Goal: Information Seeking & Learning: Learn about a topic

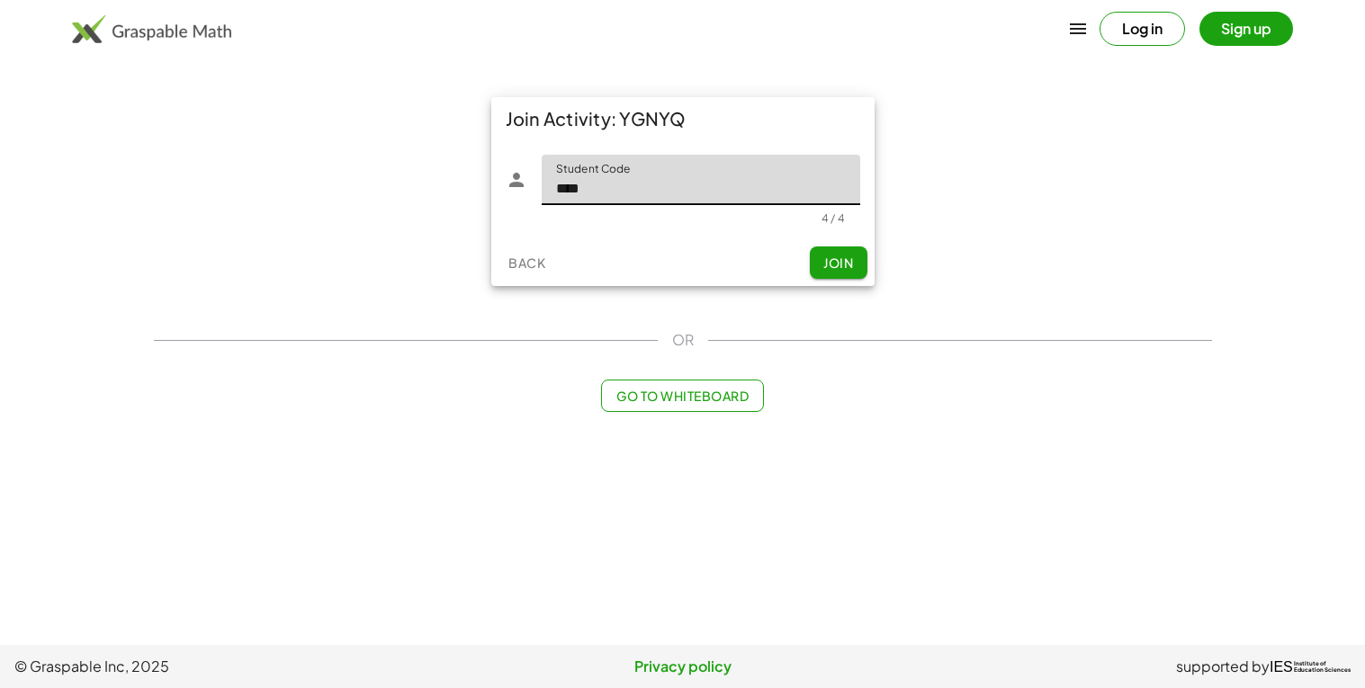
type input "****"
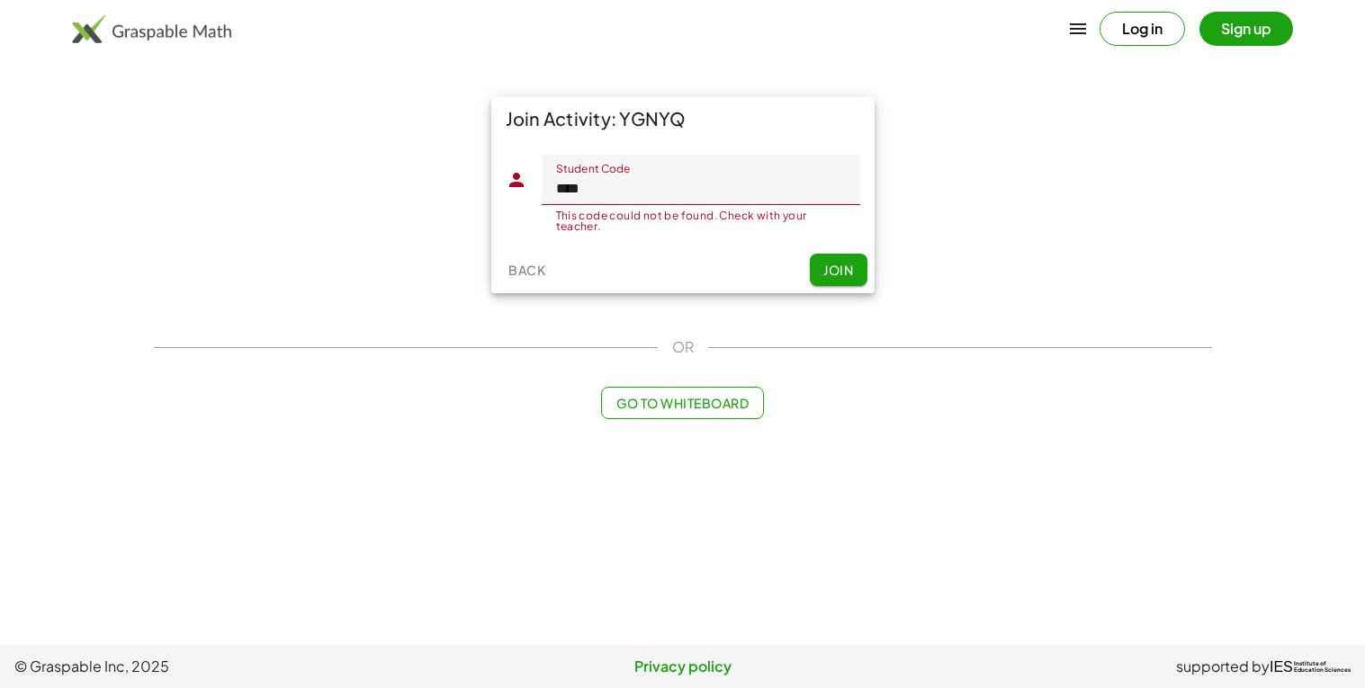
click at [745, 200] on input "****" at bounding box center [701, 180] width 318 height 50
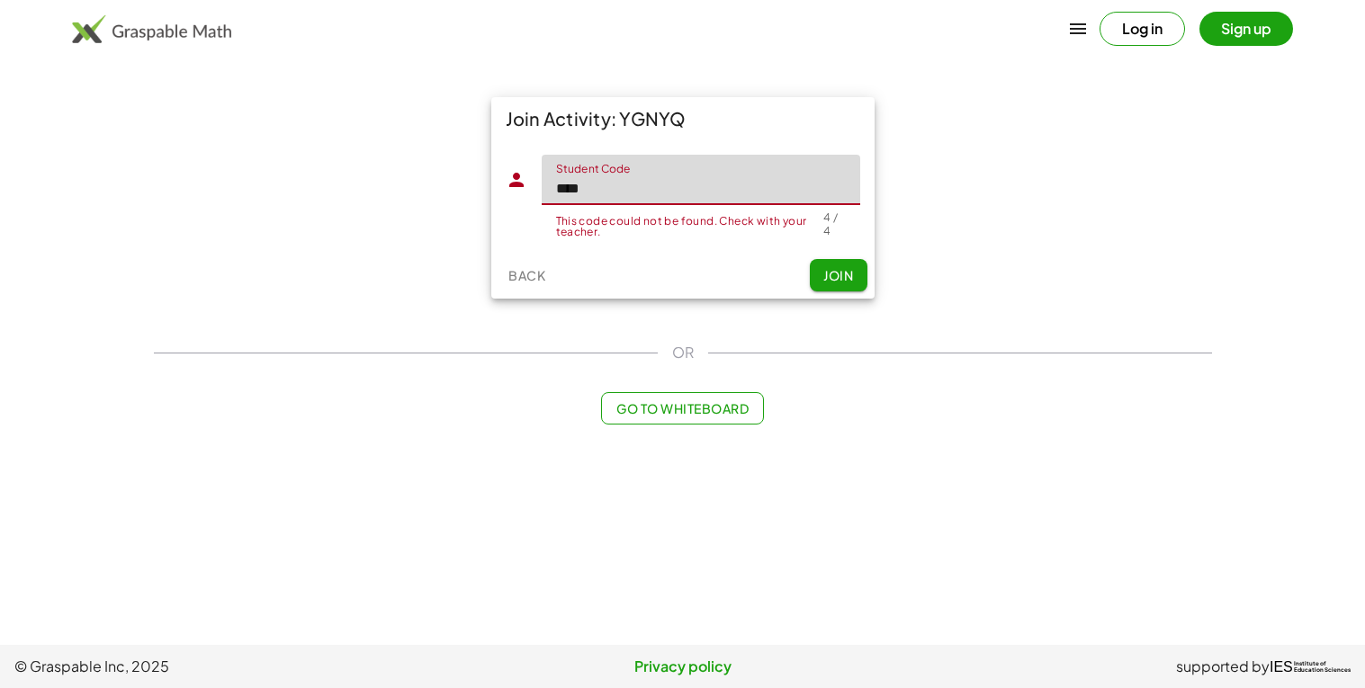
click at [818, 261] on button "Join" at bounding box center [839, 275] width 58 height 32
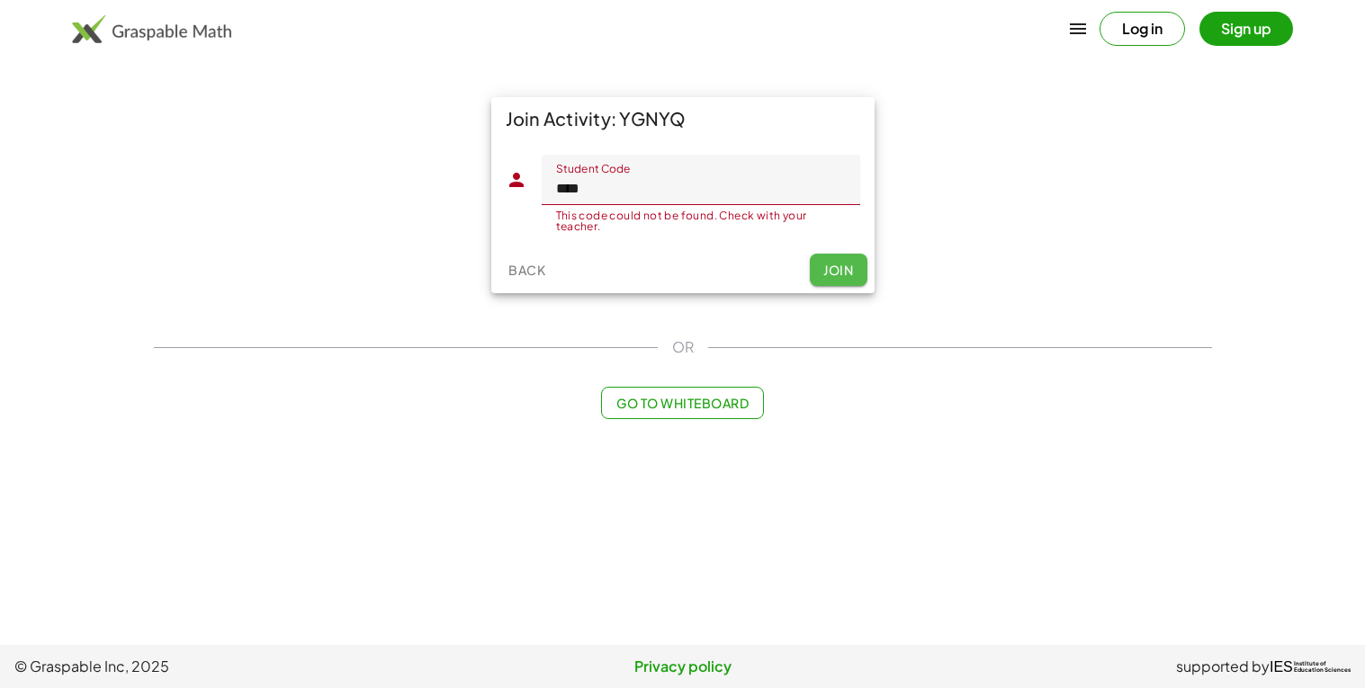
click at [818, 261] on button "Join" at bounding box center [839, 270] width 58 height 32
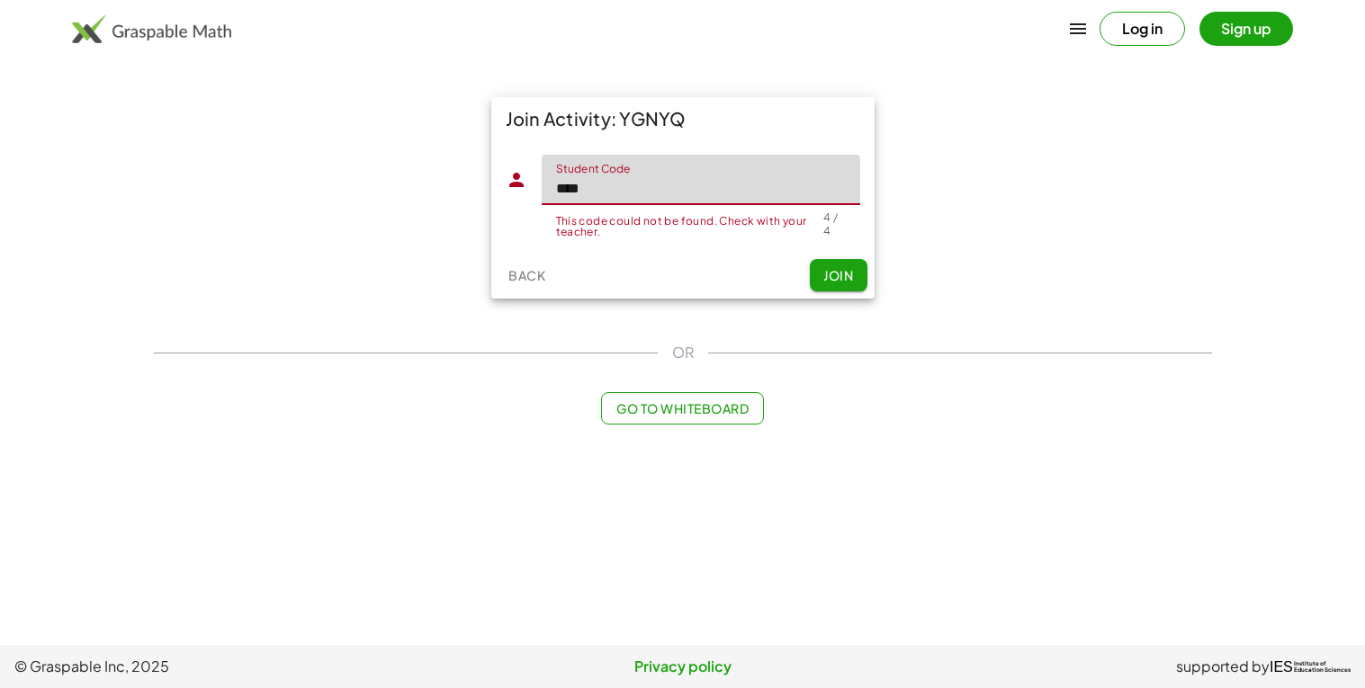
click at [659, 182] on input "****" at bounding box center [701, 180] width 318 height 50
click at [824, 282] on button "Join" at bounding box center [839, 275] width 58 height 32
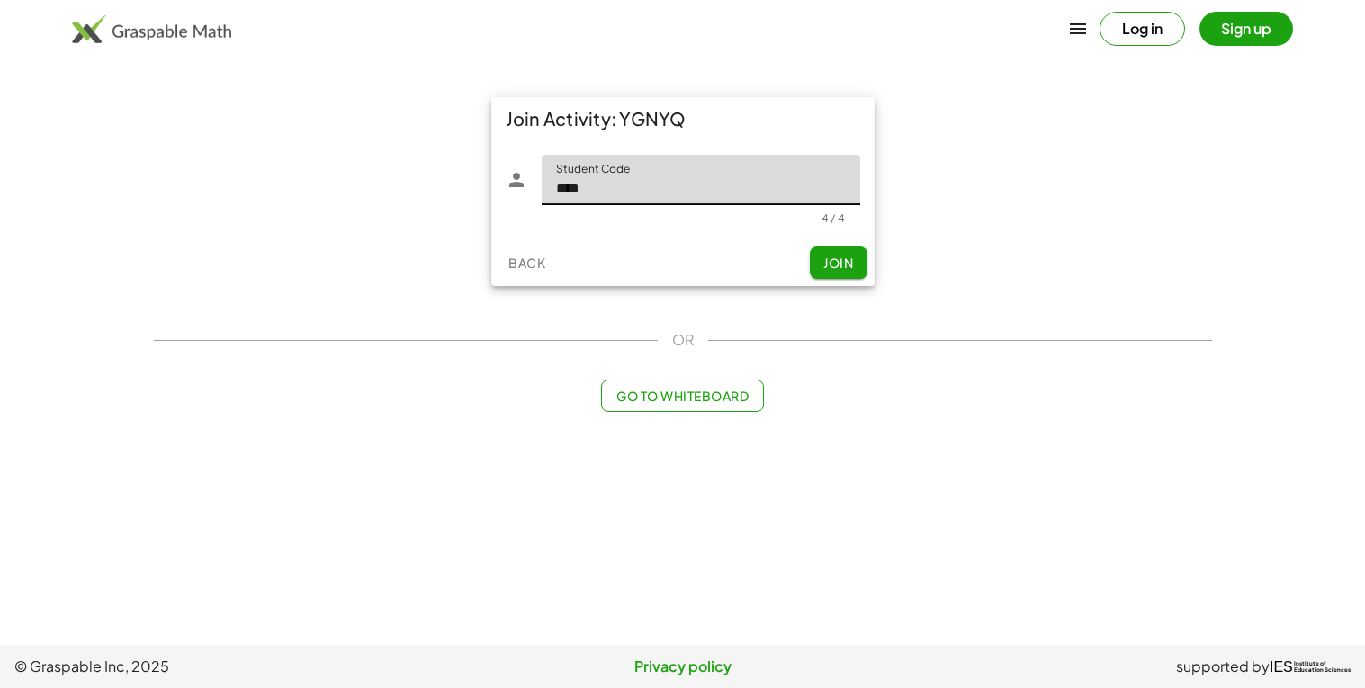
type input "****"
click at [840, 255] on span "Join" at bounding box center [838, 263] width 30 height 16
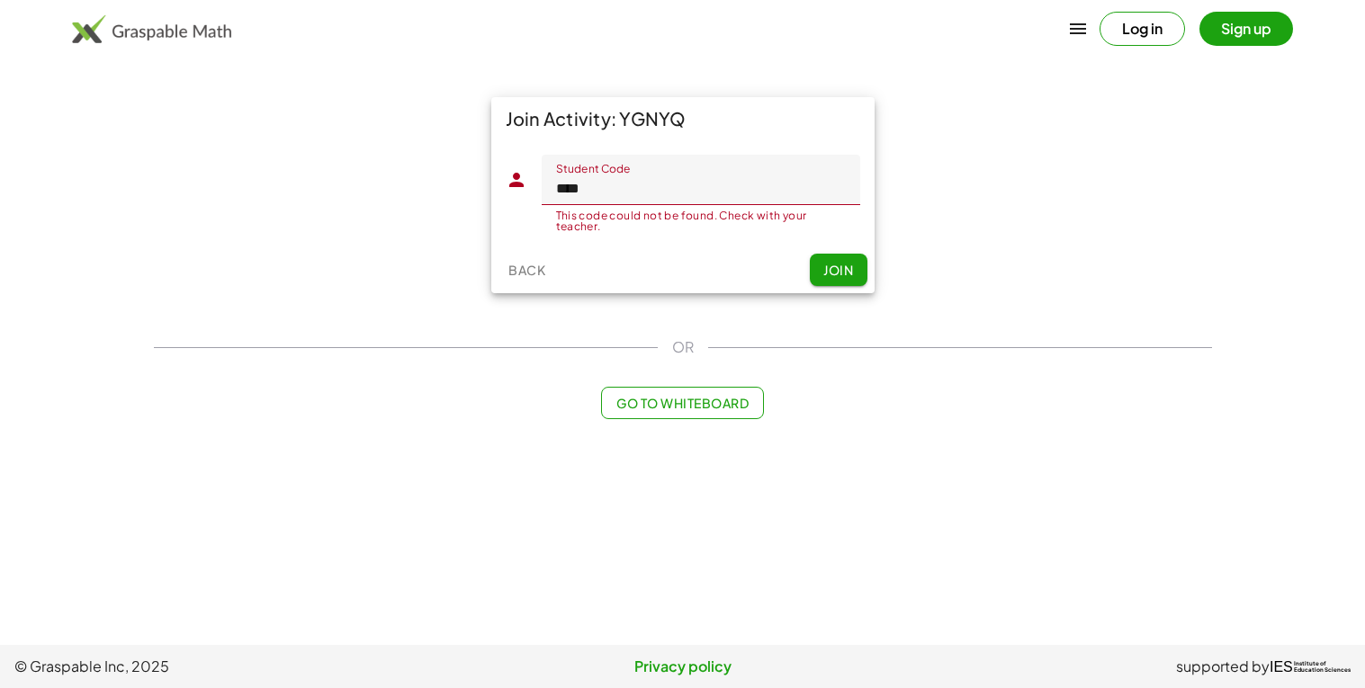
click at [823, 279] on button "Join" at bounding box center [839, 270] width 58 height 32
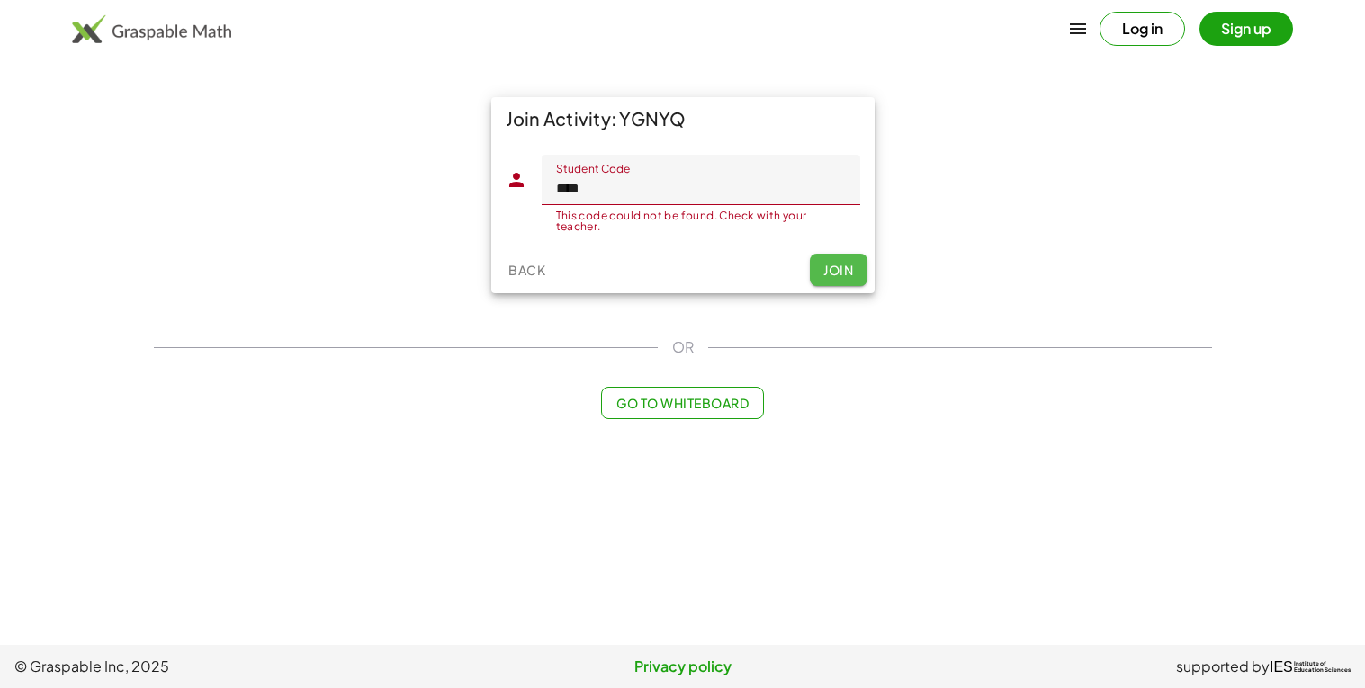
click at [823, 279] on button "Join" at bounding box center [839, 270] width 58 height 32
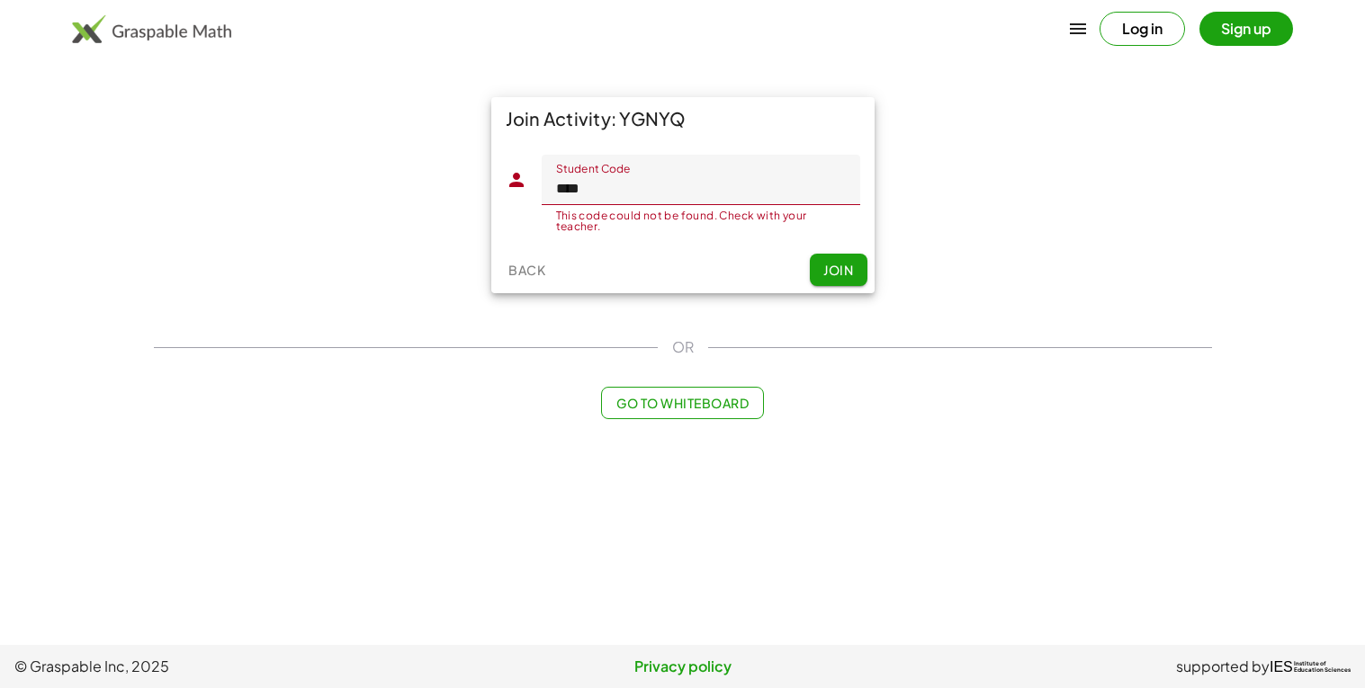
click at [823, 279] on button "Join" at bounding box center [839, 270] width 58 height 32
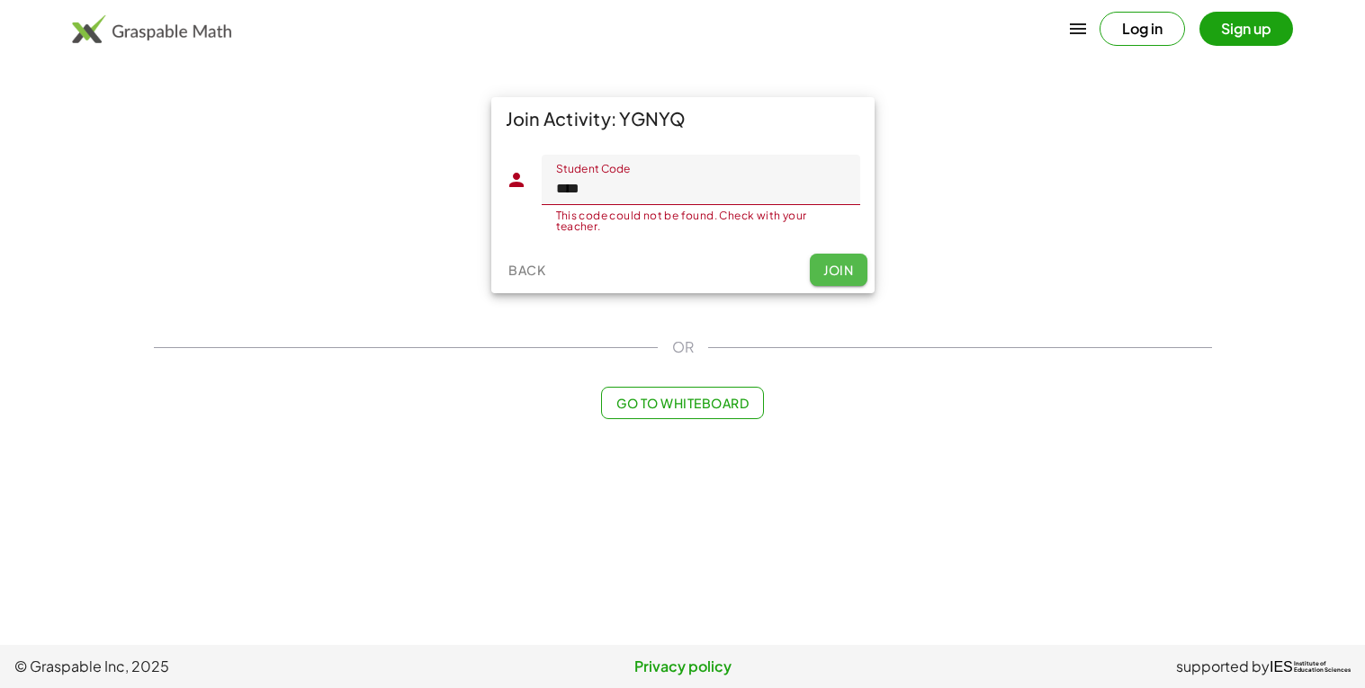
click at [823, 279] on button "Join" at bounding box center [839, 270] width 58 height 32
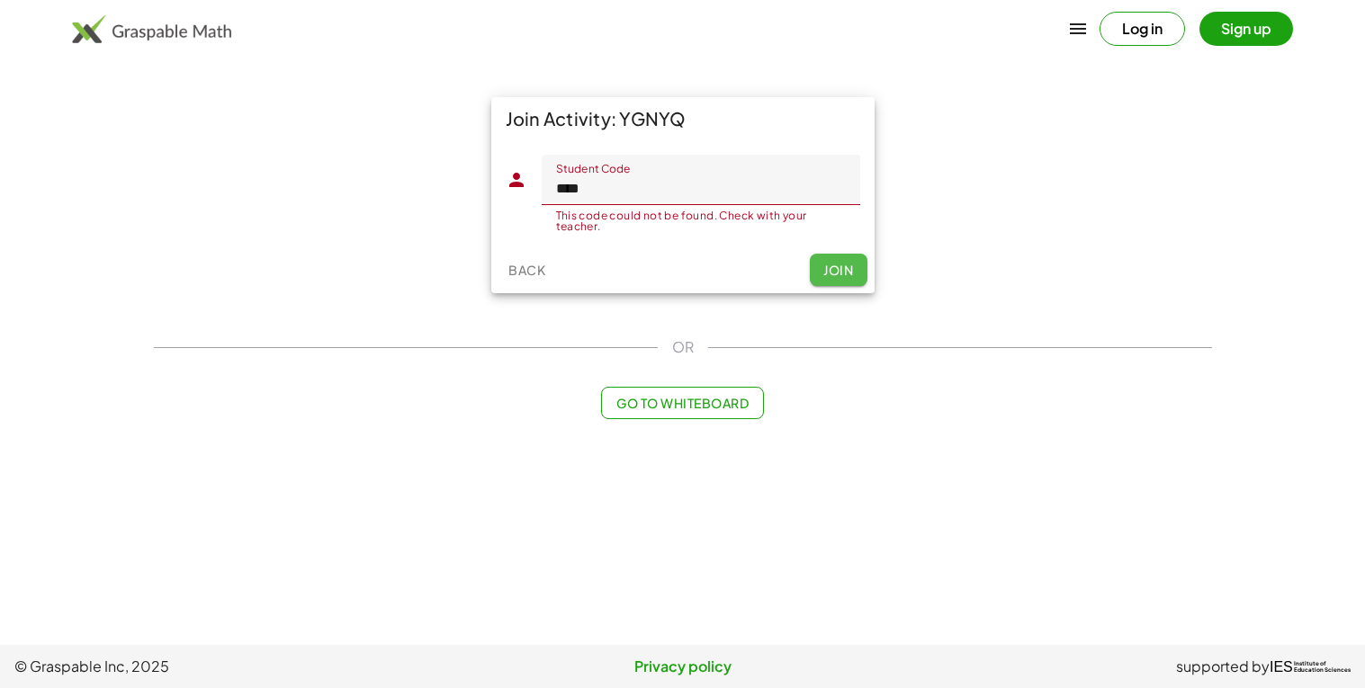
click at [823, 279] on button "Join" at bounding box center [839, 270] width 58 height 32
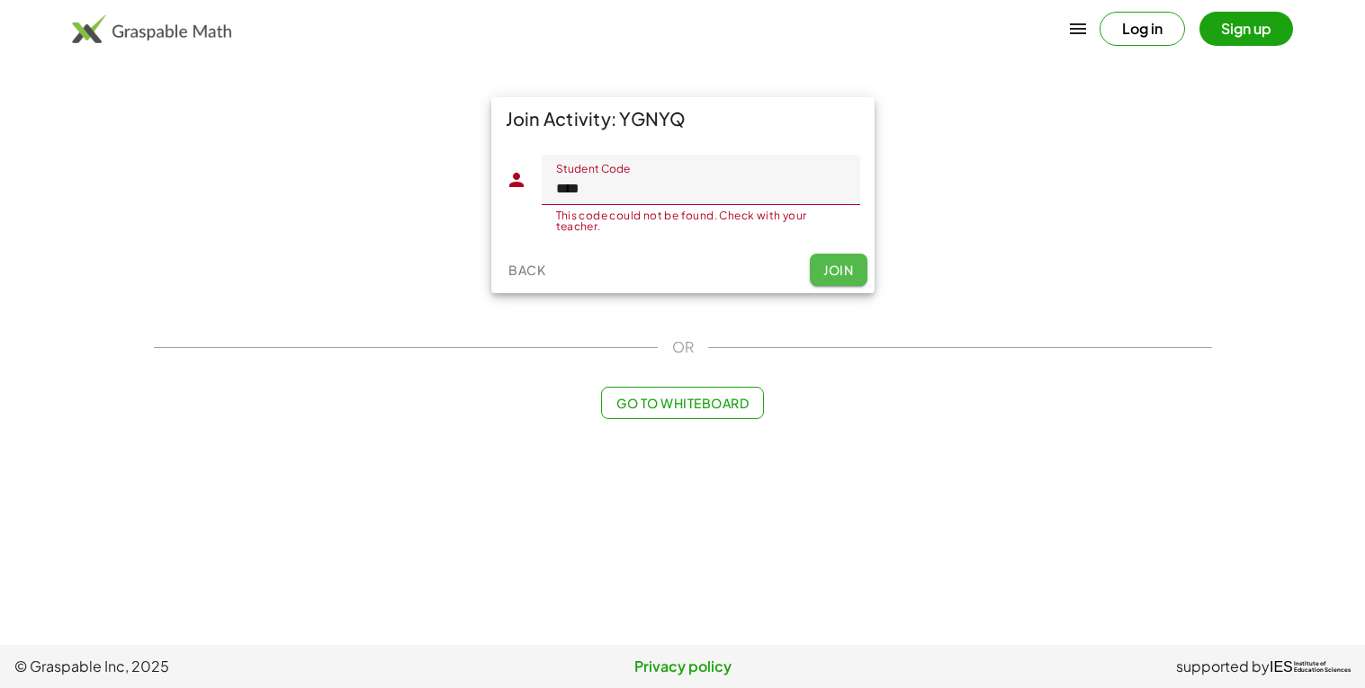
click at [823, 279] on button "Join" at bounding box center [839, 270] width 58 height 32
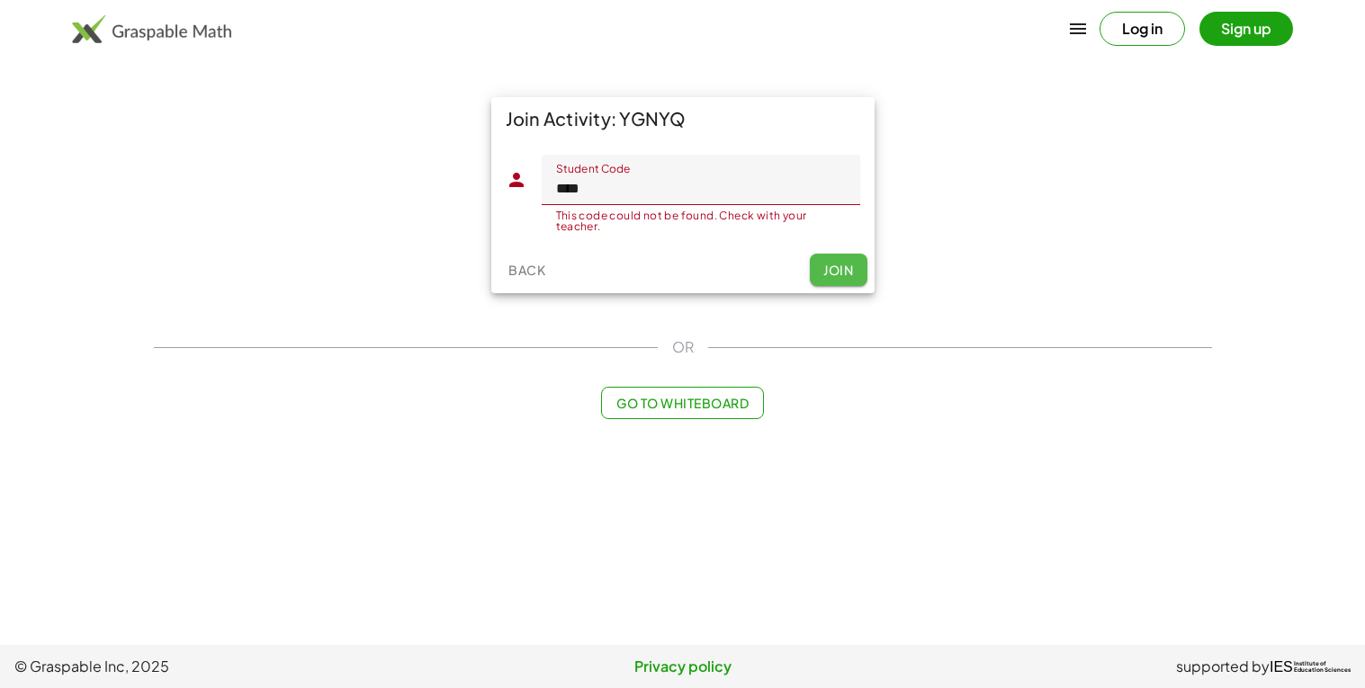
click at [823, 279] on button "Join" at bounding box center [839, 270] width 58 height 32
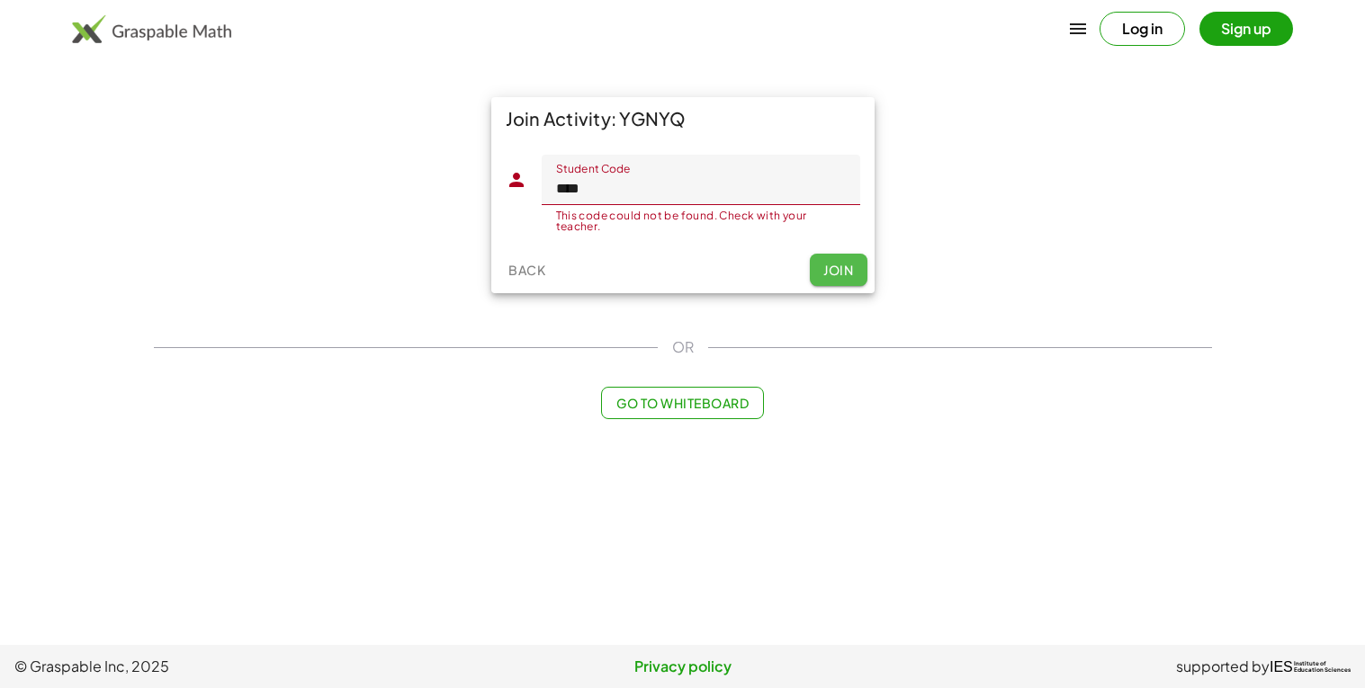
click at [823, 279] on button "Join" at bounding box center [839, 270] width 58 height 32
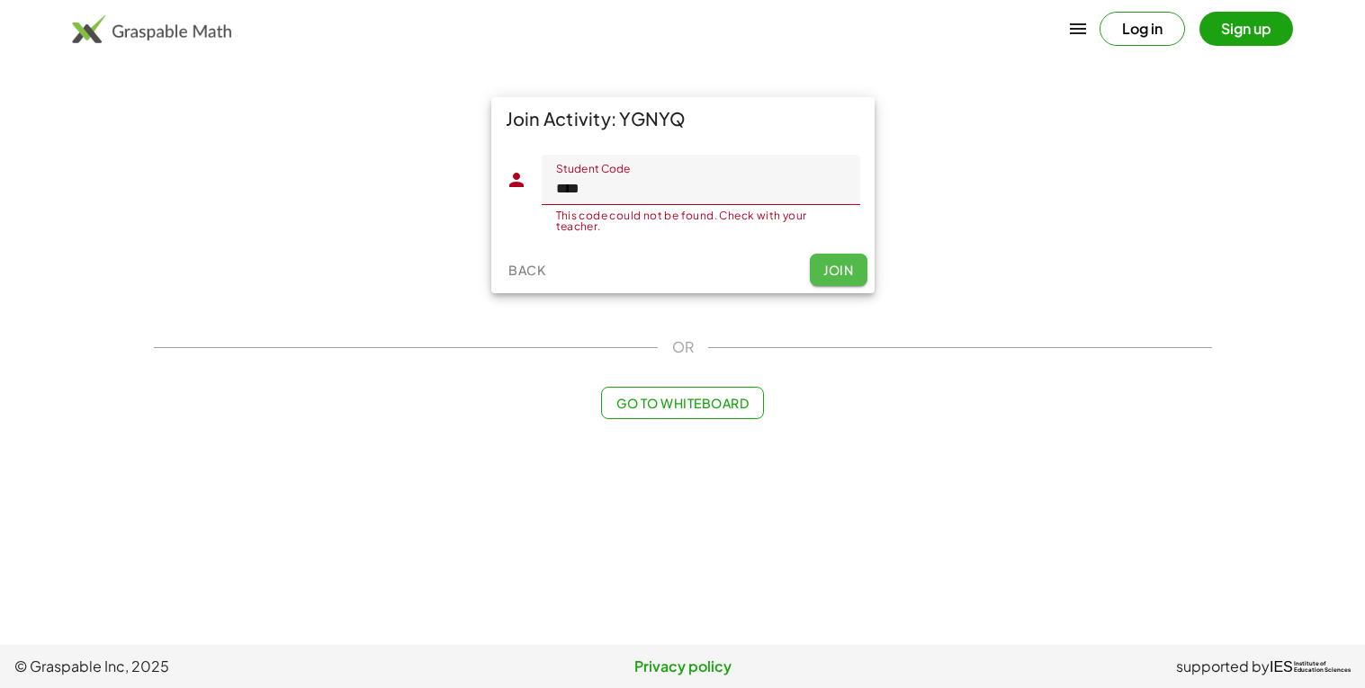
click at [823, 279] on button "Join" at bounding box center [839, 270] width 58 height 32
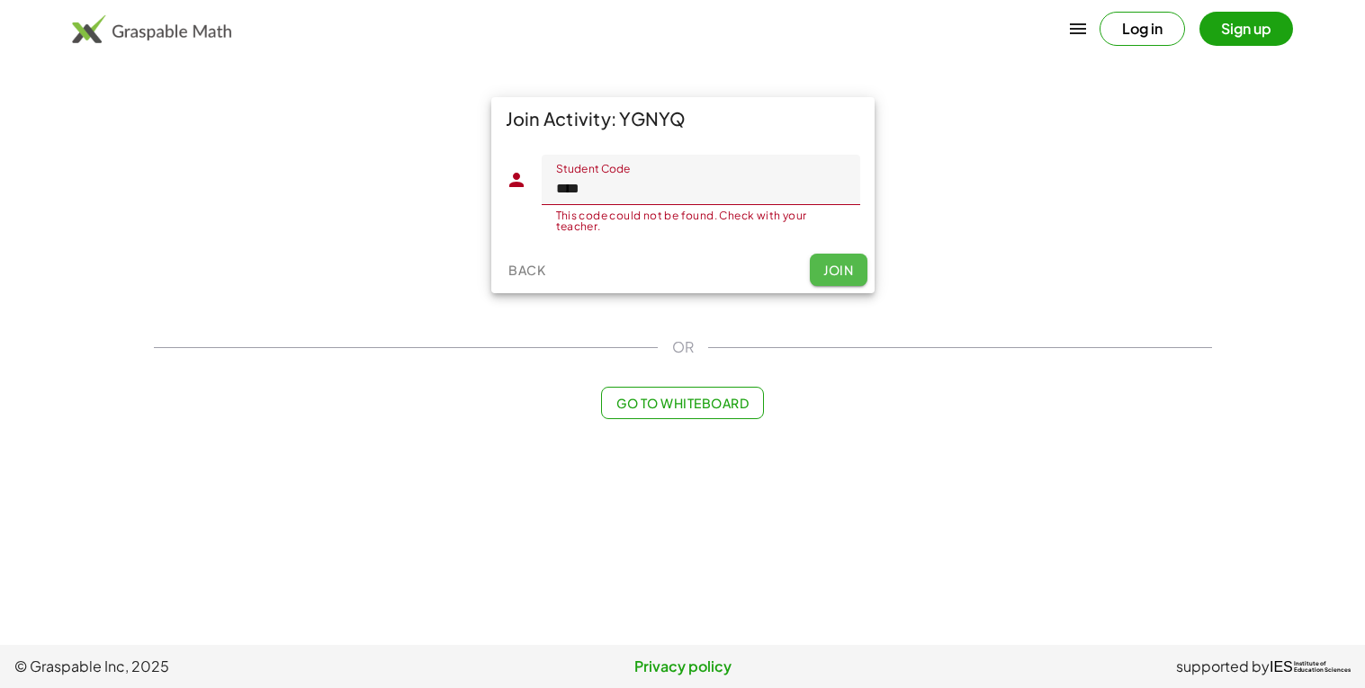
click at [823, 279] on button "Join" at bounding box center [839, 270] width 58 height 32
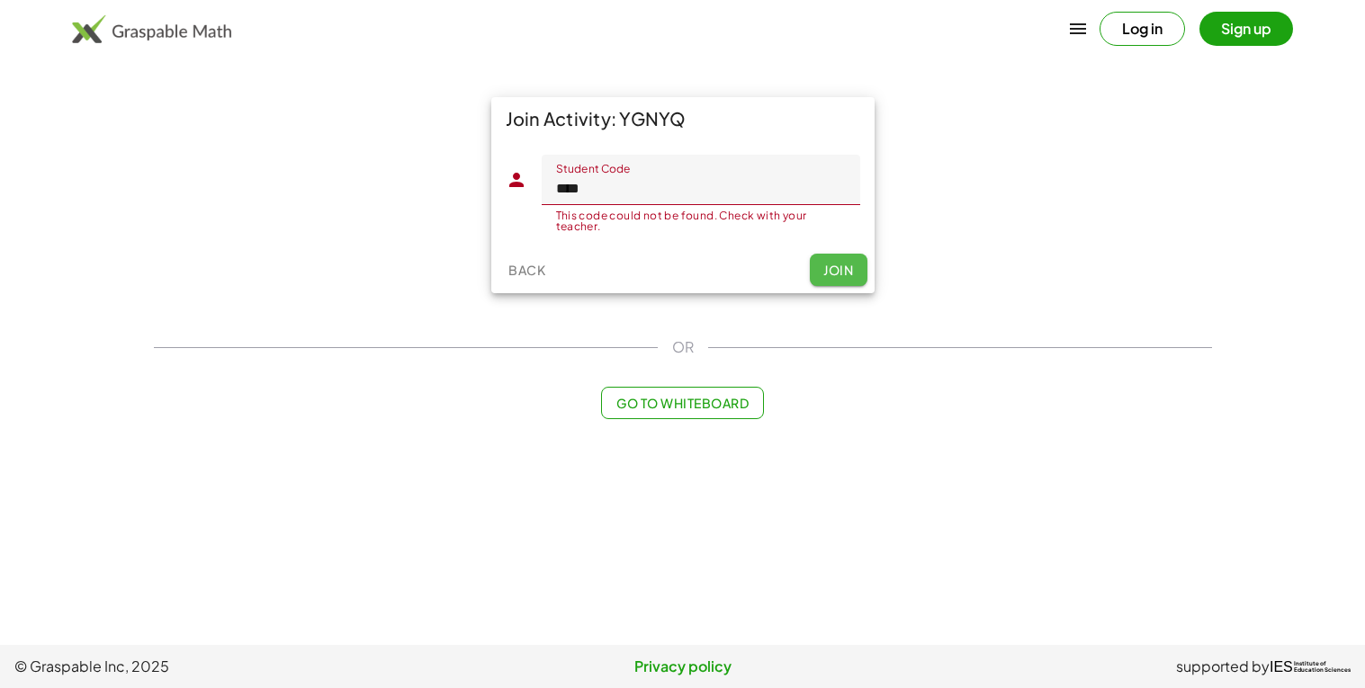
click at [823, 279] on button "Join" at bounding box center [839, 270] width 58 height 32
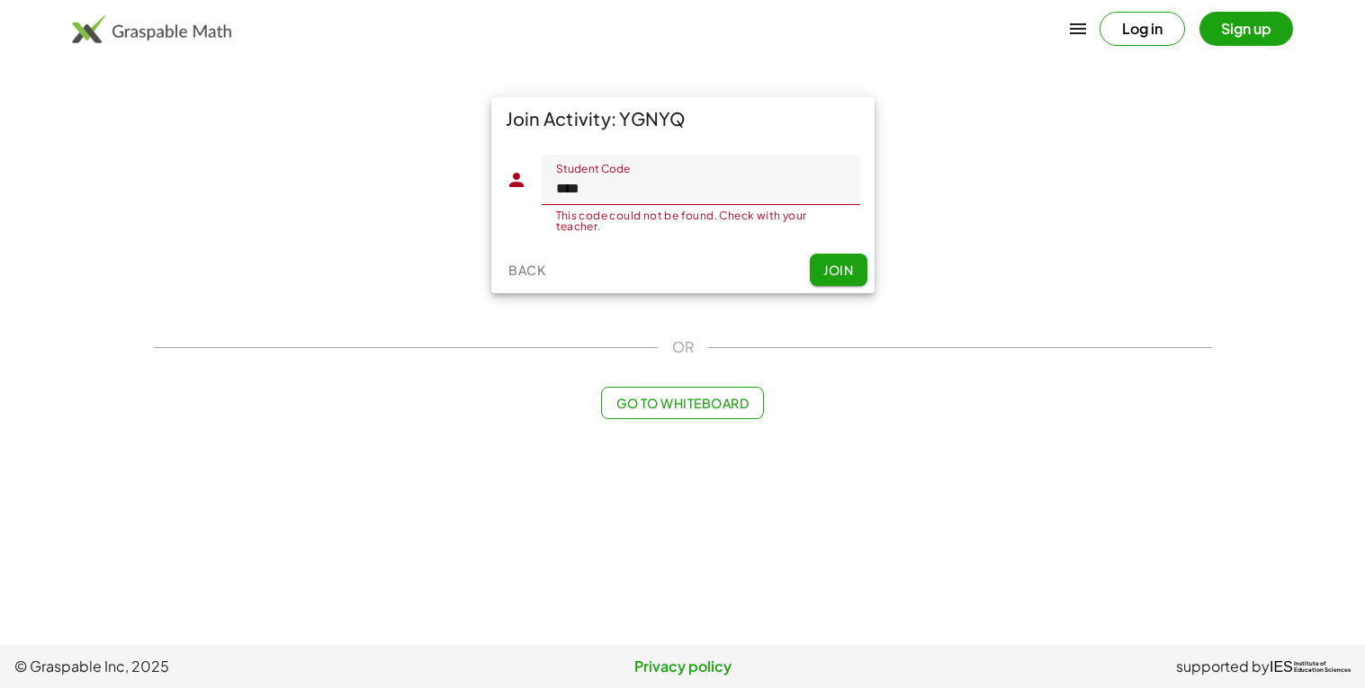
click at [823, 279] on button "Join" at bounding box center [839, 270] width 58 height 32
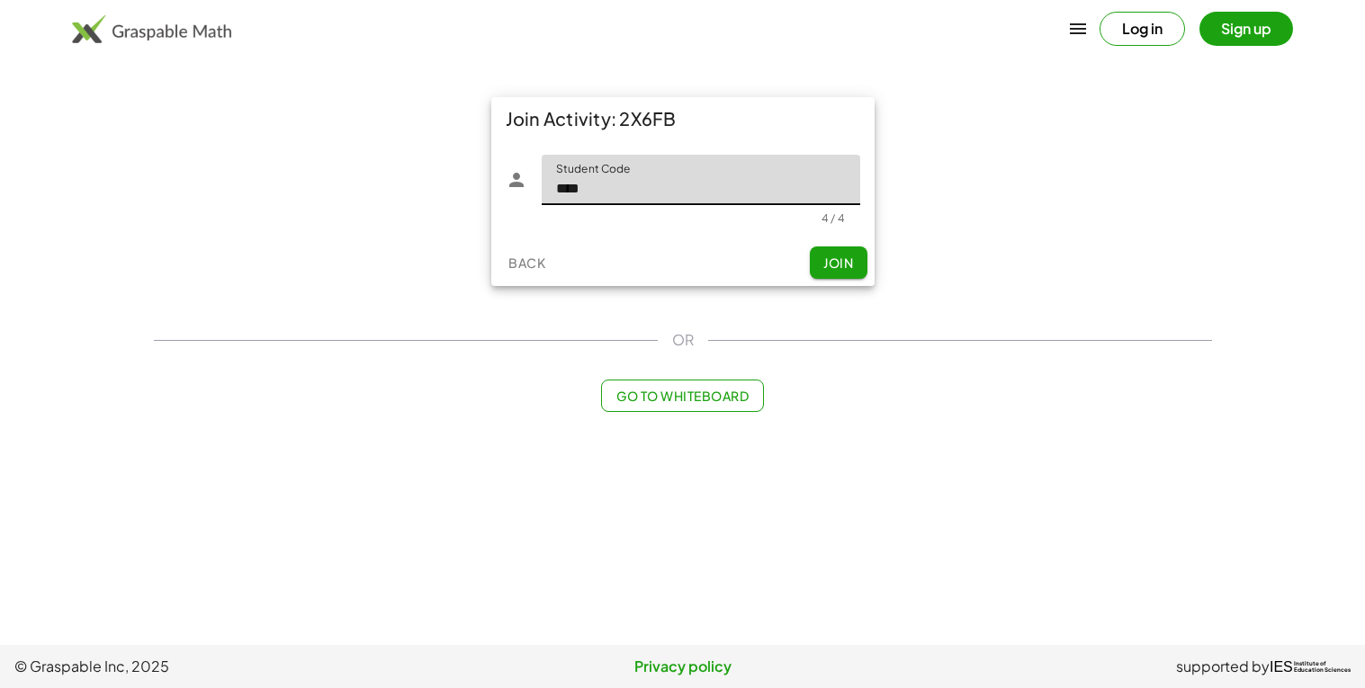
type input "****"
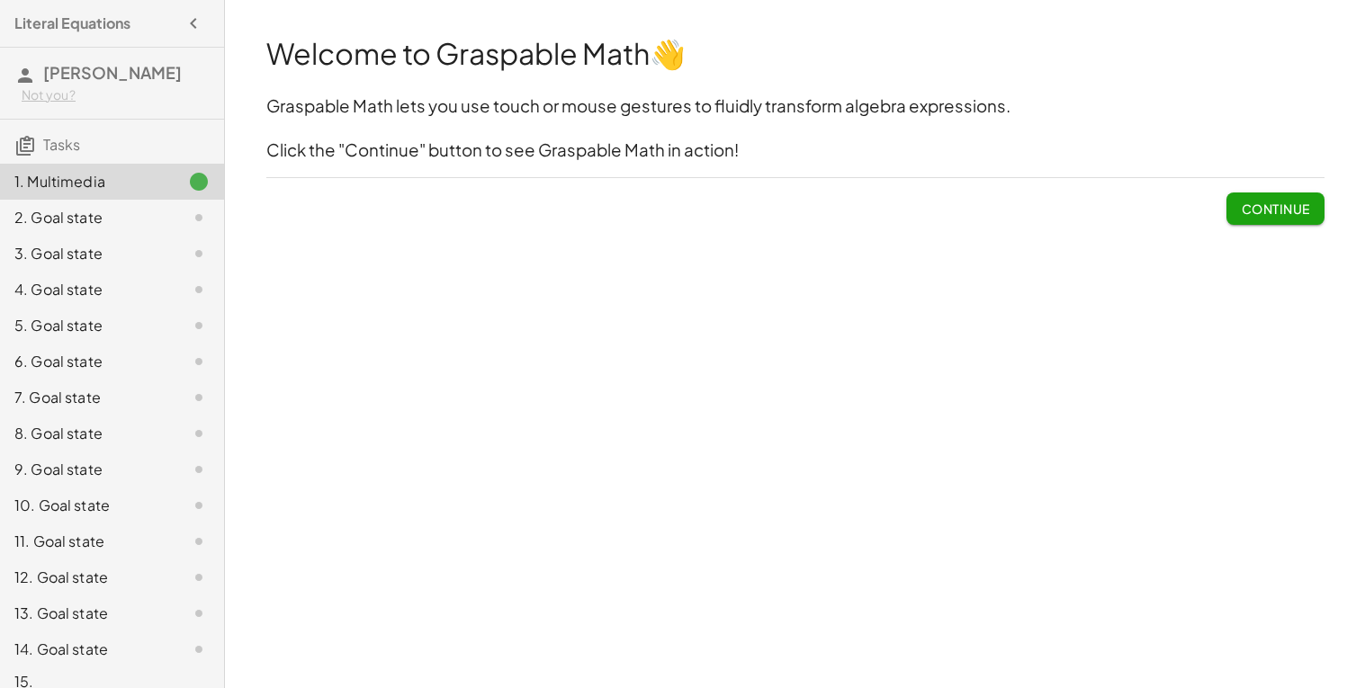
click at [1234, 216] on button "Continue" at bounding box center [1274, 209] width 97 height 32
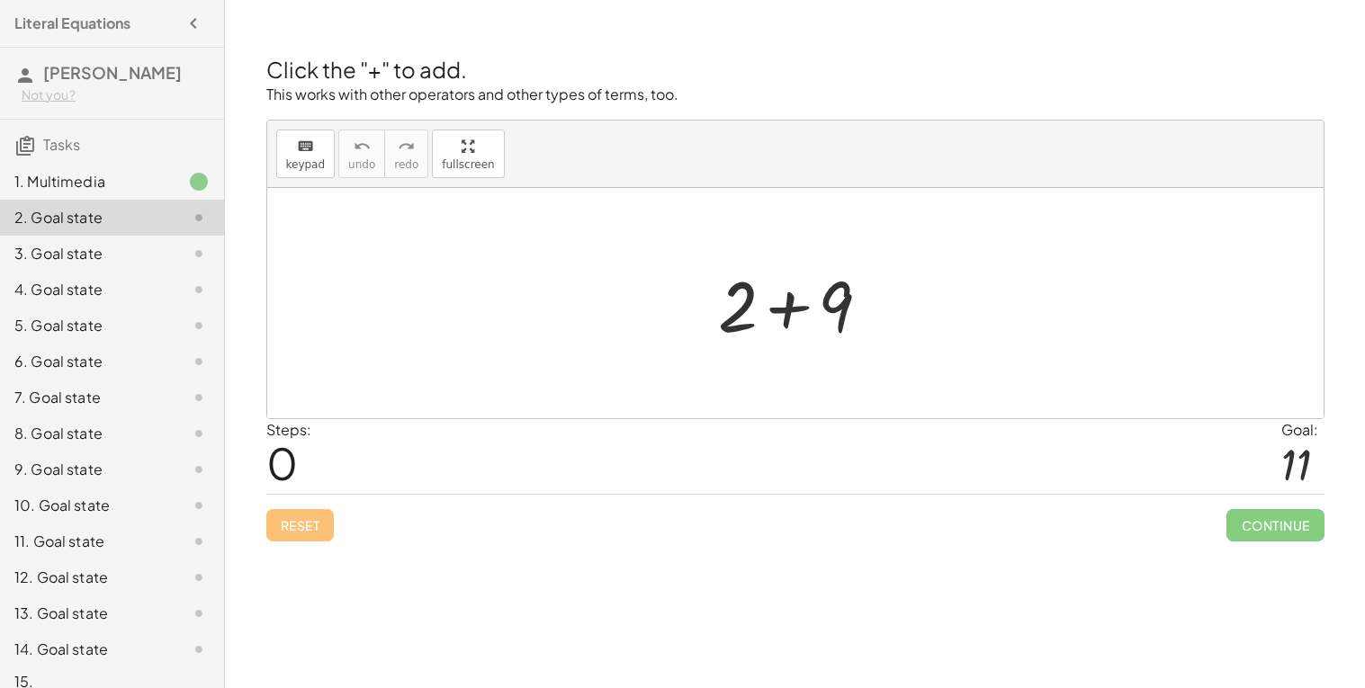
click at [882, 355] on div at bounding box center [795, 303] width 1056 height 230
click at [843, 325] on div at bounding box center [802, 303] width 186 height 93
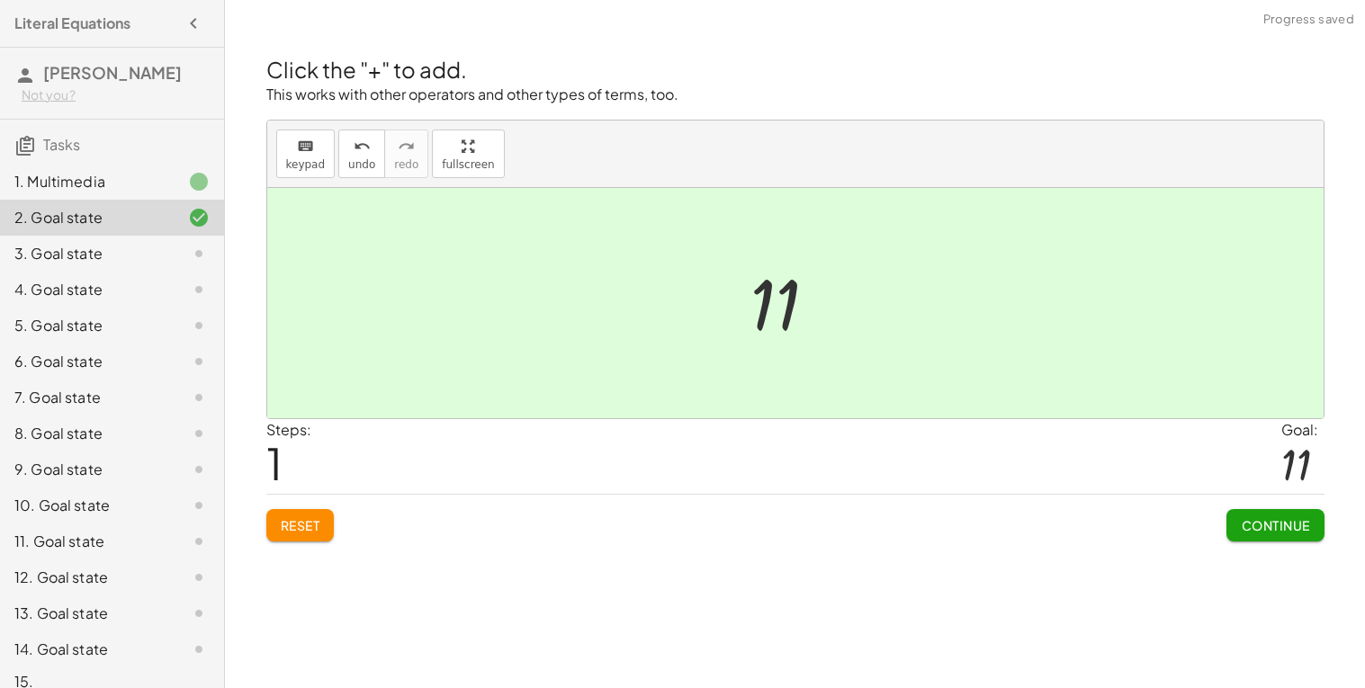
click at [1268, 519] on span "Continue" at bounding box center [1275, 525] width 68 height 16
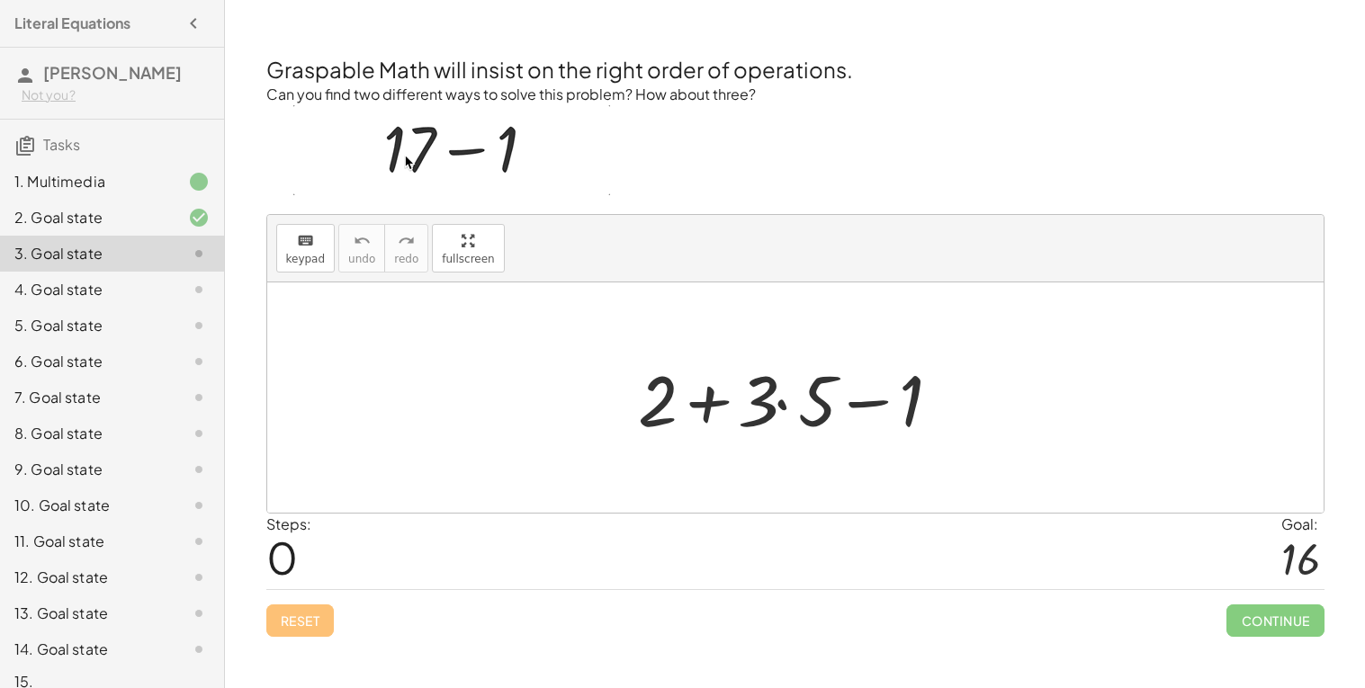
click at [775, 409] on div at bounding box center [802, 398] width 346 height 93
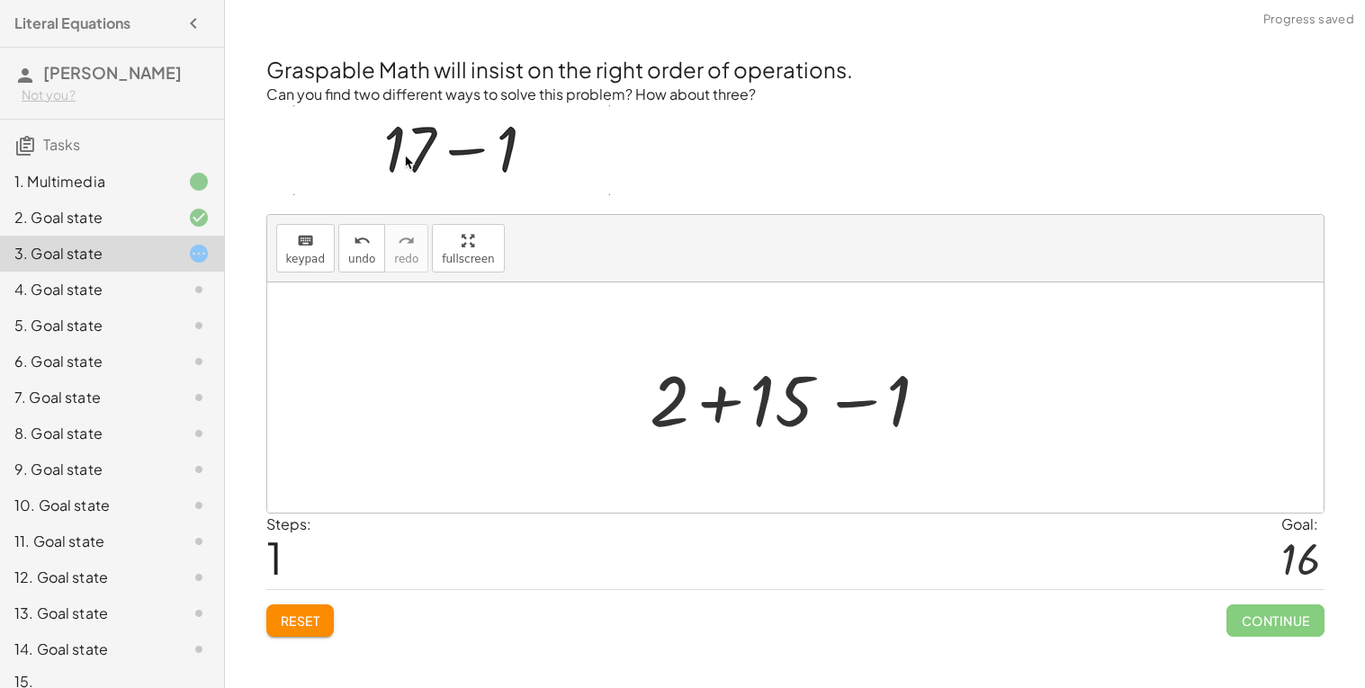
click at [847, 402] on div at bounding box center [802, 398] width 323 height 93
click at [778, 409] on div at bounding box center [802, 398] width 222 height 93
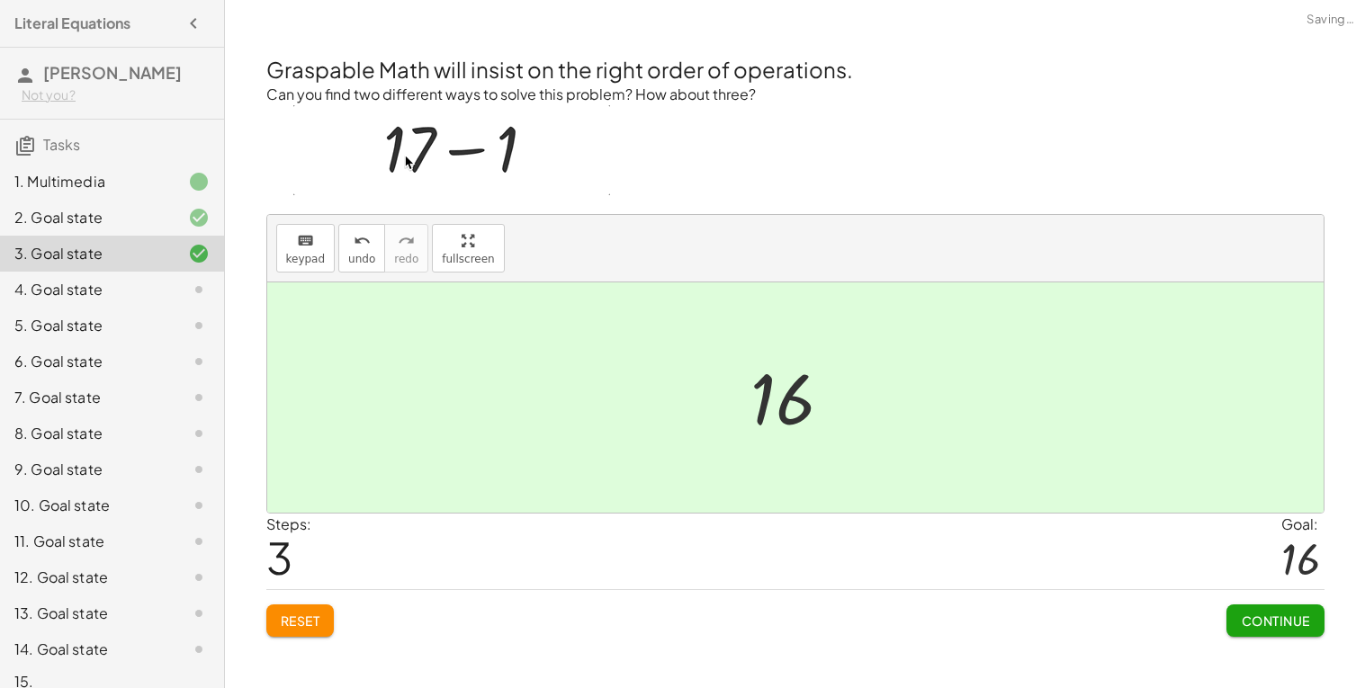
click at [1278, 597] on div "Continue" at bounding box center [1274, 613] width 97 height 47
click at [1245, 623] on span "Continue" at bounding box center [1275, 621] width 68 height 16
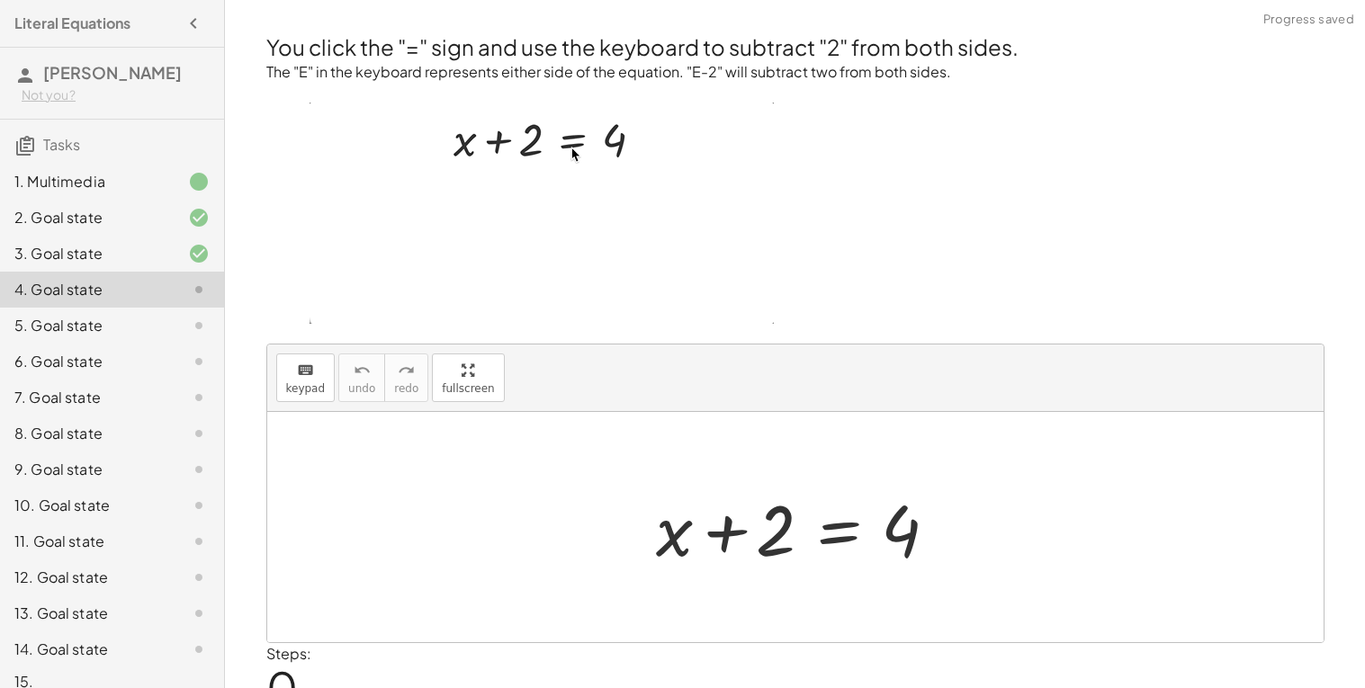
scroll to position [79, 0]
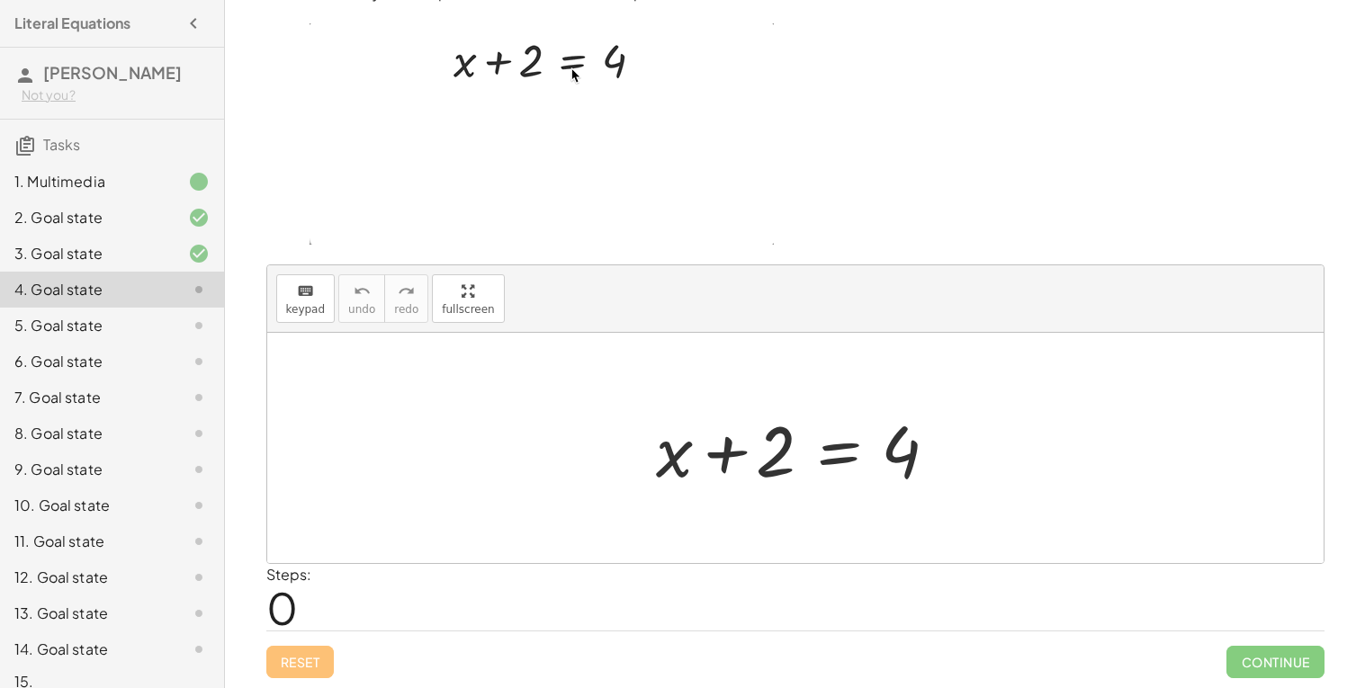
click at [770, 451] on div at bounding box center [802, 448] width 310 height 93
click at [314, 308] on span "keypad" at bounding box center [306, 309] width 40 height 13
click at [333, 319] on div "keyboard keypad undo undo redo redo fullscreen Edit expressions" at bounding box center [795, 298] width 1056 height 67
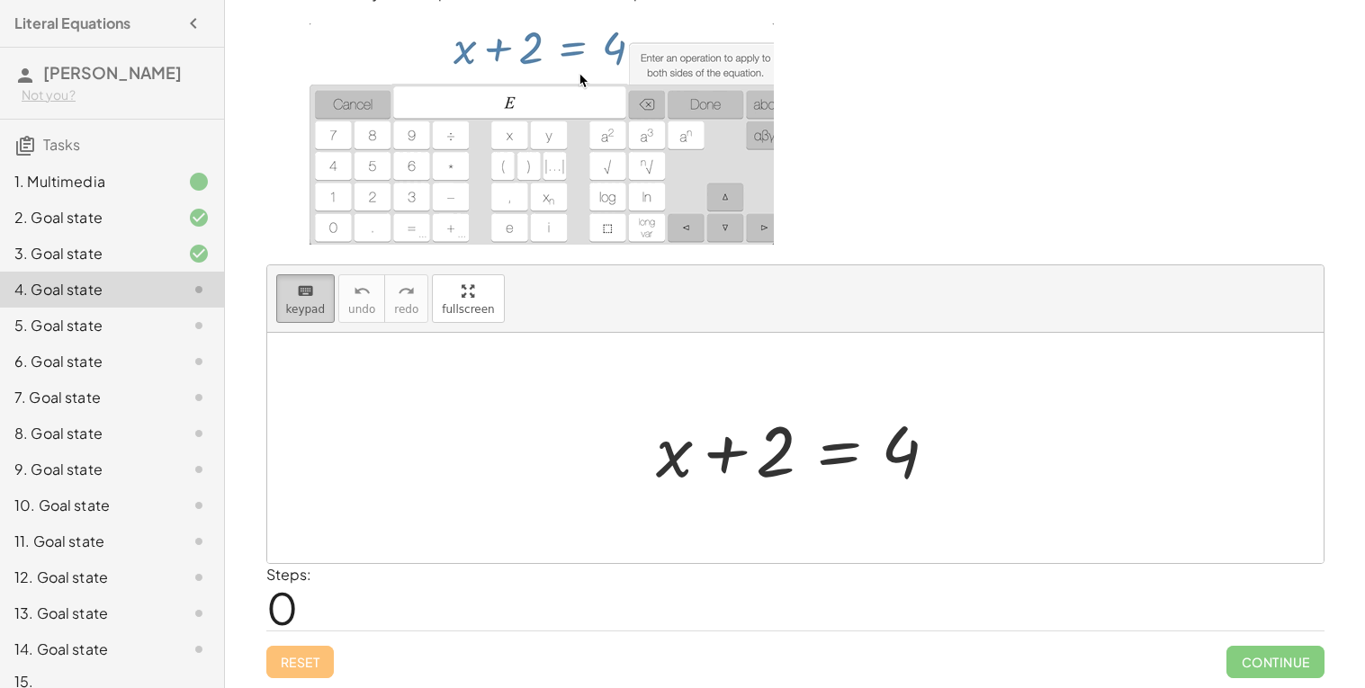
click at [306, 307] on span "keypad" at bounding box center [306, 309] width 40 height 13
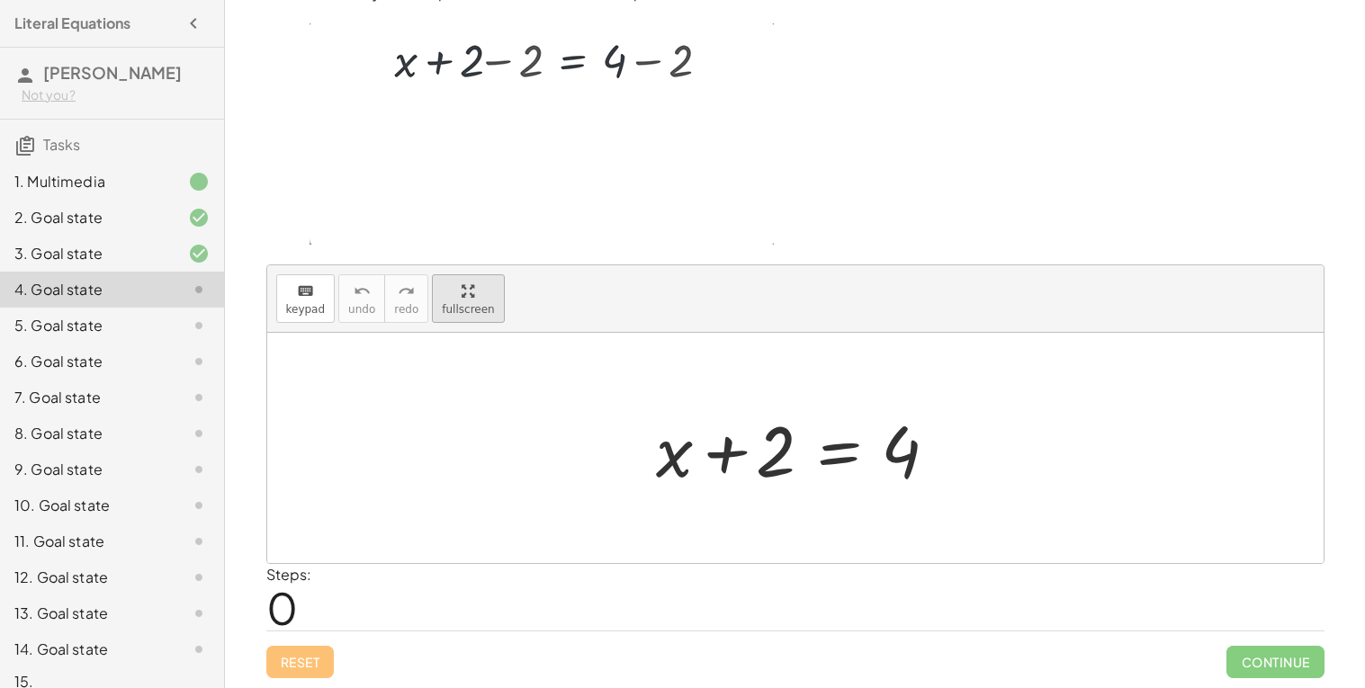
click at [482, 333] on div "keyboard keypad undo [PERSON_NAME] redo fullscreen" at bounding box center [795, 298] width 1056 height 67
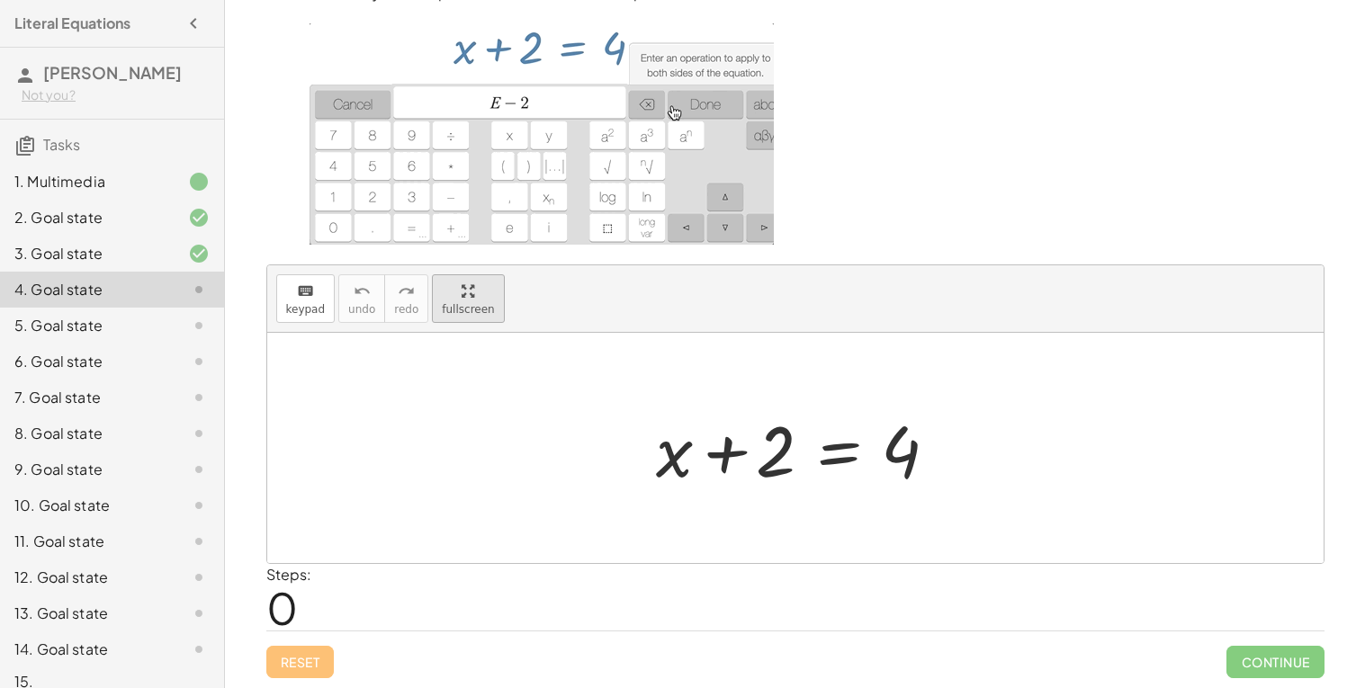
scroll to position [0, 0]
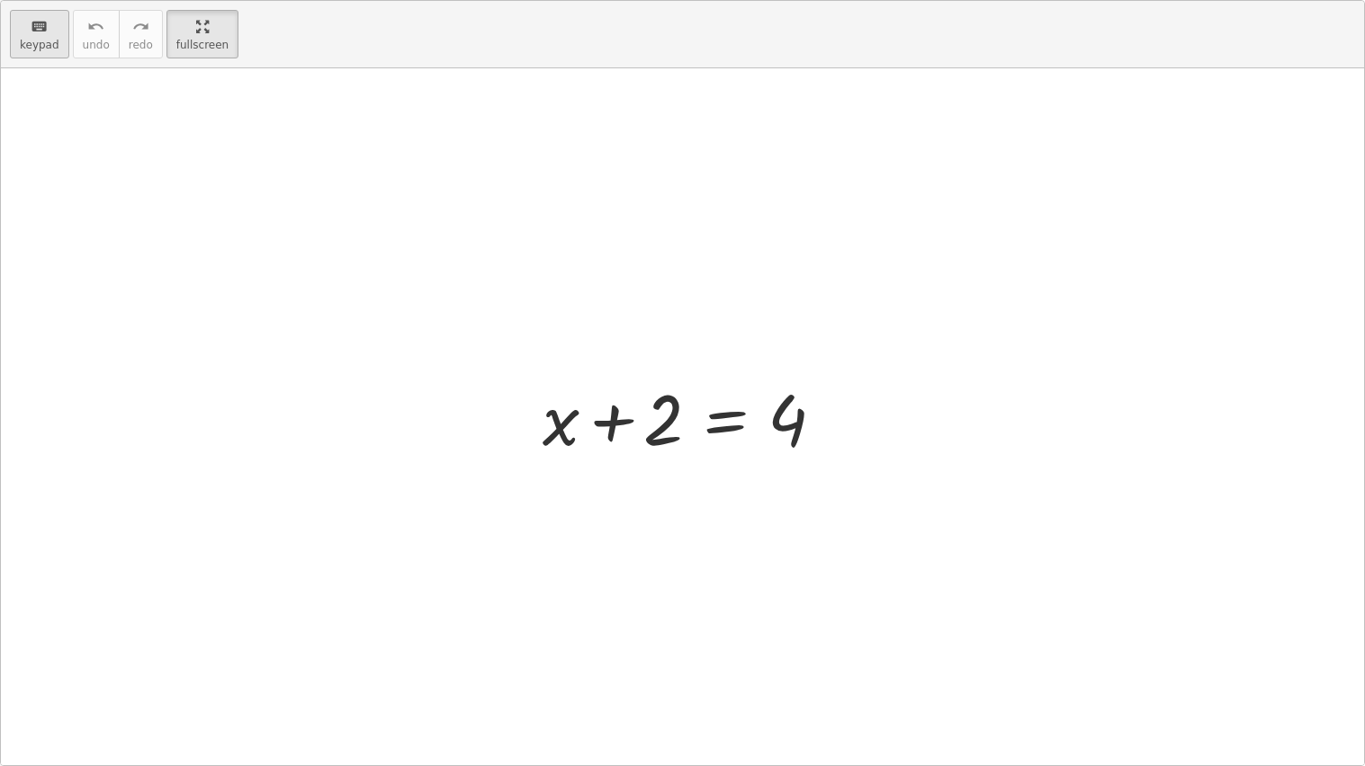
click at [35, 34] on icon "keyboard" at bounding box center [39, 27] width 17 height 22
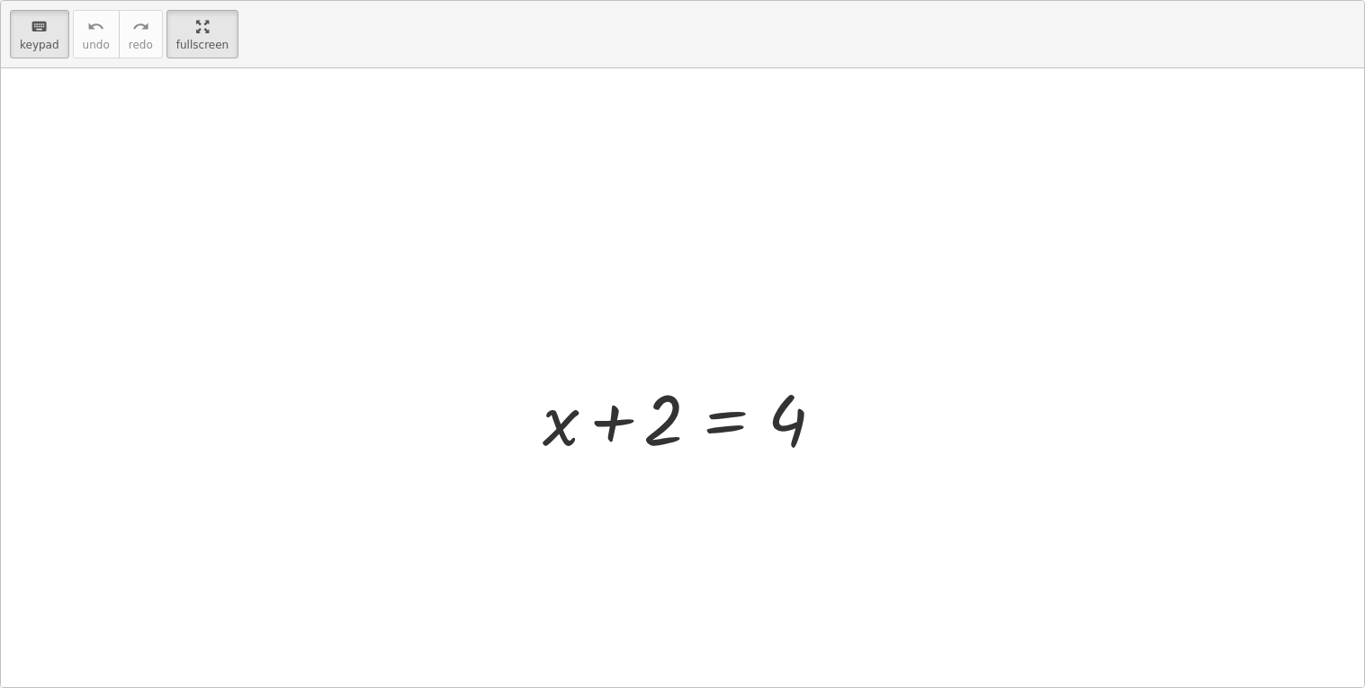
scroll to position [297, 0]
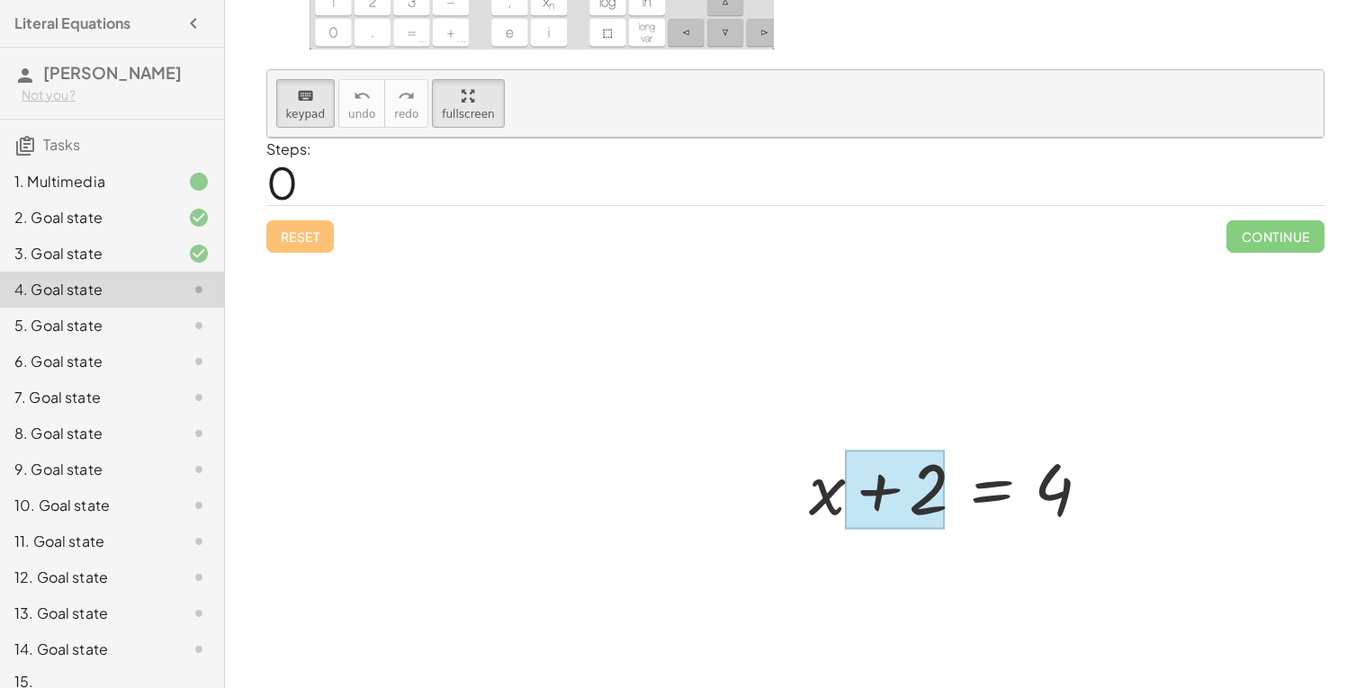
click at [907, 511] on div at bounding box center [894, 490] width 101 height 80
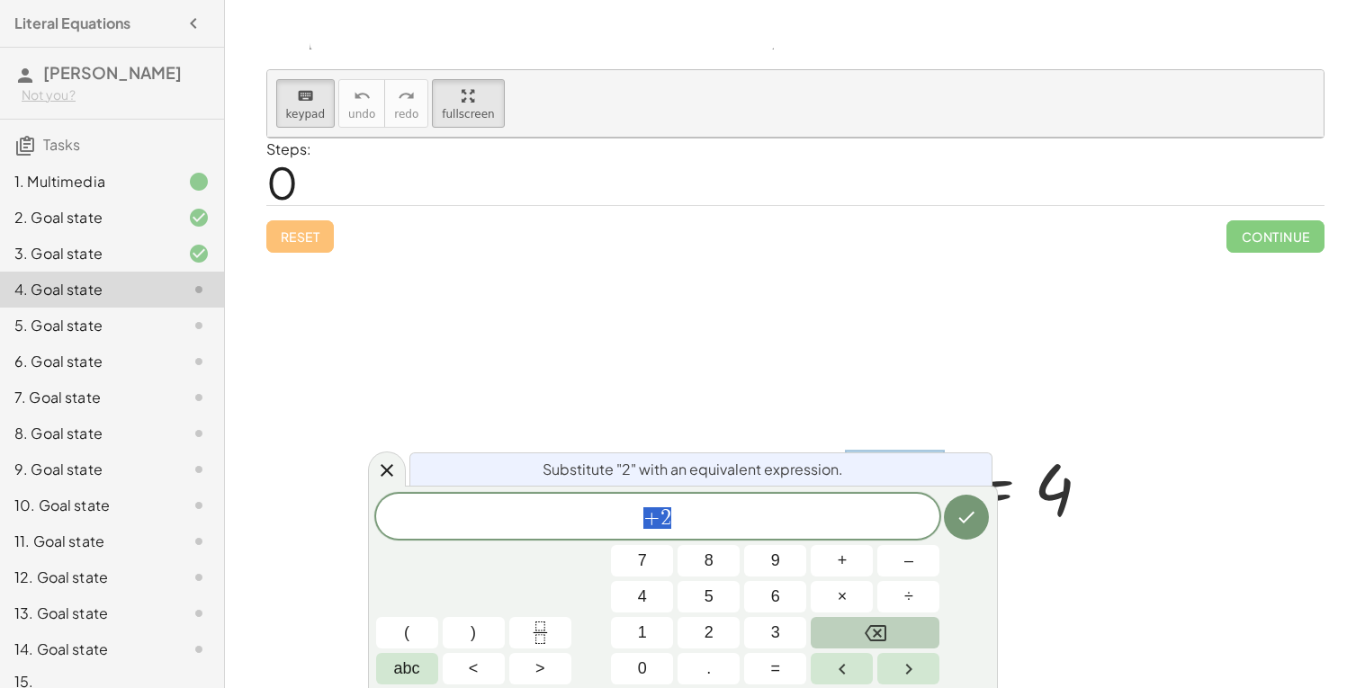
click at [882, 629] on icon "Backspace" at bounding box center [876, 634] width 22 height 22
click at [954, 503] on button "Done" at bounding box center [966, 517] width 45 height 45
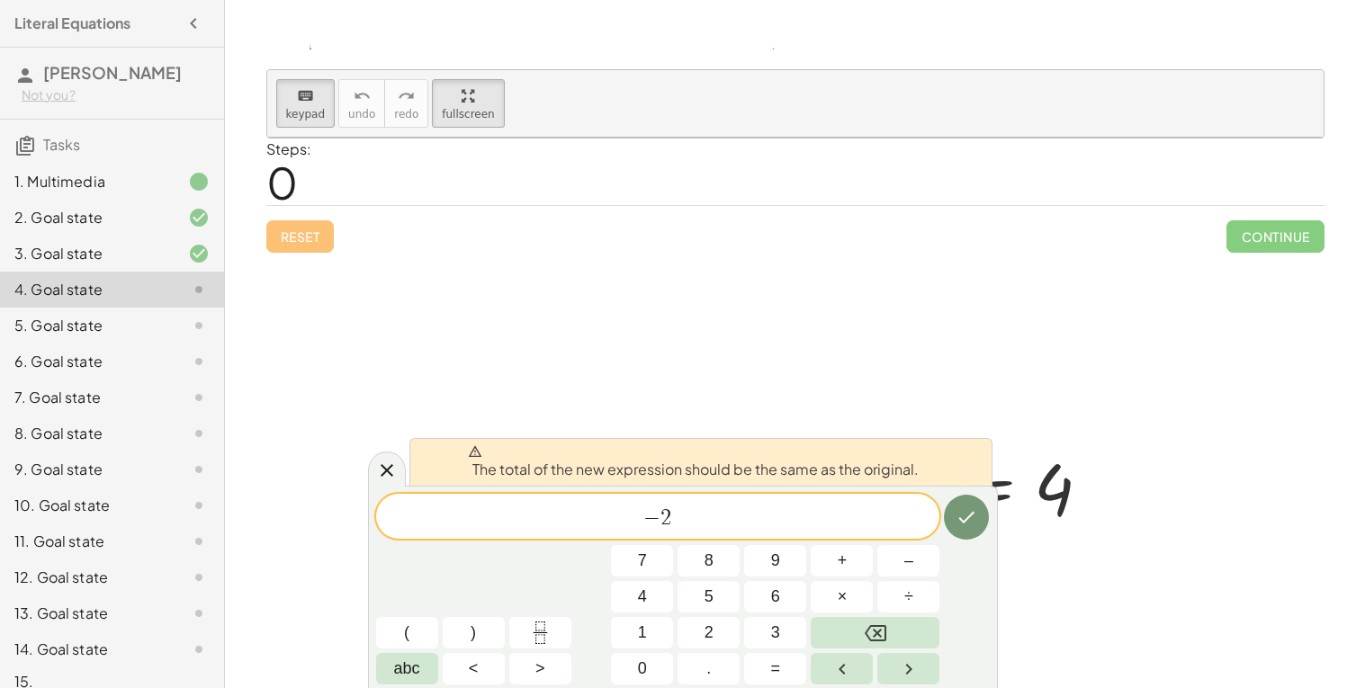
click at [756, 536] on div "− 2 ​" at bounding box center [658, 516] width 564 height 45
click at [981, 384] on div at bounding box center [795, 414] width 1056 height 552
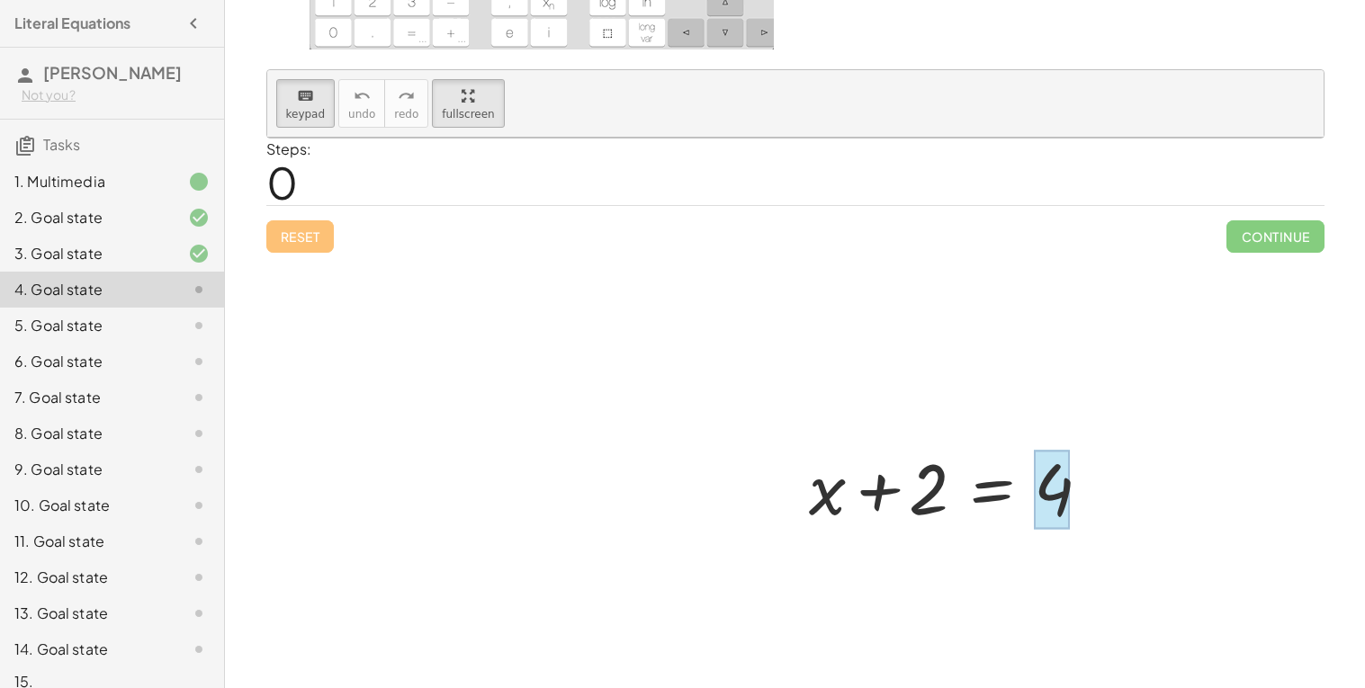
click at [1046, 464] on div at bounding box center [1052, 490] width 36 height 80
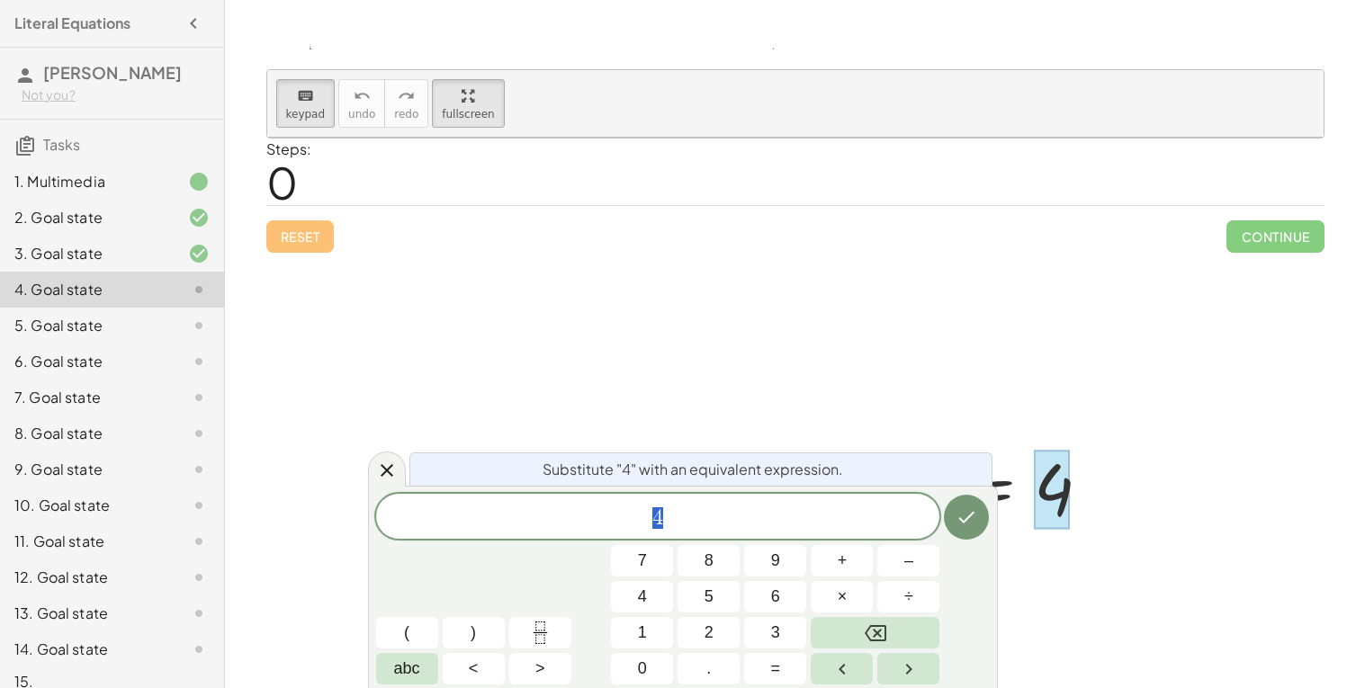
click at [848, 363] on div at bounding box center [795, 414] width 1056 height 552
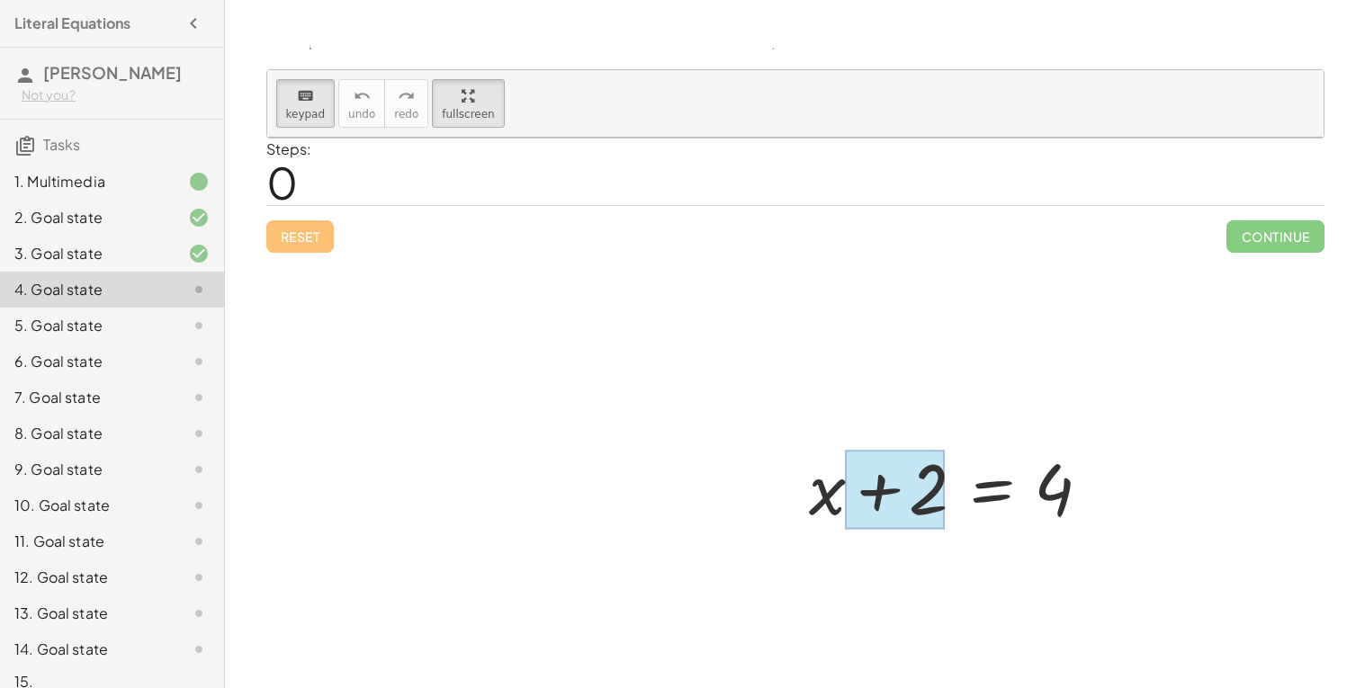
click at [904, 484] on div at bounding box center [894, 490] width 101 height 80
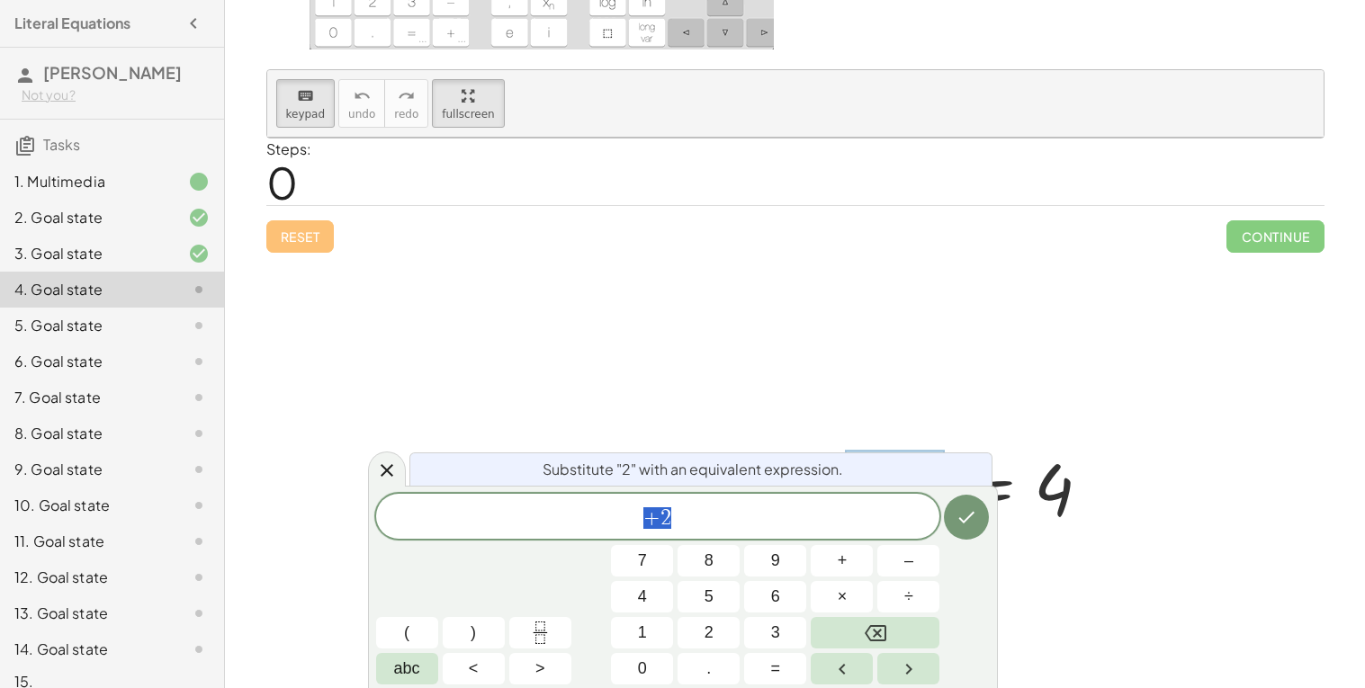
click at [700, 524] on span "+ 2" at bounding box center [658, 518] width 564 height 25
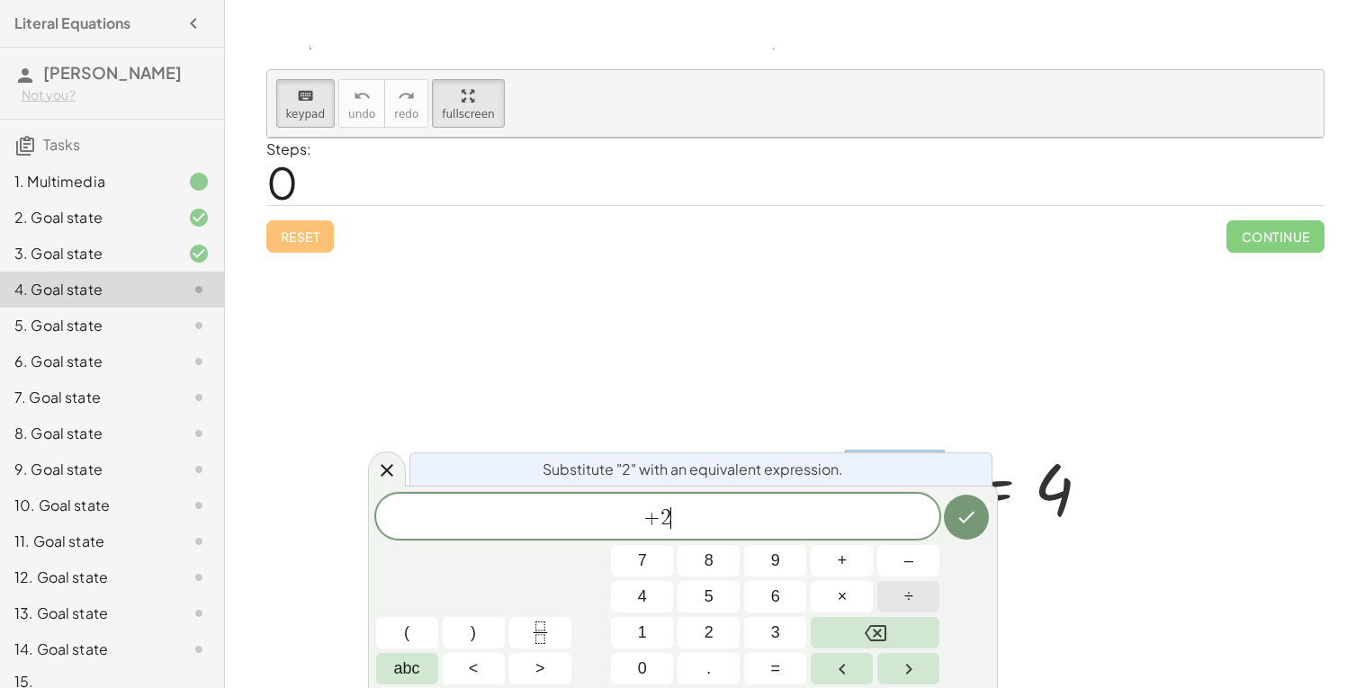
click at [890, 609] on button "÷" at bounding box center [908, 596] width 62 height 31
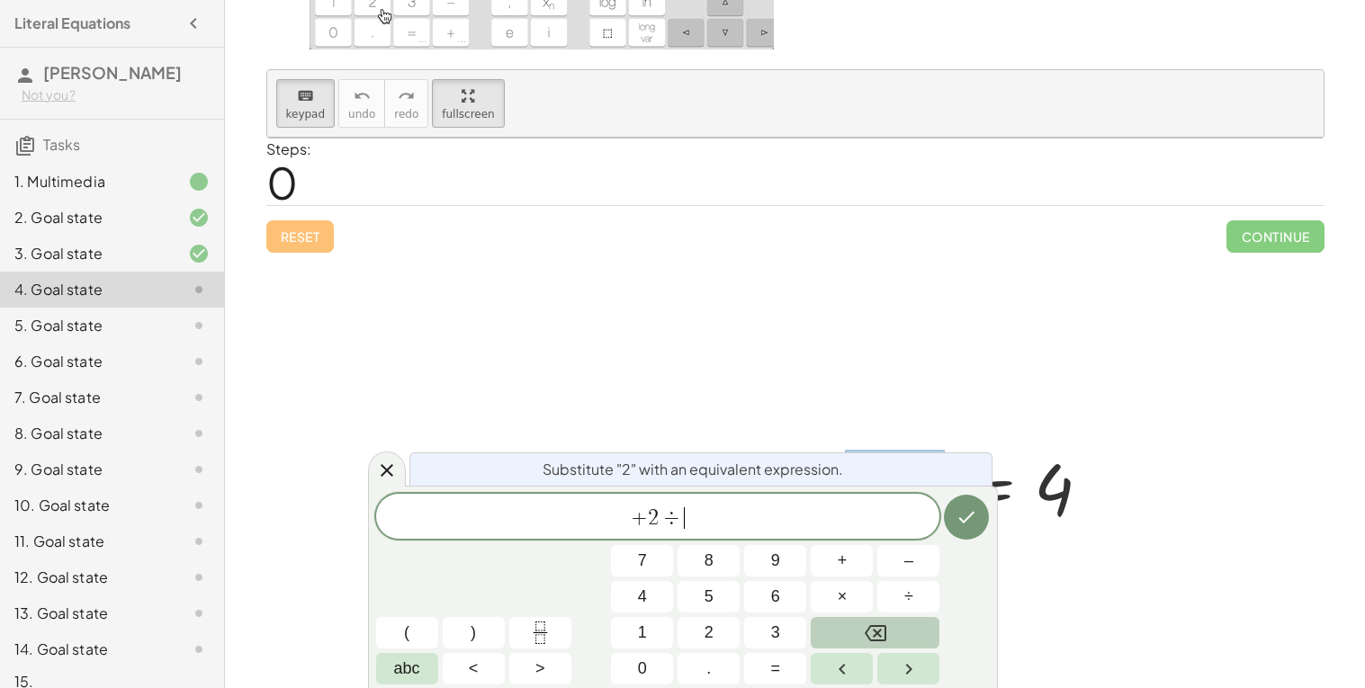
click at [881, 626] on icon "Backspace" at bounding box center [876, 633] width 22 height 16
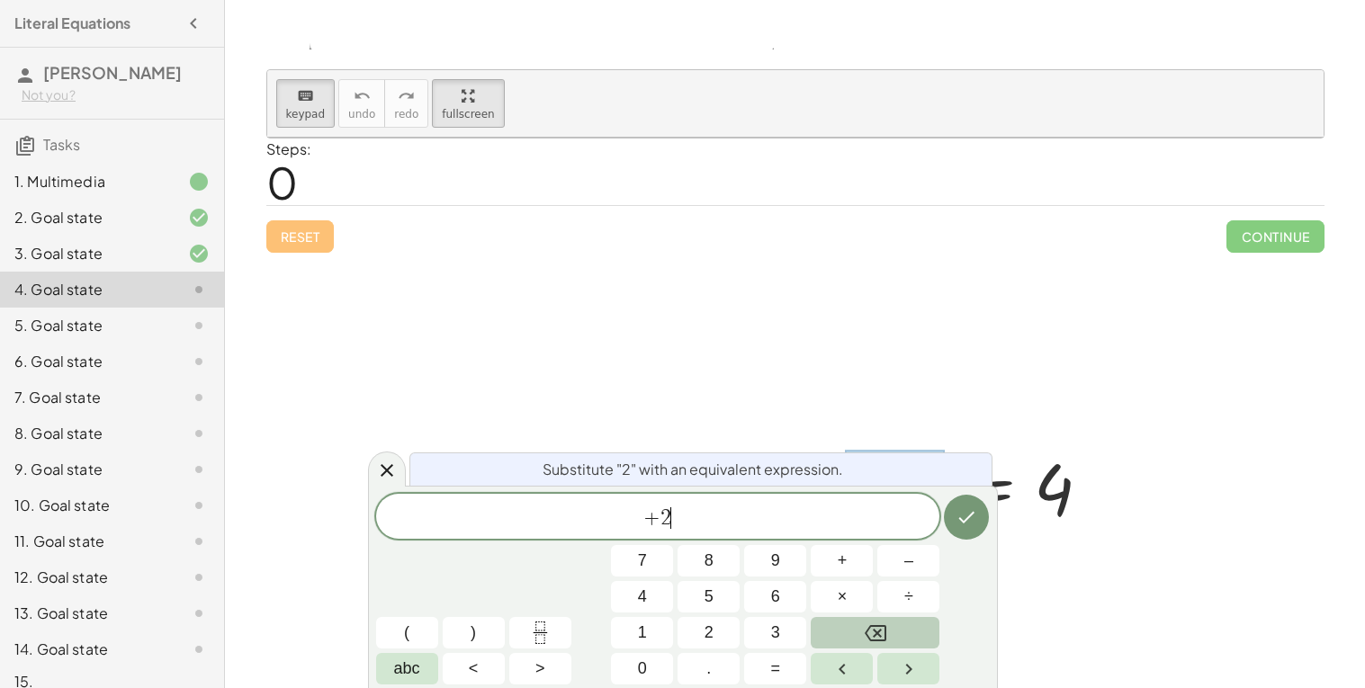
click at [881, 626] on icon "Backspace" at bounding box center [876, 633] width 22 height 16
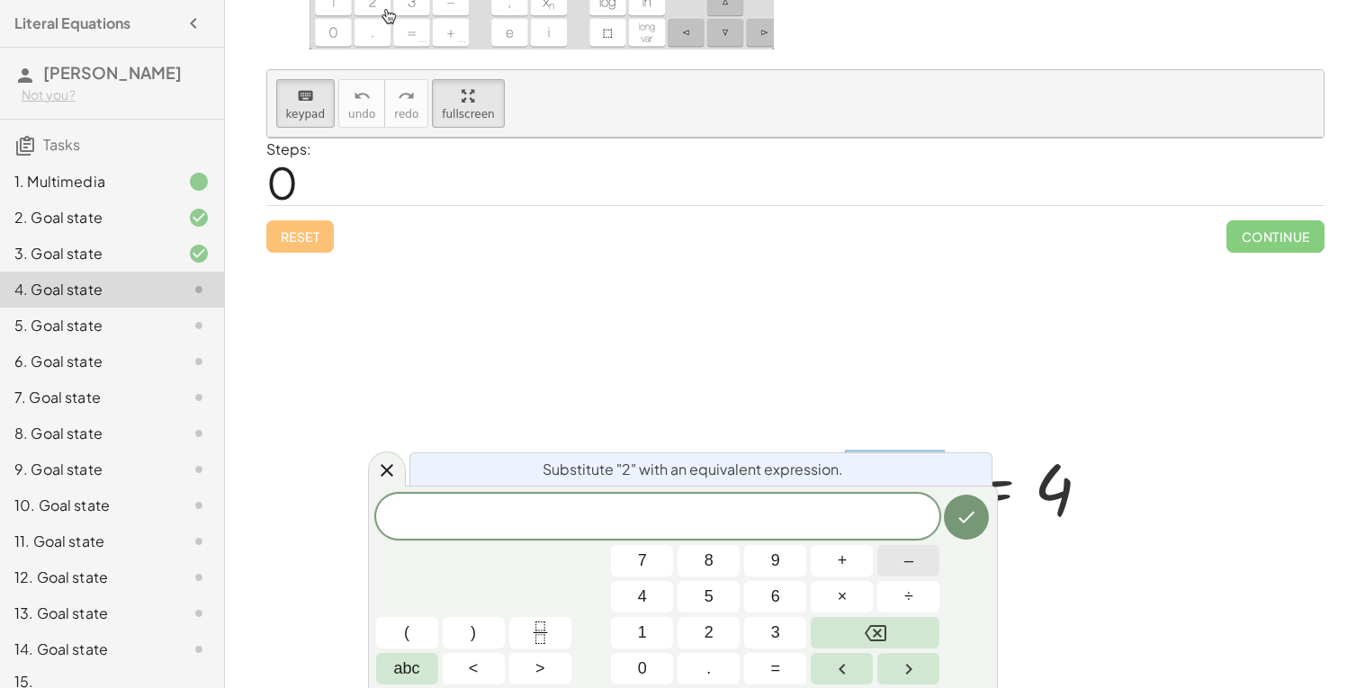
click at [915, 568] on button "–" at bounding box center [908, 560] width 62 height 31
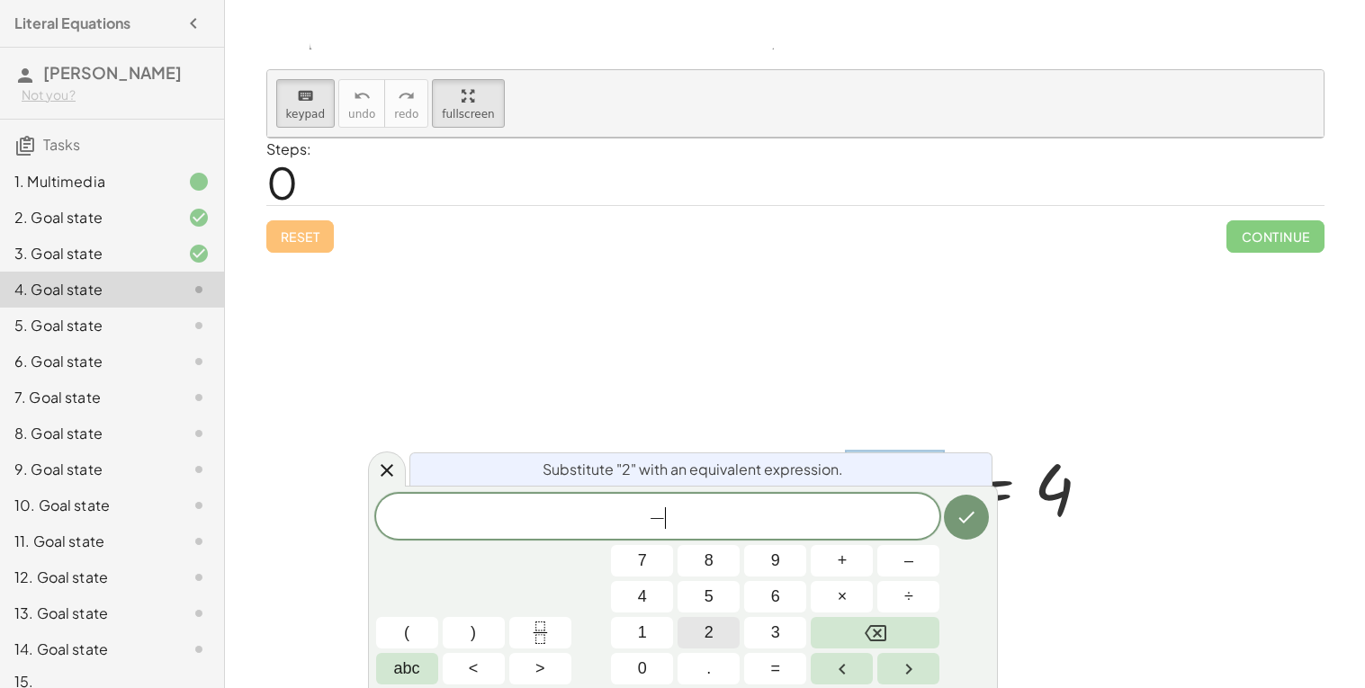
click at [707, 634] on span "2" at bounding box center [708, 633] width 9 height 24
click at [960, 513] on icon "Done" at bounding box center [966, 517] width 22 height 22
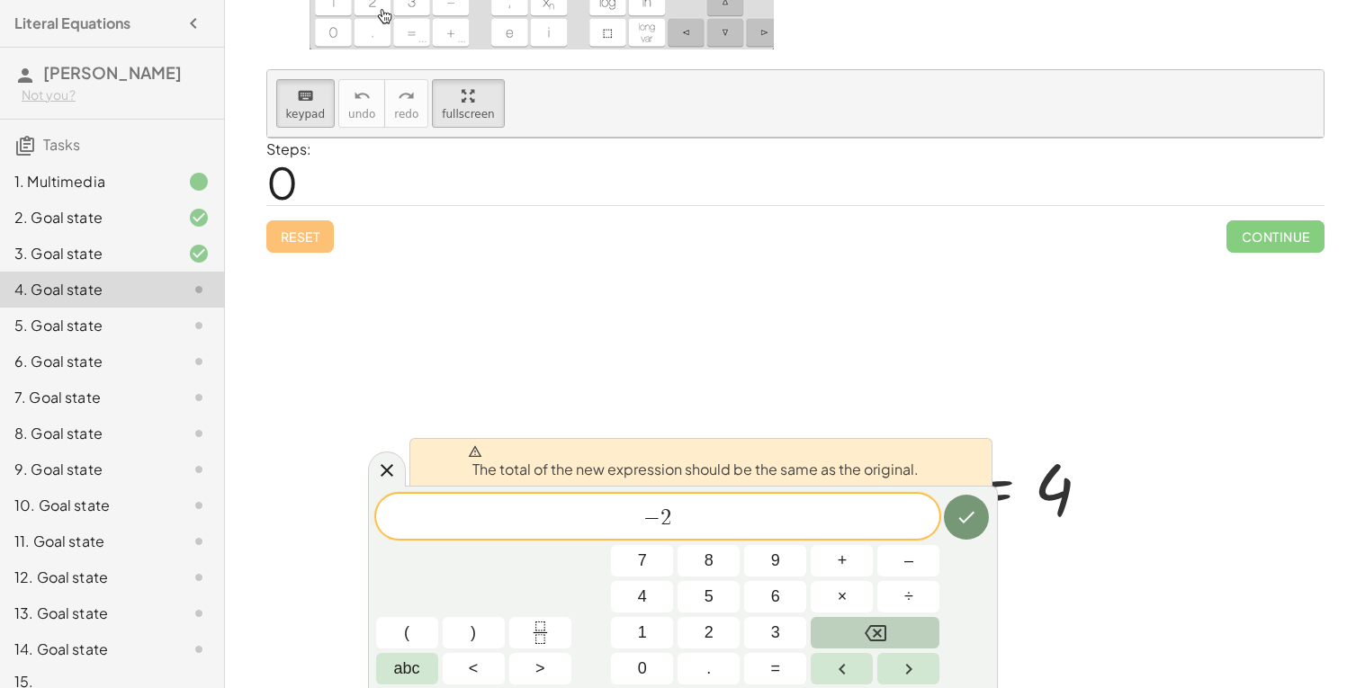
click at [871, 634] on icon "Backspace" at bounding box center [876, 634] width 22 height 22
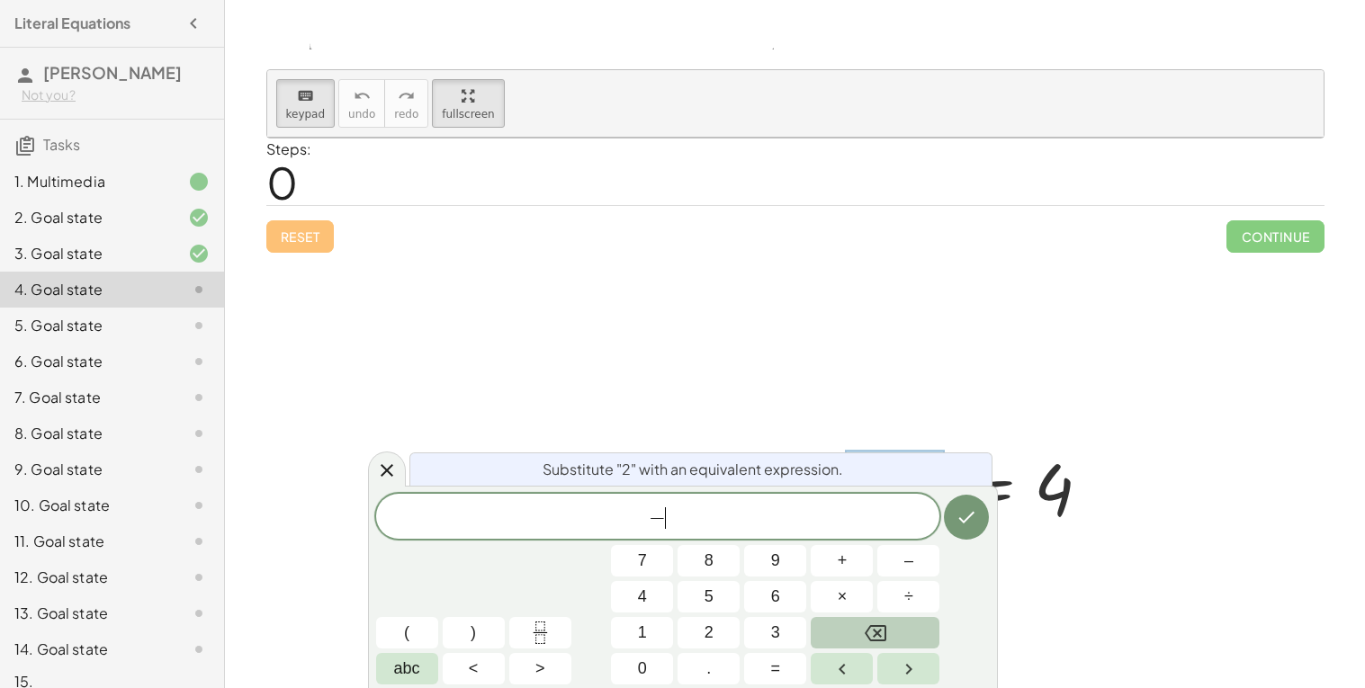
click at [871, 634] on icon "Backspace" at bounding box center [876, 634] width 22 height 22
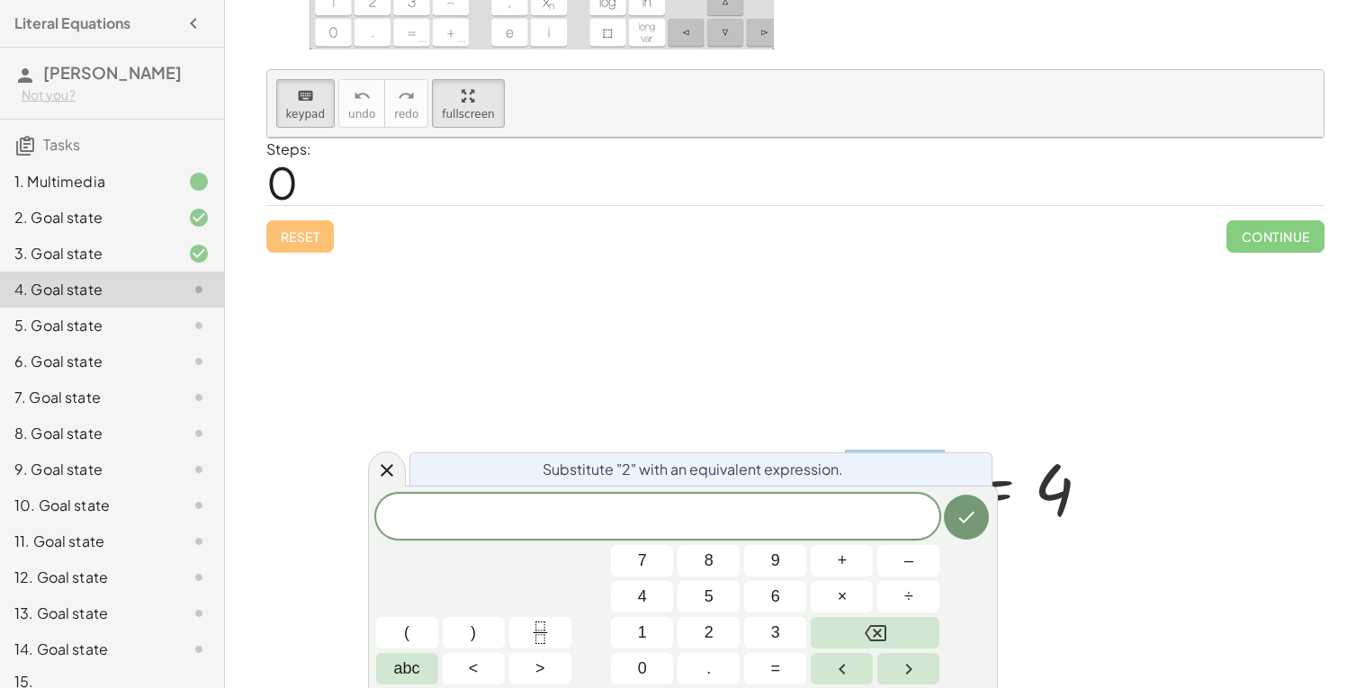
click at [653, 344] on div at bounding box center [795, 414] width 1056 height 552
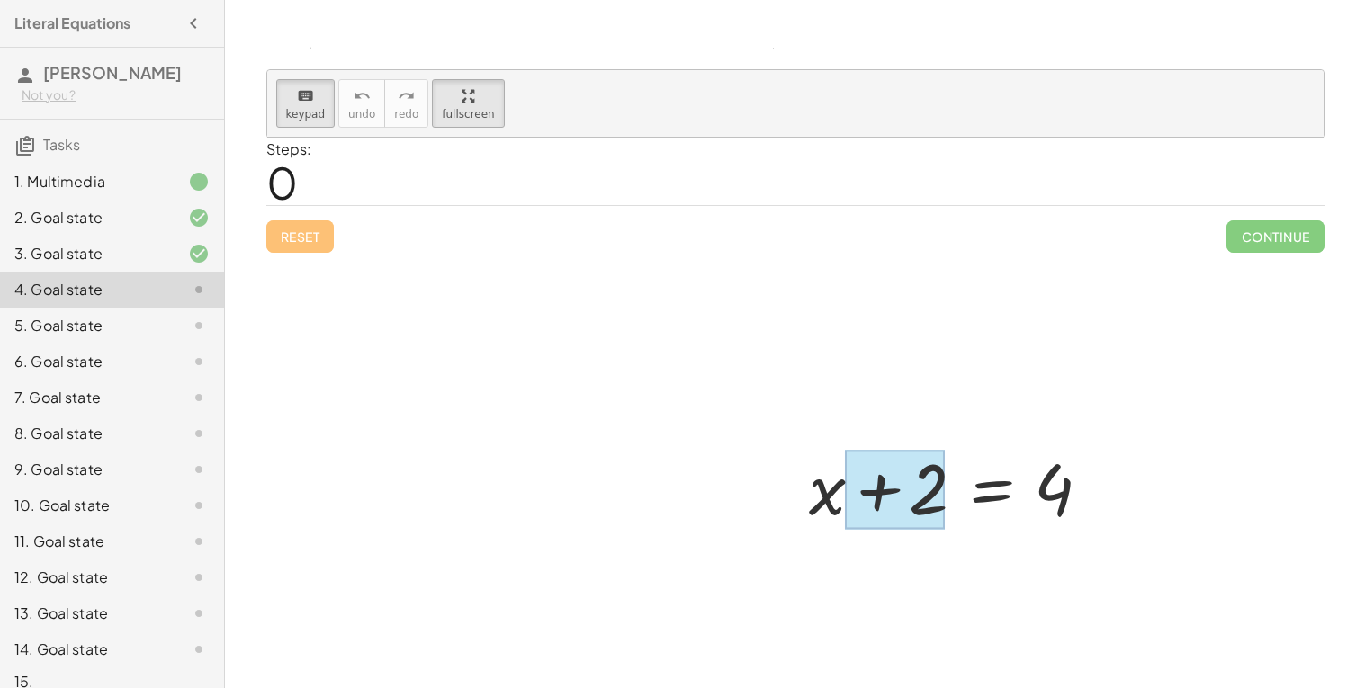
click at [896, 480] on div at bounding box center [894, 490] width 101 height 80
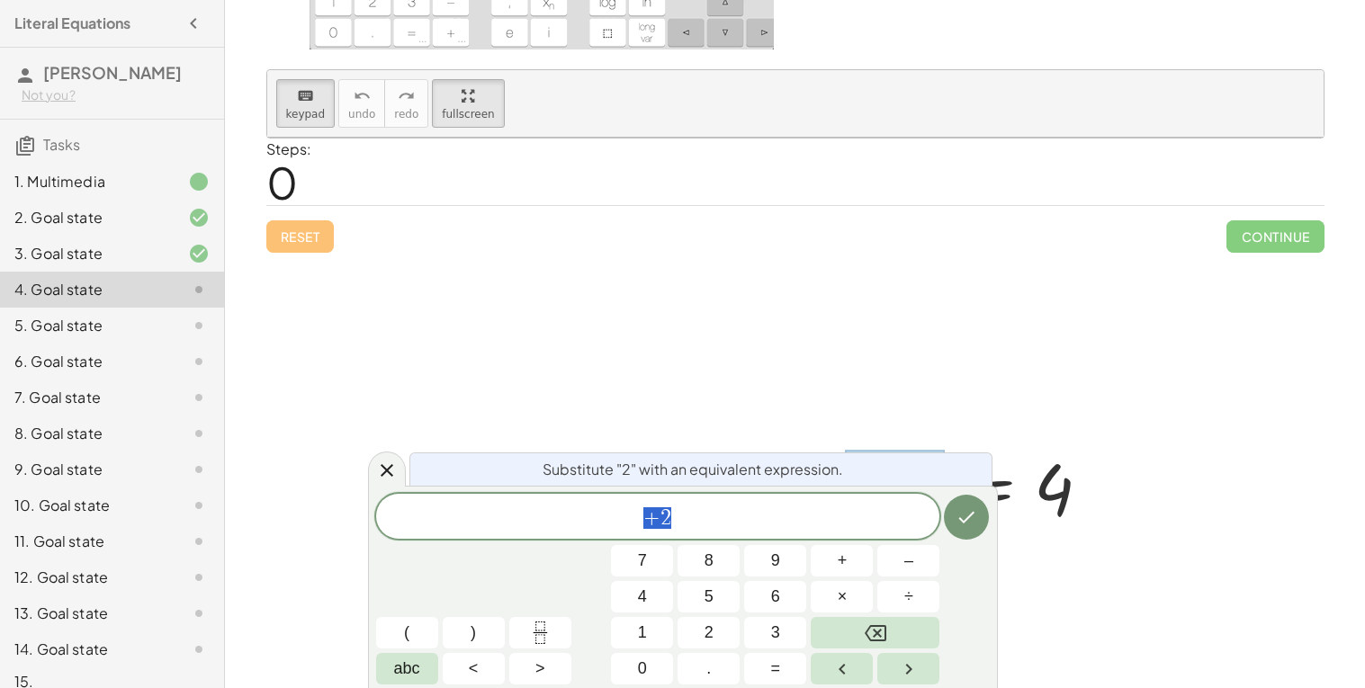
click at [785, 233] on div at bounding box center [795, 414] width 1056 height 552
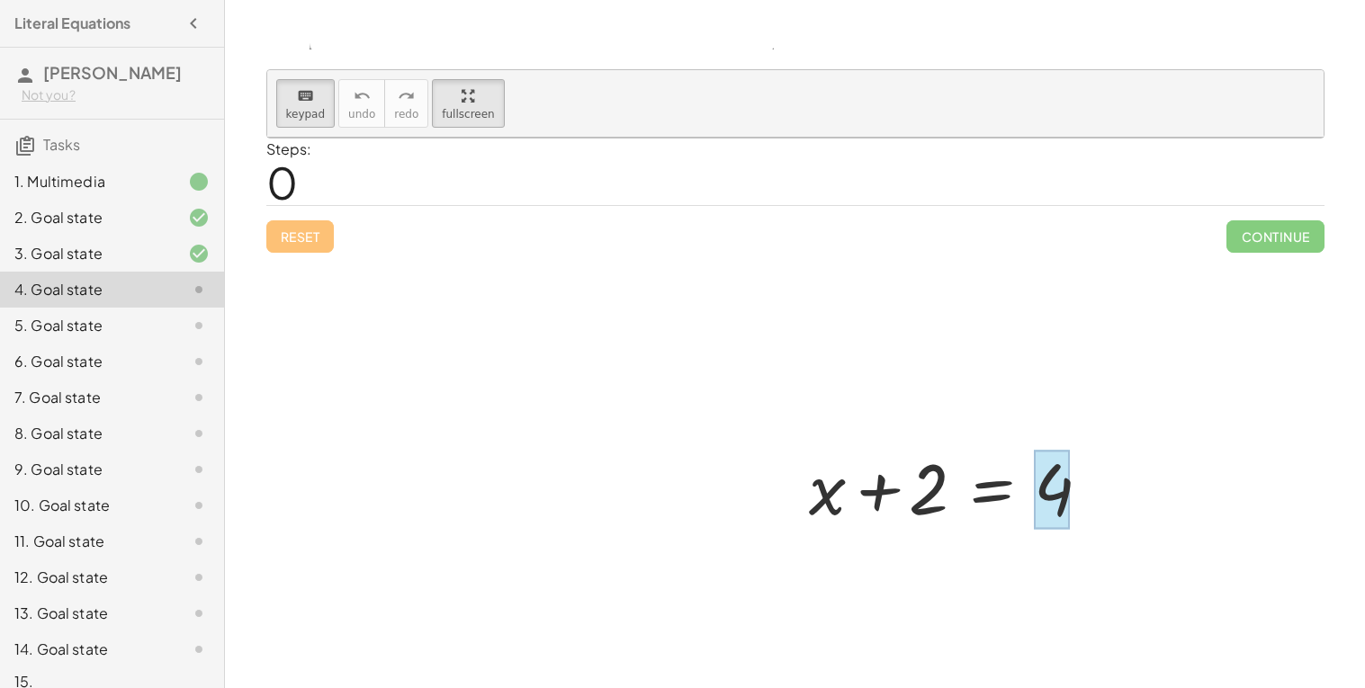
click at [1061, 513] on div at bounding box center [1052, 490] width 36 height 80
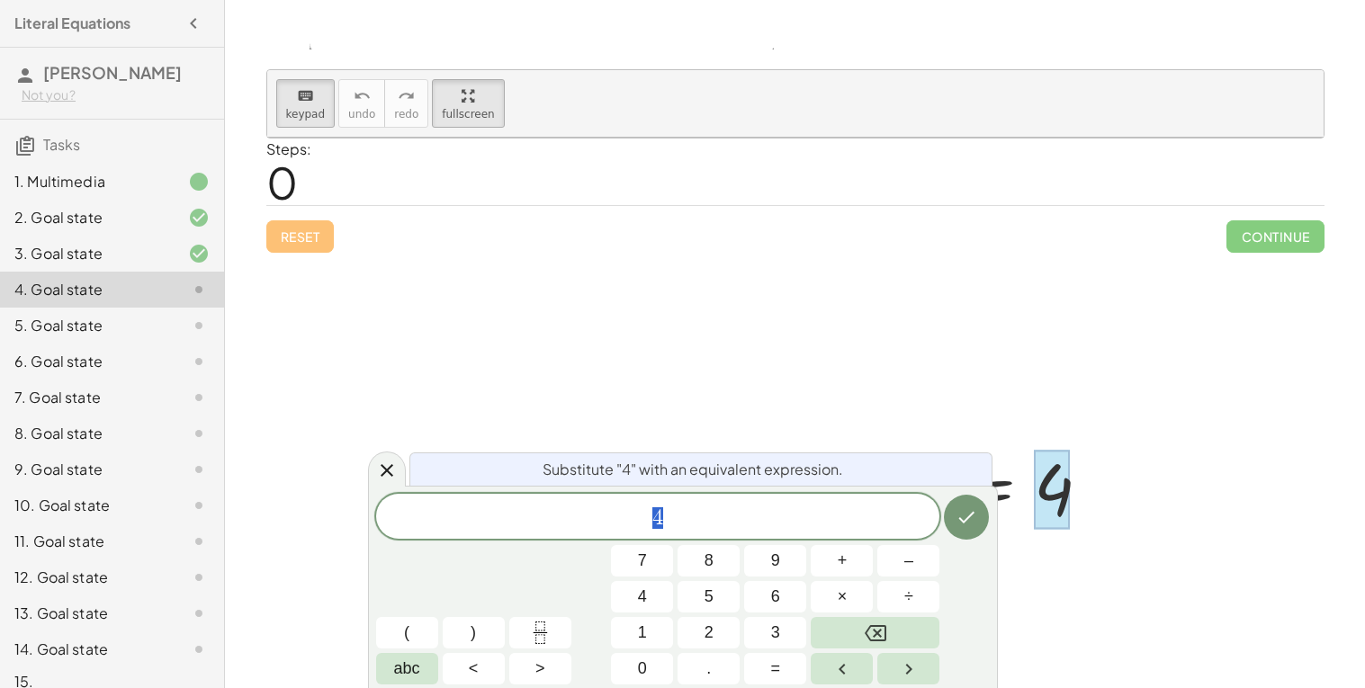
click at [785, 345] on div at bounding box center [795, 414] width 1056 height 552
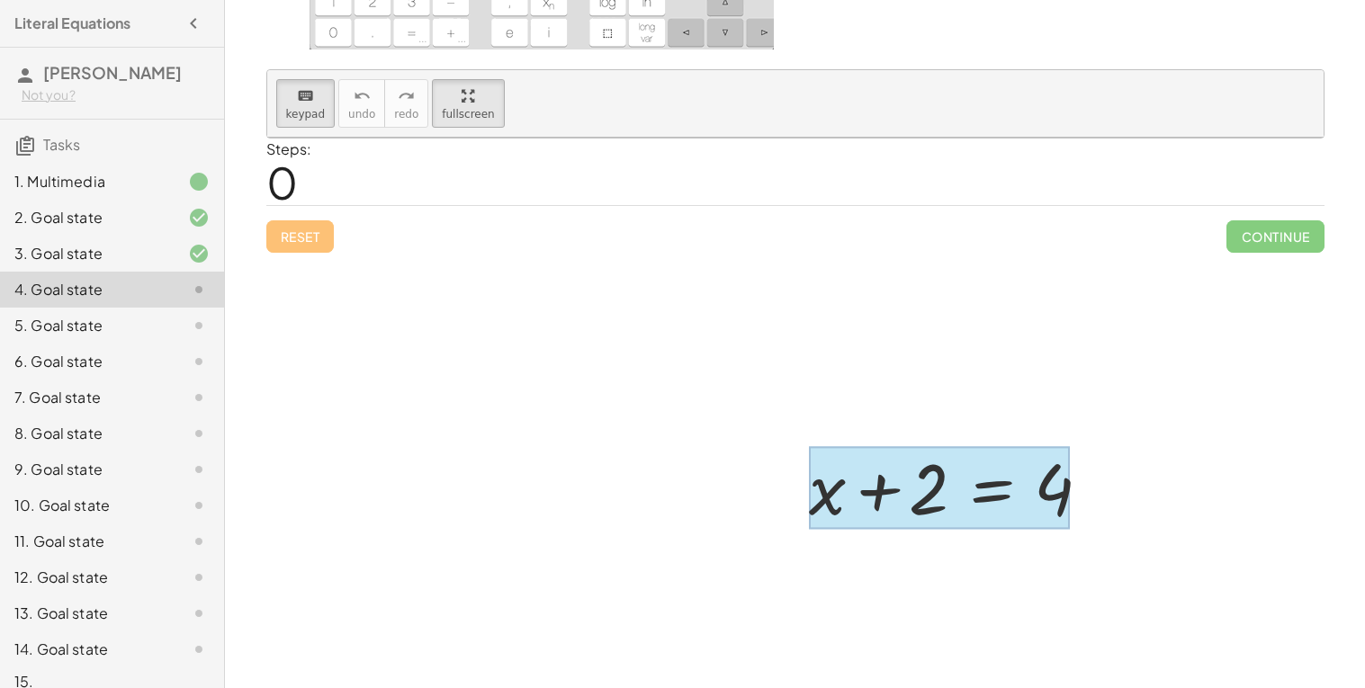
click at [1003, 498] on div at bounding box center [939, 488] width 261 height 84
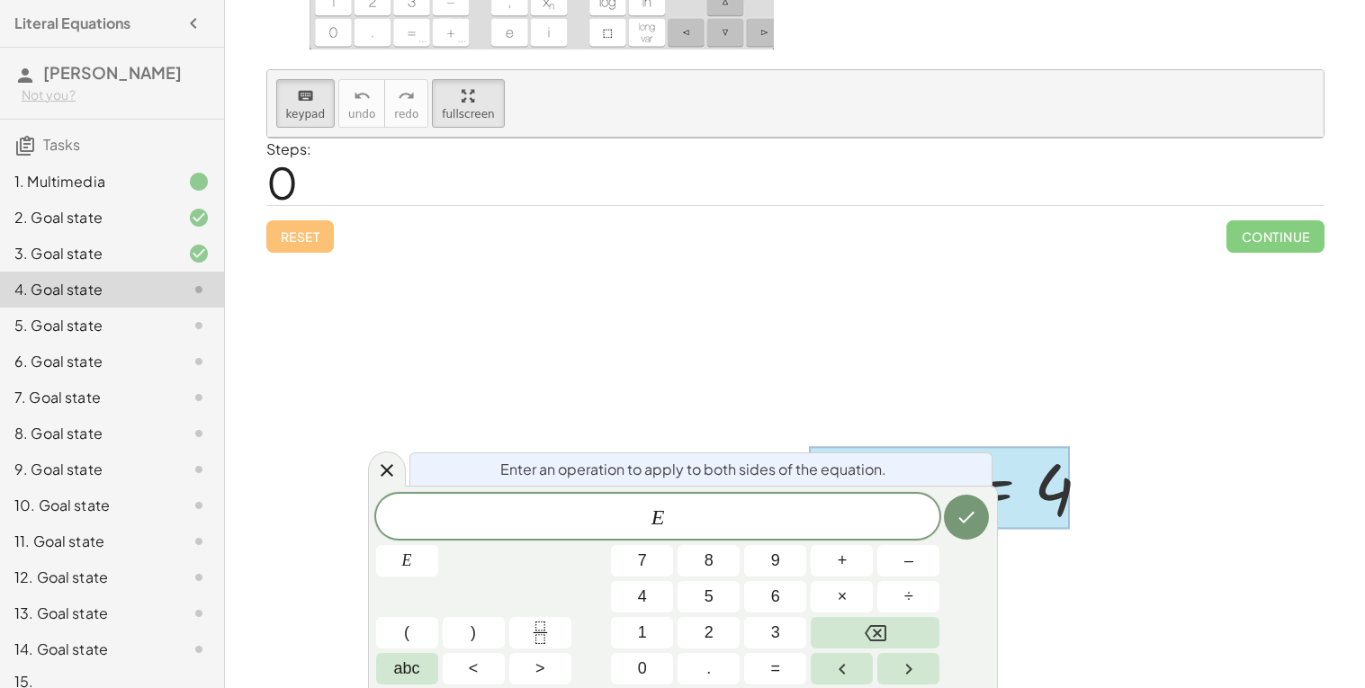
click at [846, 318] on div at bounding box center [795, 414] width 1056 height 552
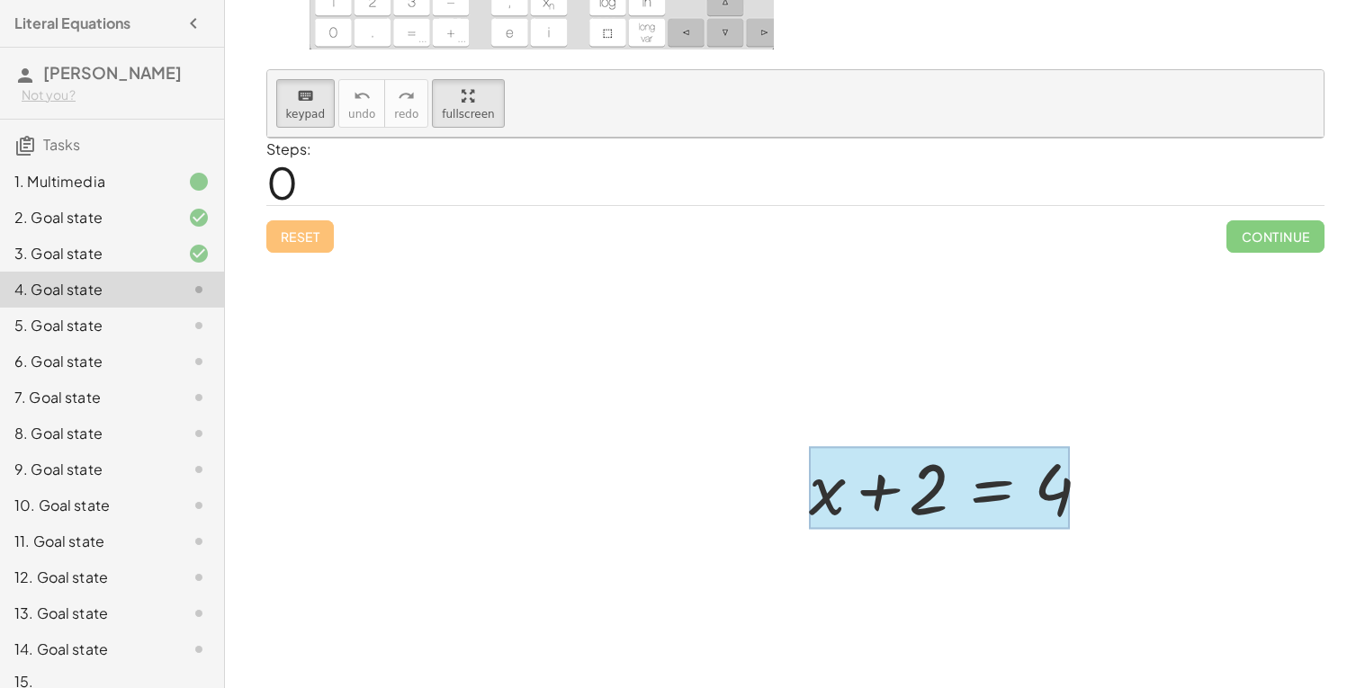
click at [968, 488] on div at bounding box center [939, 488] width 261 height 84
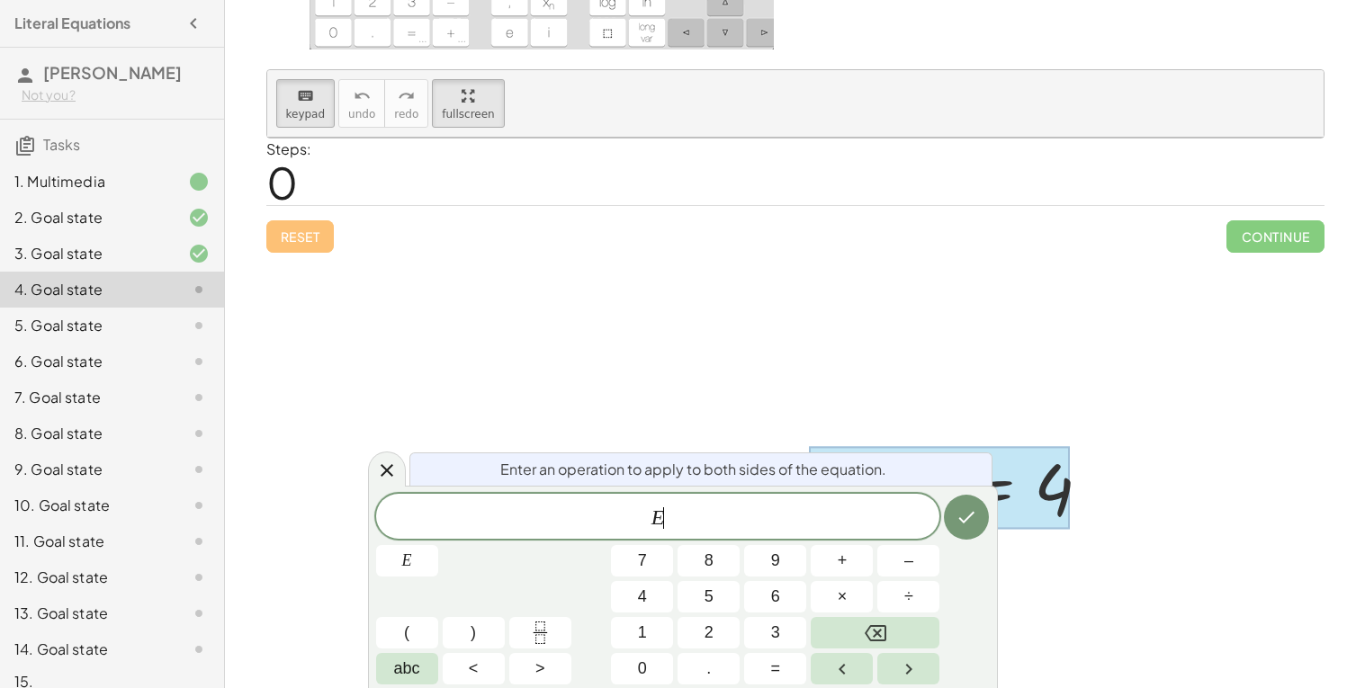
click at [820, 356] on div at bounding box center [795, 414] width 1056 height 552
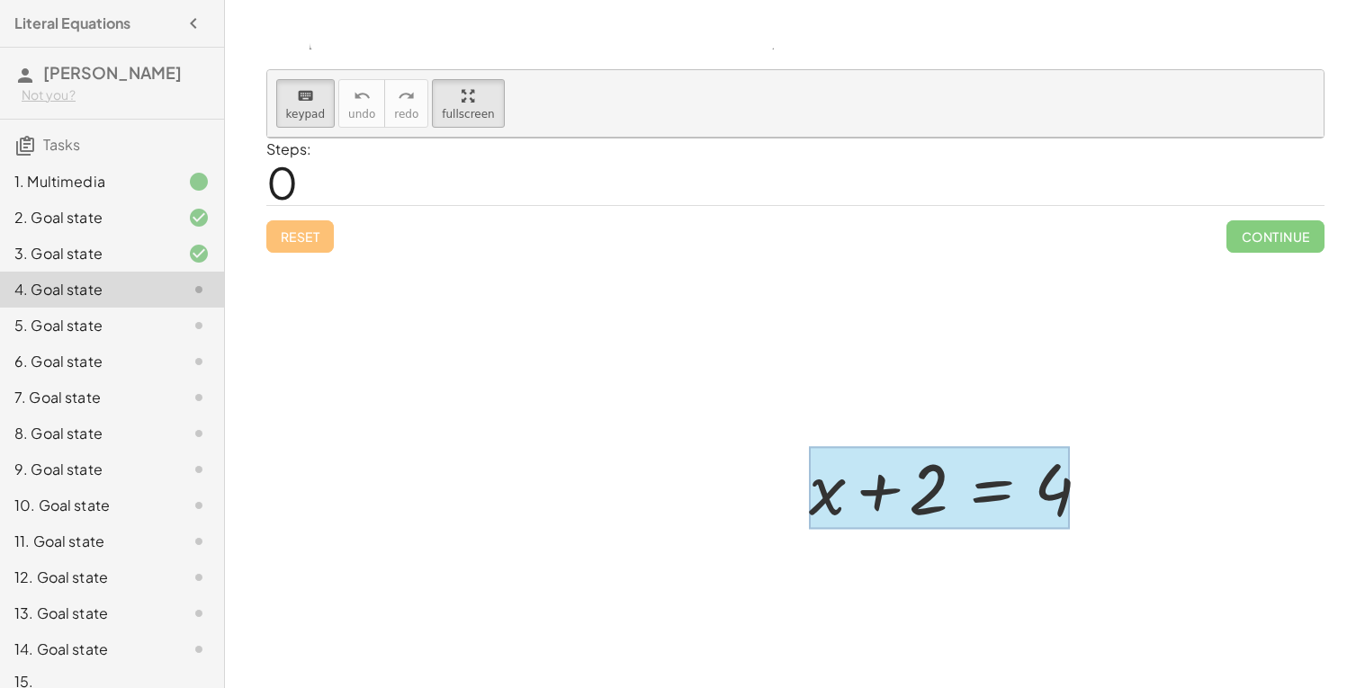
click at [988, 482] on div at bounding box center [939, 488] width 261 height 84
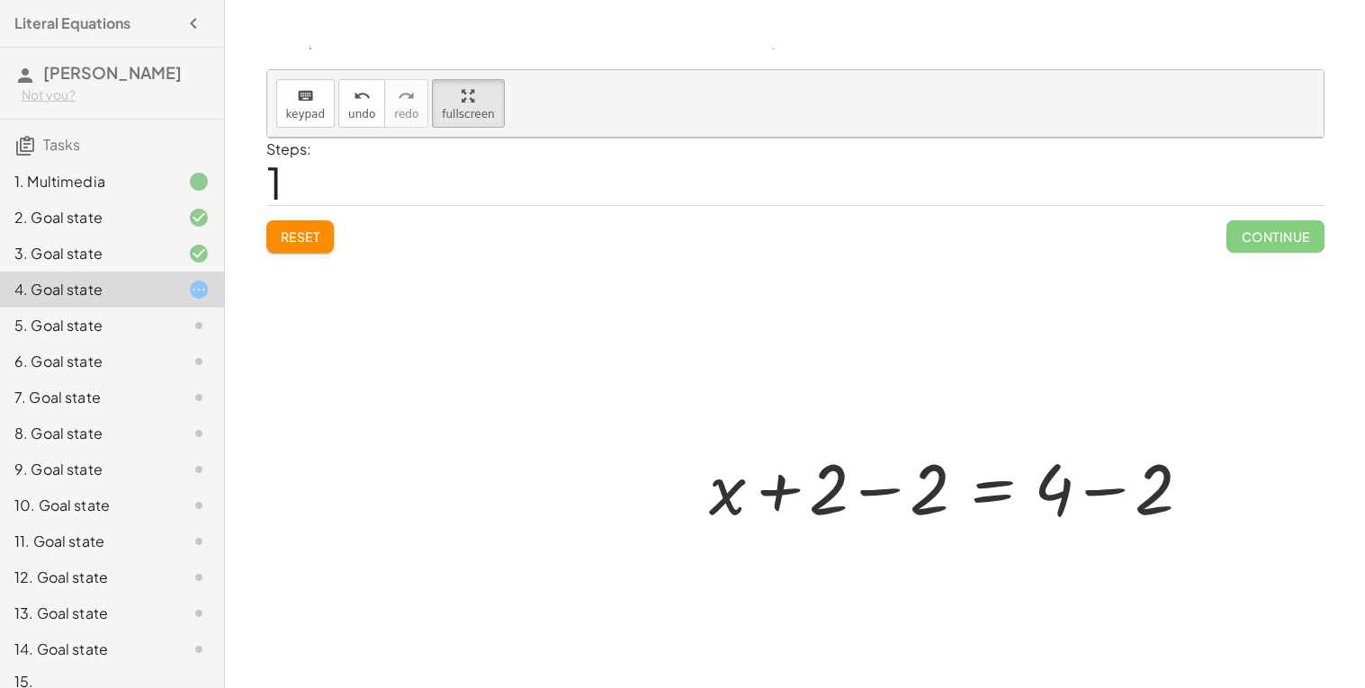
click at [882, 488] on div at bounding box center [956, 486] width 512 height 93
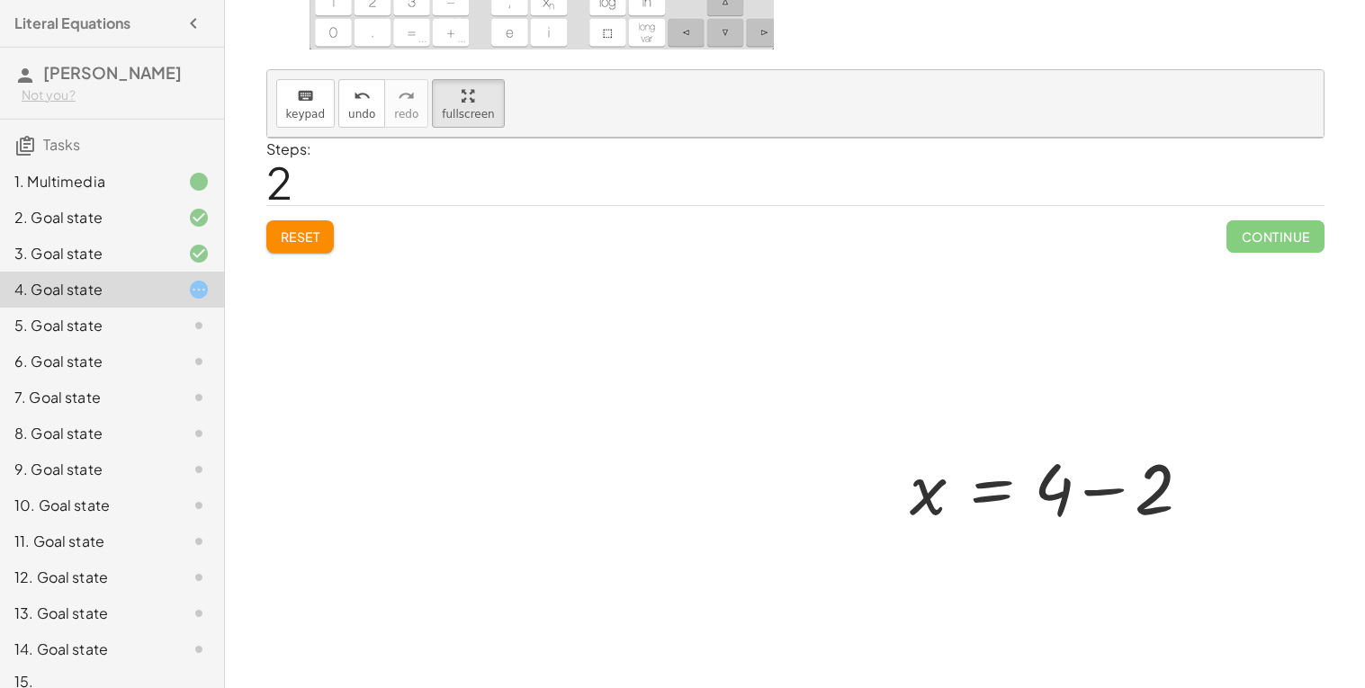
click at [1095, 489] on div at bounding box center [1056, 486] width 310 height 93
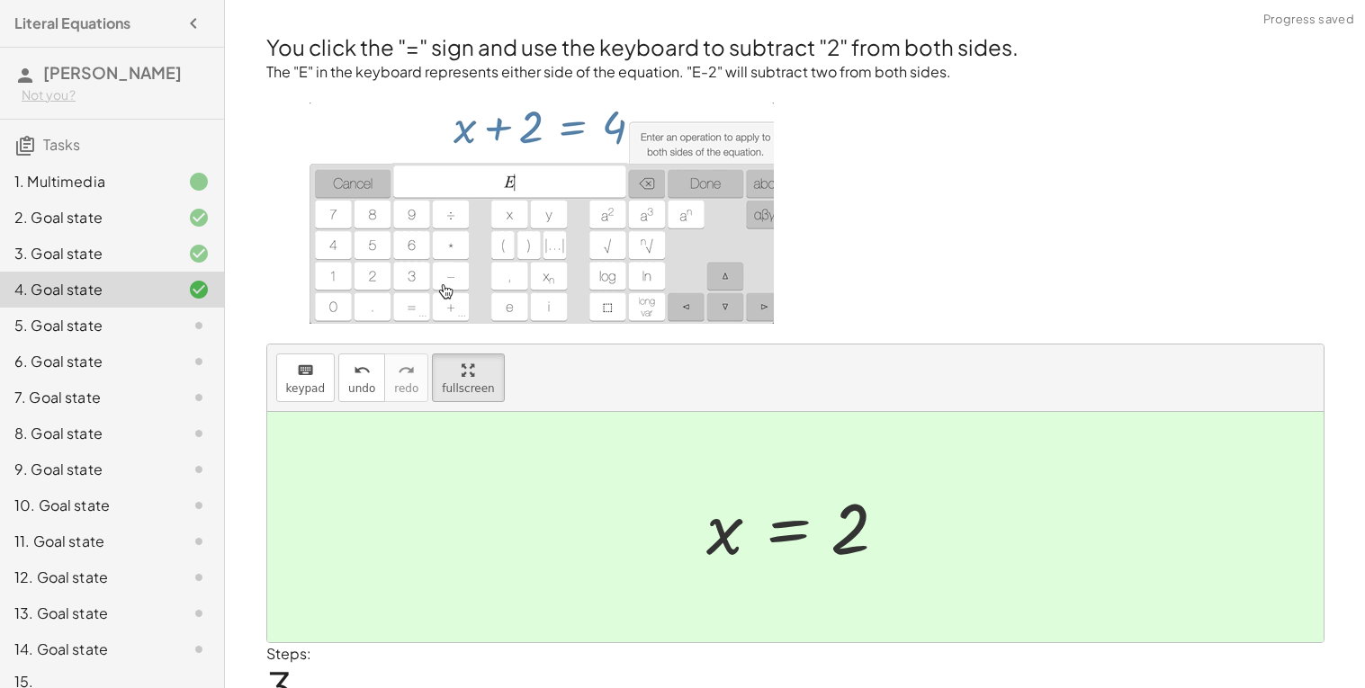
scroll to position [79, 0]
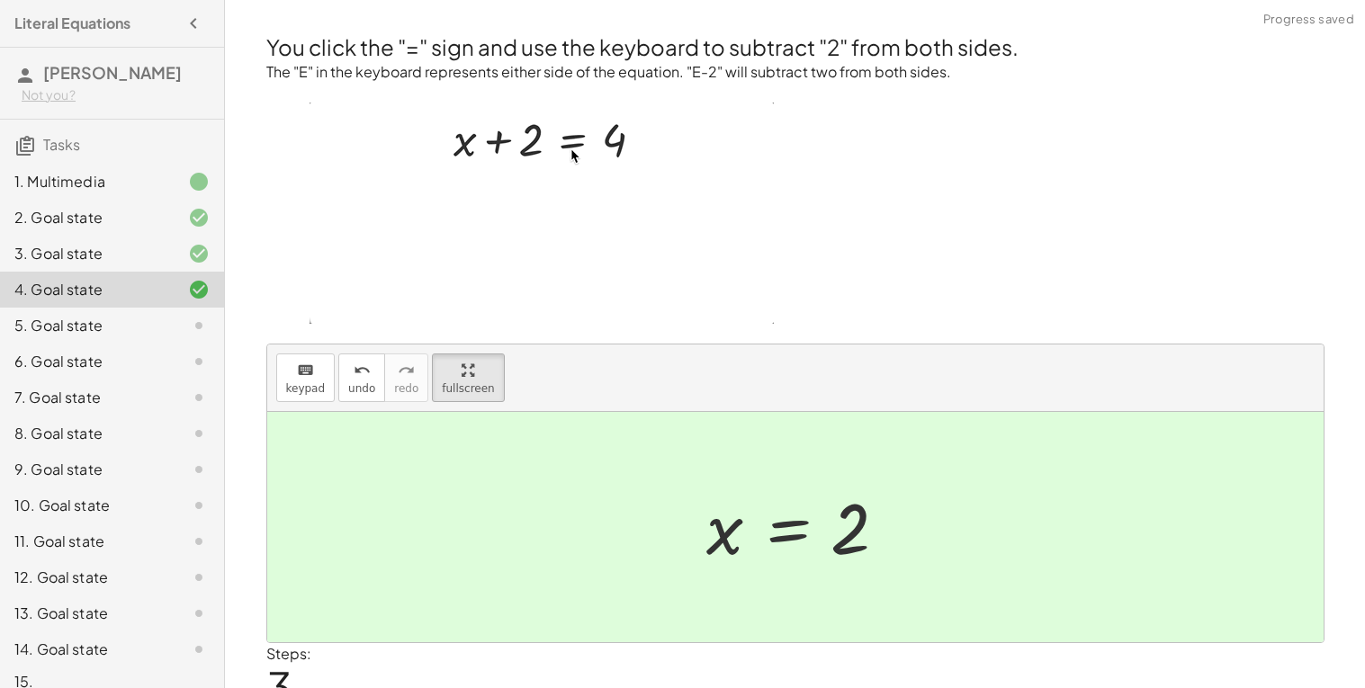
scroll to position [0, 0]
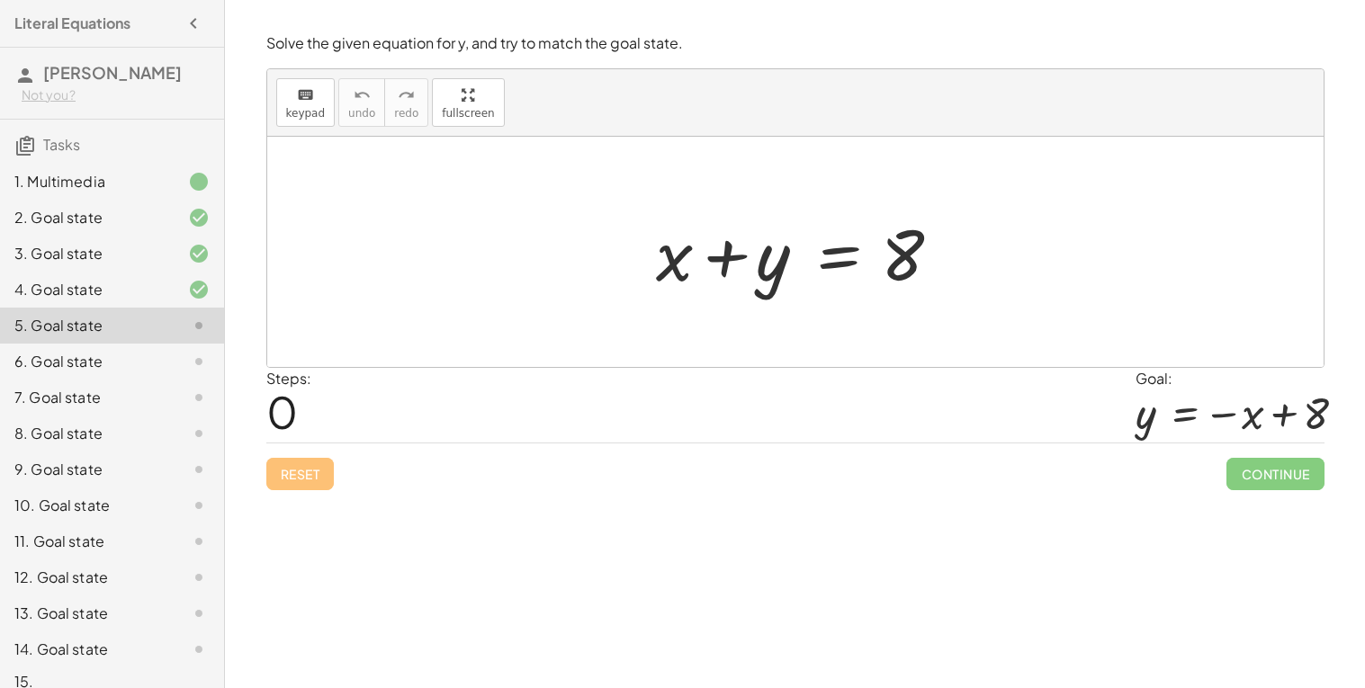
click at [856, 260] on div at bounding box center [802, 252] width 310 height 93
click at [864, 314] on div at bounding box center [795, 252] width 1056 height 230
click at [848, 264] on div at bounding box center [802, 252] width 310 height 93
click at [774, 275] on div at bounding box center [802, 252] width 310 height 93
click at [773, 283] on div at bounding box center [802, 252] width 310 height 93
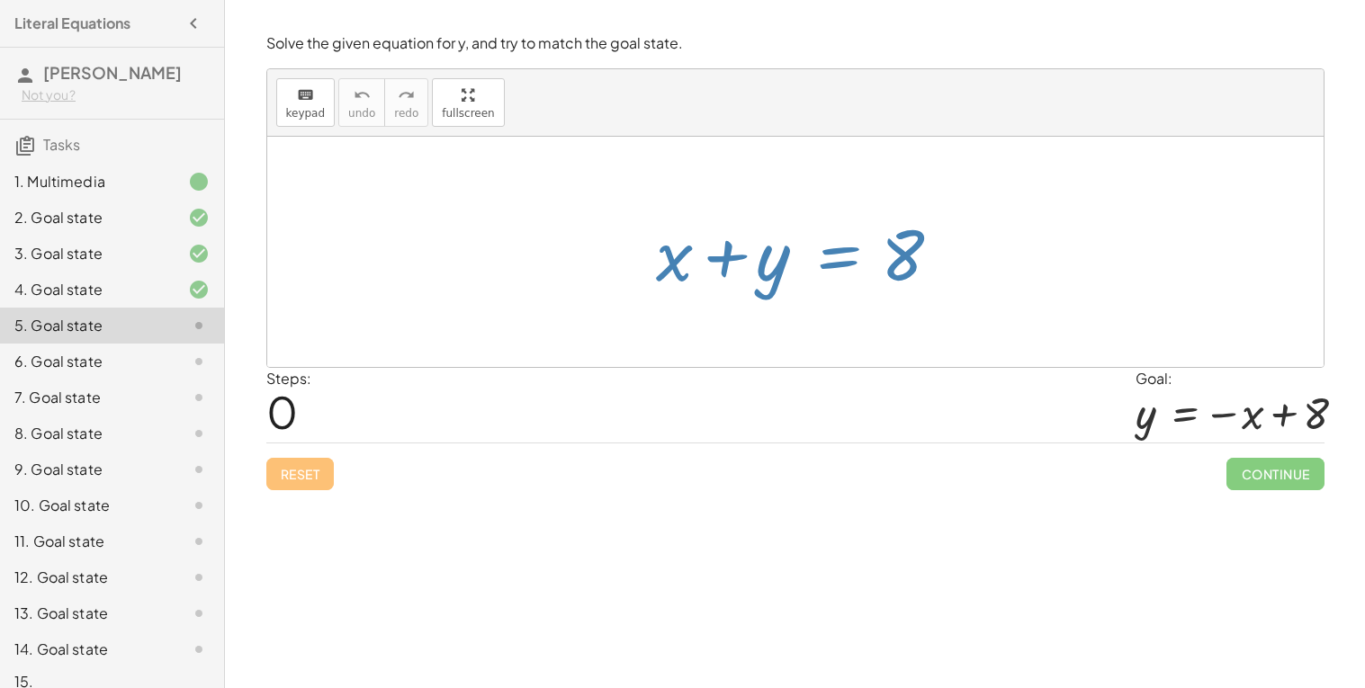
click at [786, 310] on div at bounding box center [795, 252] width 1056 height 230
click at [866, 400] on div "Steps: 0 Goal: y = − x + 8" at bounding box center [795, 405] width 1058 height 75
click at [771, 282] on div at bounding box center [802, 252] width 310 height 93
click at [775, 268] on div at bounding box center [802, 252] width 310 height 93
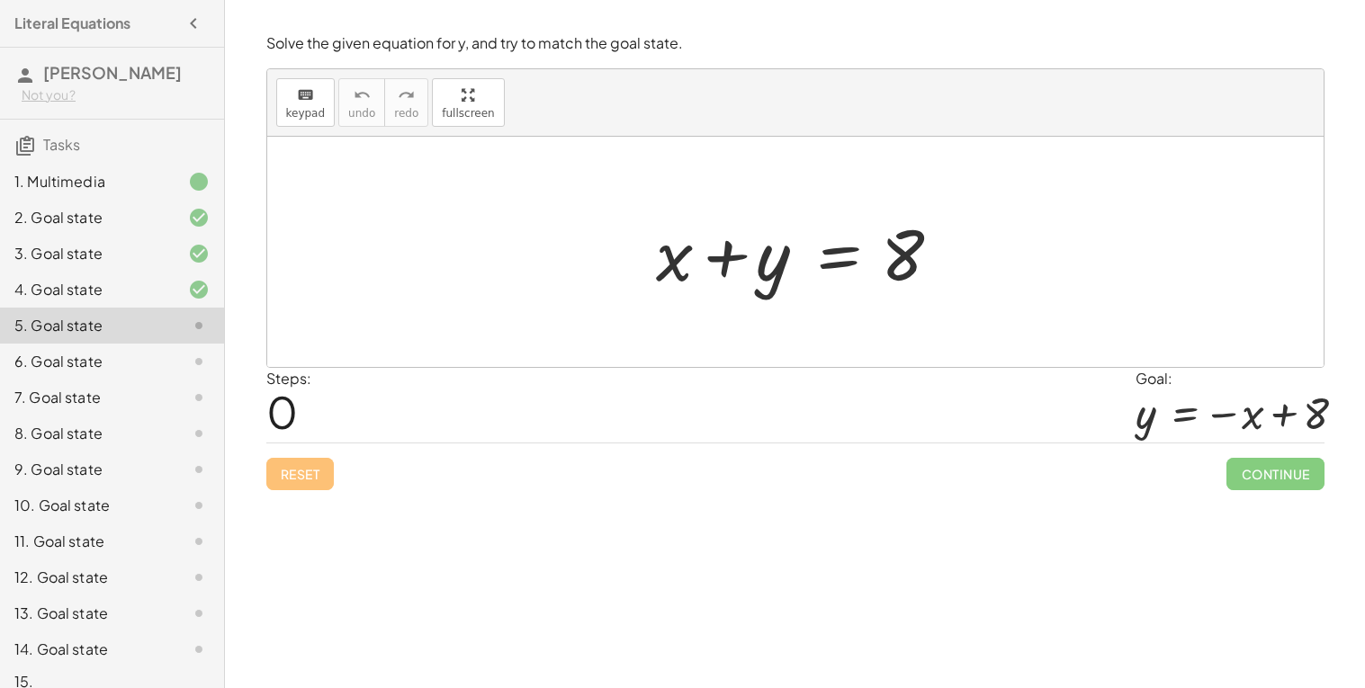
click at [643, 282] on div "+ x + y = 8" at bounding box center [795, 253] width 333 height 102
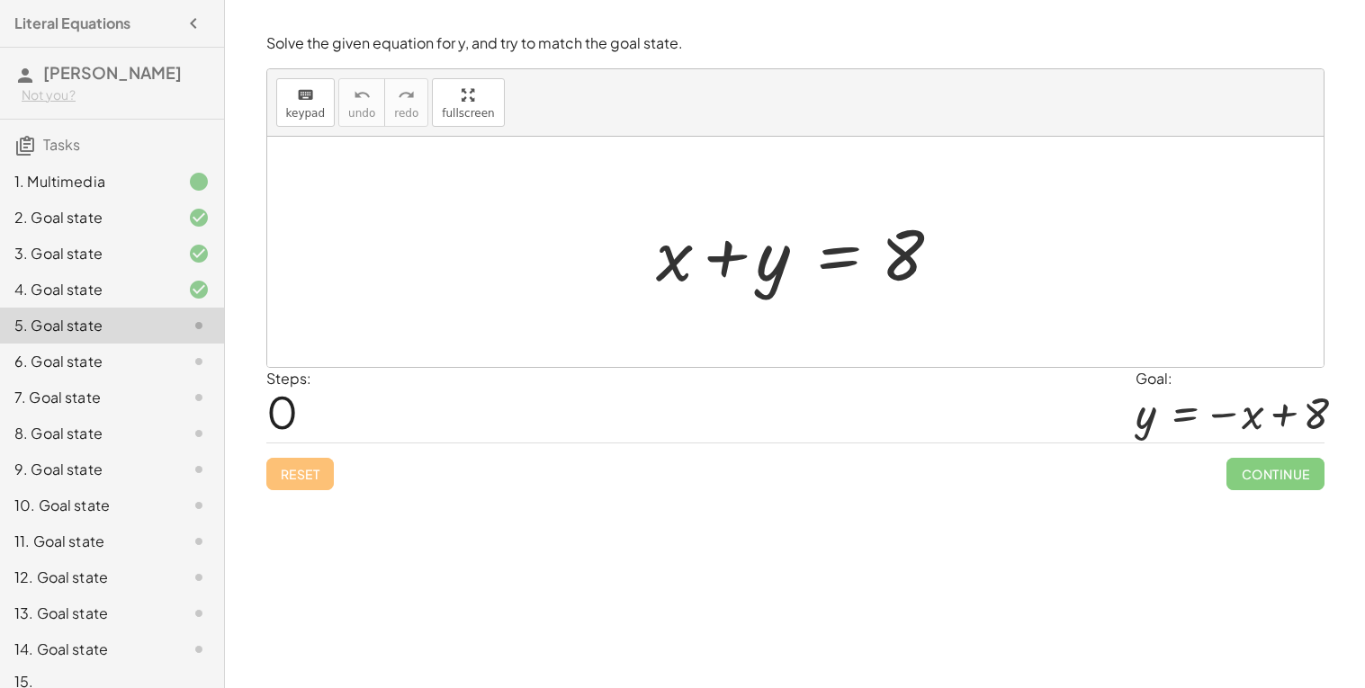
click at [643, 282] on div "+ x + y = 8" at bounding box center [795, 253] width 333 height 102
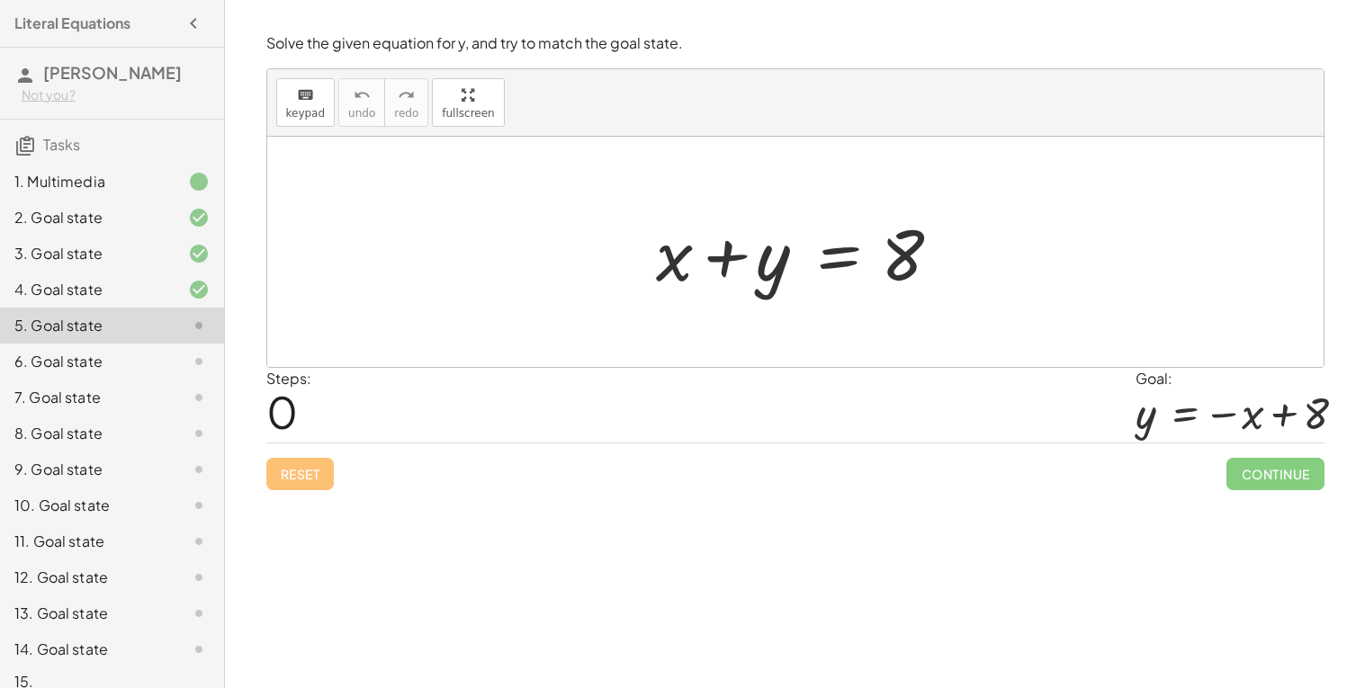
click at [839, 258] on div at bounding box center [802, 252] width 310 height 93
click at [0, 0] on div "Solve the given equation for y, and try to match the goal state. keyboard keypa…" at bounding box center [0, 0] width 0 height 0
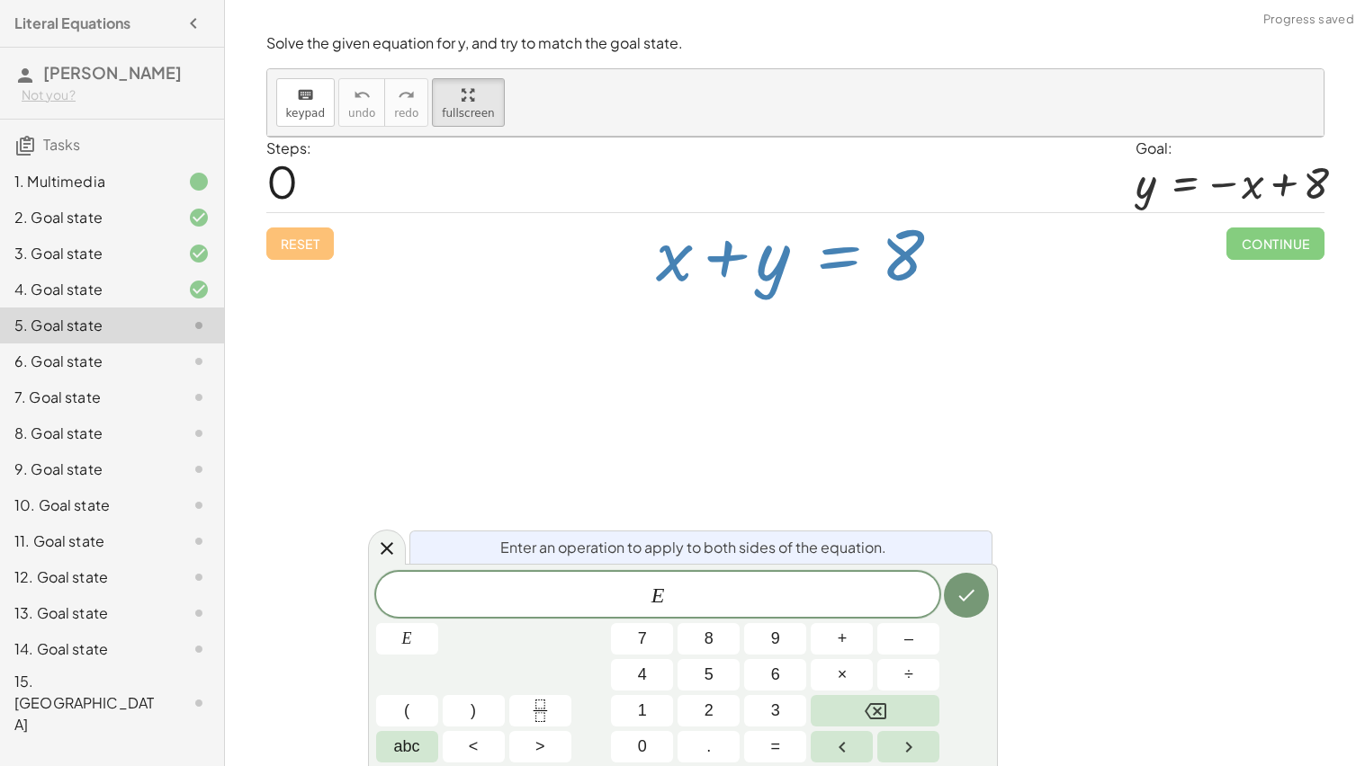
click at [808, 137] on div at bounding box center [795, 137] width 1056 height 0
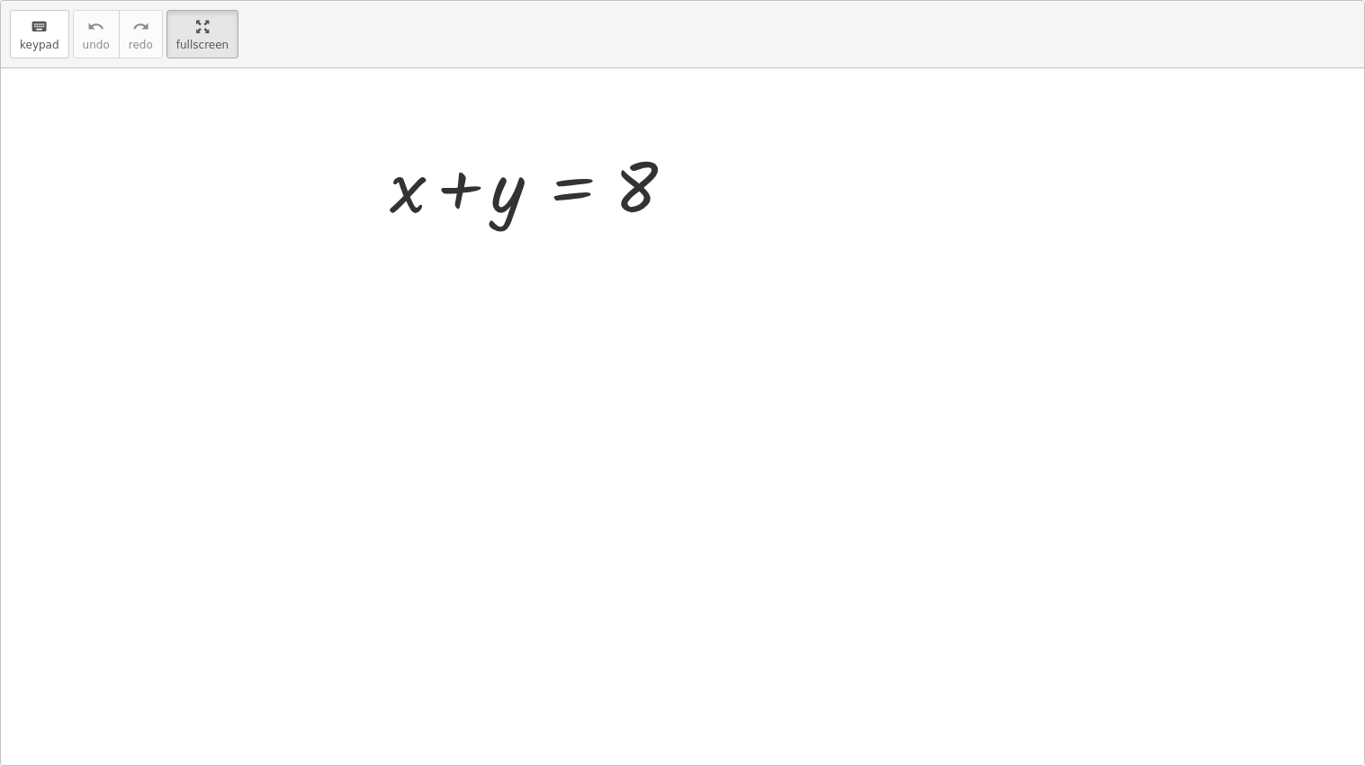
click at [505, 198] on div at bounding box center [536, 184] width 310 height 93
click at [570, 197] on div at bounding box center [536, 184] width 310 height 93
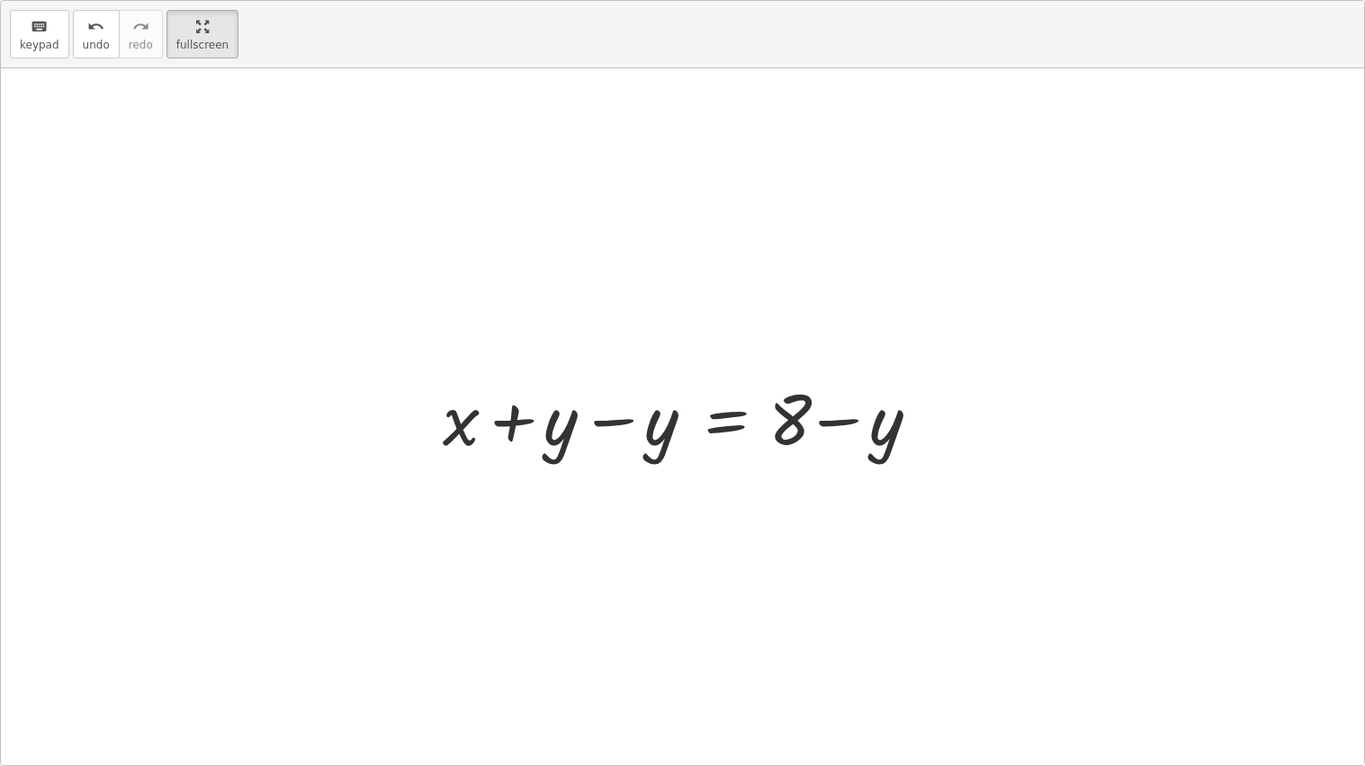
click at [597, 424] on div at bounding box center [690, 417] width 512 height 93
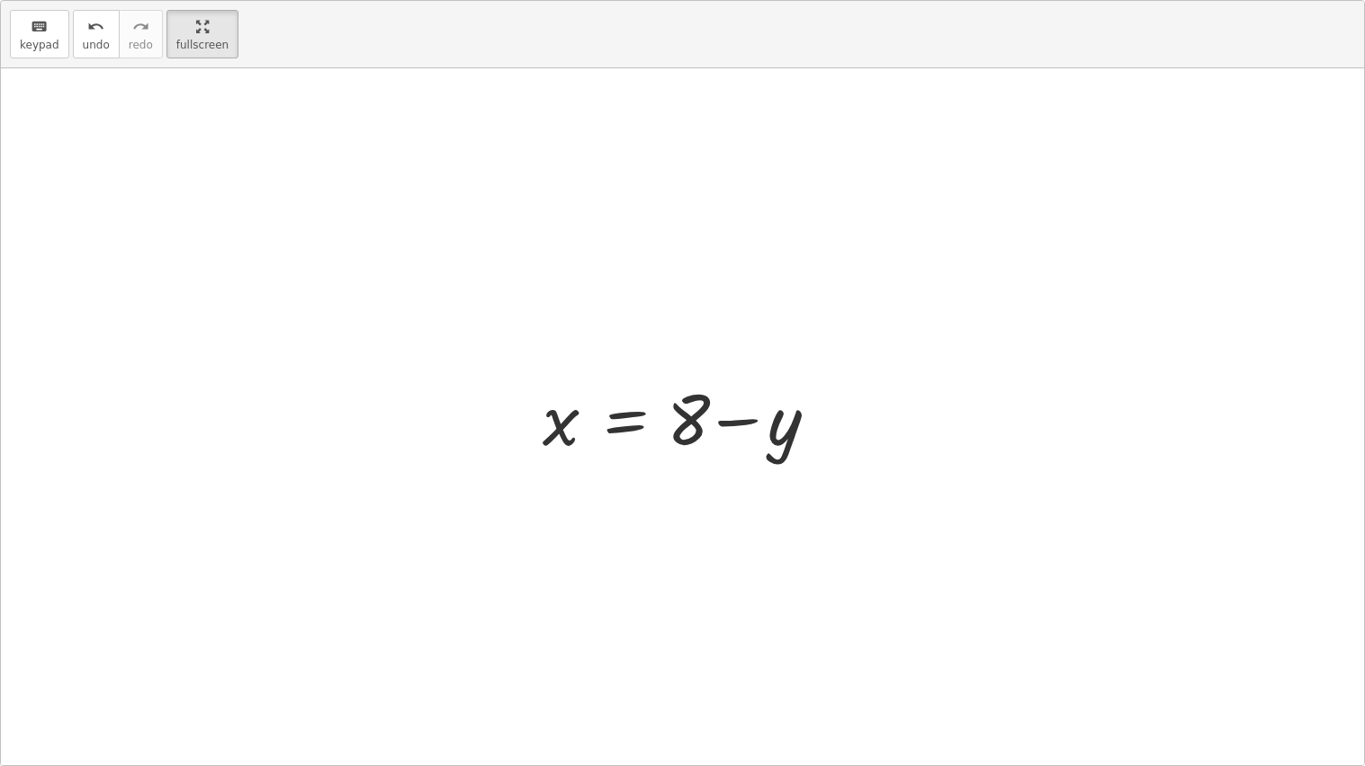
click at [730, 426] on div at bounding box center [688, 417] width 310 height 93
click at [108, 49] on button "undo undo" at bounding box center [96, 34] width 47 height 49
click at [728, 421] on div at bounding box center [688, 417] width 310 height 93
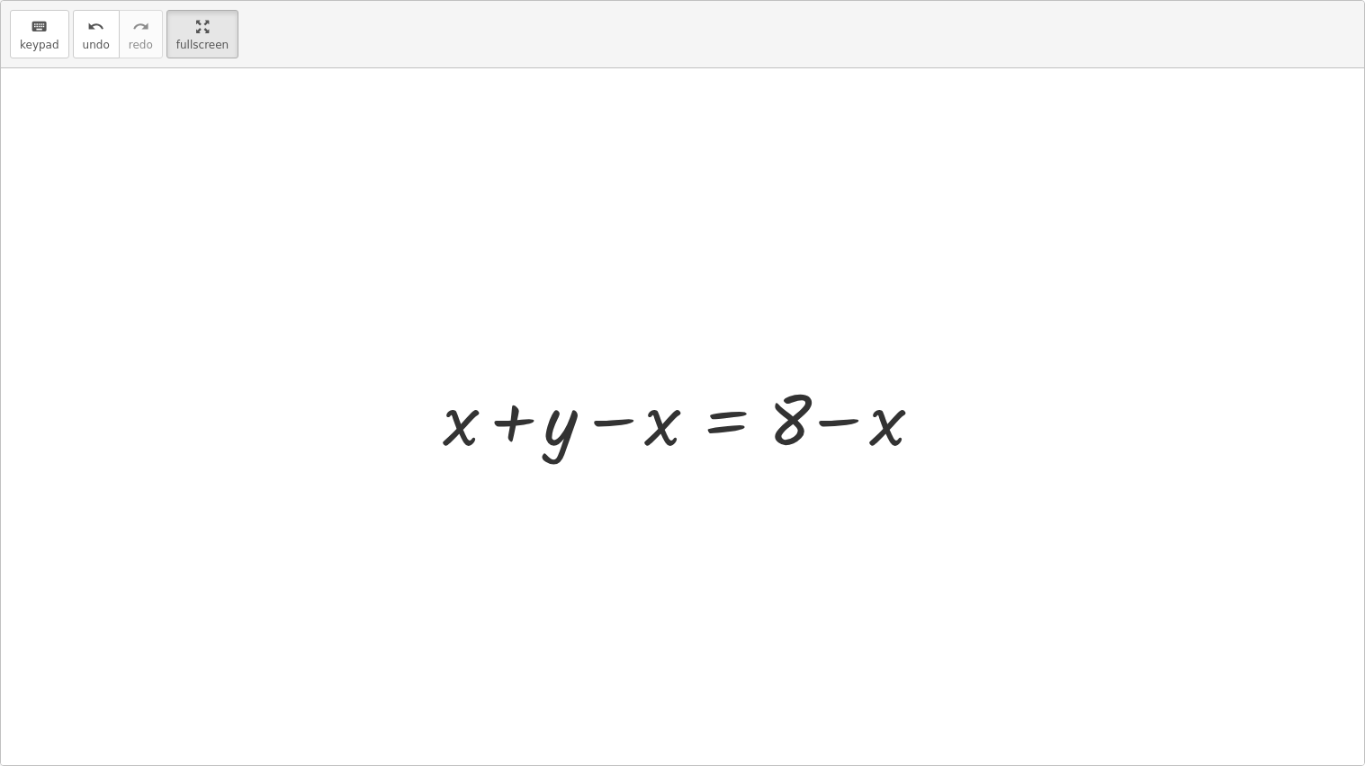
click at [623, 420] on div at bounding box center [690, 417] width 512 height 93
click at [551, 420] on div at bounding box center [690, 417] width 512 height 93
click at [510, 424] on div at bounding box center [690, 417] width 512 height 93
click at [635, 428] on div at bounding box center [690, 417] width 512 height 93
click at [654, 429] on div at bounding box center [690, 417] width 512 height 93
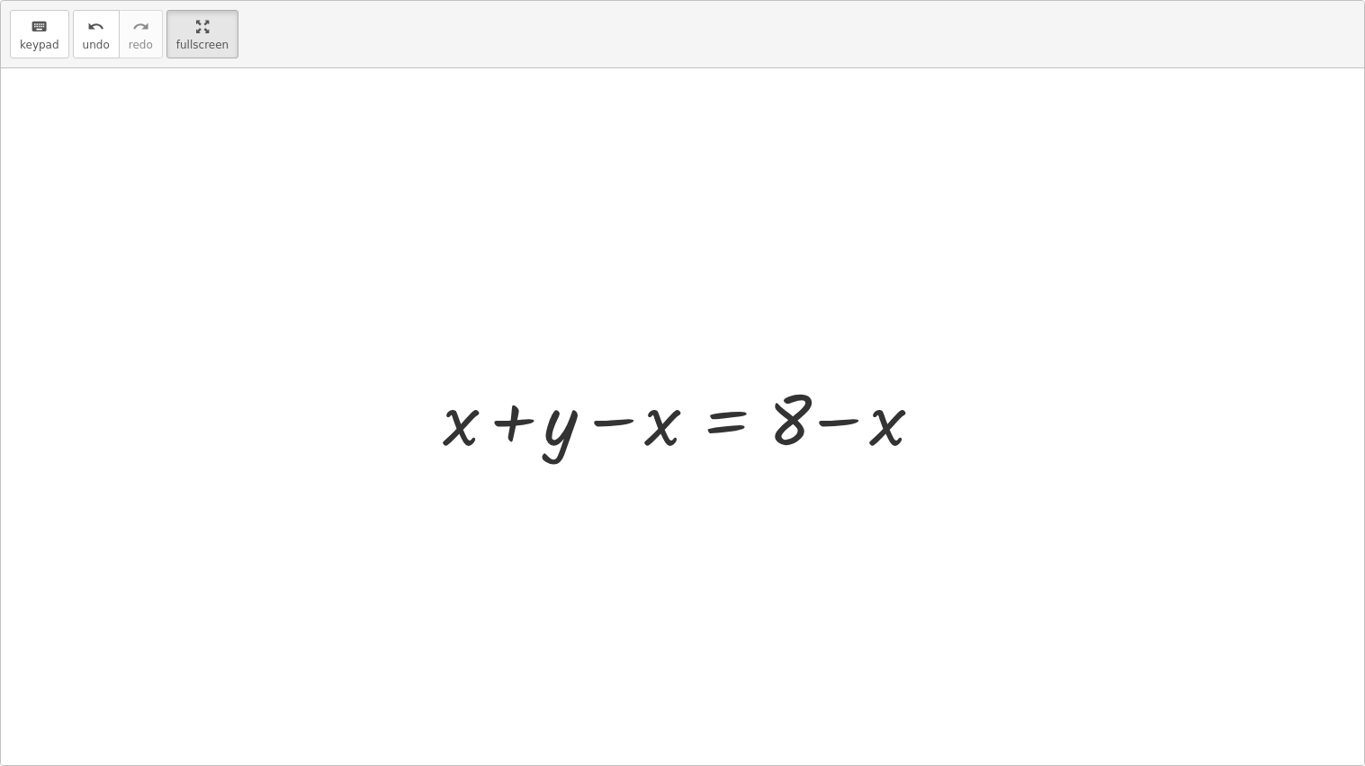
click at [465, 439] on div at bounding box center [690, 417] width 512 height 93
click at [545, 443] on div at bounding box center [690, 417] width 512 height 93
click at [869, 428] on div at bounding box center [690, 417] width 512 height 93
click at [865, 428] on div at bounding box center [690, 417] width 512 height 93
click at [587, 422] on div at bounding box center [690, 417] width 512 height 93
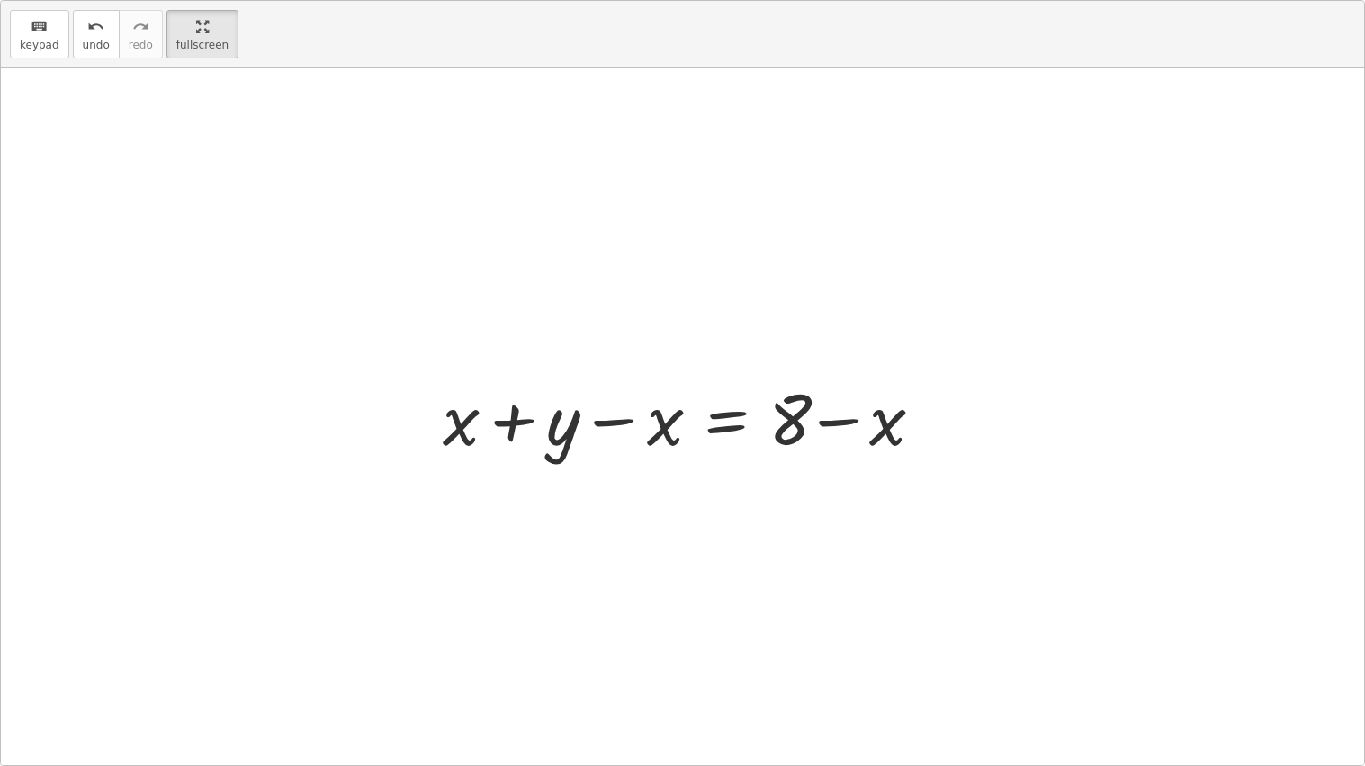
click at [687, 410] on div at bounding box center [690, 417] width 512 height 93
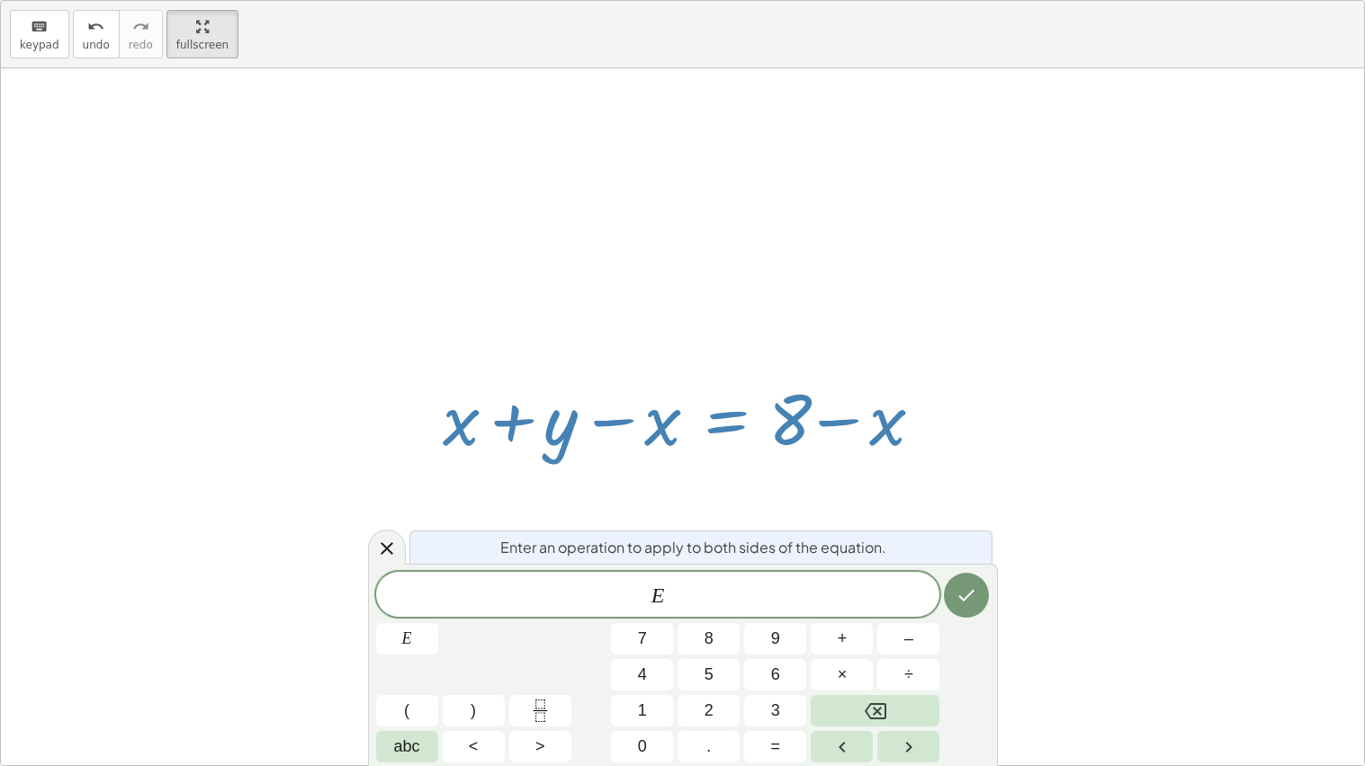
click at [485, 305] on div at bounding box center [682, 416] width 1363 height 697
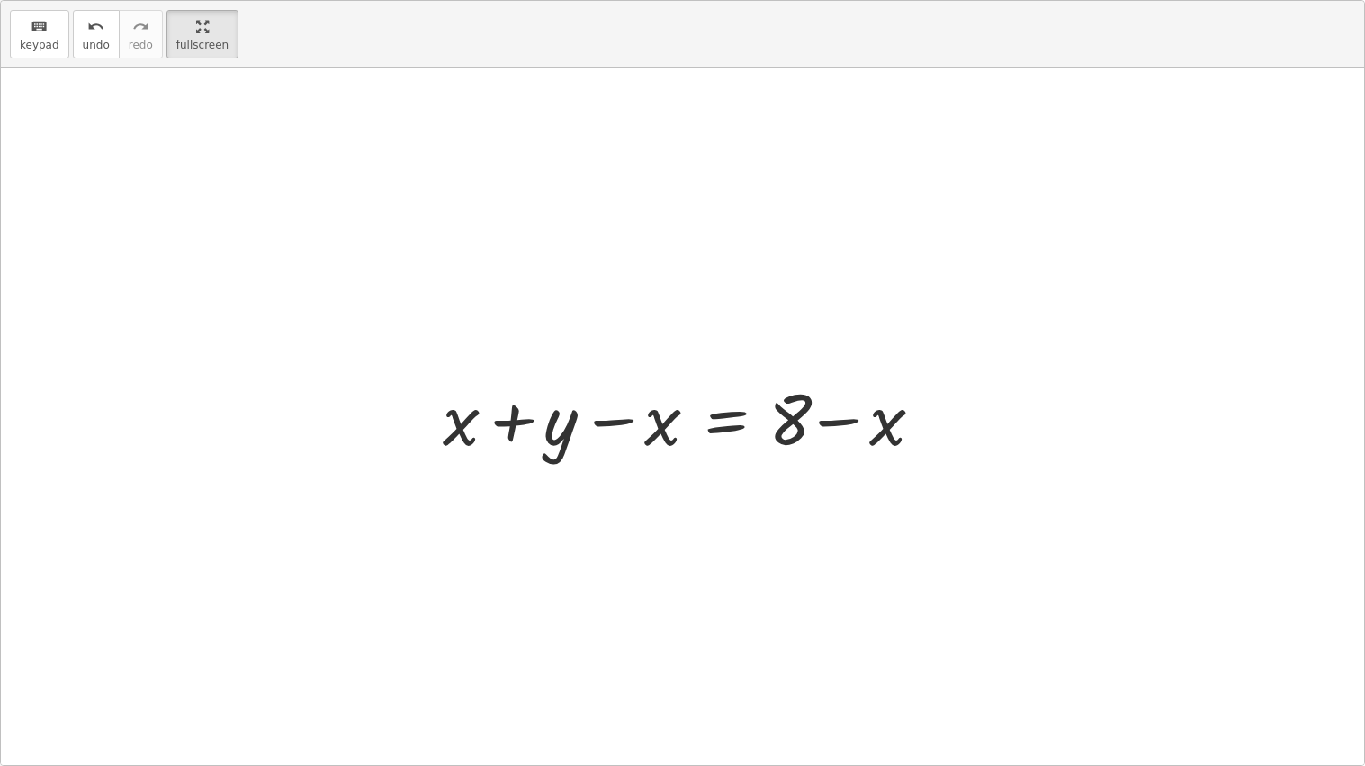
click at [725, 408] on div at bounding box center [690, 417] width 512 height 93
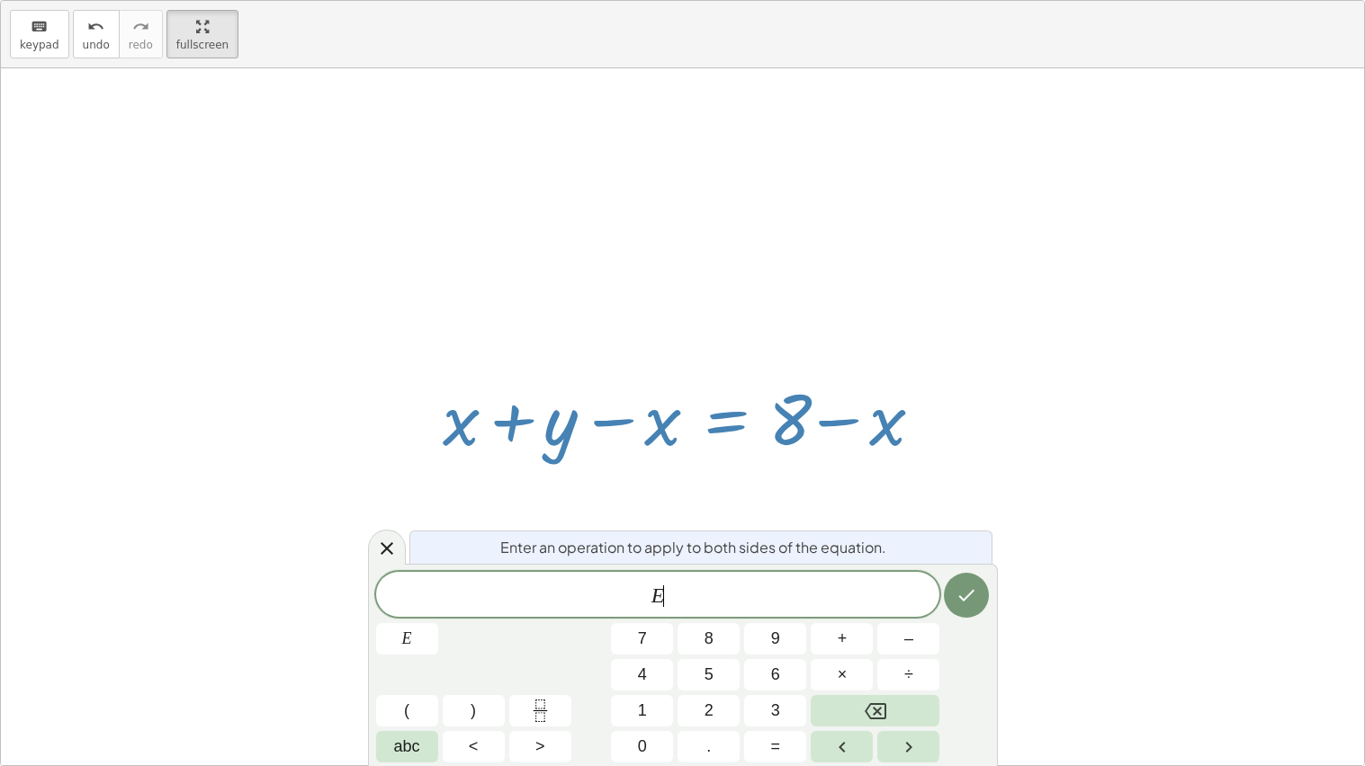
click at [595, 287] on div at bounding box center [682, 416] width 1363 height 697
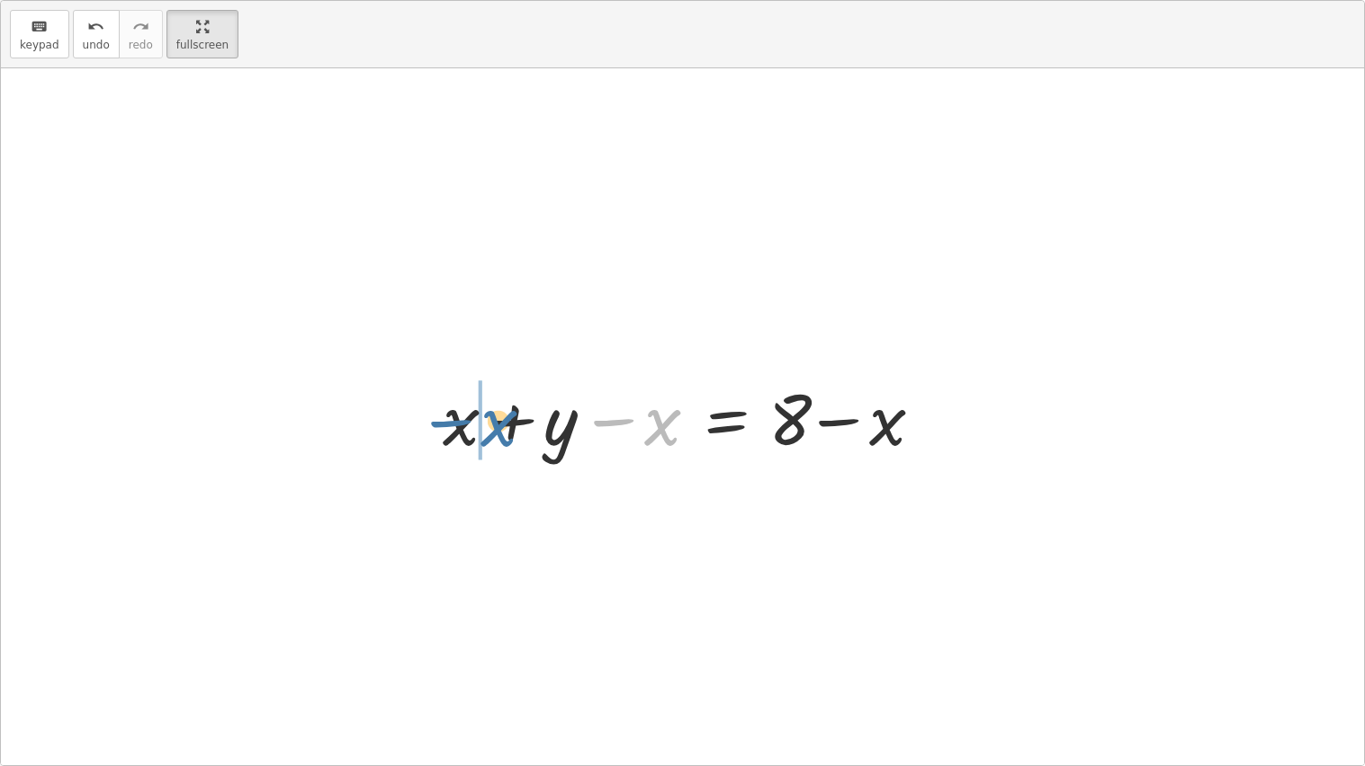
drag, startPoint x: 667, startPoint y: 437, endPoint x: 481, endPoint y: 440, distance: 185.3
click at [481, 440] on div at bounding box center [690, 417] width 512 height 93
click at [523, 409] on div at bounding box center [690, 417] width 512 height 93
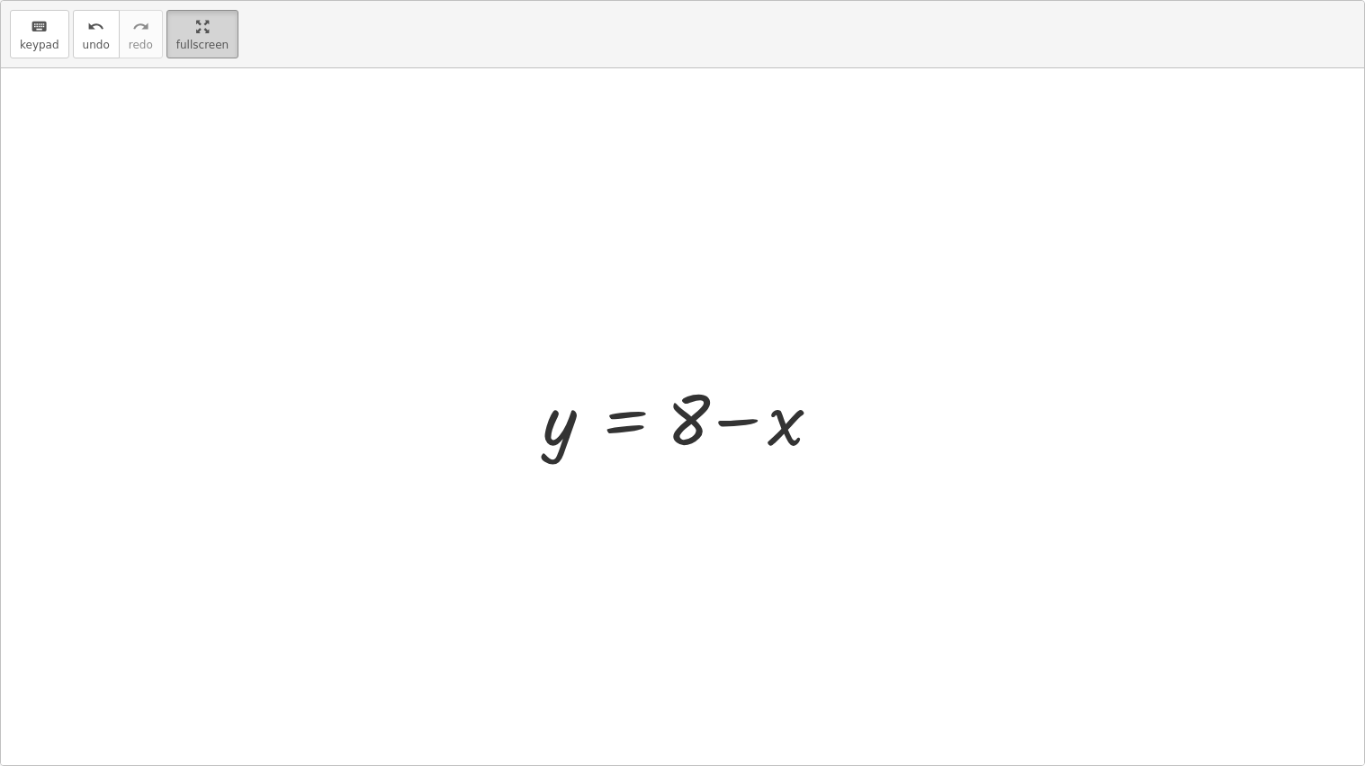
click at [202, 0] on html "Literal Equations [PERSON_NAME] Not you? Tasks 1. Multimedia 2. Goal state 3. G…" at bounding box center [682, 383] width 1365 height 766
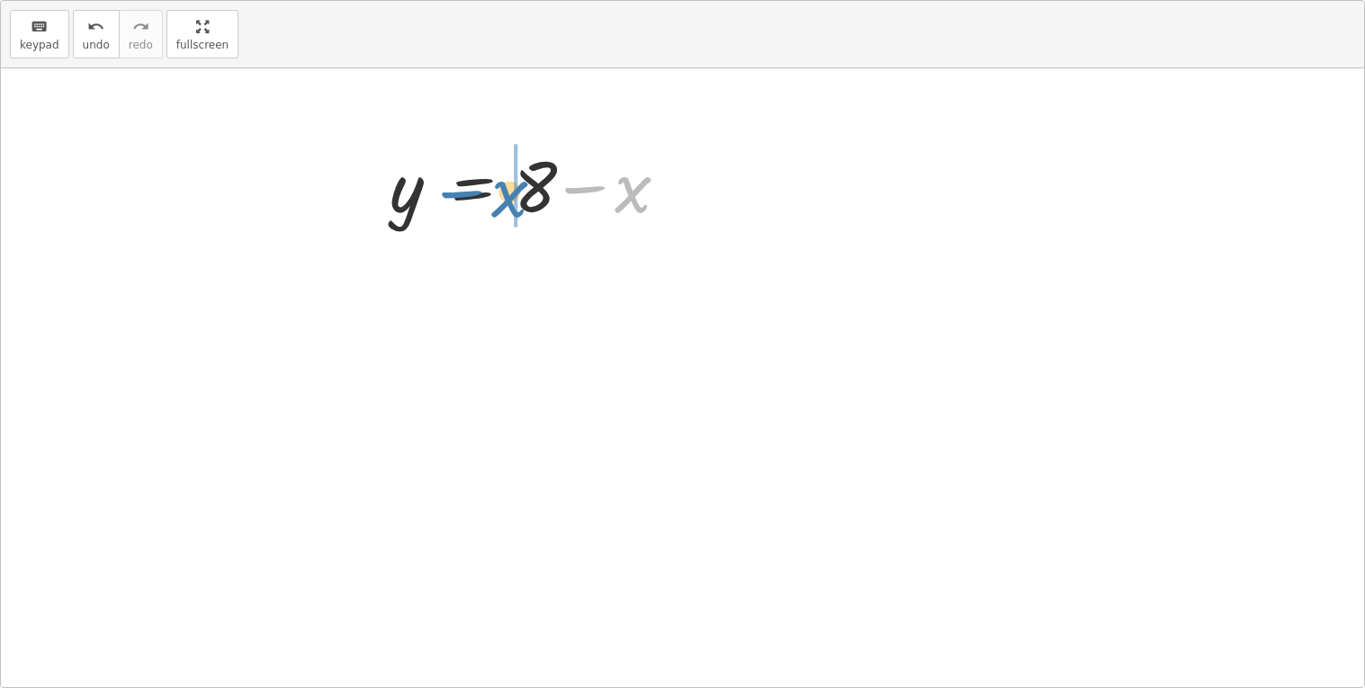
drag, startPoint x: 924, startPoint y: 259, endPoint x: 797, endPoint y: 262, distance: 126.9
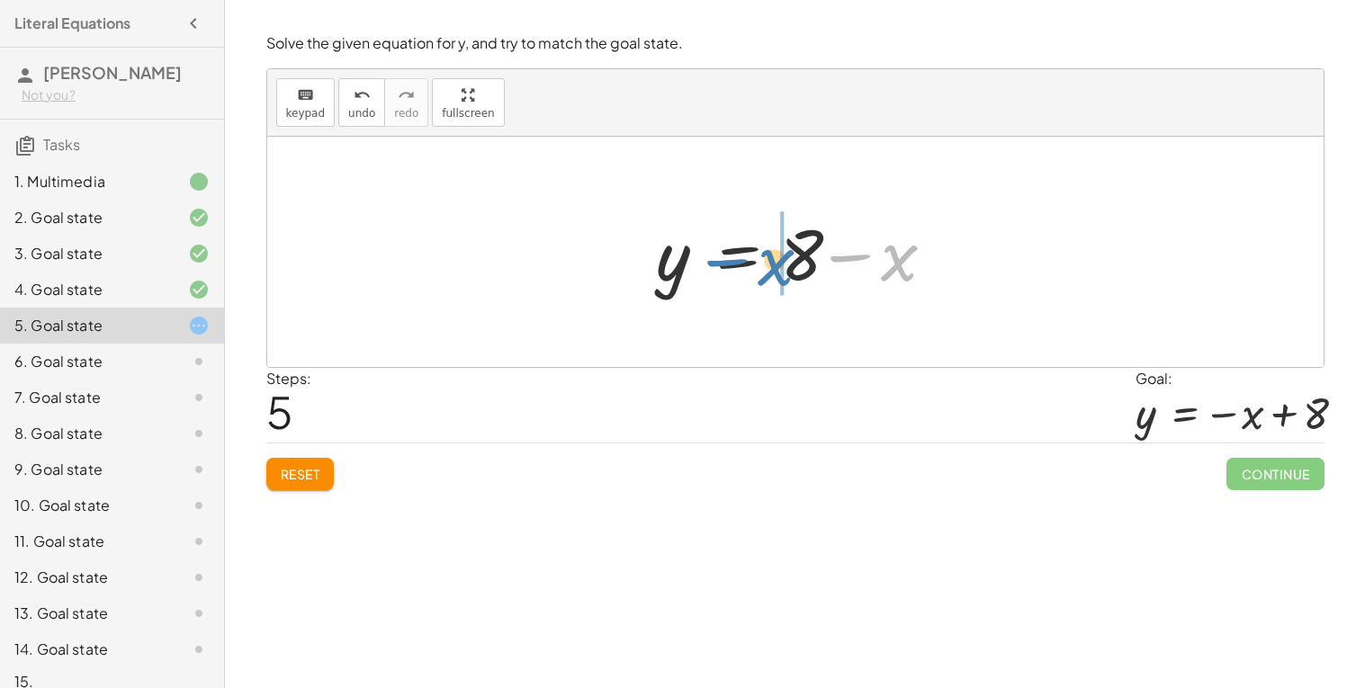
click at [797, 262] on div at bounding box center [802, 252] width 310 height 93
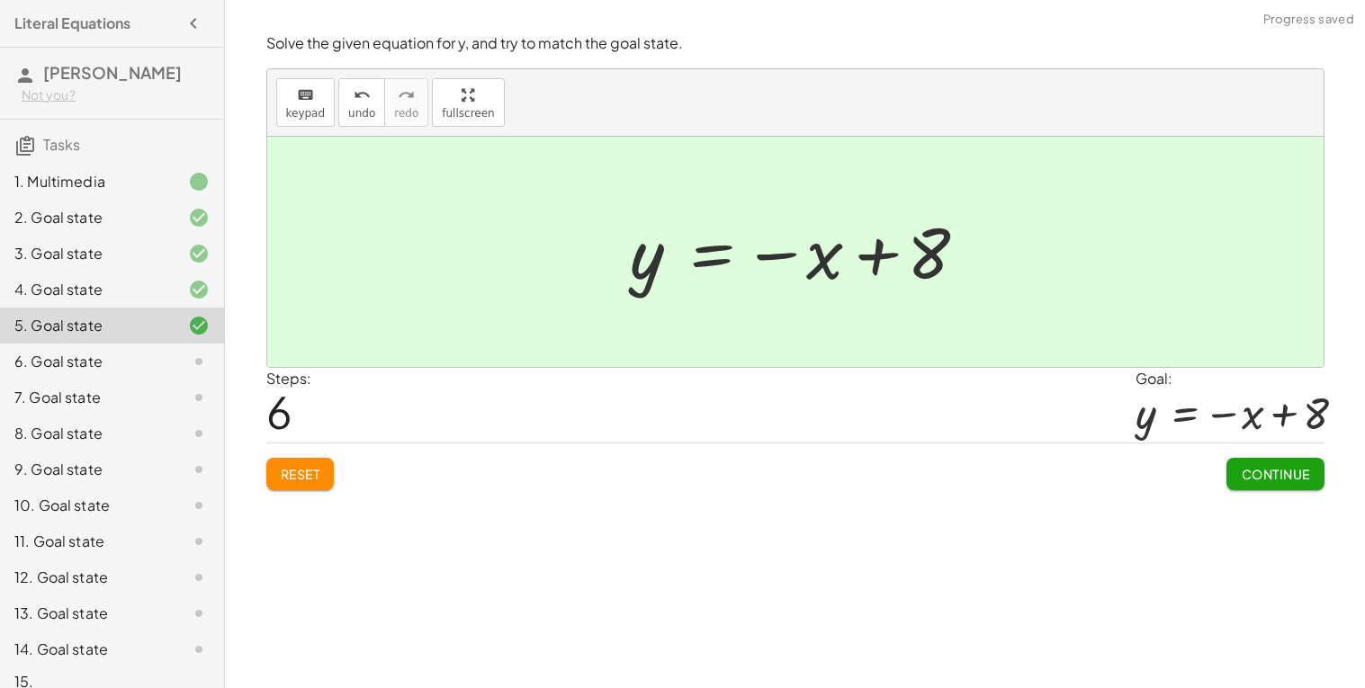
click at [1268, 483] on button "Continue" at bounding box center [1274, 474] width 97 height 32
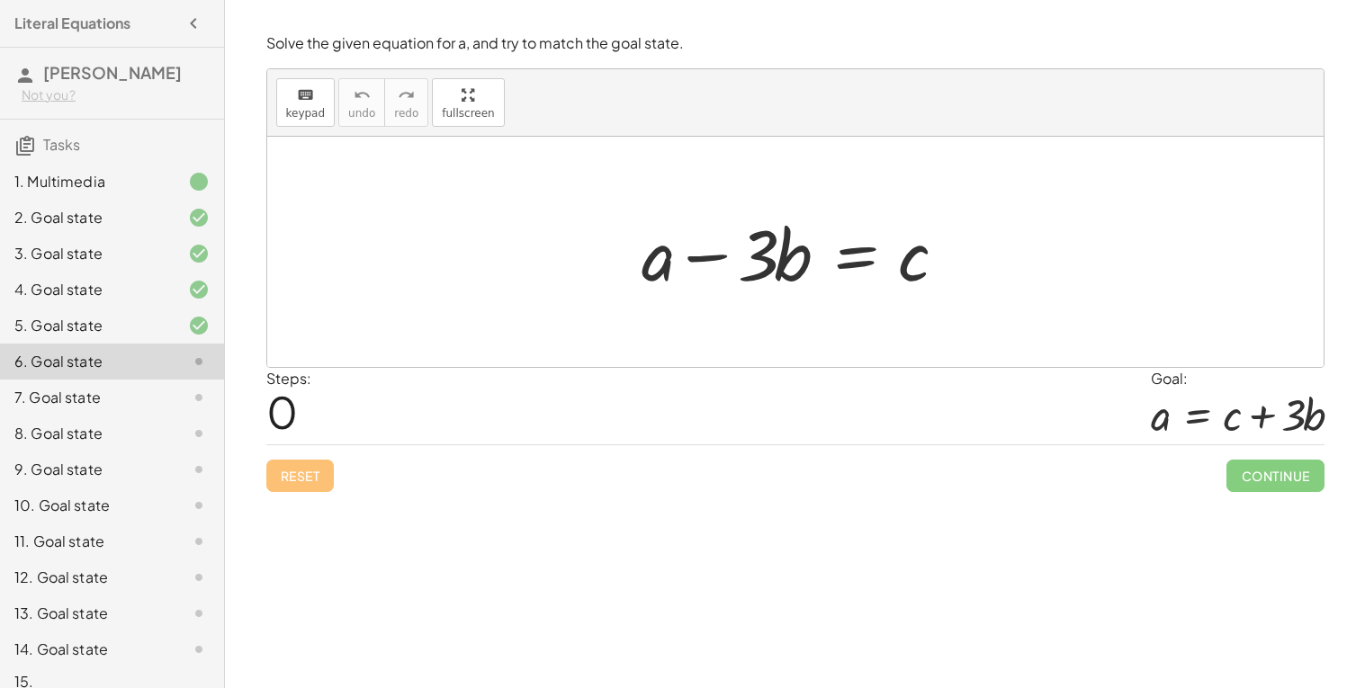
click at [745, 279] on div at bounding box center [801, 252] width 338 height 93
click at [784, 256] on div at bounding box center [801, 252] width 338 height 93
click at [861, 255] on div at bounding box center [801, 252] width 338 height 93
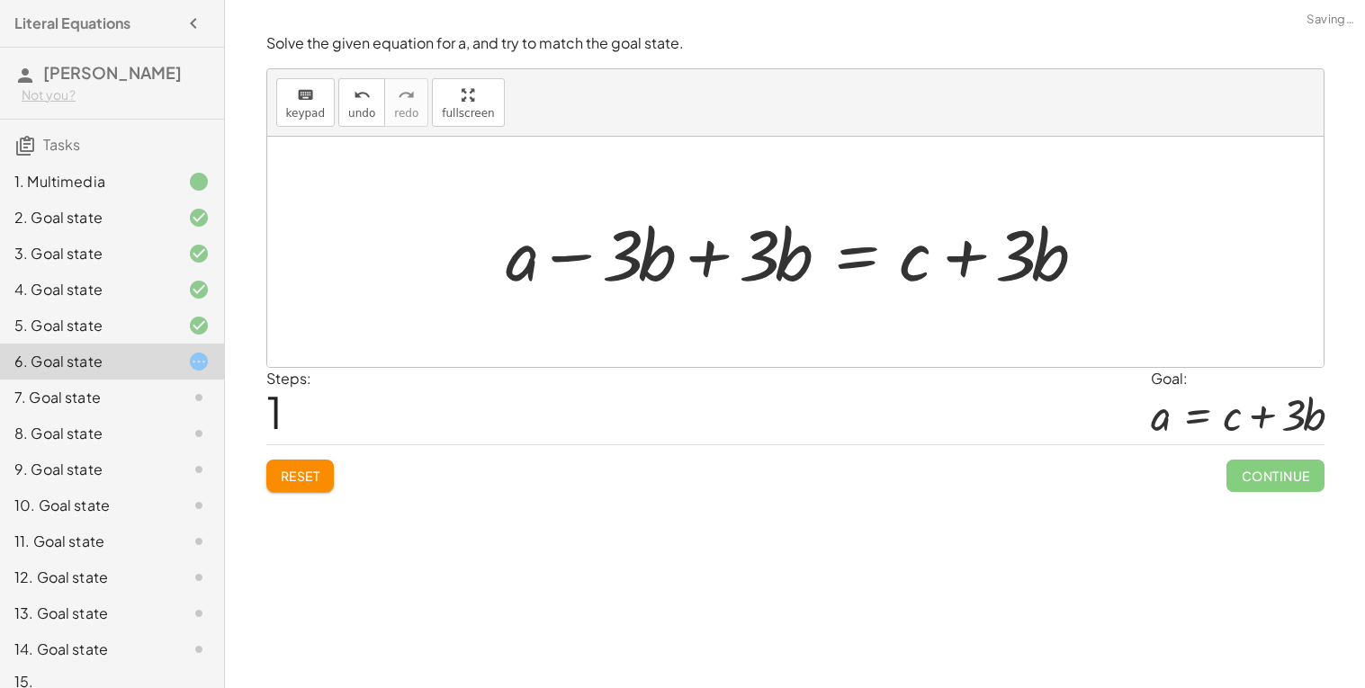
click at [697, 245] on div at bounding box center [803, 252] width 612 height 93
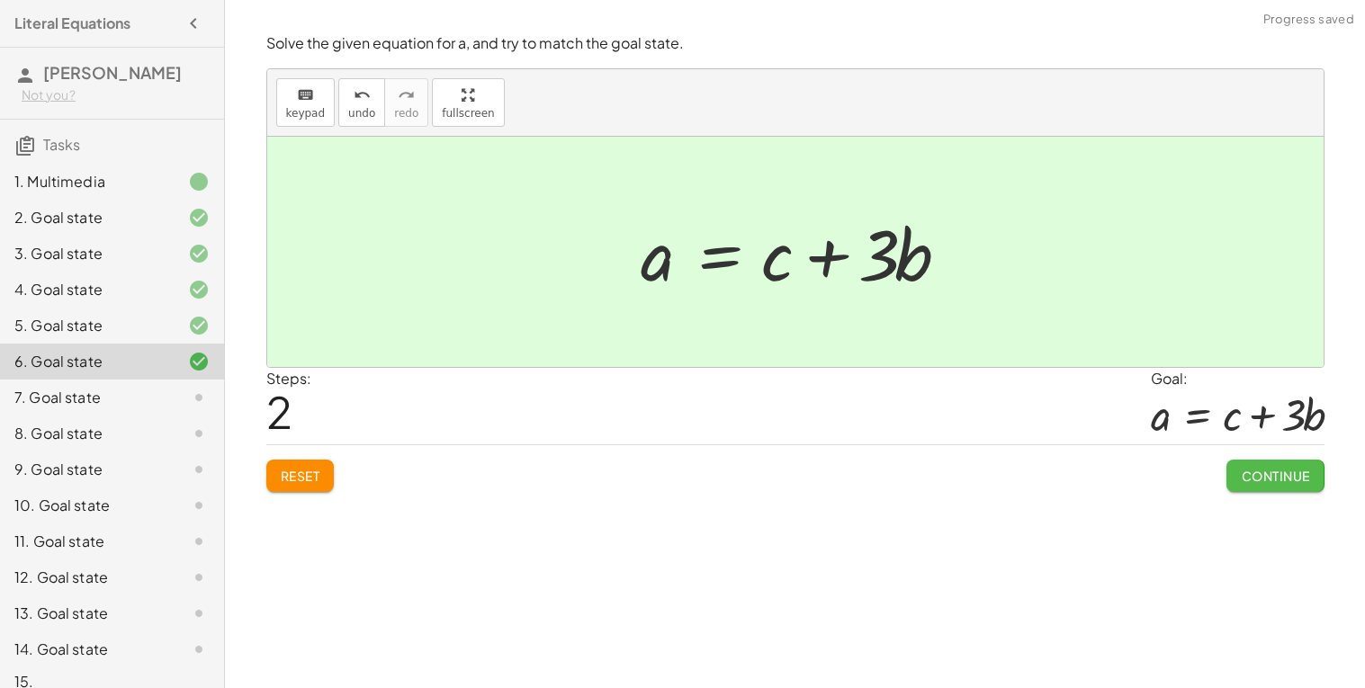
click at [1286, 473] on span "Continue" at bounding box center [1275, 476] width 68 height 16
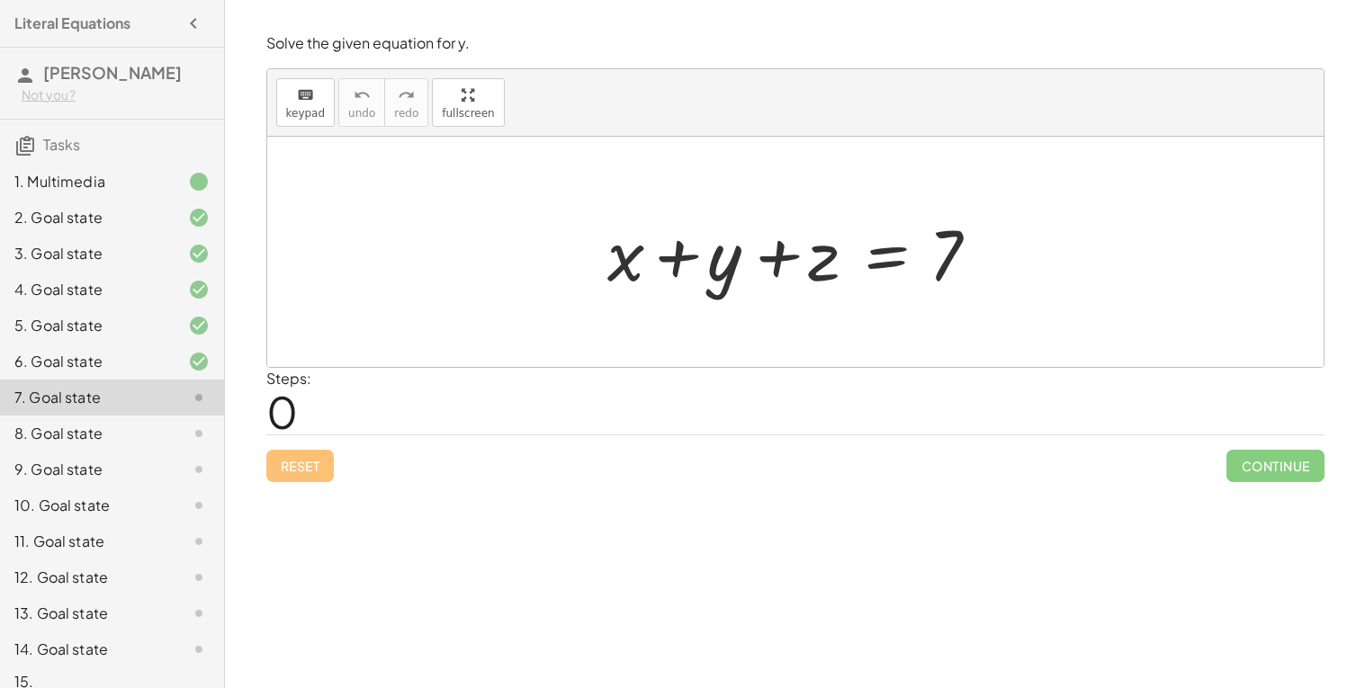
click at [886, 262] on div at bounding box center [802, 252] width 408 height 93
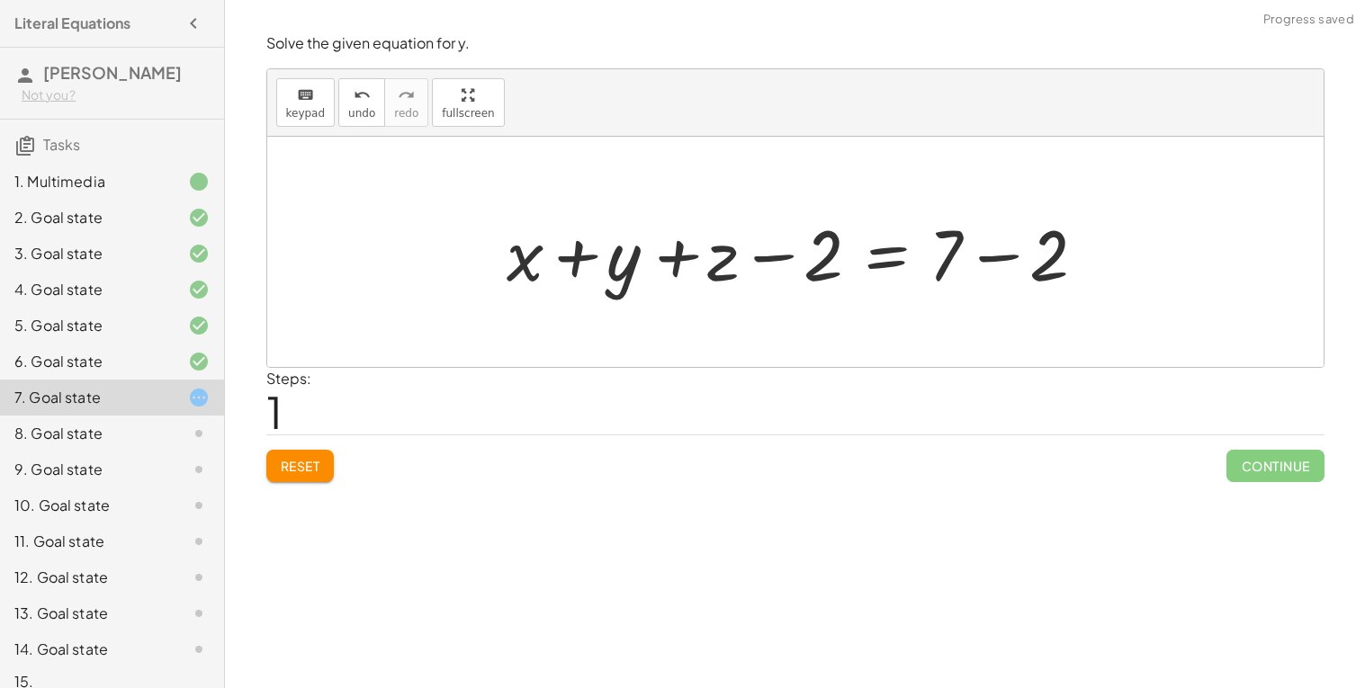
click at [770, 255] on div at bounding box center [801, 252] width 608 height 93
click at [744, 258] on div at bounding box center [801, 252] width 608 height 93
click at [691, 257] on div at bounding box center [801, 252] width 608 height 93
click at [781, 264] on div at bounding box center [801, 252] width 608 height 93
click at [807, 260] on div at bounding box center [801, 252] width 608 height 93
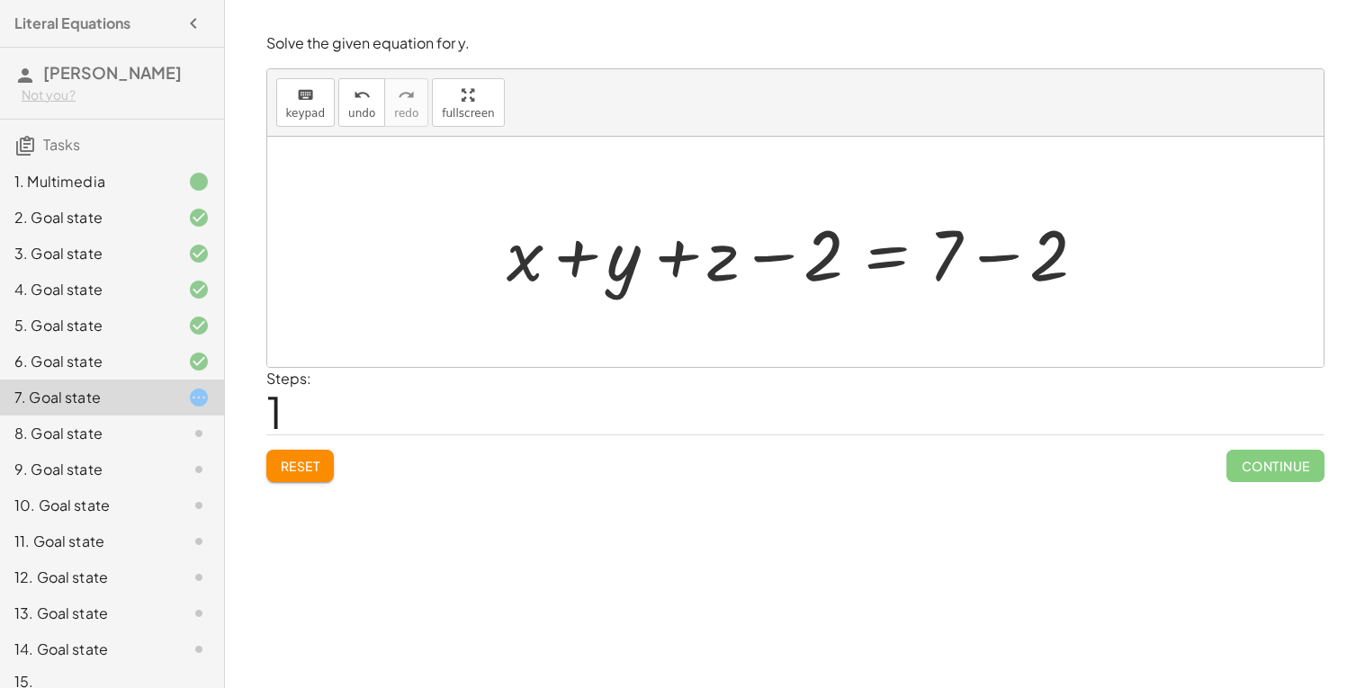
click at [1006, 264] on div at bounding box center [801, 252] width 608 height 93
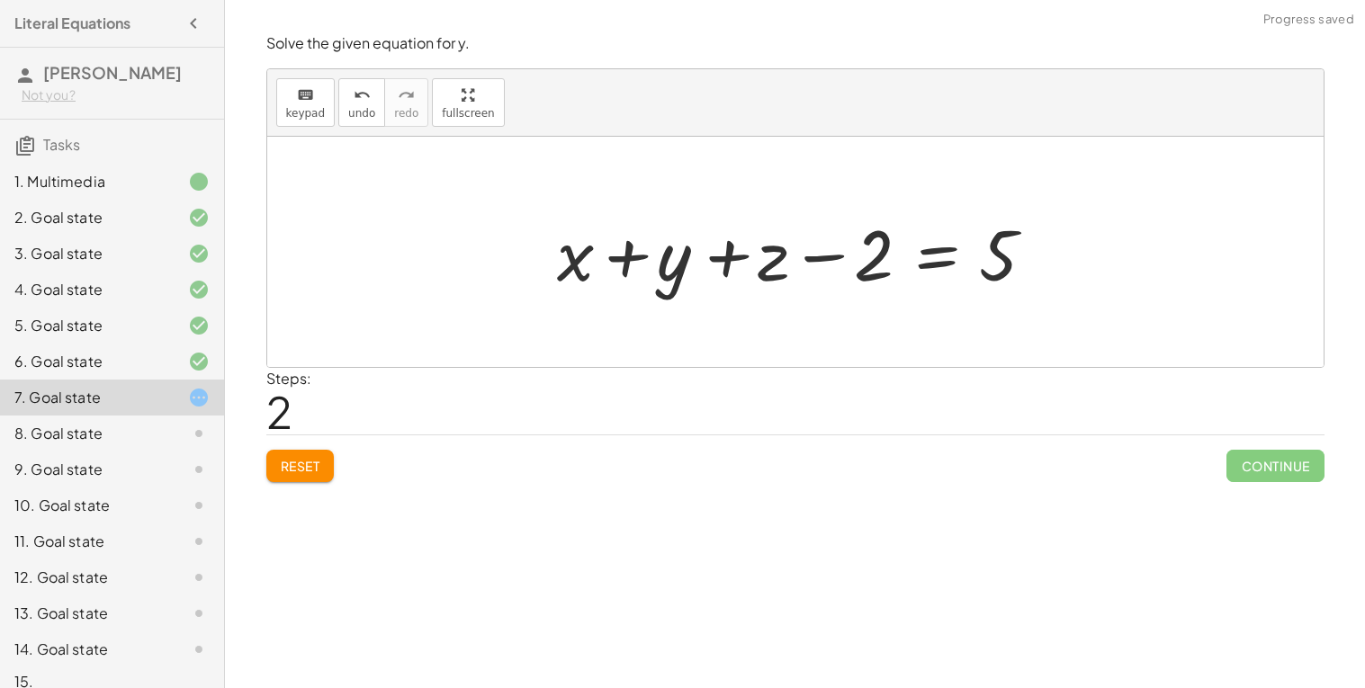
click at [820, 265] on div at bounding box center [801, 252] width 507 height 93
click at [772, 260] on div at bounding box center [801, 252] width 507 height 93
drag, startPoint x: 883, startPoint y: 246, endPoint x: 808, endPoint y: 247, distance: 75.6
click at [808, 247] on div at bounding box center [801, 252] width 507 height 93
click at [822, 253] on div at bounding box center [801, 252] width 507 height 93
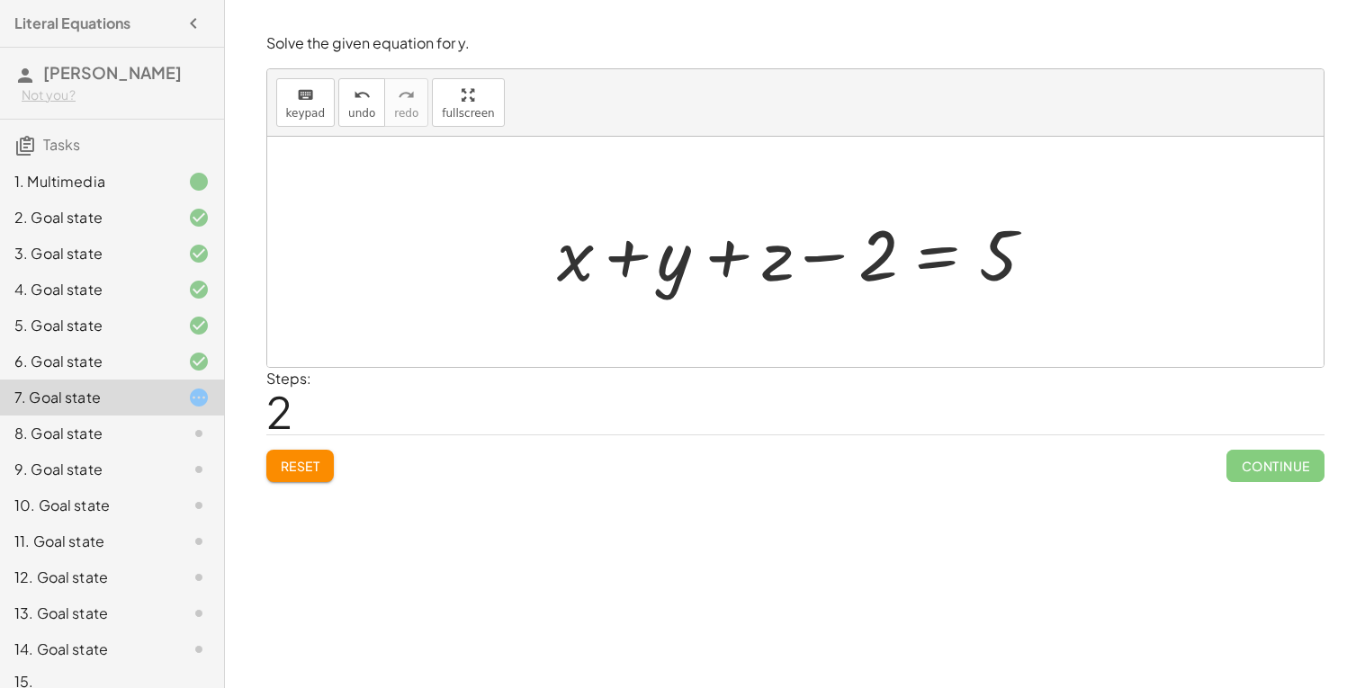
click at [827, 261] on div at bounding box center [801, 252] width 507 height 93
click at [346, 121] on button "undo undo" at bounding box center [361, 102] width 47 height 49
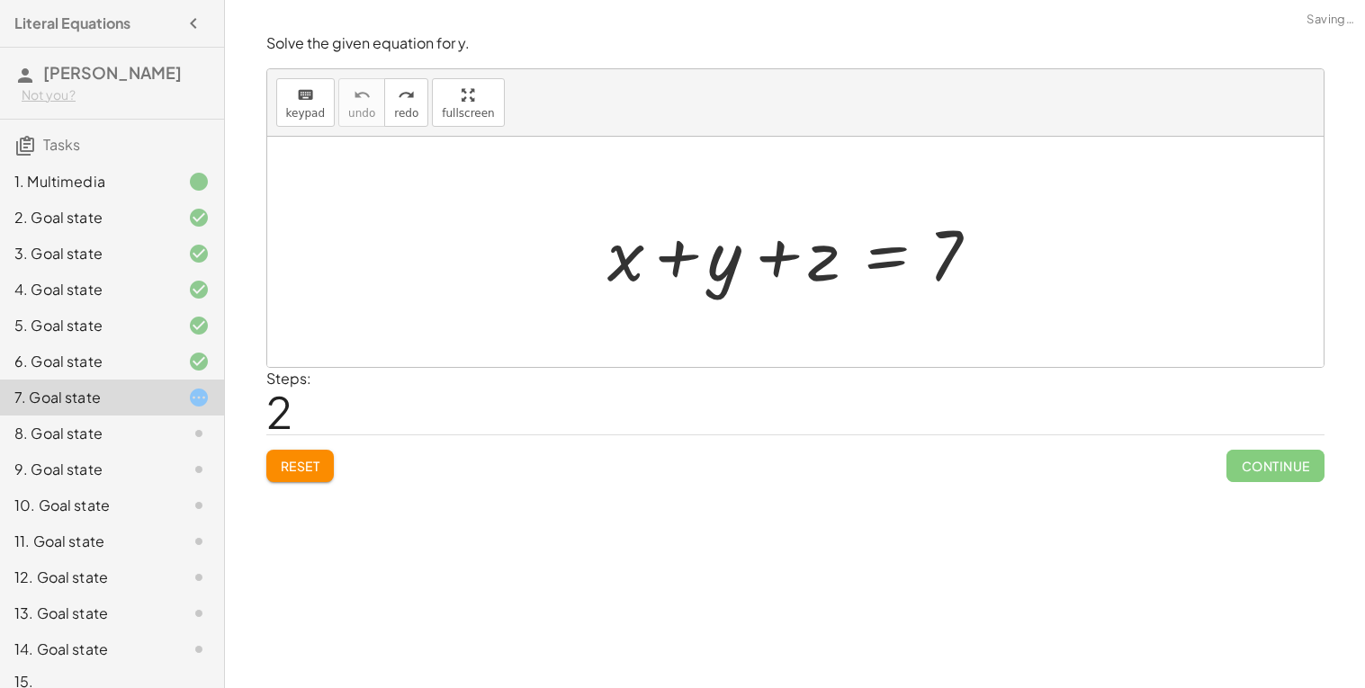
click at [891, 269] on div at bounding box center [802, 252] width 408 height 93
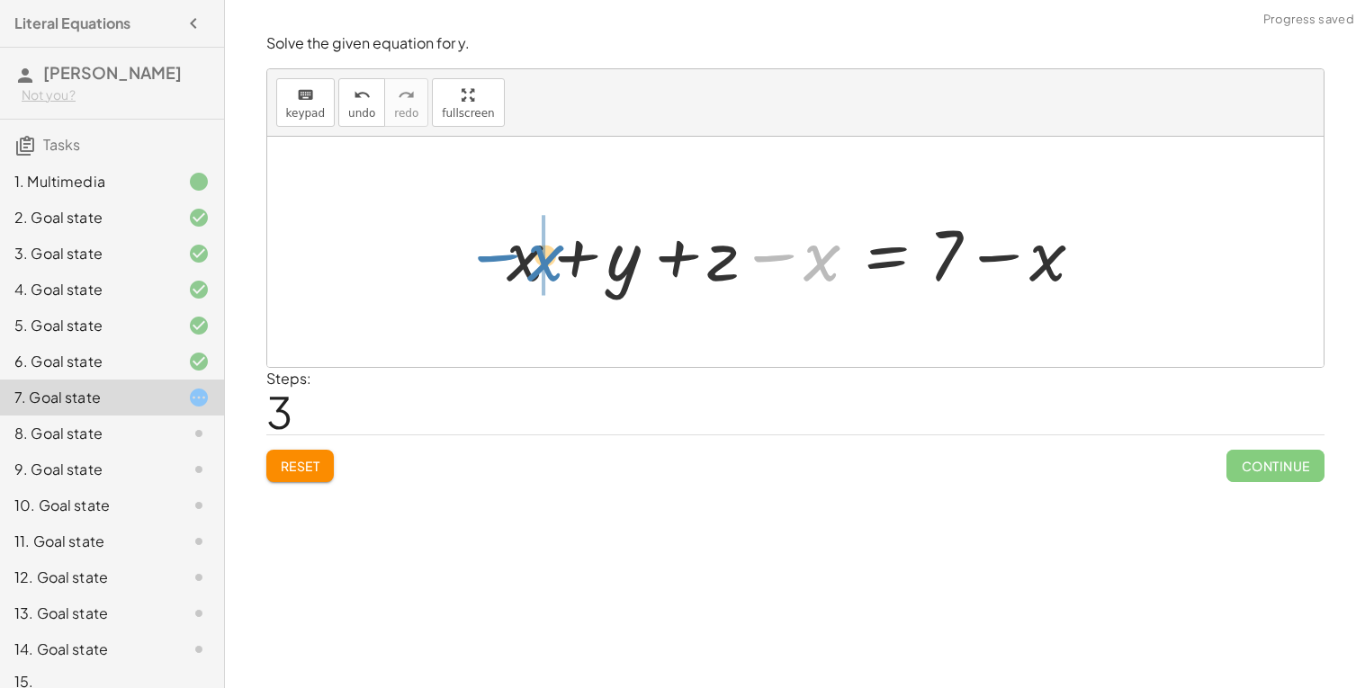
drag, startPoint x: 824, startPoint y: 272, endPoint x: 548, endPoint y: 272, distance: 276.2
click at [548, 272] on div at bounding box center [801, 252] width 608 height 93
click at [566, 255] on div at bounding box center [801, 252] width 608 height 93
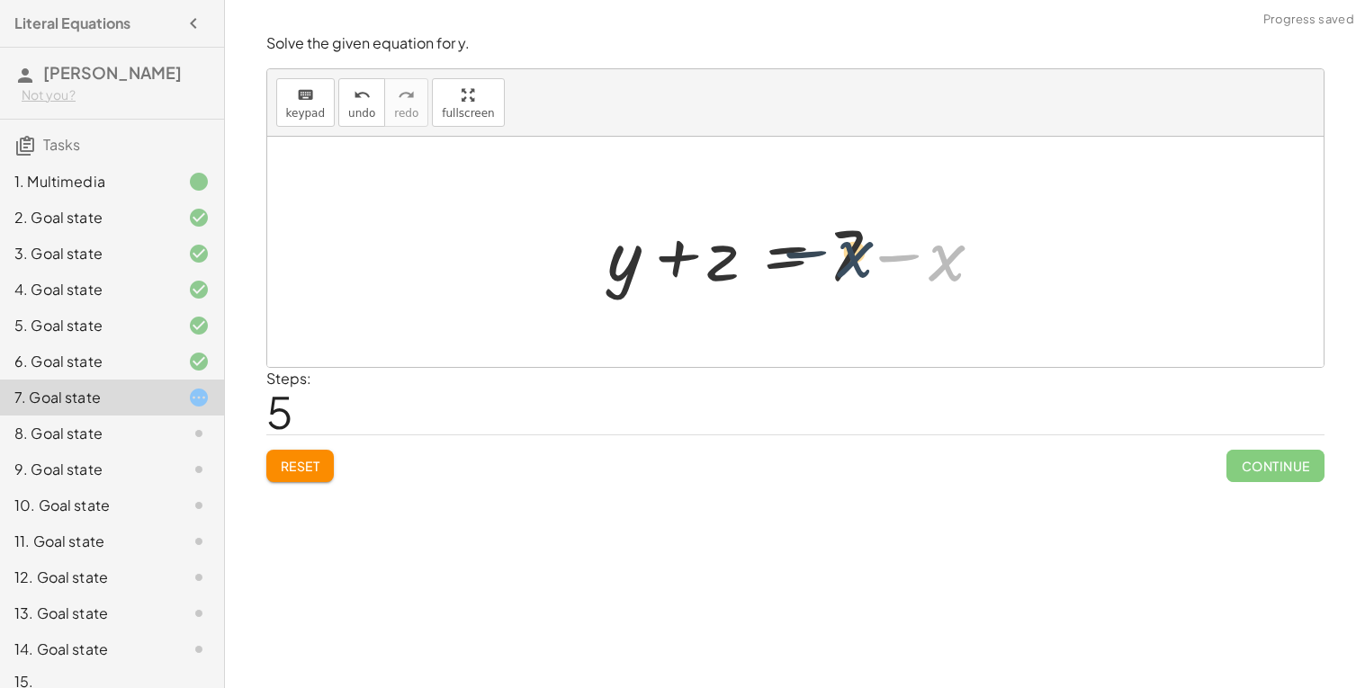
drag, startPoint x: 951, startPoint y: 264, endPoint x: 852, endPoint y: 260, distance: 99.0
click at [852, 260] on div at bounding box center [802, 252] width 408 height 93
drag, startPoint x: 923, startPoint y: 262, endPoint x: 814, endPoint y: 245, distance: 110.2
click at [814, 245] on div at bounding box center [802, 252] width 408 height 93
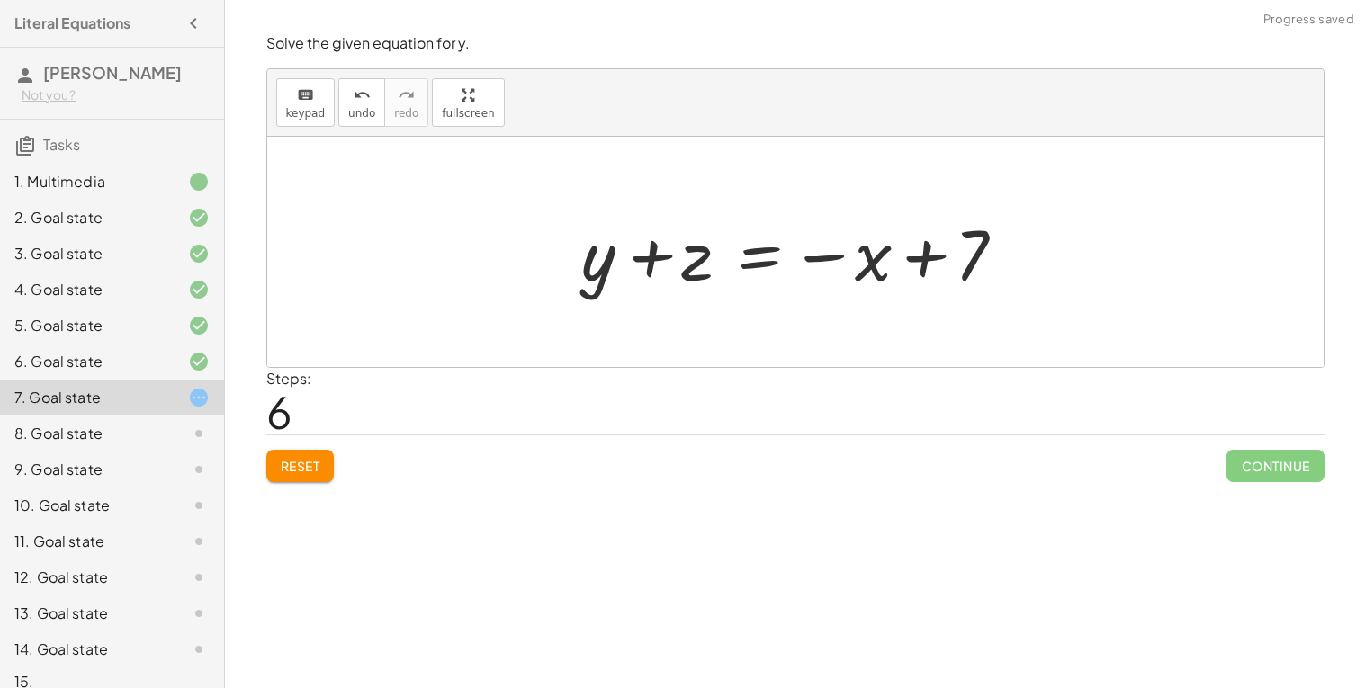
click at [740, 250] on div at bounding box center [802, 252] width 460 height 93
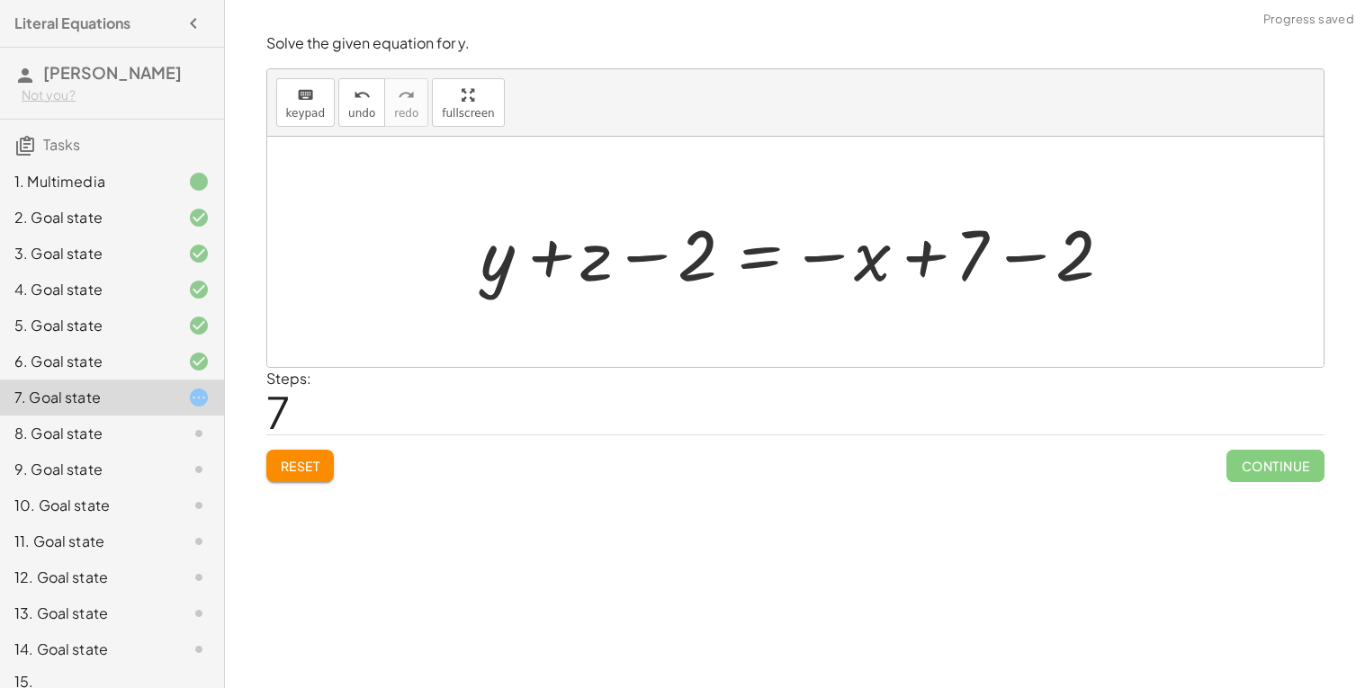
click at [652, 259] on div at bounding box center [801, 252] width 661 height 93
click at [608, 268] on div at bounding box center [801, 252] width 661 height 93
click at [662, 267] on div at bounding box center [801, 252] width 661 height 93
click at [1034, 266] on div at bounding box center [801, 252] width 661 height 93
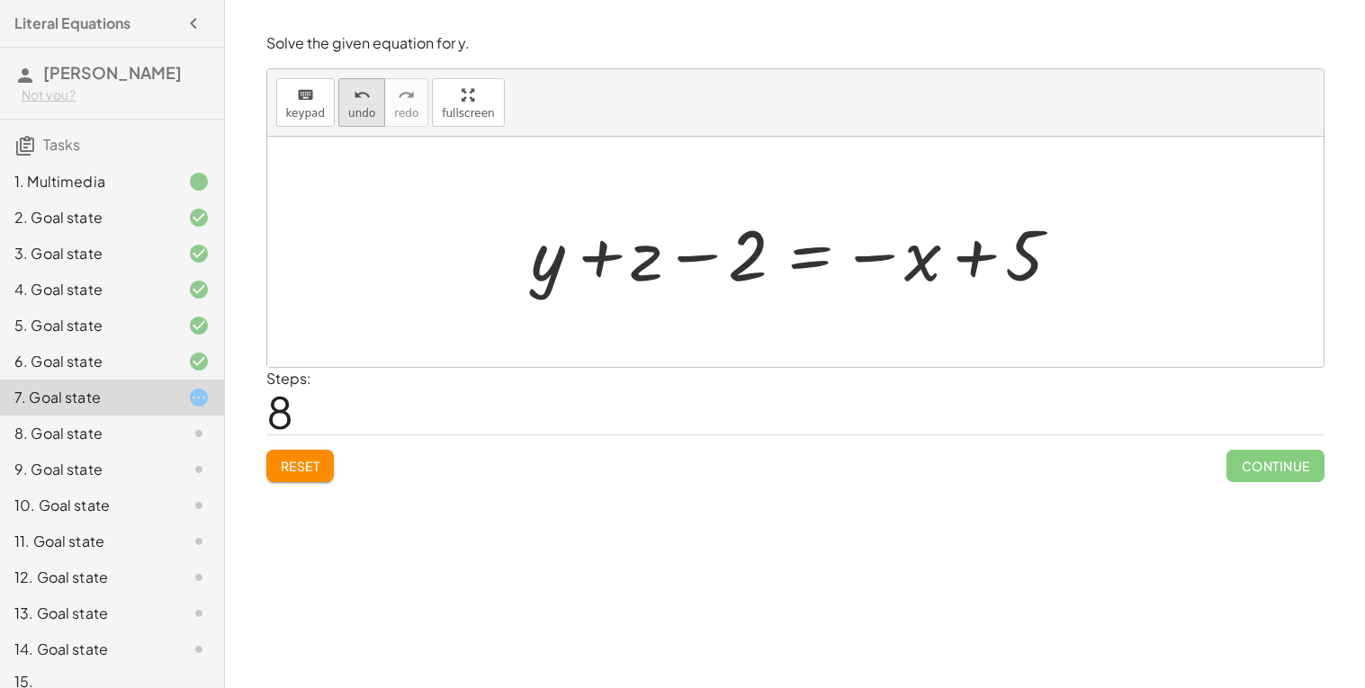
click at [354, 102] on icon "undo" at bounding box center [362, 96] width 17 height 22
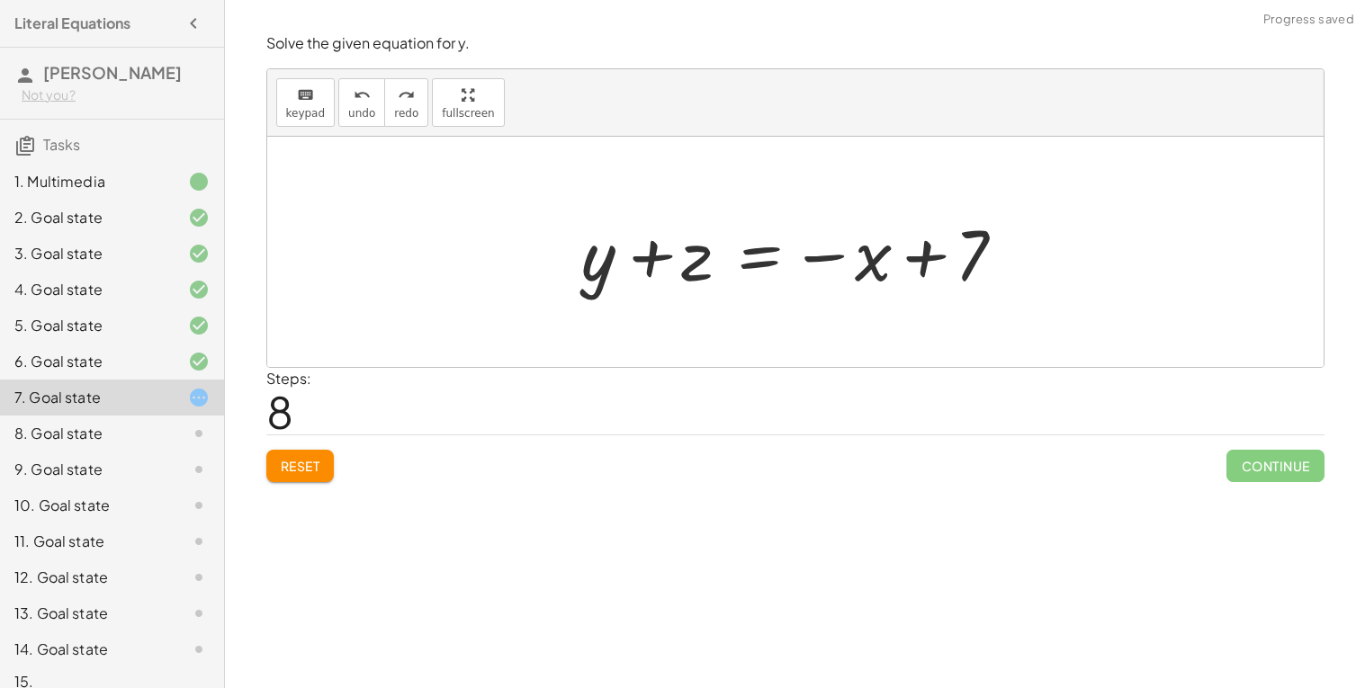
click at [764, 269] on div at bounding box center [802, 252] width 460 height 93
click at [646, 259] on div at bounding box center [801, 252] width 645 height 93
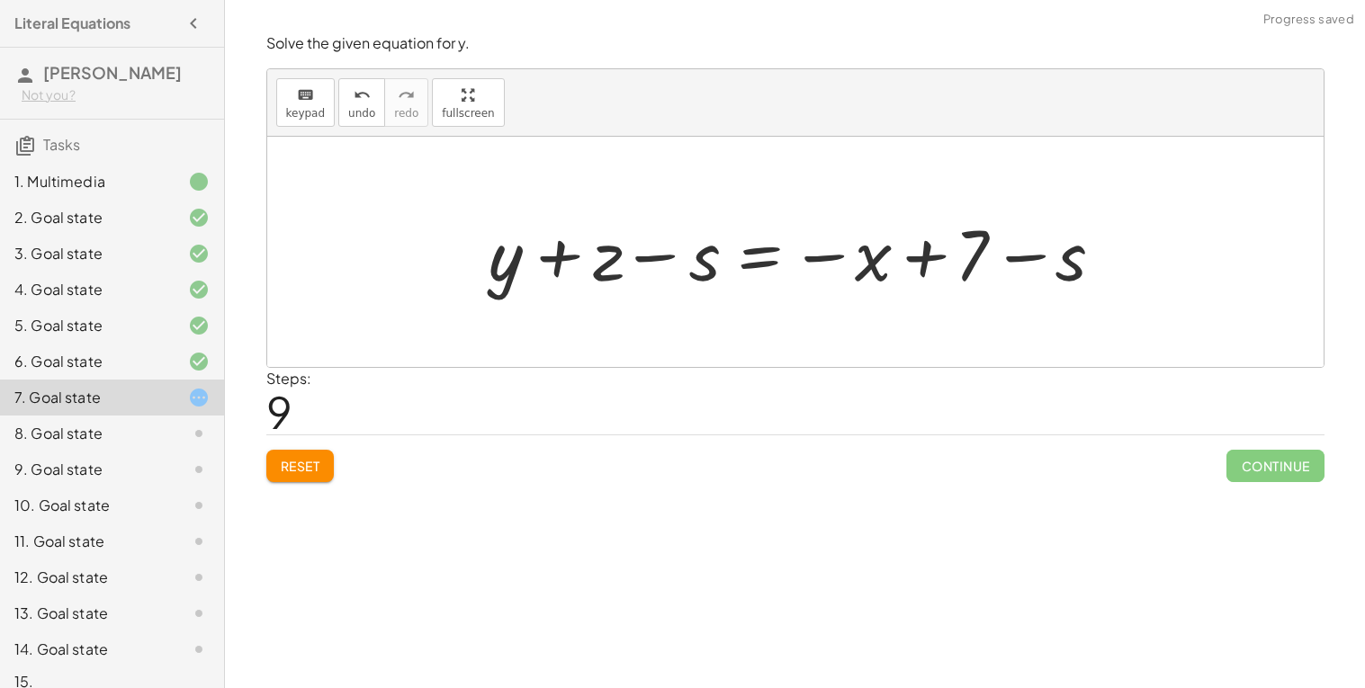
click at [646, 259] on div at bounding box center [801, 252] width 645 height 93
click at [358, 119] on span "undo" at bounding box center [361, 113] width 27 height 13
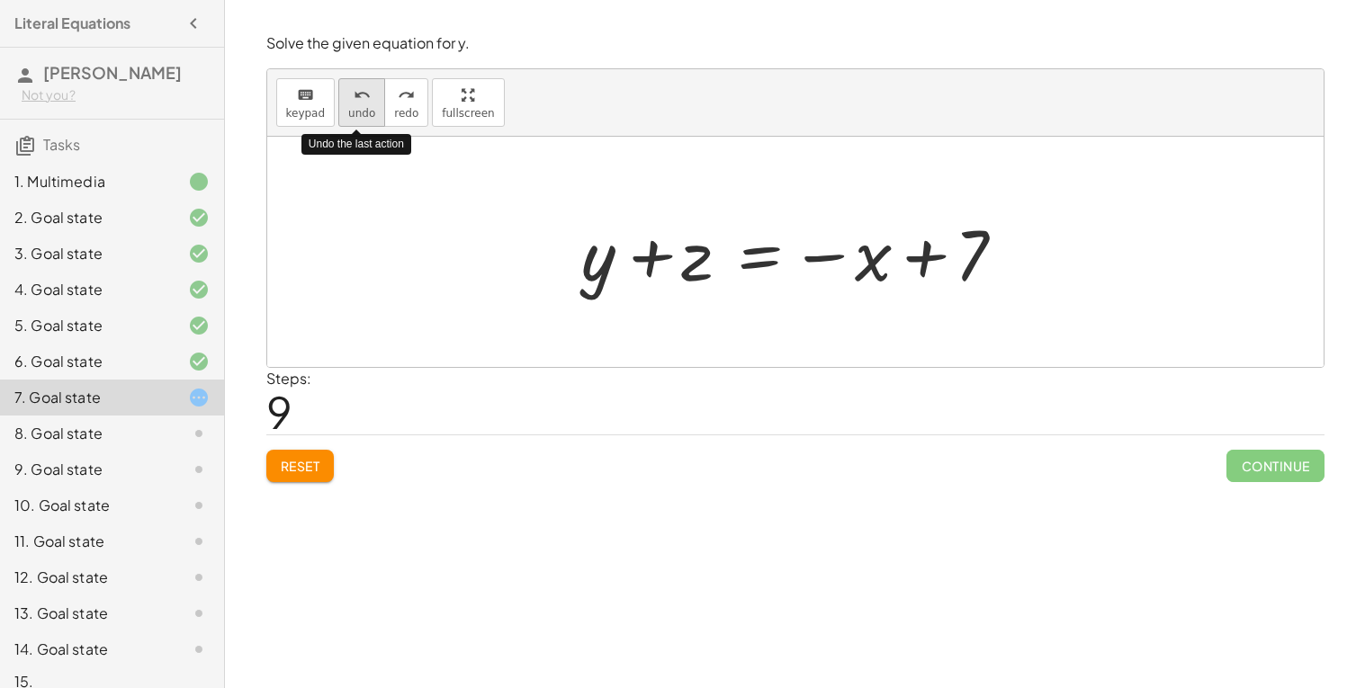
click at [358, 119] on span "undo" at bounding box center [361, 113] width 27 height 13
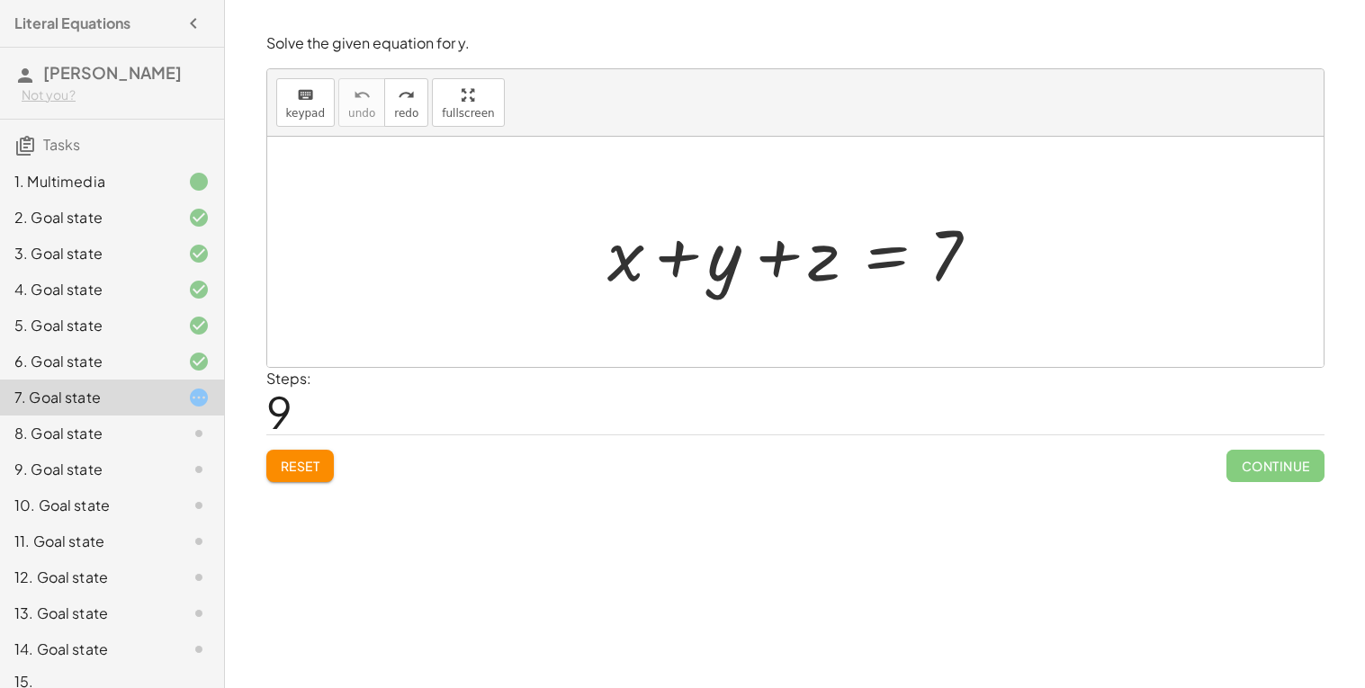
click at [892, 264] on div at bounding box center [802, 252] width 408 height 93
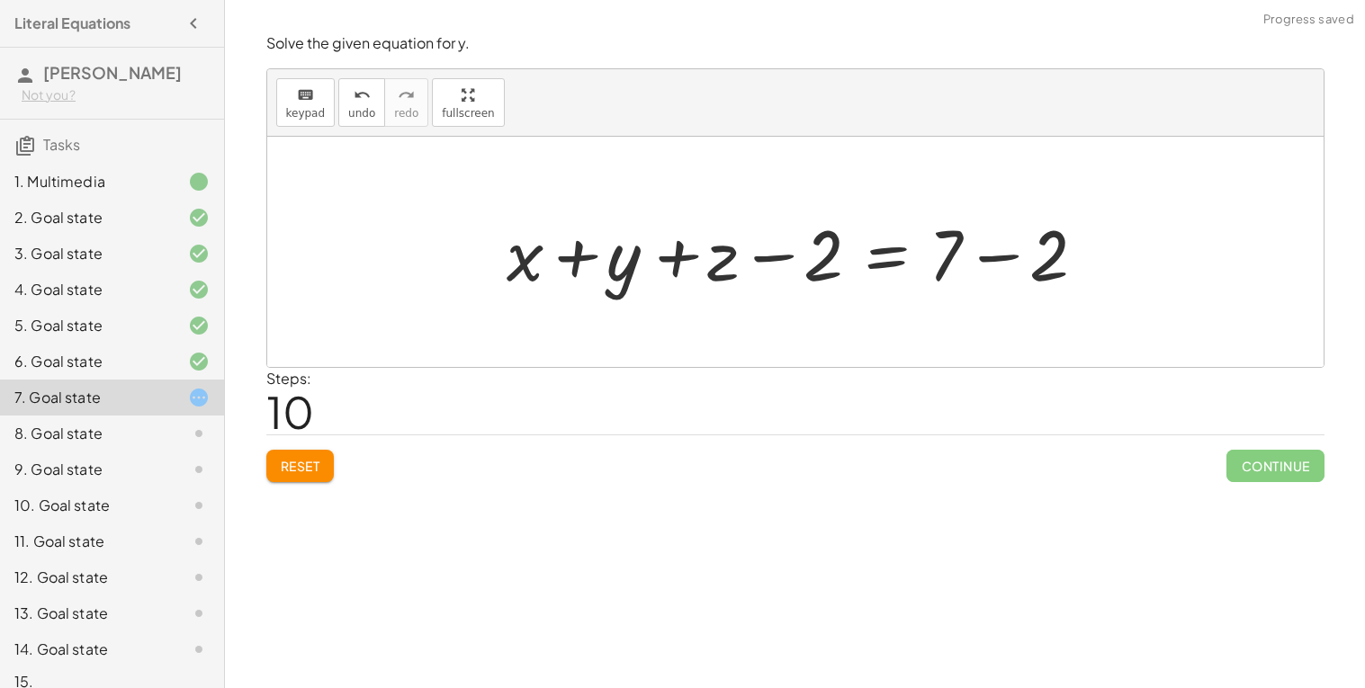
click at [769, 261] on div at bounding box center [801, 252] width 608 height 93
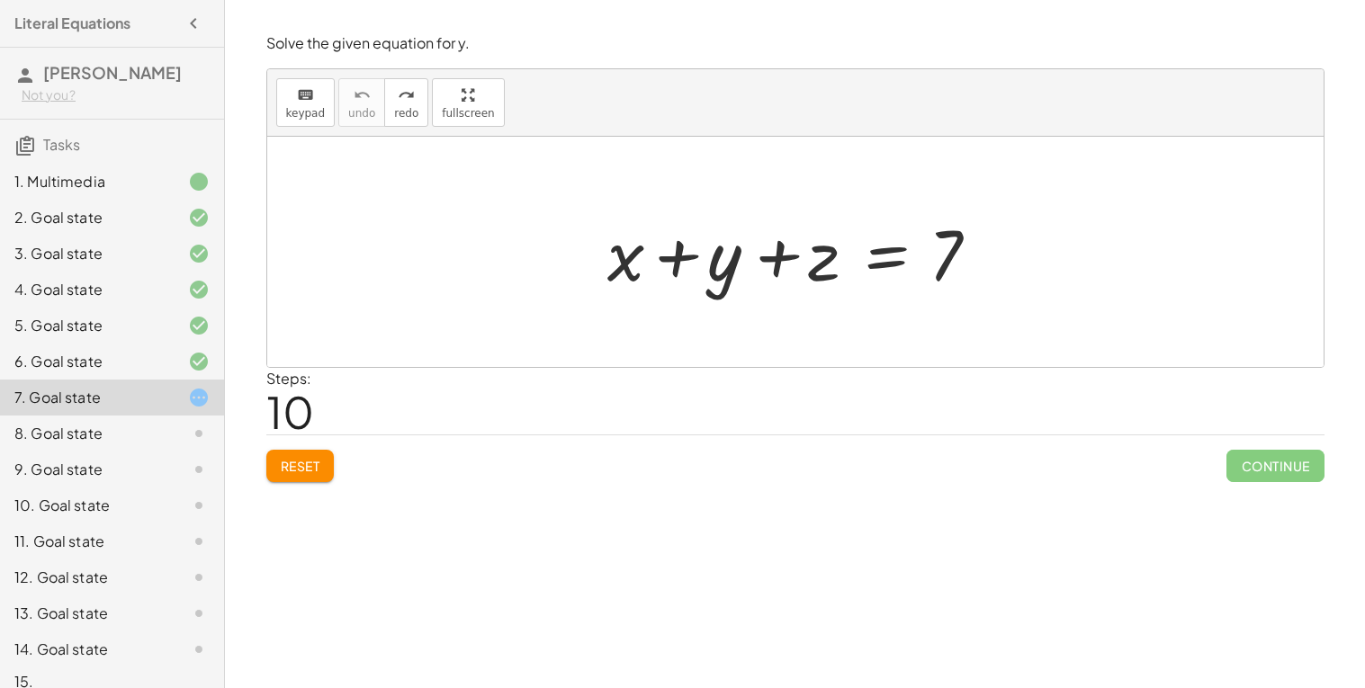
click at [903, 247] on div at bounding box center [802, 252] width 408 height 93
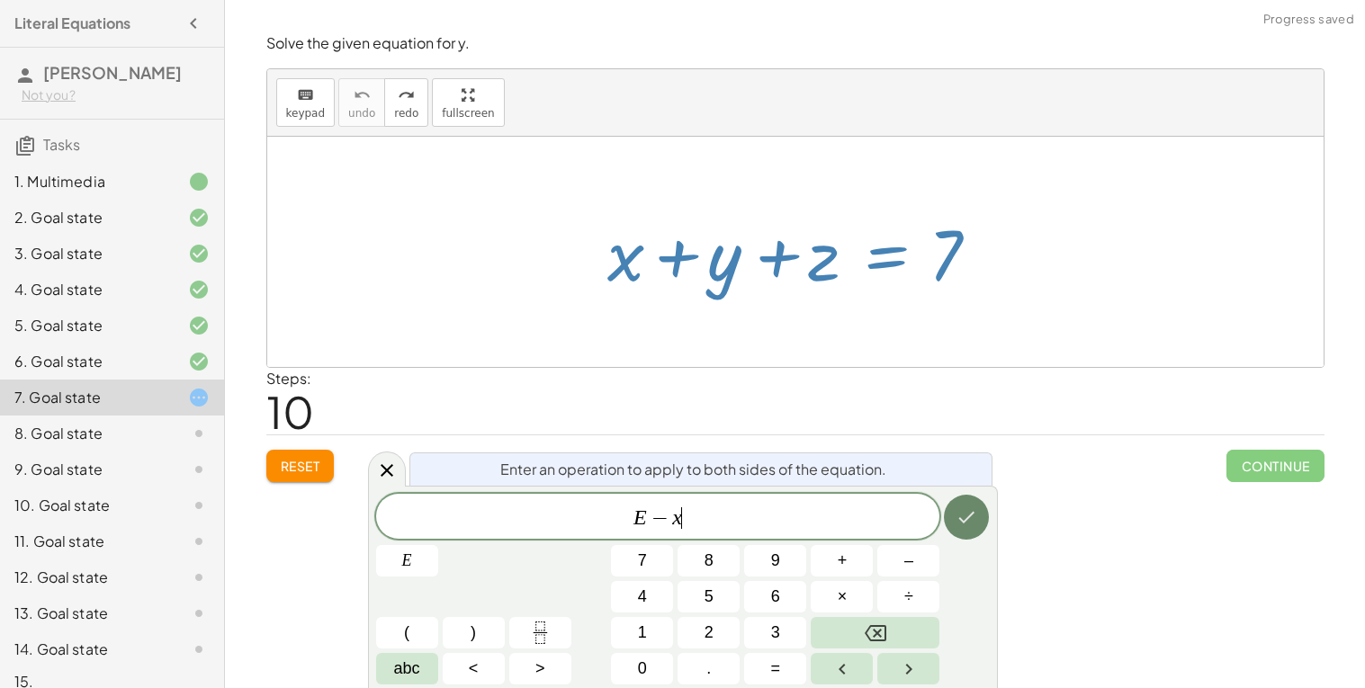
click at [955, 520] on icon "Done" at bounding box center [966, 517] width 22 height 22
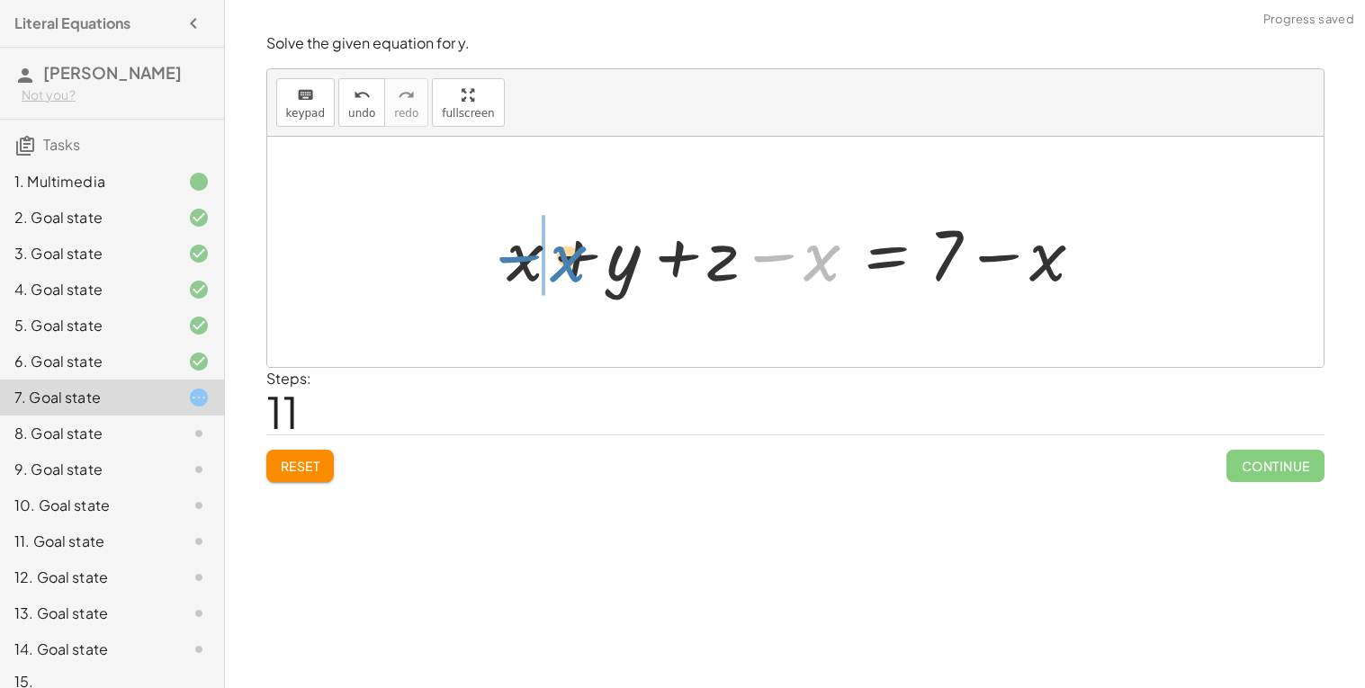
drag, startPoint x: 774, startPoint y: 260, endPoint x: 537, endPoint y: 261, distance: 236.6
click at [537, 261] on div at bounding box center [801, 252] width 608 height 93
click at [552, 255] on div at bounding box center [801, 252] width 608 height 93
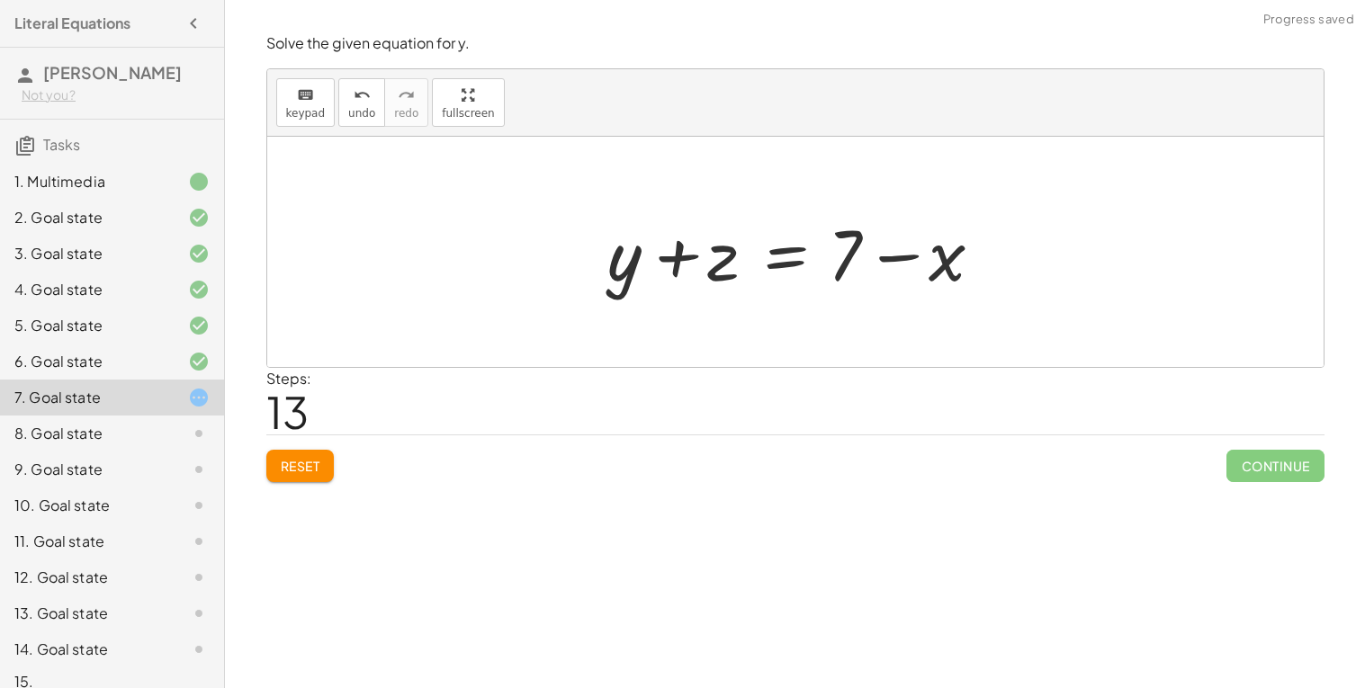
click at [792, 256] on div at bounding box center [802, 252] width 408 height 93
click at [672, 259] on div at bounding box center [802, 252] width 600 height 93
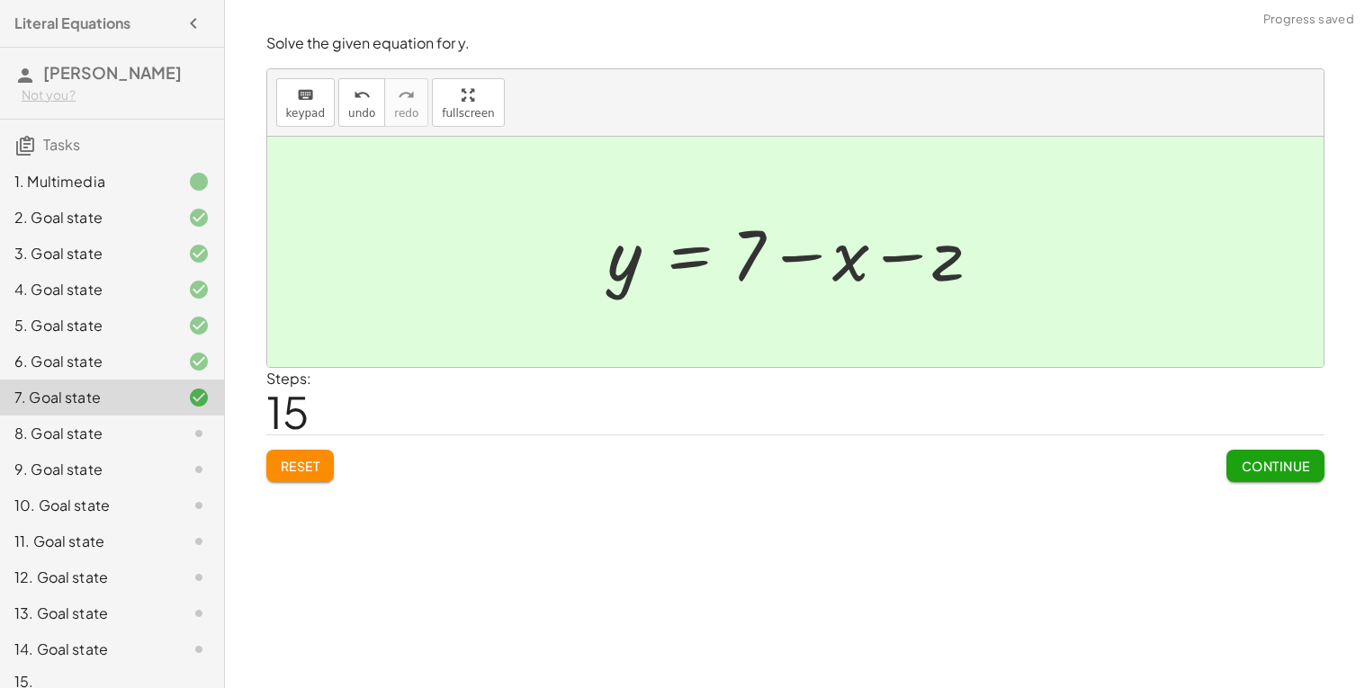
click at [1242, 468] on span "Continue" at bounding box center [1275, 466] width 68 height 16
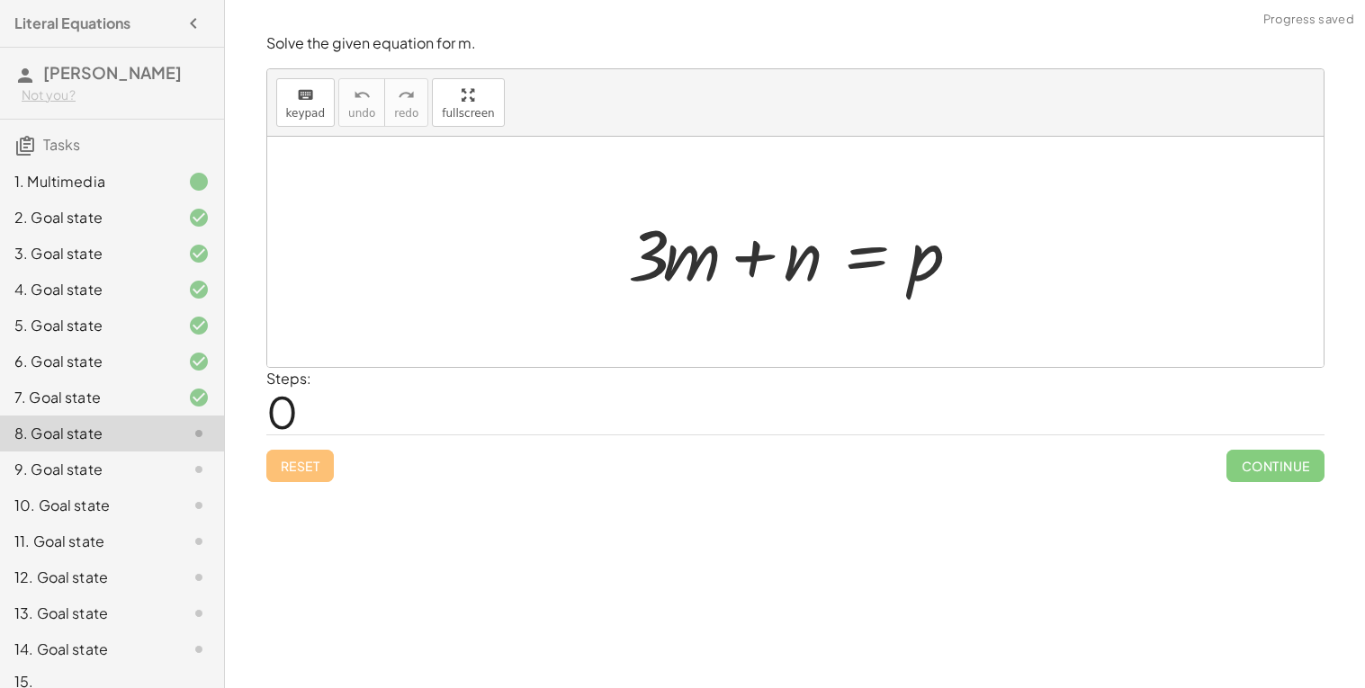
click at [861, 266] on div at bounding box center [802, 252] width 366 height 93
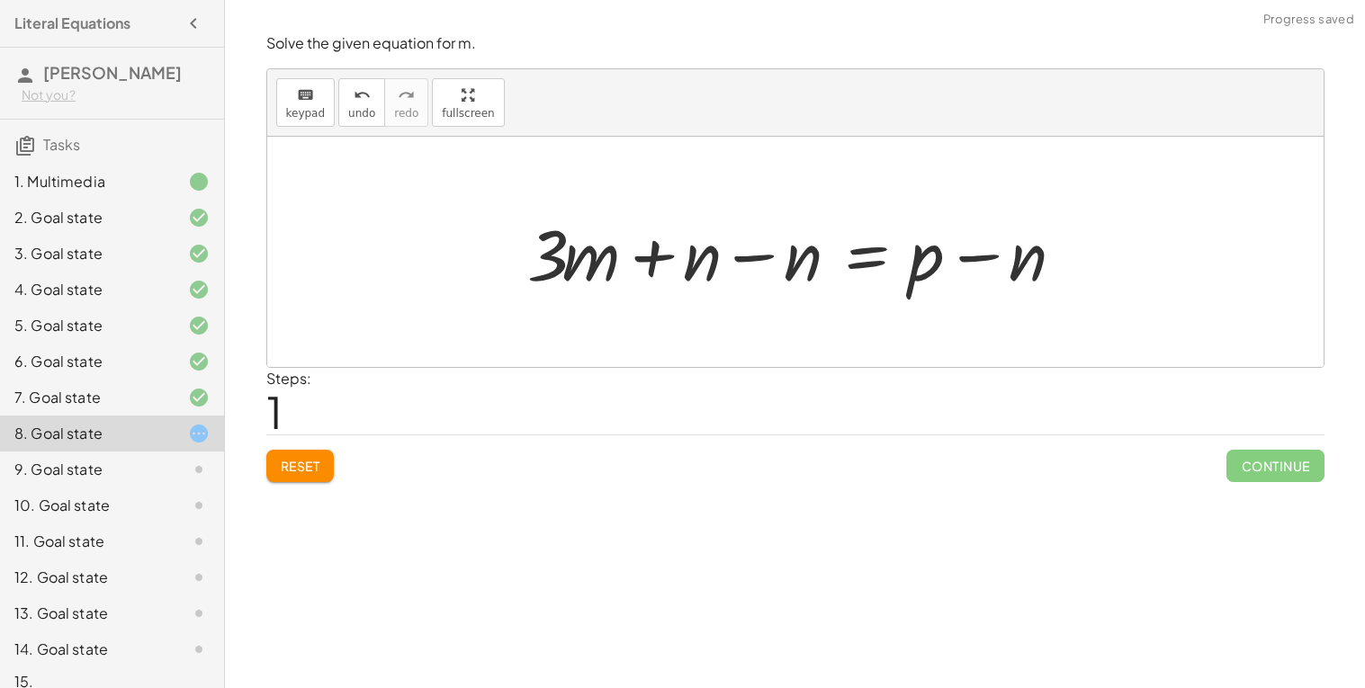
click at [747, 251] on div at bounding box center [802, 252] width 568 height 93
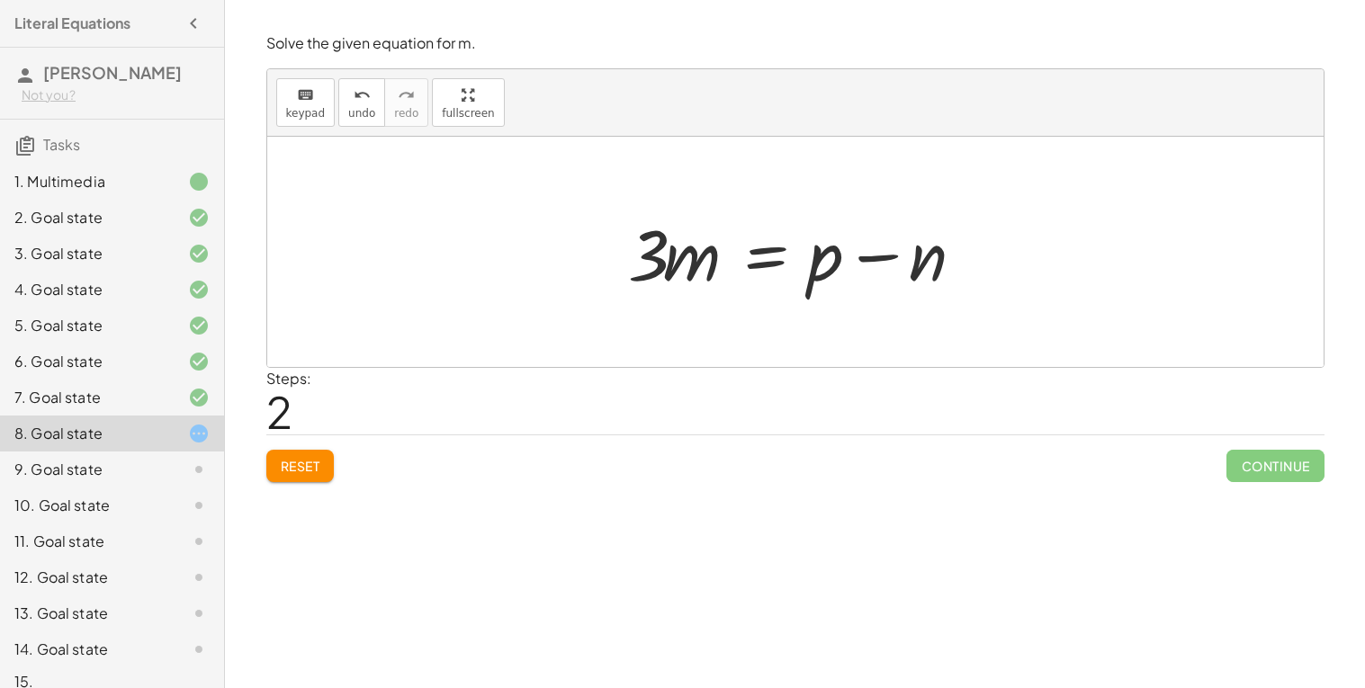
click at [662, 263] on div at bounding box center [802, 252] width 366 height 93
click at [762, 269] on div at bounding box center [802, 252] width 366 height 93
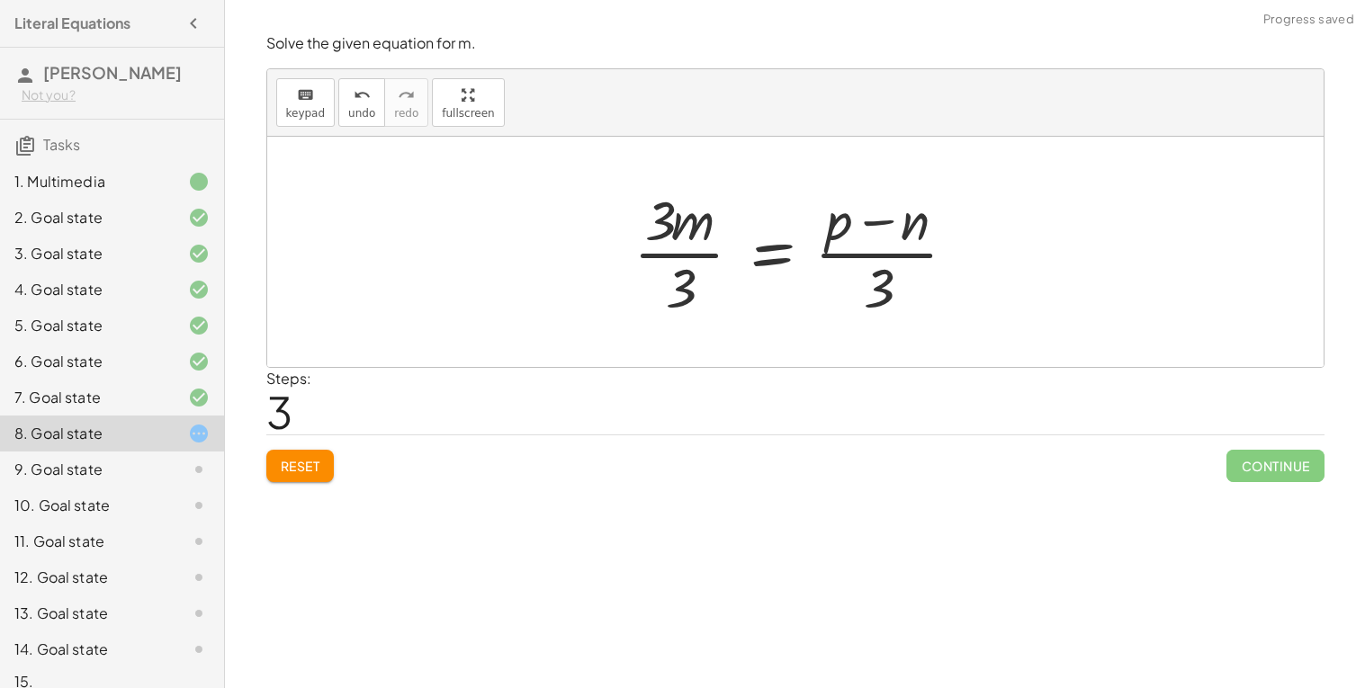
click at [689, 255] on div at bounding box center [802, 252] width 356 height 139
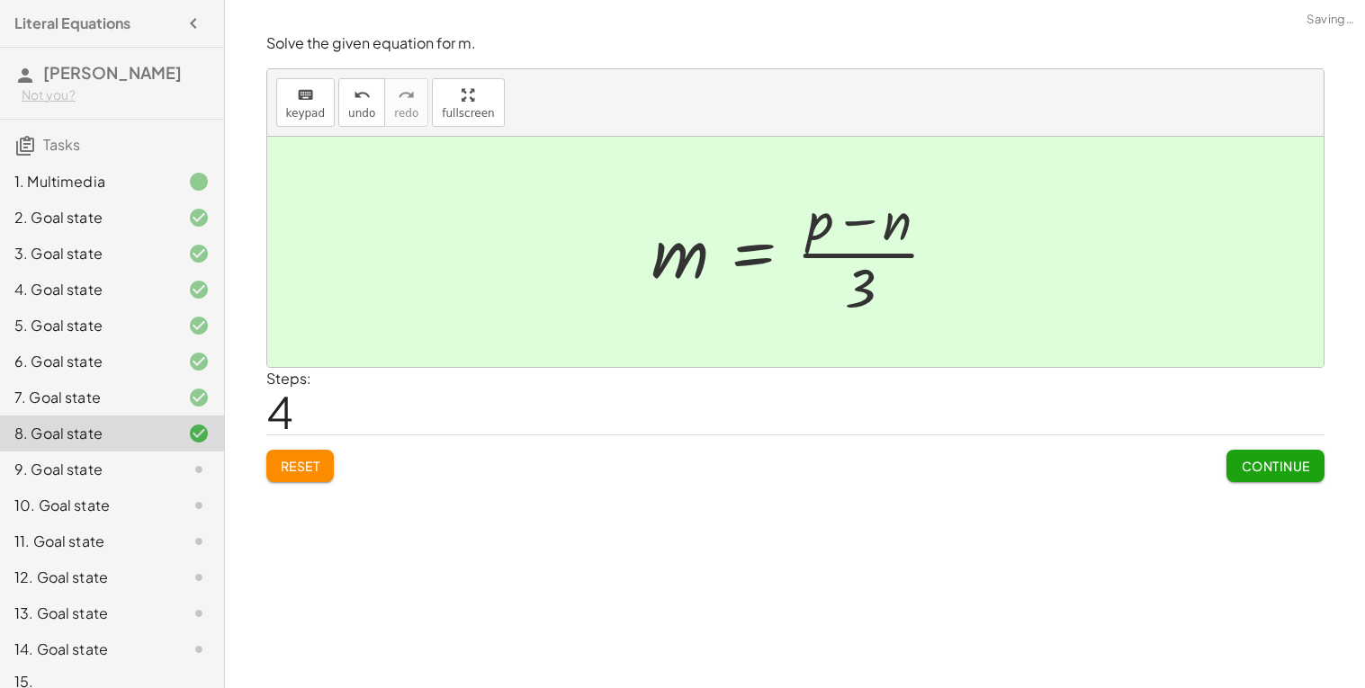
click at [834, 255] on div at bounding box center [801, 252] width 319 height 139
click at [0, 0] on div "Solve the given equation for m. keyboard keypad undo undo redo redo fullscreen …" at bounding box center [0, 0] width 0 height 0
click at [1305, 480] on button "Continue" at bounding box center [1274, 466] width 97 height 32
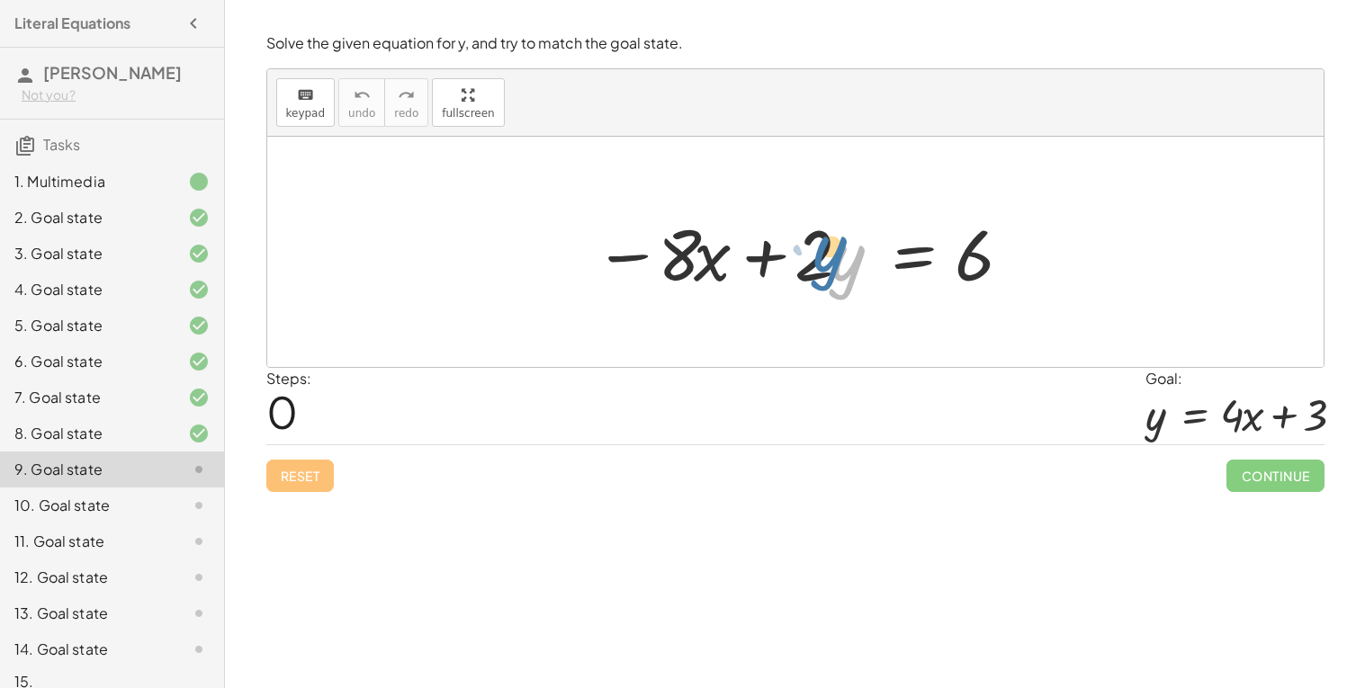
drag, startPoint x: 831, startPoint y: 268, endPoint x: 818, endPoint y: 259, distance: 16.2
click at [818, 259] on div at bounding box center [802, 252] width 435 height 93
click at [909, 261] on div at bounding box center [802, 252] width 435 height 93
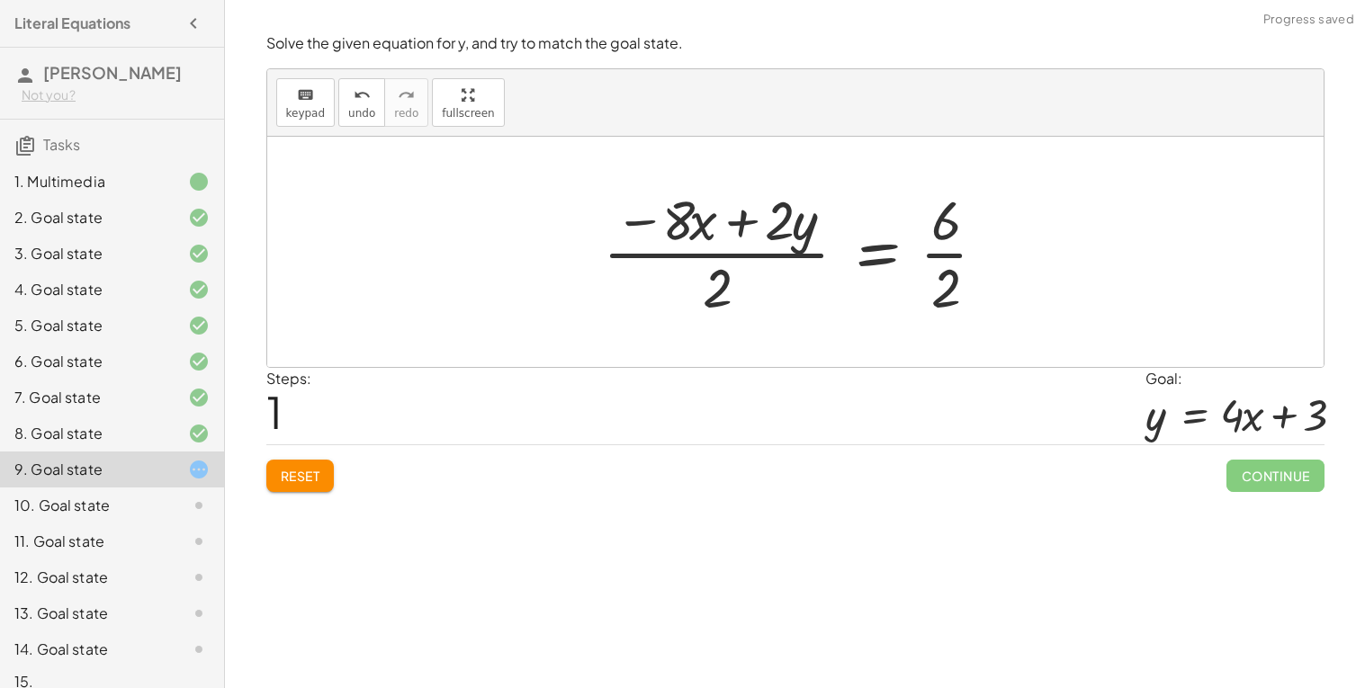
click at [730, 254] on div at bounding box center [802, 252] width 417 height 139
click at [947, 256] on div at bounding box center [802, 252] width 417 height 139
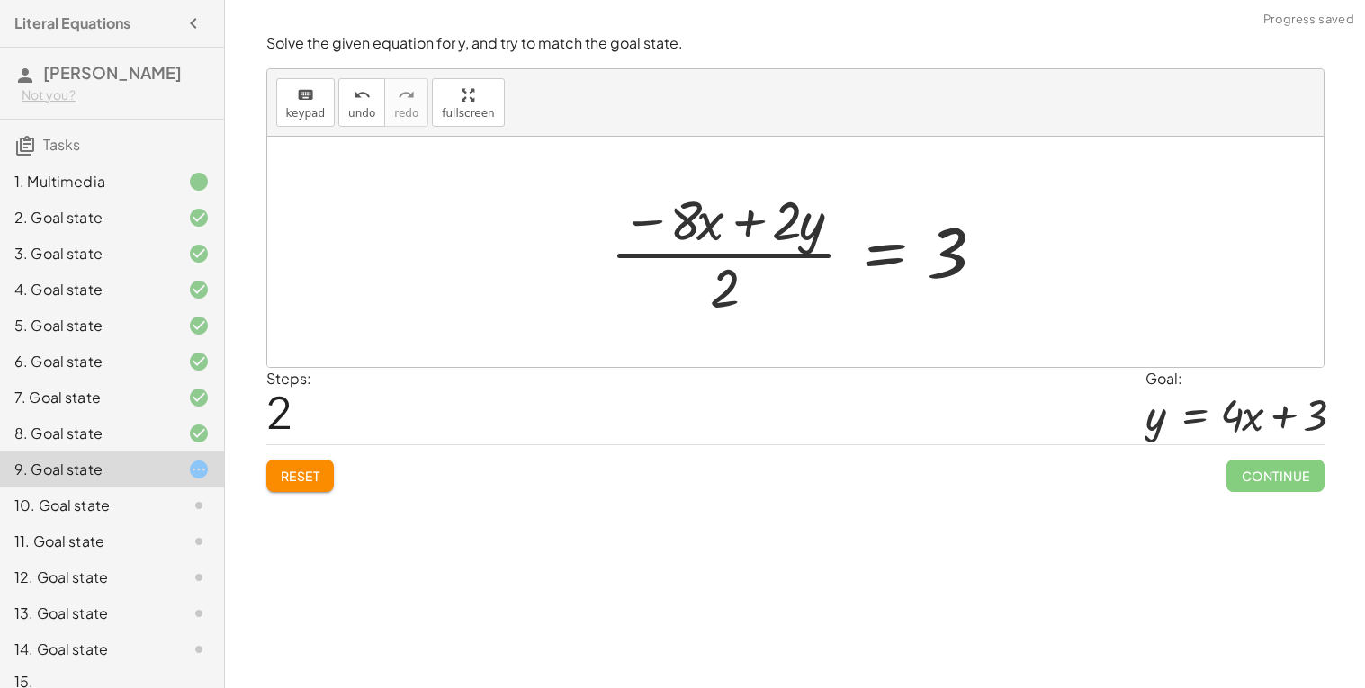
click at [855, 331] on div at bounding box center [795, 252] width 1056 height 230
click at [363, 100] on icon "undo" at bounding box center [362, 96] width 17 height 22
click at [946, 256] on div at bounding box center [802, 252] width 417 height 139
click at [355, 118] on span "undo" at bounding box center [361, 113] width 27 height 13
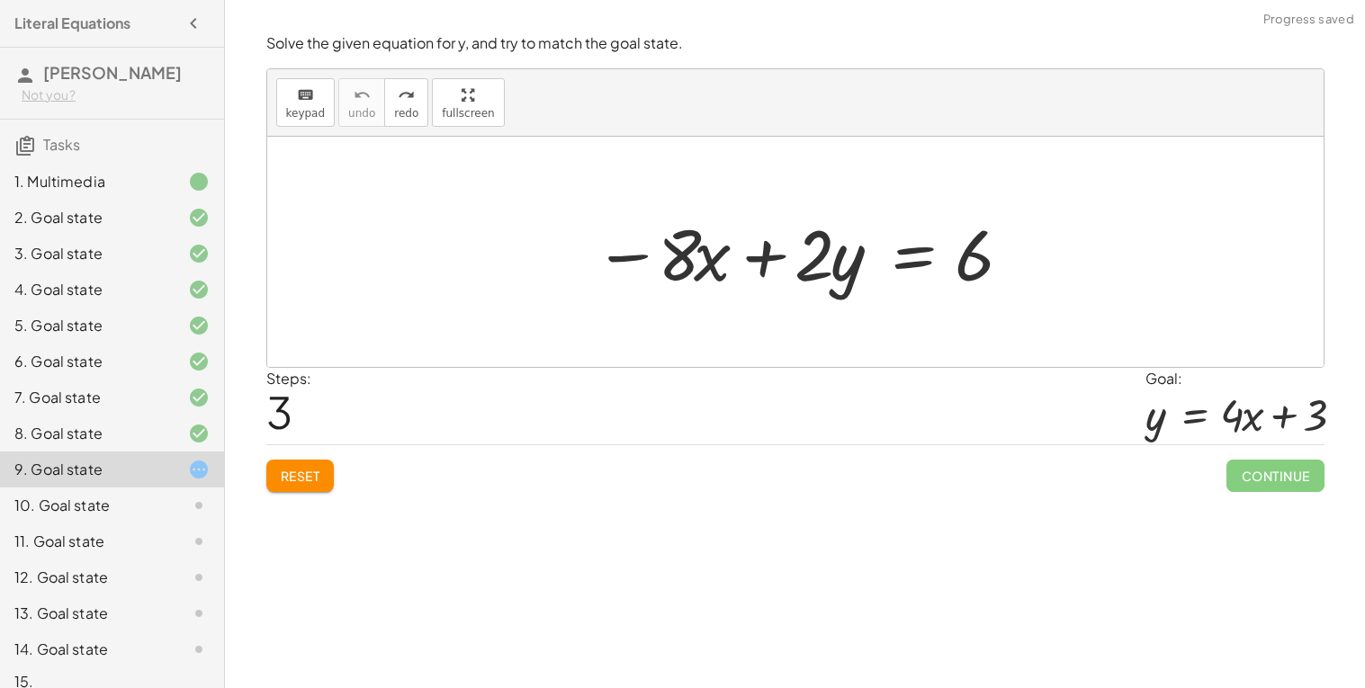
click at [928, 257] on div at bounding box center [802, 252] width 435 height 93
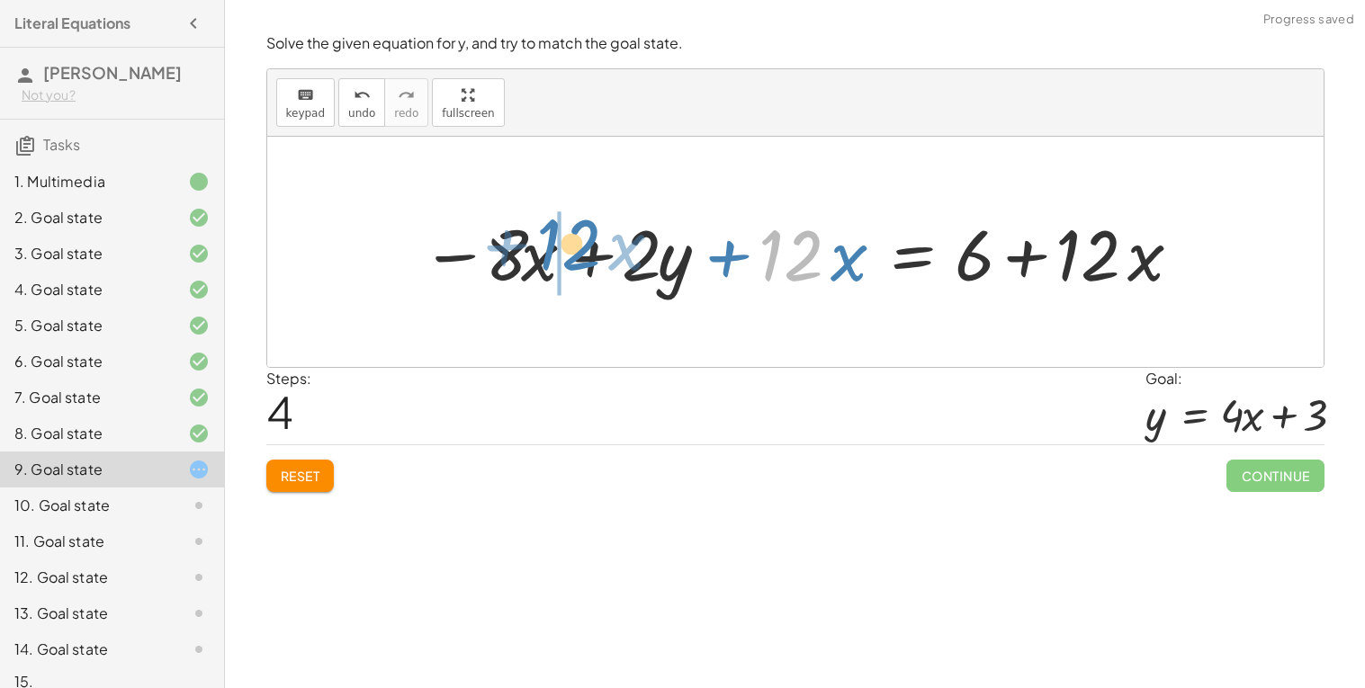
drag, startPoint x: 806, startPoint y: 266, endPoint x: 593, endPoint y: 262, distance: 213.3
click at [593, 262] on div at bounding box center [802, 252] width 780 height 93
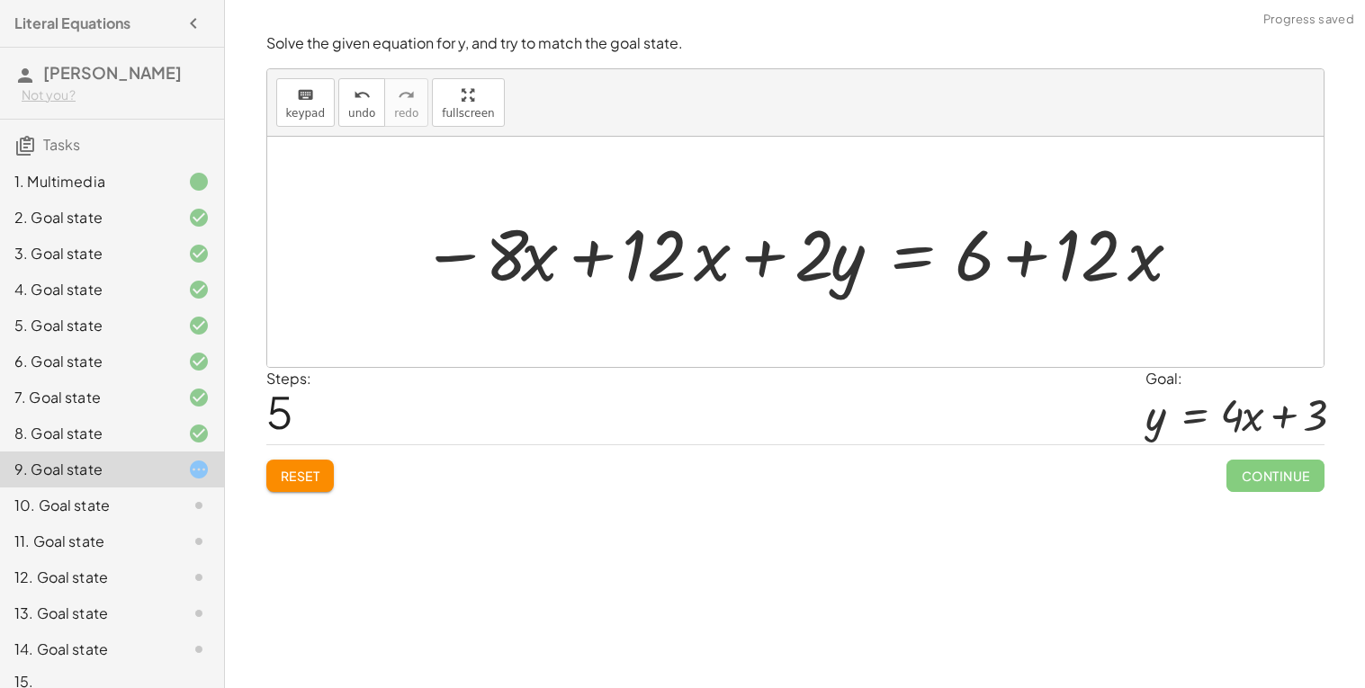
click at [607, 269] on div at bounding box center [802, 252] width 780 height 93
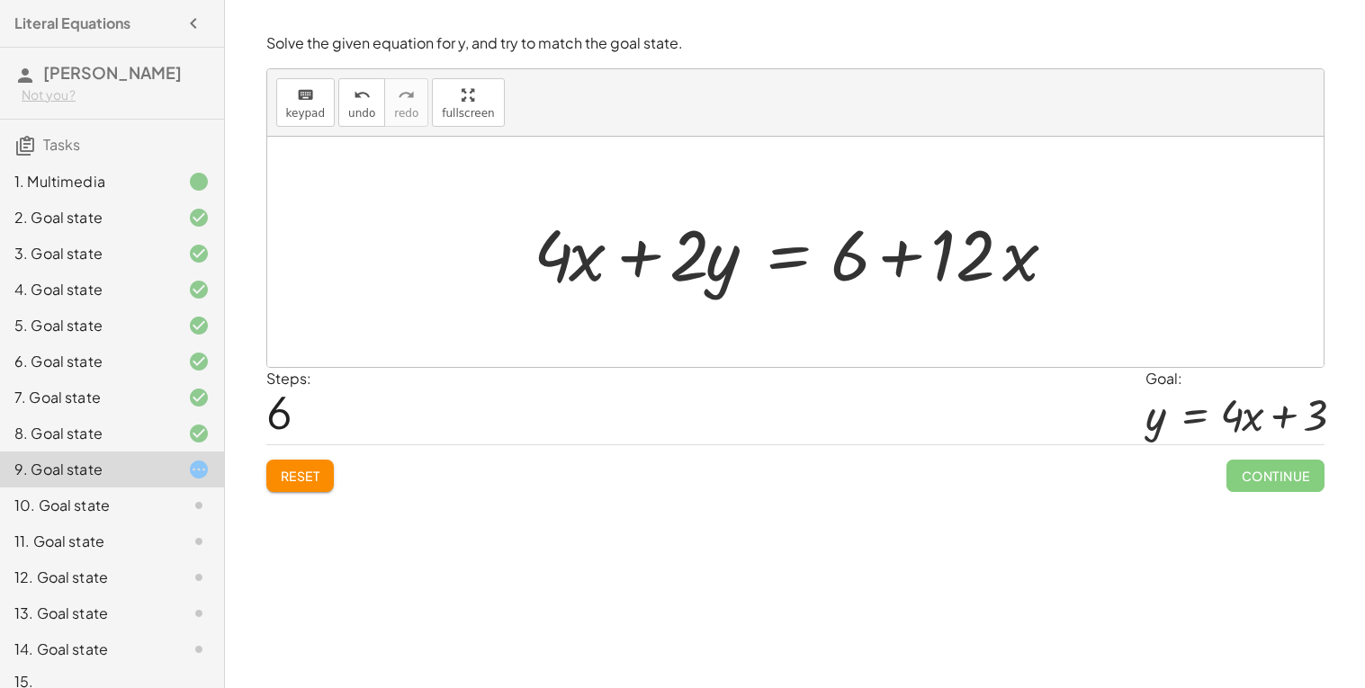
click at [901, 265] on div at bounding box center [801, 252] width 555 height 93
drag, startPoint x: 559, startPoint y: 265, endPoint x: 608, endPoint y: 265, distance: 49.5
click at [608, 265] on div at bounding box center [801, 252] width 555 height 93
click at [1000, 256] on div at bounding box center [801, 252] width 555 height 93
click at [365, 123] on button "undo undo" at bounding box center [361, 102] width 47 height 49
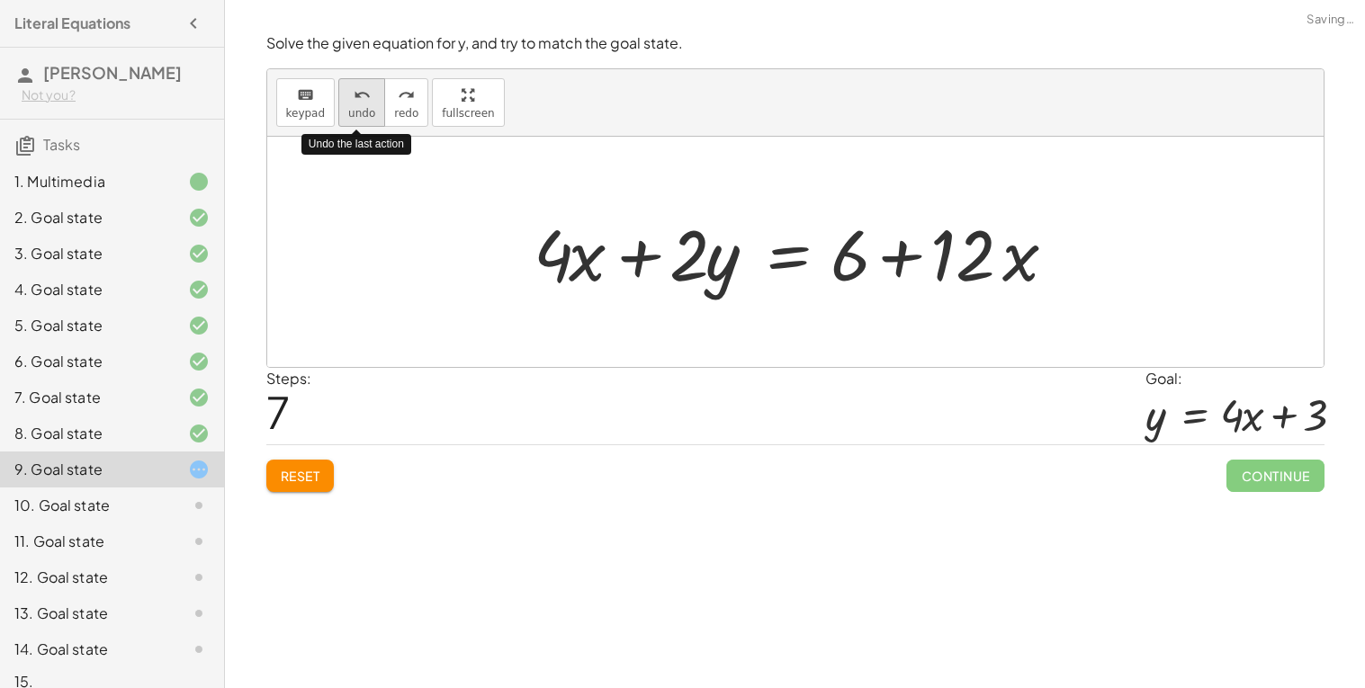
click at [365, 123] on button "undo undo" at bounding box center [361, 102] width 47 height 49
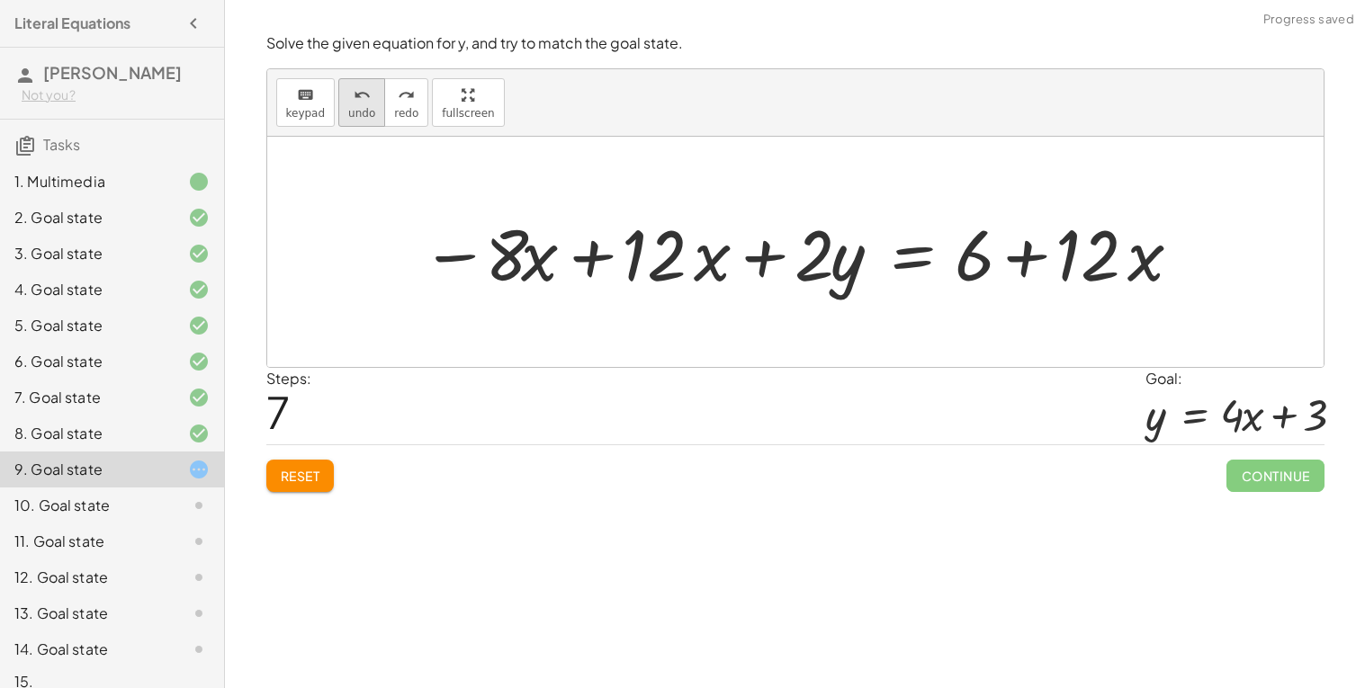
click at [348, 102] on div "undo" at bounding box center [361, 95] width 27 height 22
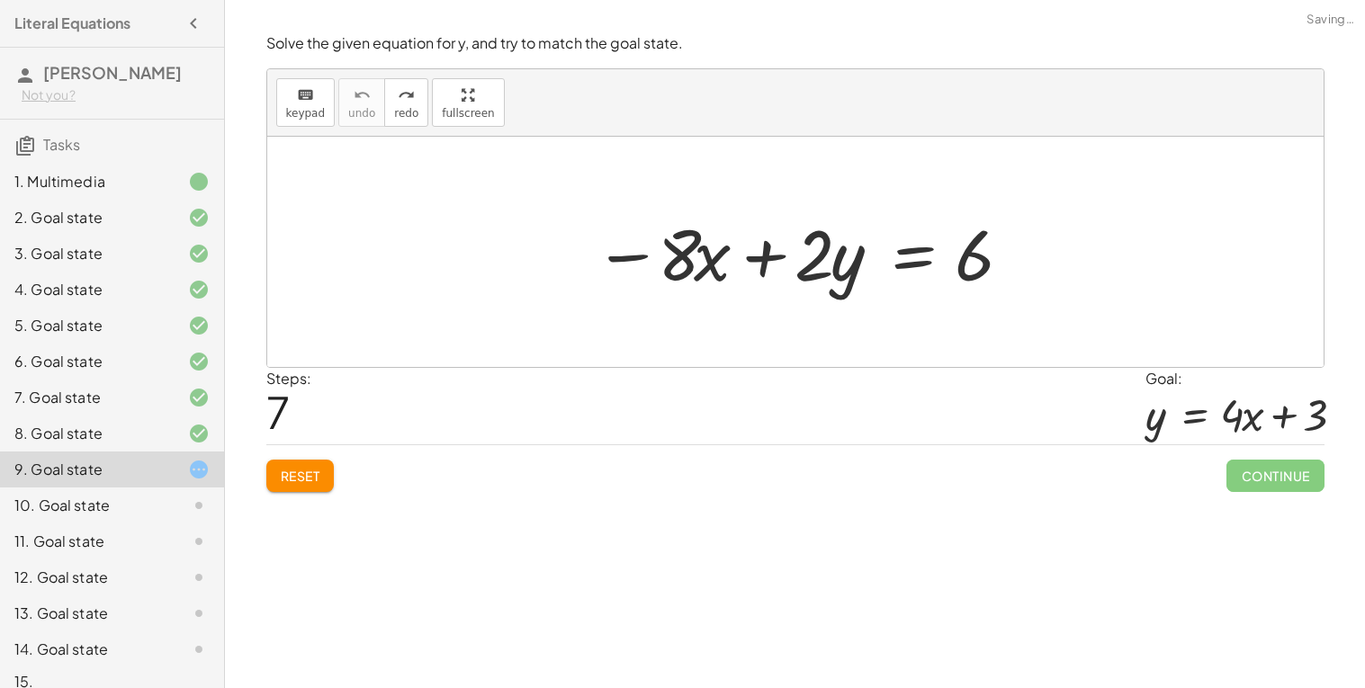
click at [709, 256] on div at bounding box center [802, 252] width 435 height 93
click at [915, 270] on div at bounding box center [802, 252] width 435 height 93
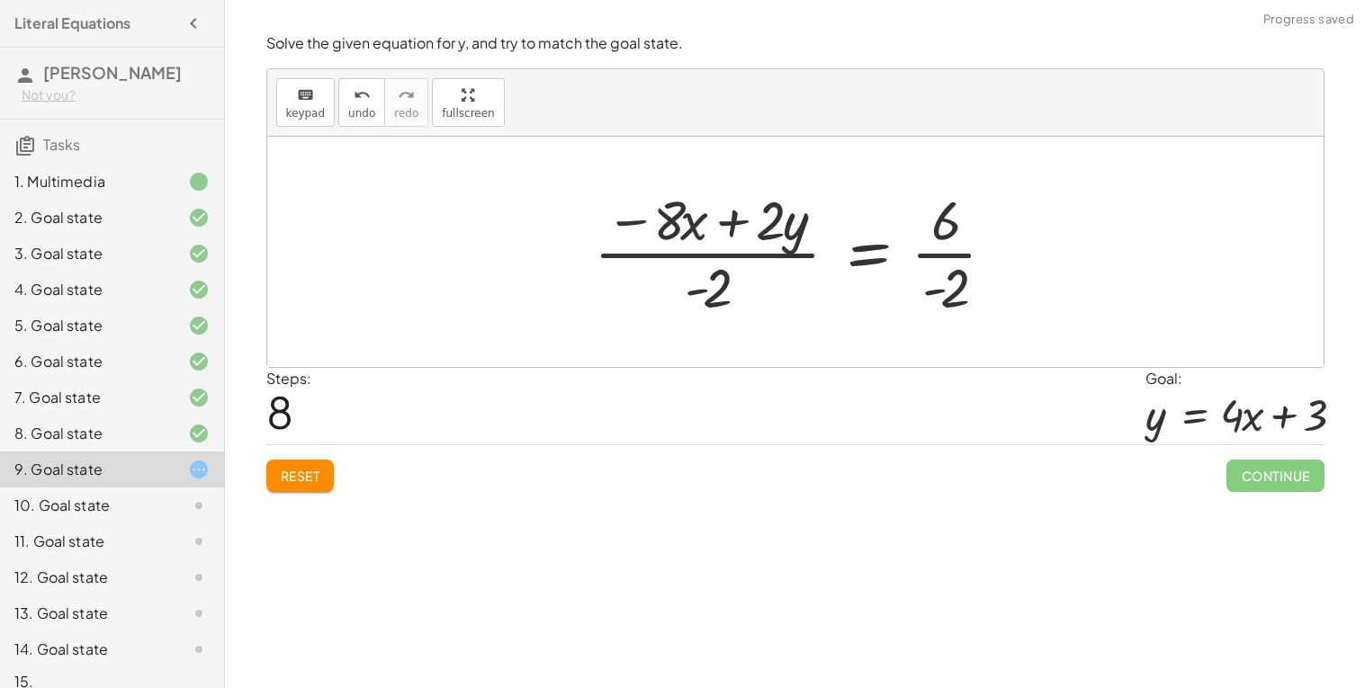
click at [957, 250] on div at bounding box center [802, 252] width 435 height 139
click at [771, 261] on div at bounding box center [798, 252] width 426 height 139
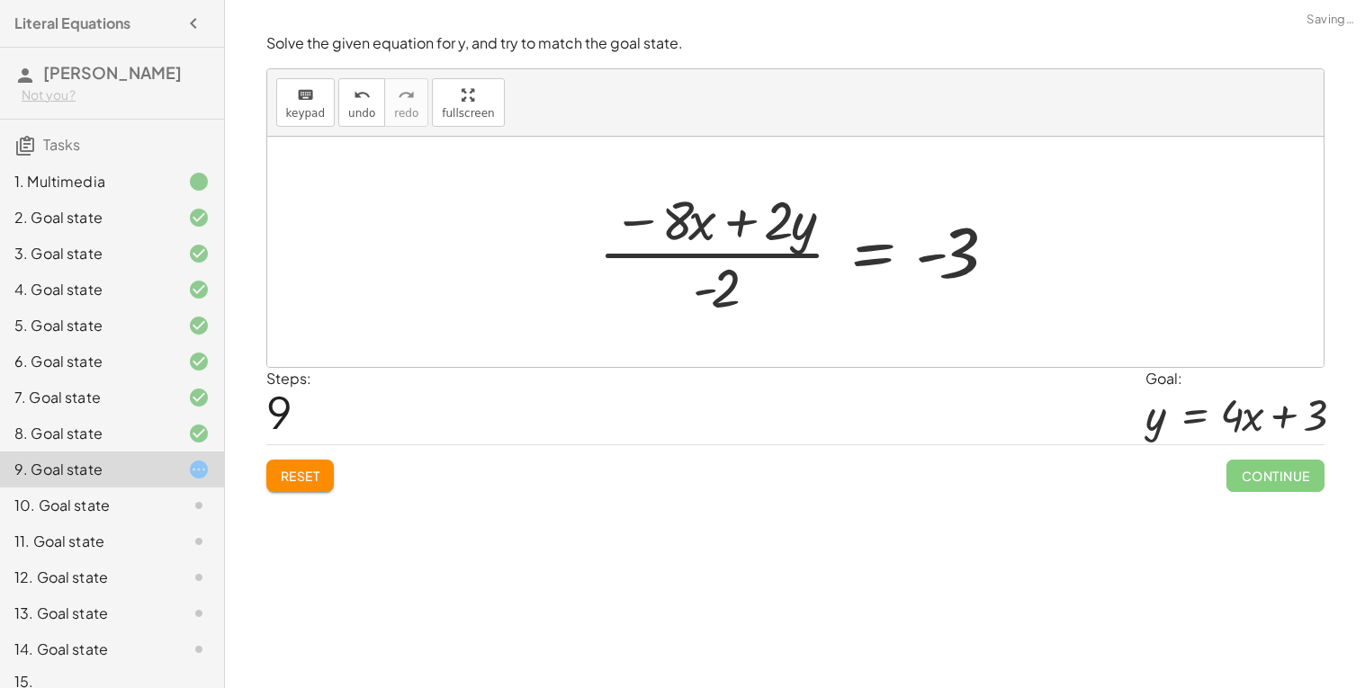
click at [757, 253] on div at bounding box center [802, 252] width 426 height 139
click at [357, 103] on icon "undo" at bounding box center [362, 96] width 17 height 22
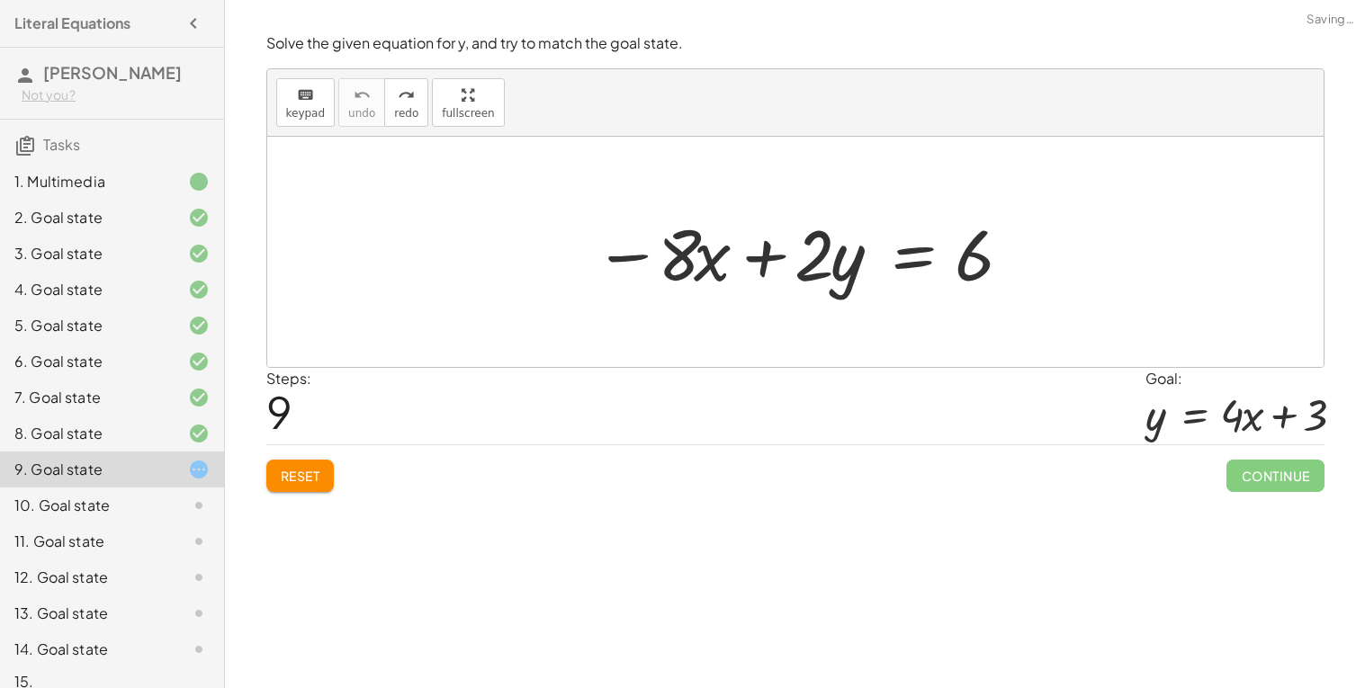
click at [702, 255] on div at bounding box center [802, 252] width 435 height 93
click at [684, 282] on div at bounding box center [802, 252] width 435 height 93
click at [913, 260] on div at bounding box center [802, 252] width 435 height 93
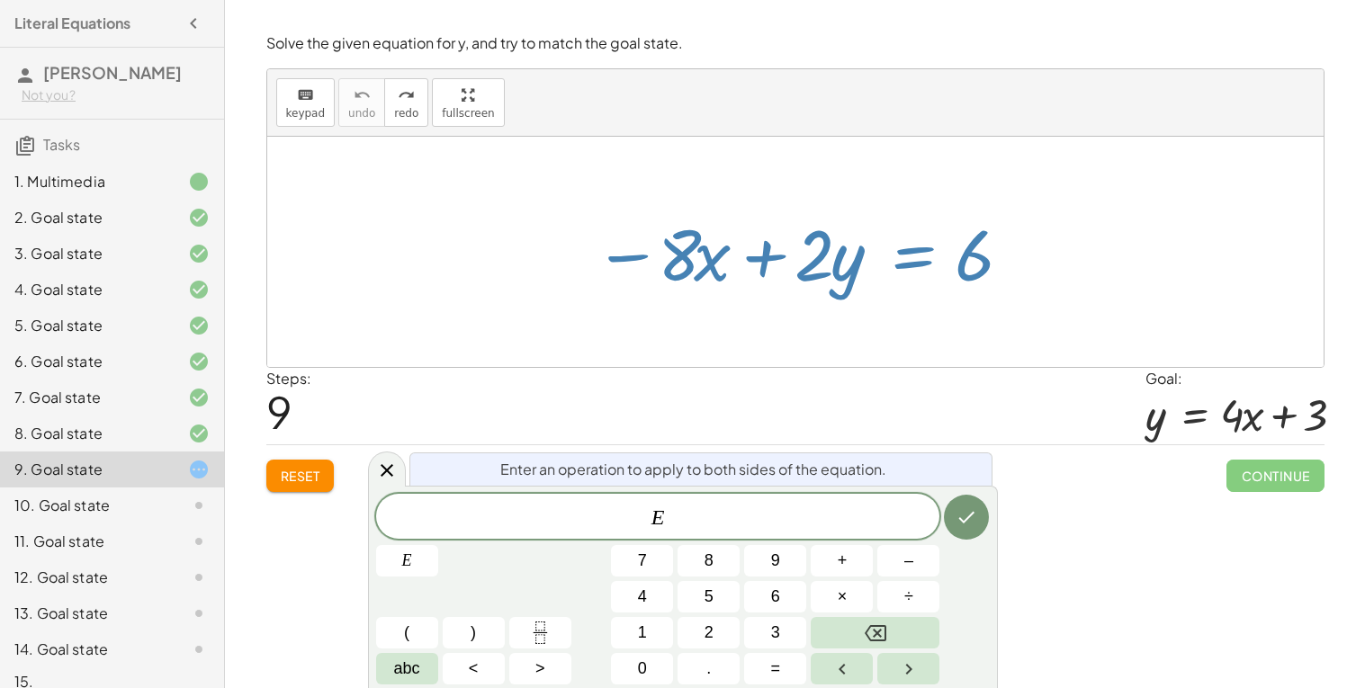
click at [781, 356] on div at bounding box center [795, 252] width 1056 height 230
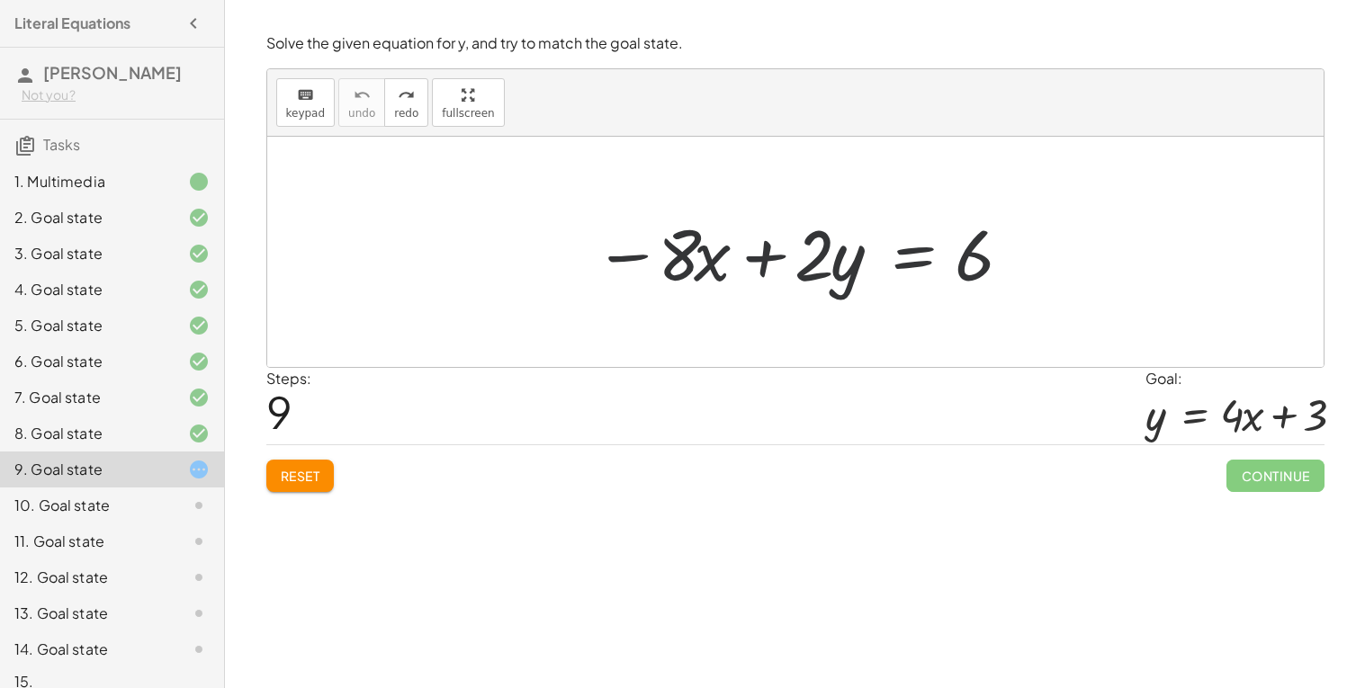
click at [702, 280] on div at bounding box center [802, 252] width 435 height 93
click at [708, 264] on div at bounding box center [802, 252] width 435 height 93
click at [623, 248] on div at bounding box center [802, 252] width 435 height 93
click at [929, 258] on div at bounding box center [802, 252] width 435 height 93
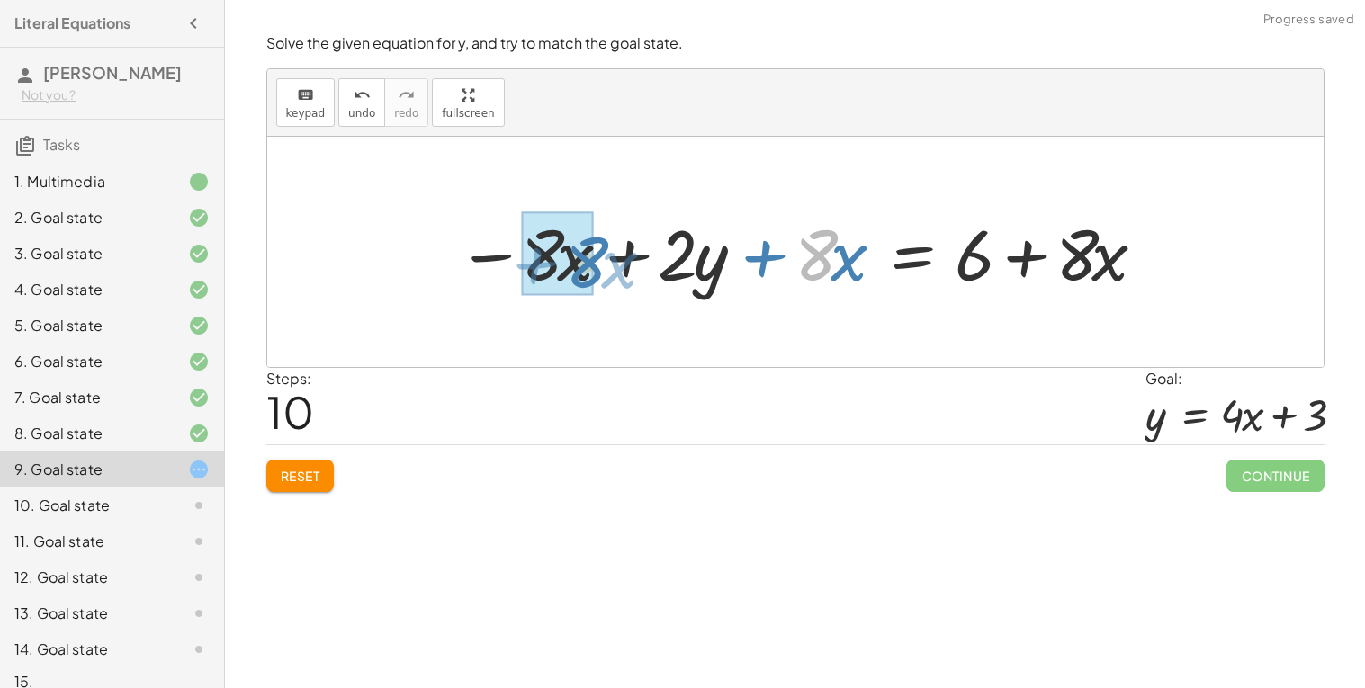
drag, startPoint x: 815, startPoint y: 246, endPoint x: 585, endPoint y: 254, distance: 230.4
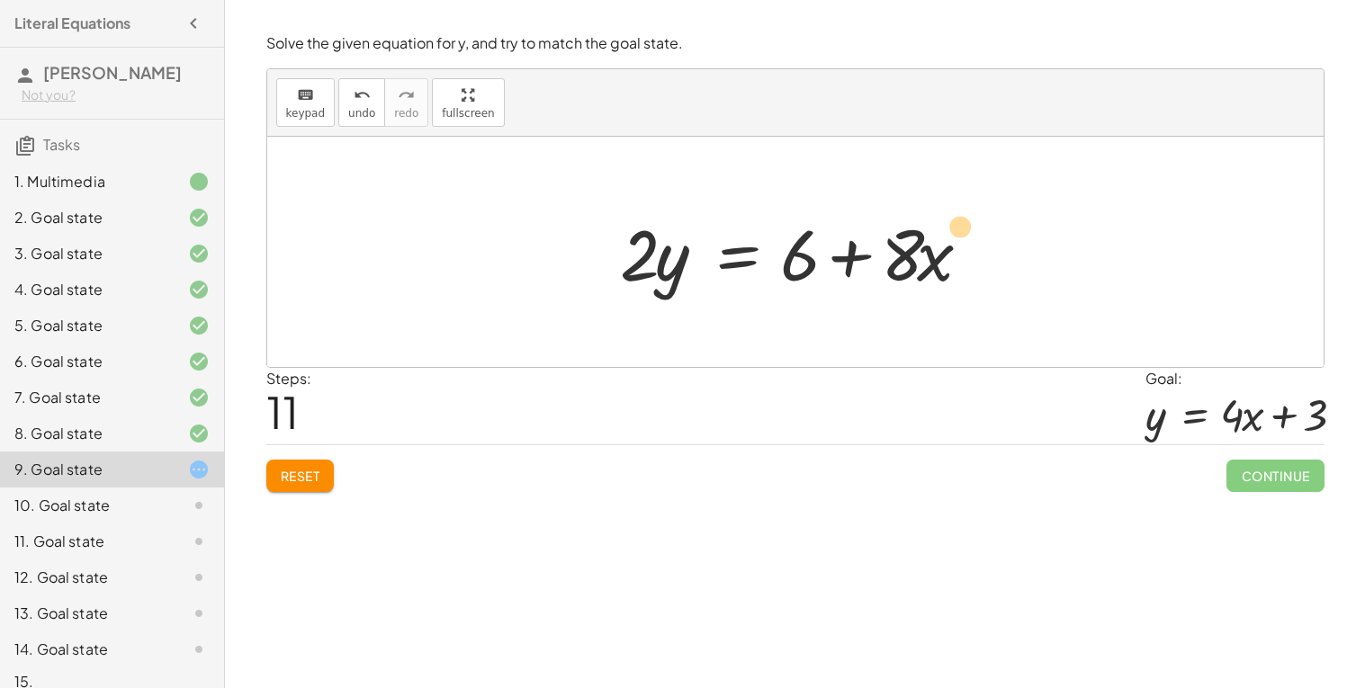
drag, startPoint x: 925, startPoint y: 271, endPoint x: 954, endPoint y: 240, distance: 42.6
click at [954, 240] on div at bounding box center [802, 252] width 382 height 93
click at [742, 261] on div at bounding box center [802, 252] width 382 height 93
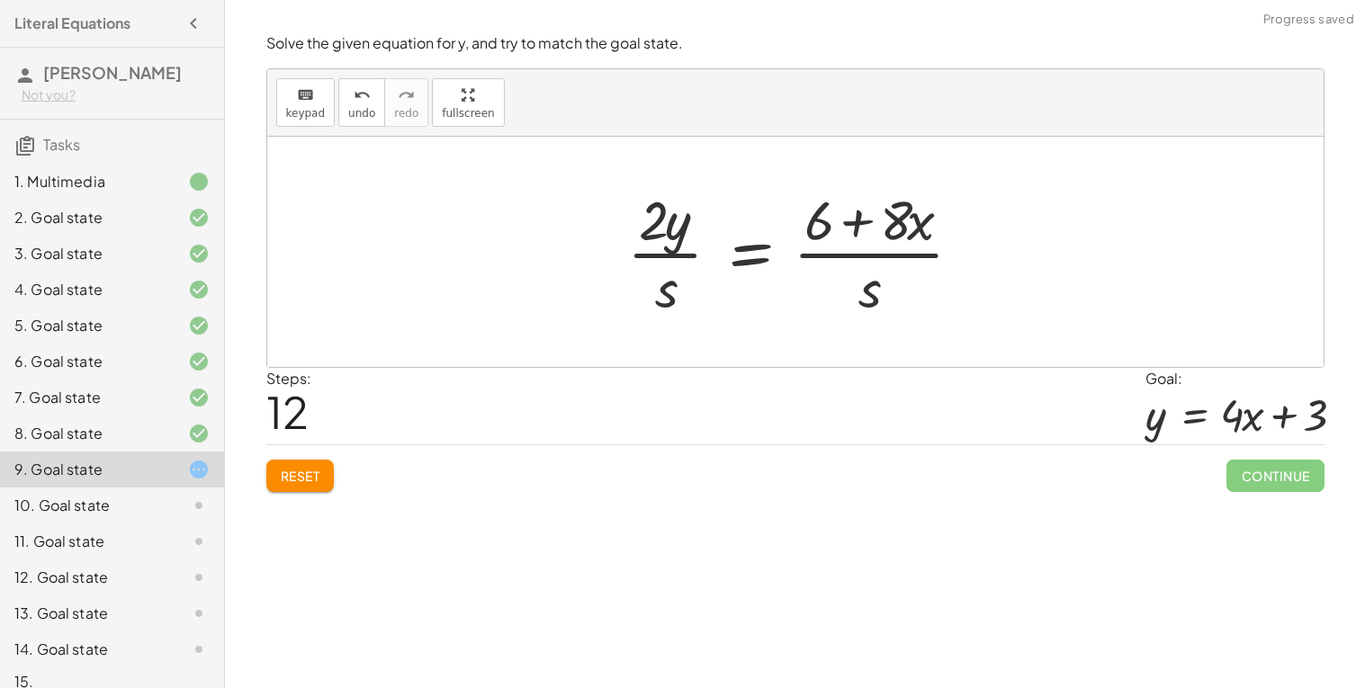
click at [652, 255] on div at bounding box center [802, 252] width 368 height 139
click at [671, 250] on div at bounding box center [802, 252] width 368 height 139
click at [687, 282] on div at bounding box center [802, 252] width 368 height 139
click at [759, 284] on div at bounding box center [802, 252] width 368 height 139
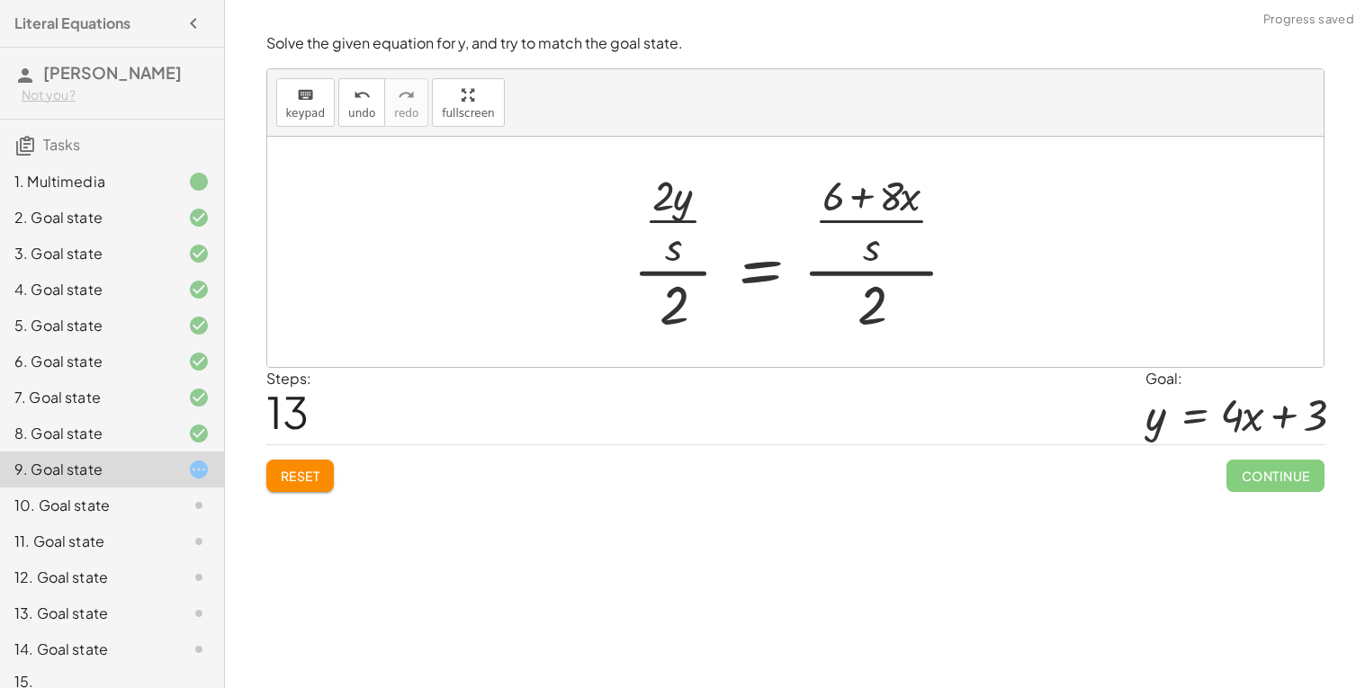
click at [674, 261] on div at bounding box center [801, 253] width 357 height 174
click at [338, 117] on button "undo undo" at bounding box center [361, 102] width 47 height 49
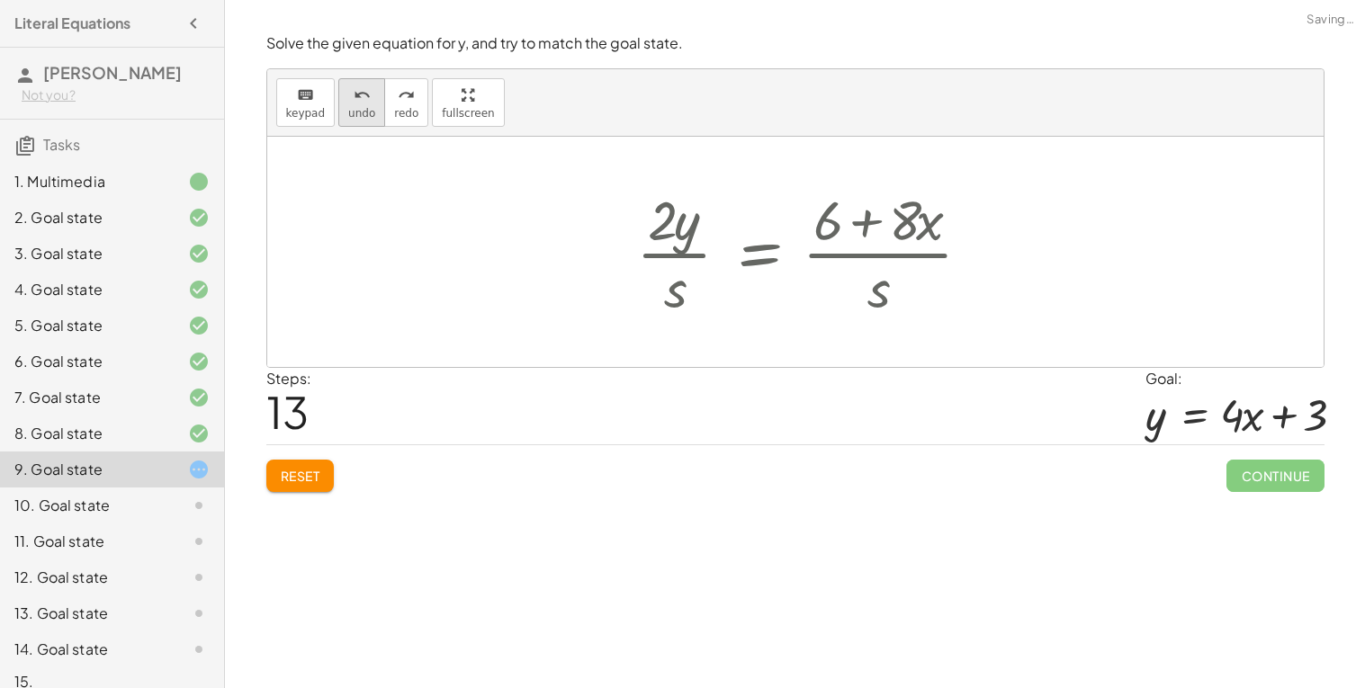
click at [348, 115] on span "undo" at bounding box center [361, 113] width 27 height 13
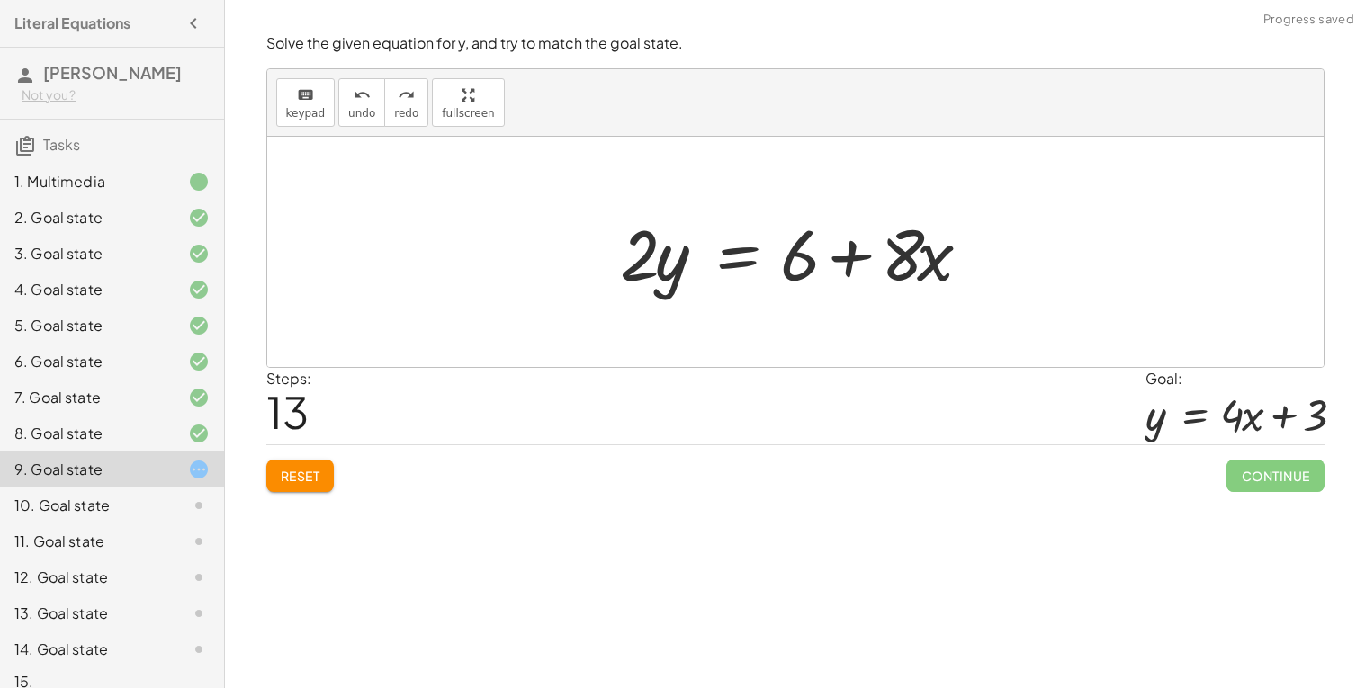
click at [745, 259] on div at bounding box center [802, 252] width 382 height 93
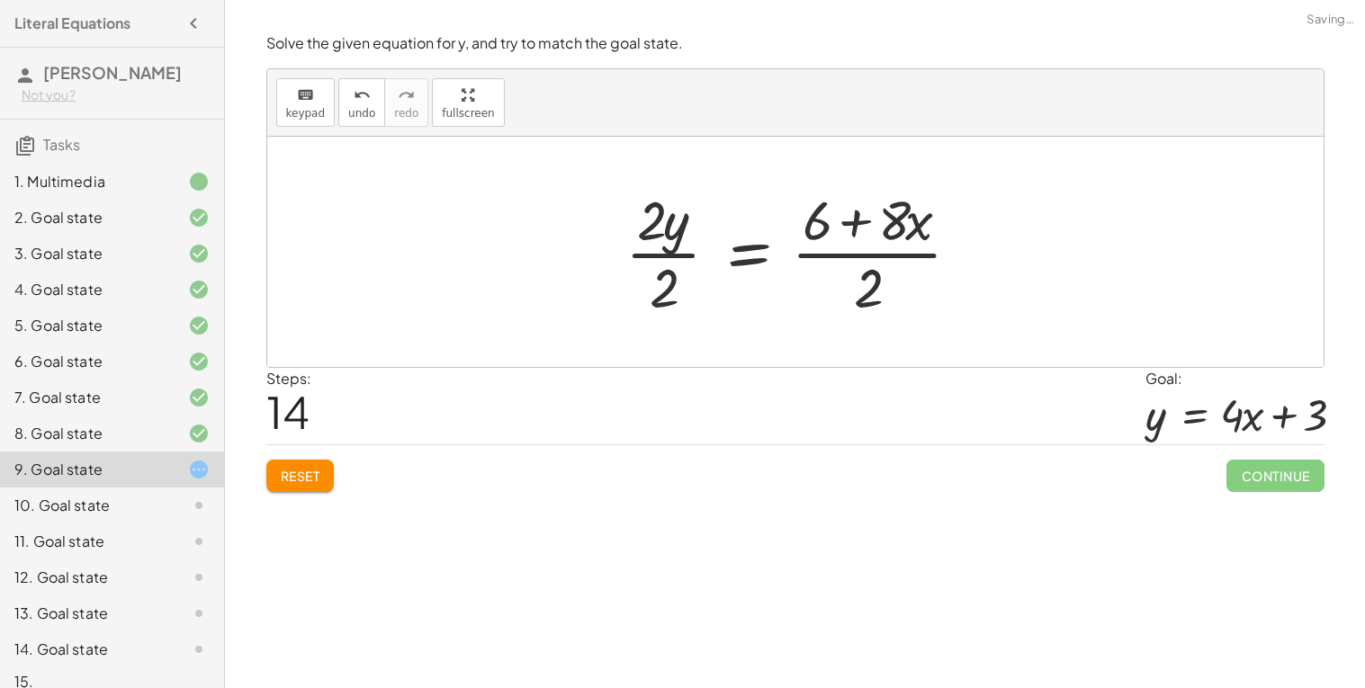
click at [665, 254] on div at bounding box center [800, 252] width 368 height 139
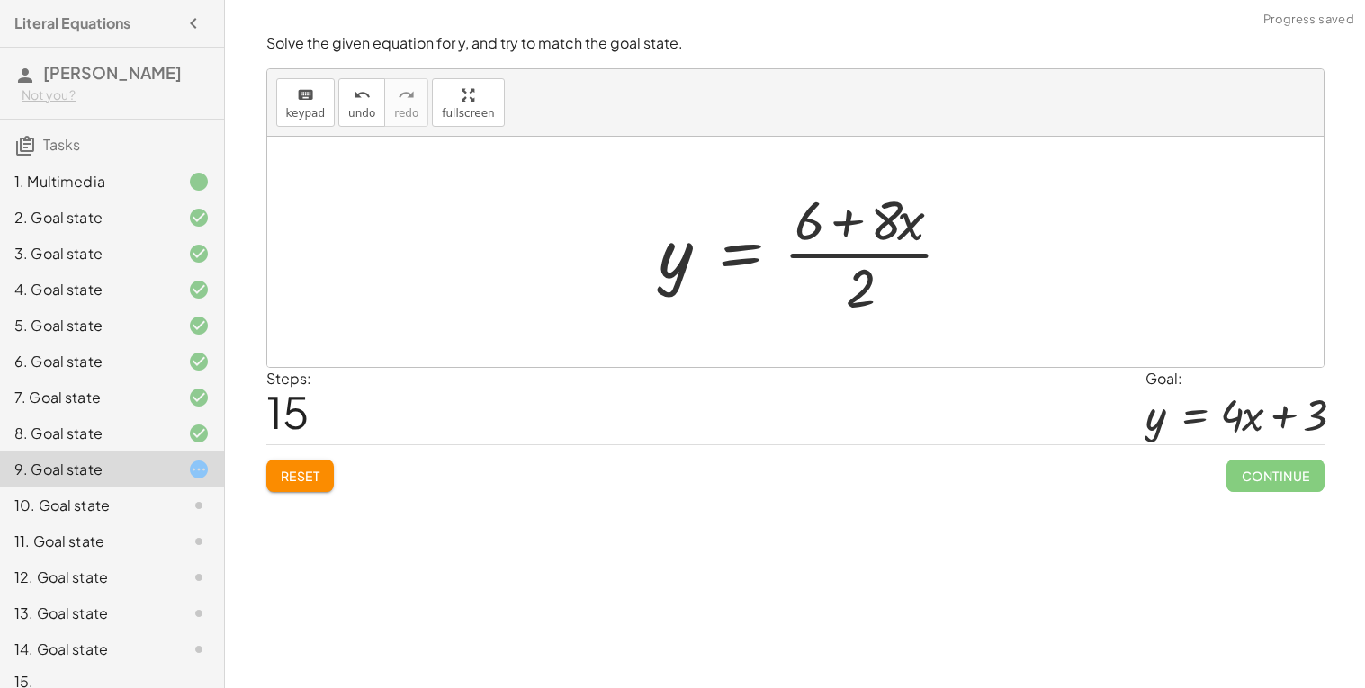
click at [903, 261] on div at bounding box center [813, 252] width 327 height 139
click at [856, 239] on div at bounding box center [802, 252] width 327 height 139
click at [899, 229] on div at bounding box center [802, 252] width 327 height 139
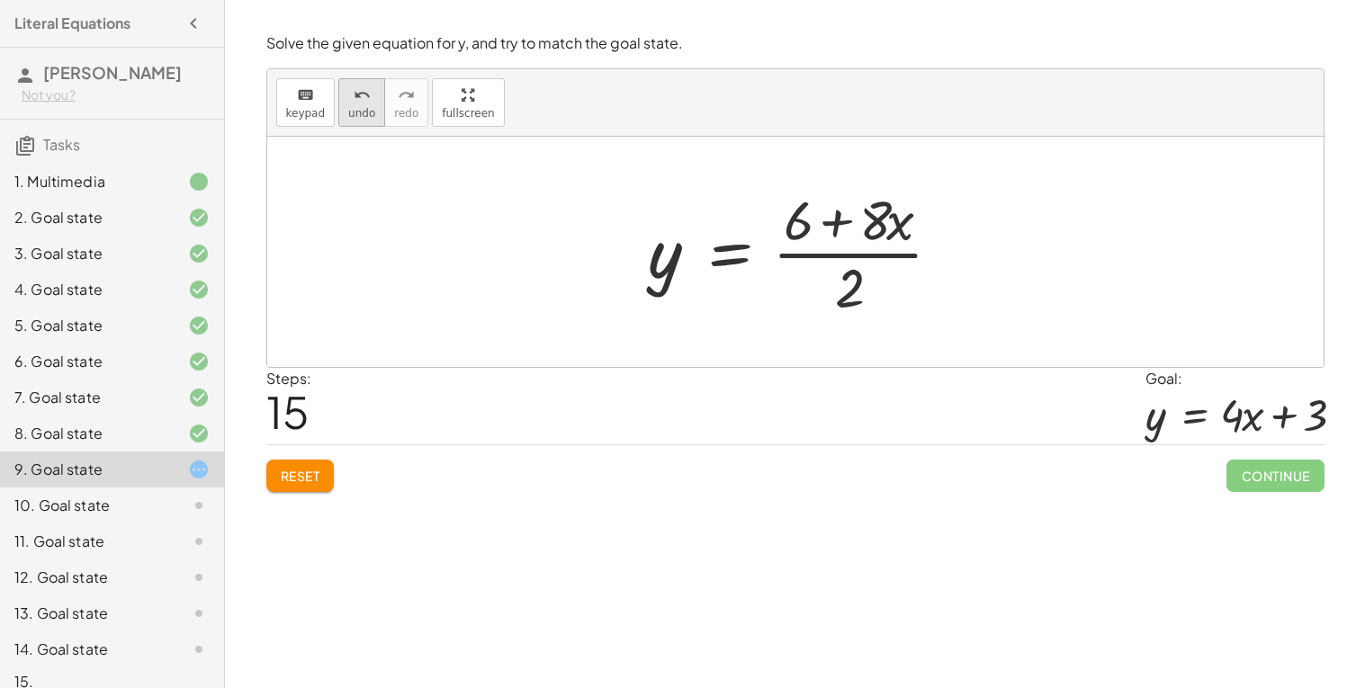
click at [362, 111] on span "undo" at bounding box center [361, 113] width 27 height 13
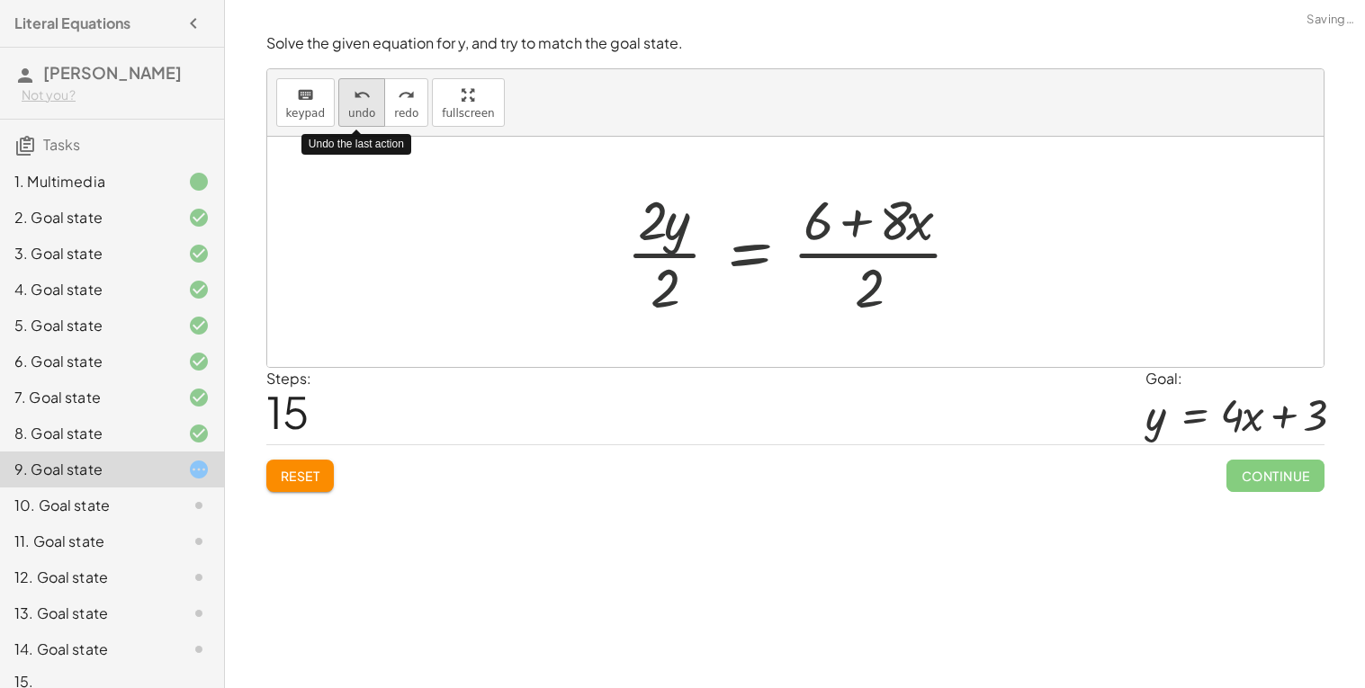
click at [362, 111] on span "undo" at bounding box center [361, 113] width 27 height 13
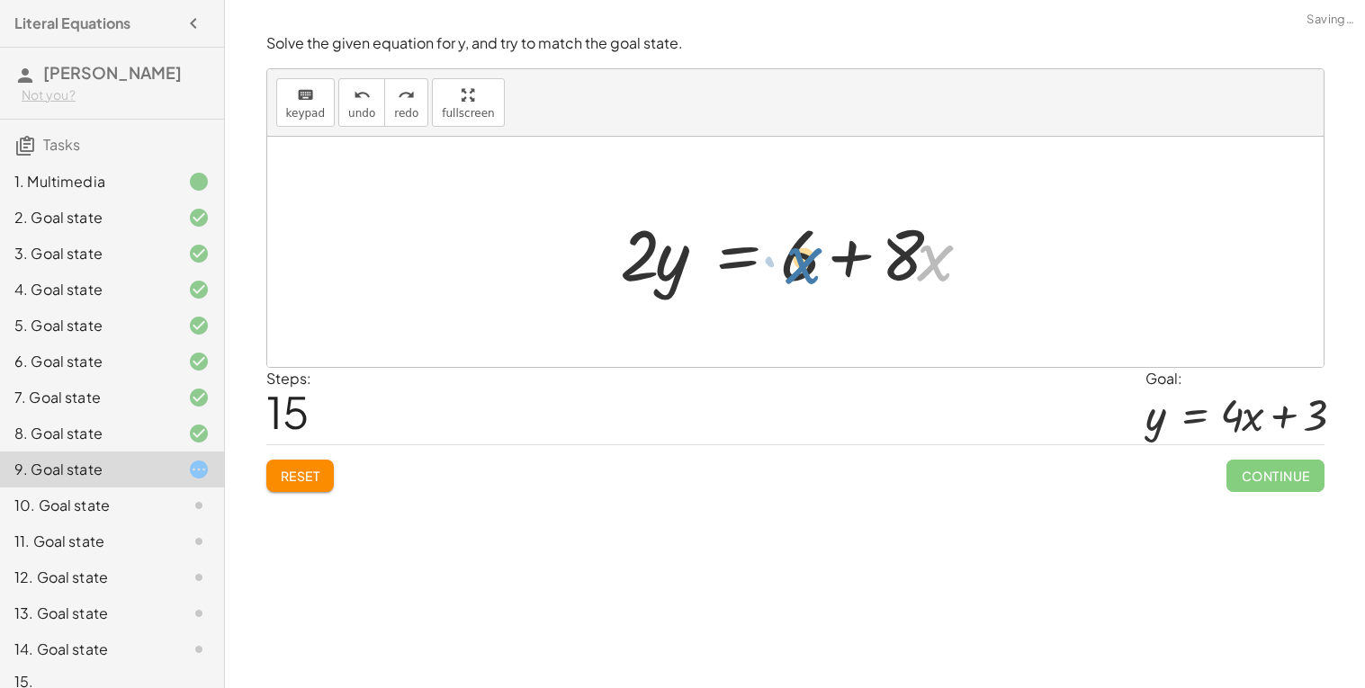
drag, startPoint x: 920, startPoint y: 258, endPoint x: 784, endPoint y: 260, distance: 136.8
click at [784, 260] on div at bounding box center [802, 252] width 382 height 93
click at [728, 255] on div at bounding box center [802, 252] width 382 height 93
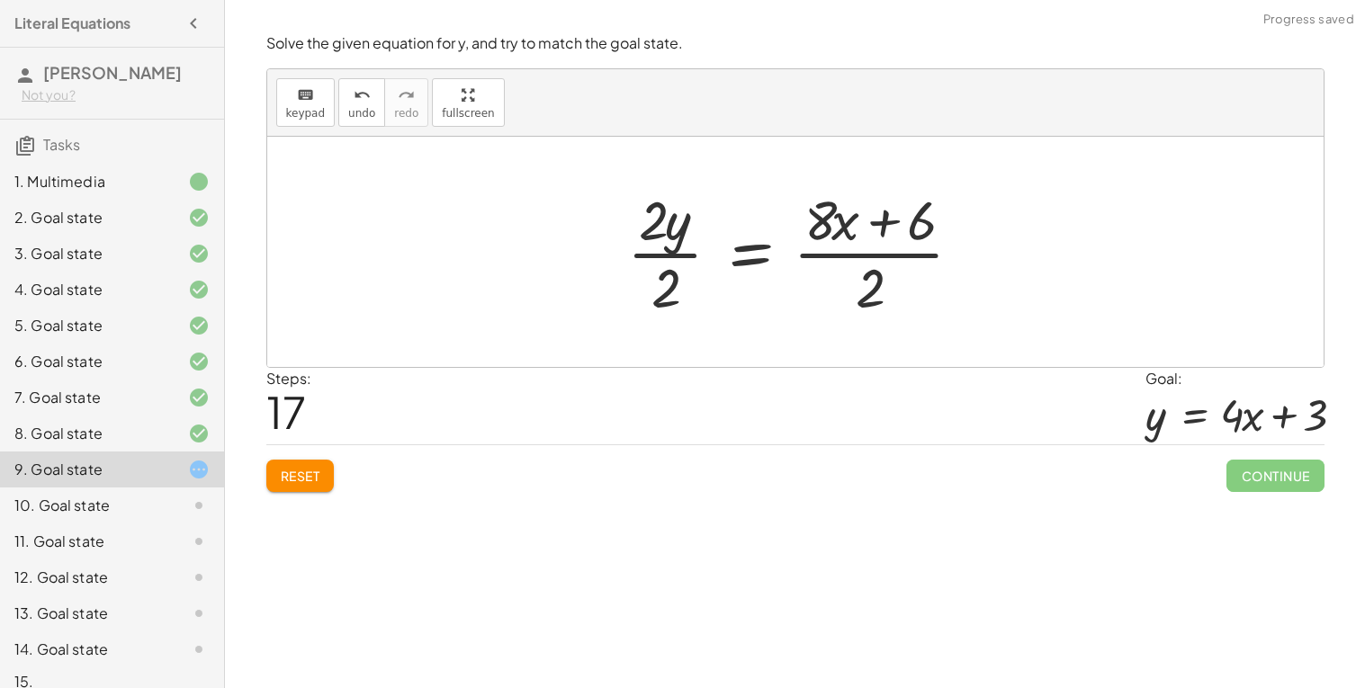
click at [883, 230] on div at bounding box center [802, 252] width 368 height 139
click at [864, 249] on div at bounding box center [802, 252] width 368 height 139
click at [857, 254] on div at bounding box center [802, 252] width 368 height 139
click at [658, 249] on div at bounding box center [802, 252] width 368 height 139
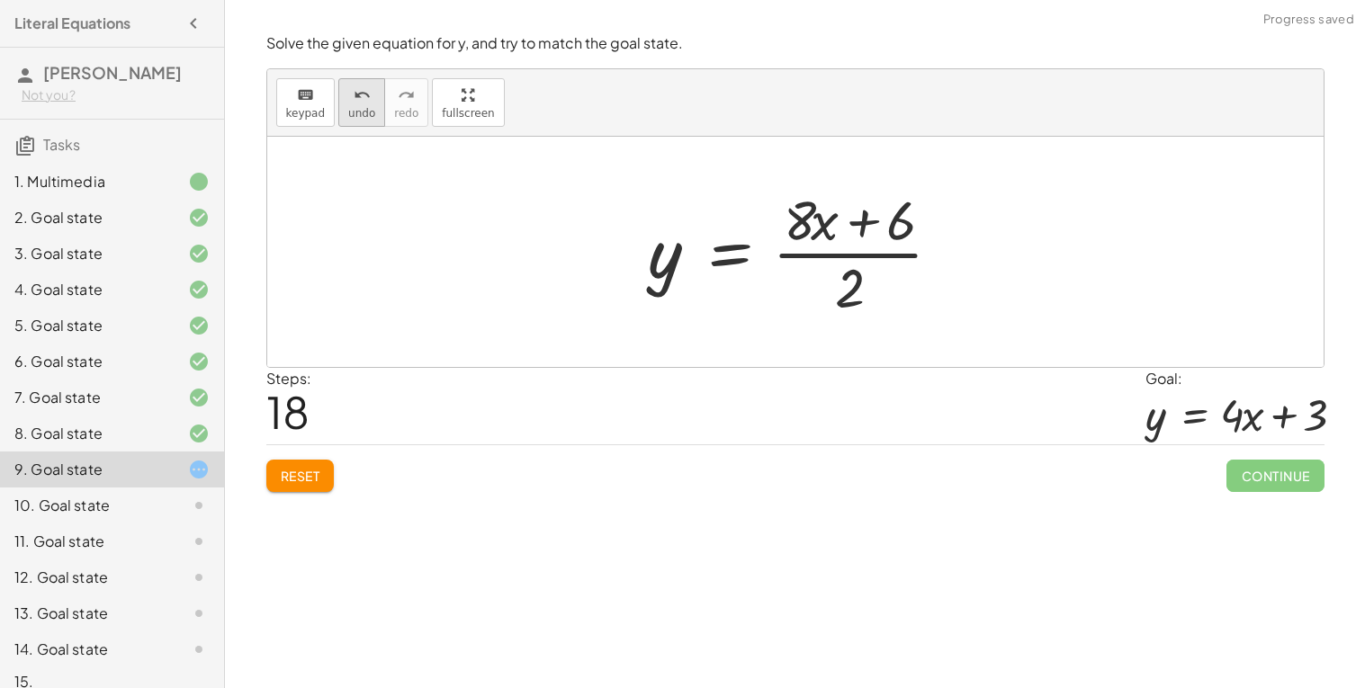
click at [353, 113] on span "undo" at bounding box center [361, 113] width 27 height 13
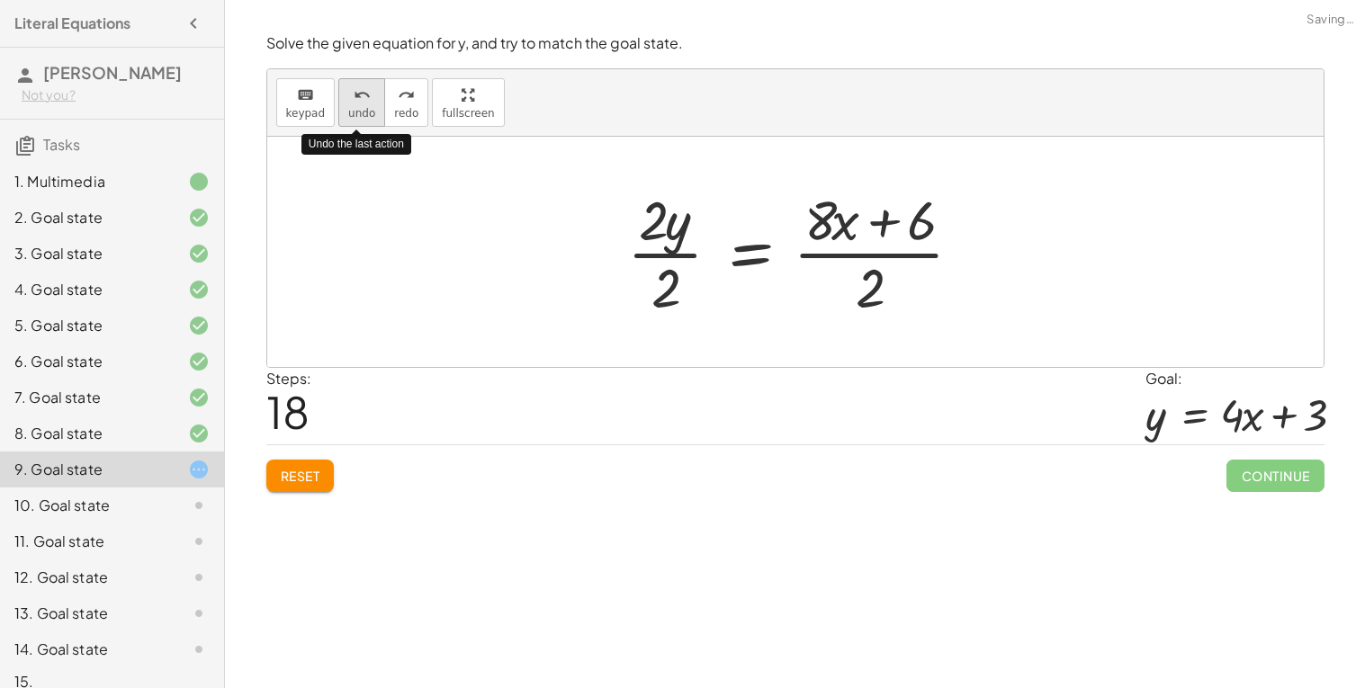
click at [353, 113] on span "undo" at bounding box center [361, 113] width 27 height 13
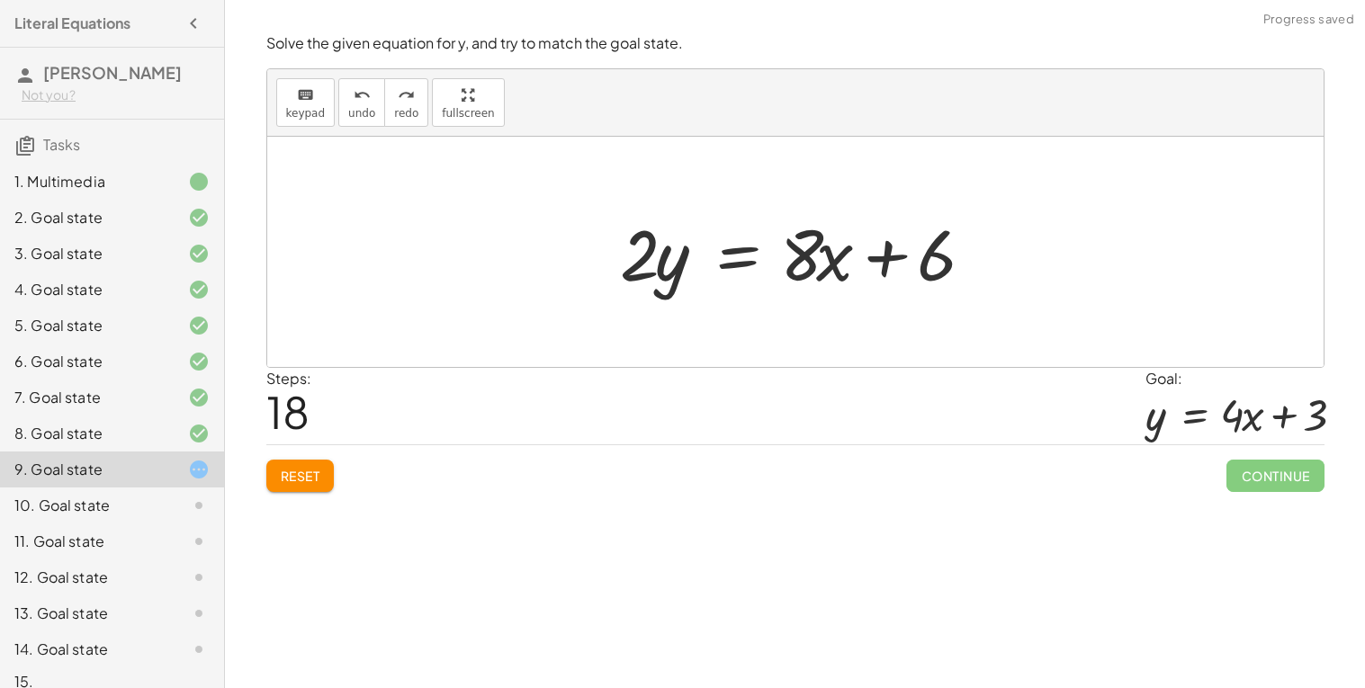
click at [953, 261] on div at bounding box center [802, 252] width 382 height 93
click at [934, 269] on div at bounding box center [802, 252] width 382 height 93
click at [842, 264] on div at bounding box center [802, 252] width 382 height 93
click at [820, 265] on div at bounding box center [802, 252] width 382 height 93
click at [733, 264] on div at bounding box center [802, 252] width 382 height 93
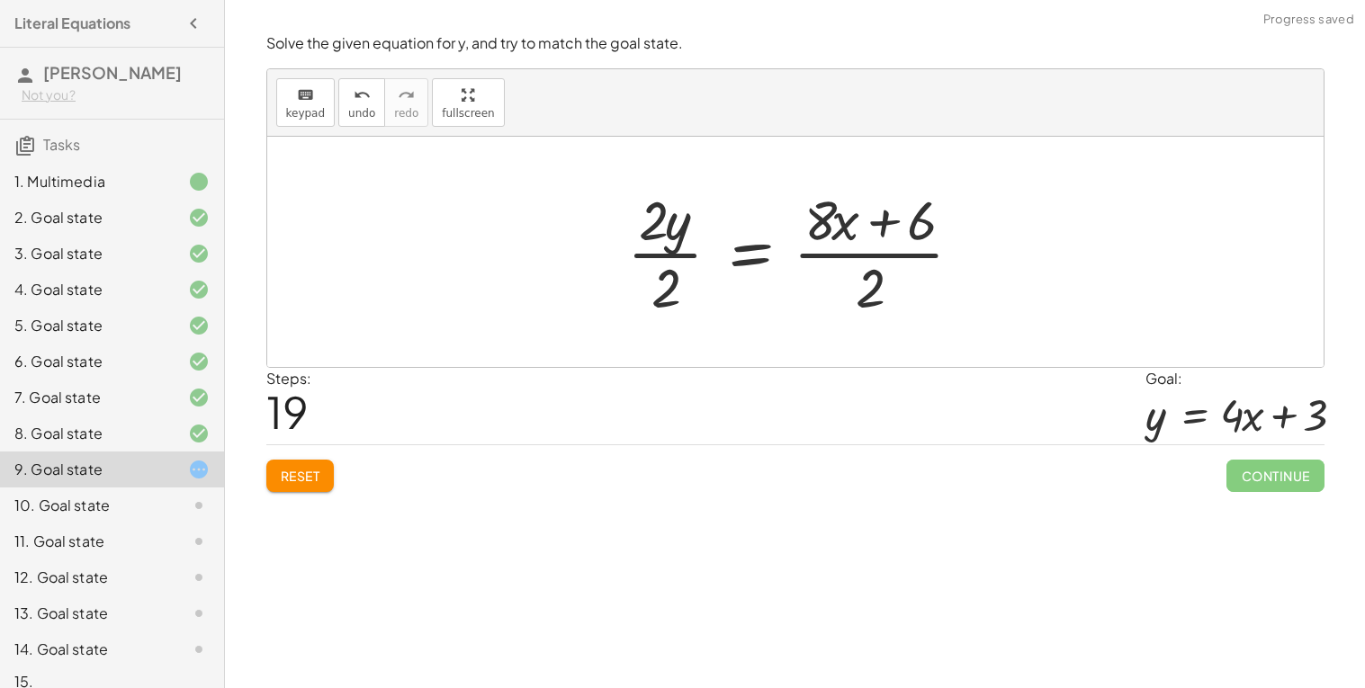
click at [853, 256] on div at bounding box center [802, 252] width 368 height 139
click at [858, 254] on div at bounding box center [802, 252] width 368 height 139
click at [653, 251] on div at bounding box center [802, 252] width 368 height 139
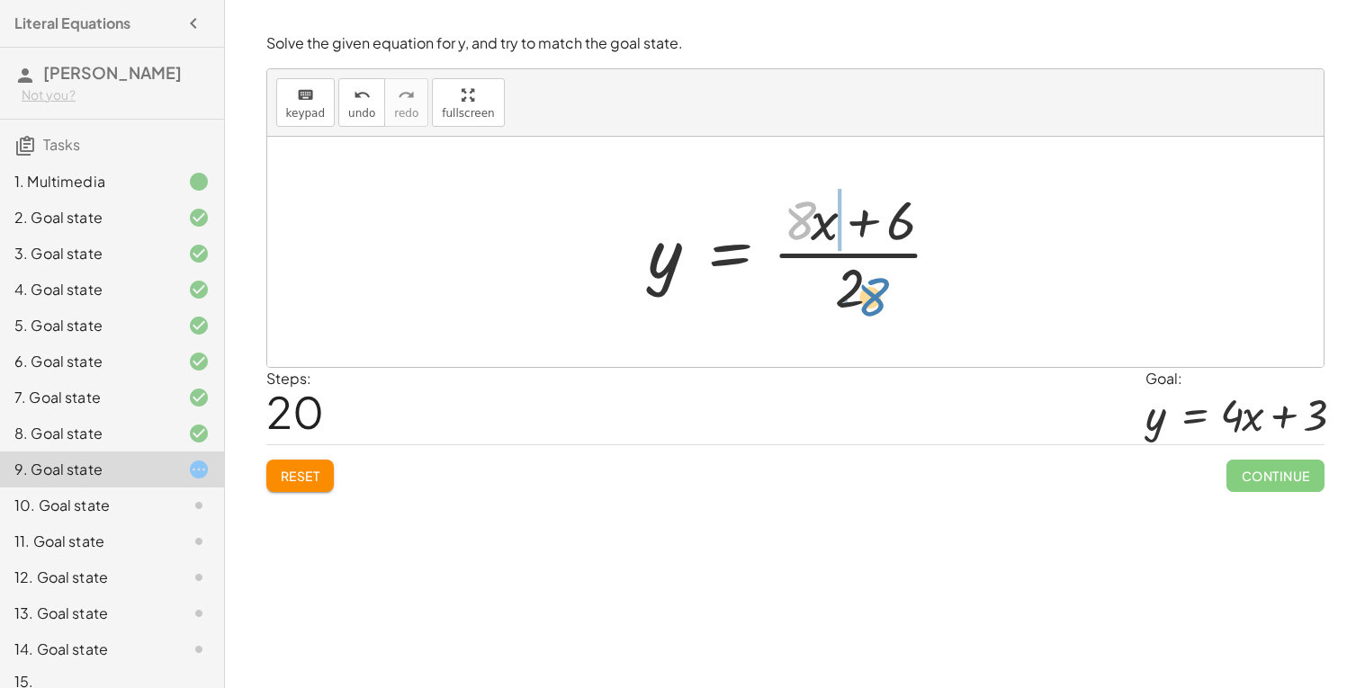
drag, startPoint x: 789, startPoint y: 214, endPoint x: 849, endPoint y: 289, distance: 96.0
click at [849, 289] on div at bounding box center [802, 252] width 327 height 139
drag, startPoint x: 912, startPoint y: 224, endPoint x: 856, endPoint y: 280, distance: 79.5
click at [856, 280] on div at bounding box center [802, 252] width 327 height 139
drag, startPoint x: 892, startPoint y: 237, endPoint x: 859, endPoint y: 303, distance: 74.4
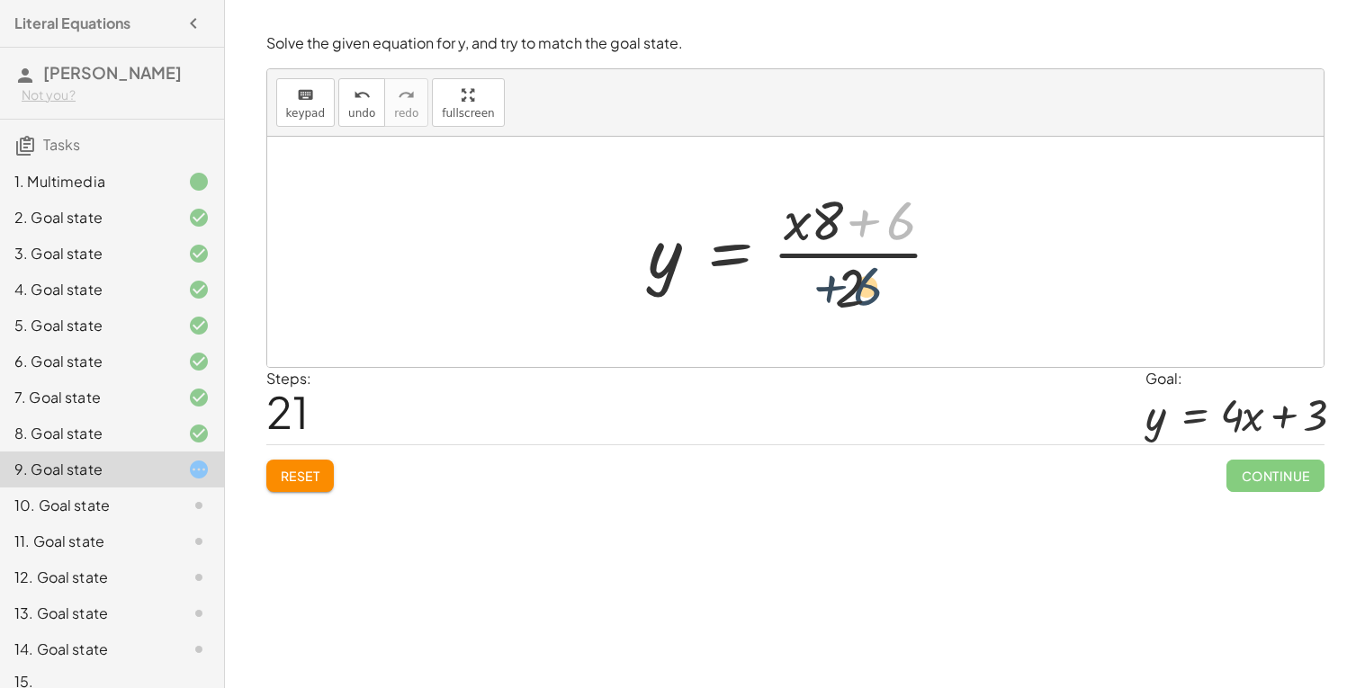
click at [859, 303] on div at bounding box center [802, 252] width 327 height 139
click at [860, 245] on div at bounding box center [802, 252] width 327 height 139
click at [861, 256] on div at bounding box center [802, 252] width 327 height 139
drag, startPoint x: 854, startPoint y: 292, endPoint x: 830, endPoint y: 225, distance: 71.4
click at [830, 225] on div at bounding box center [802, 252] width 327 height 139
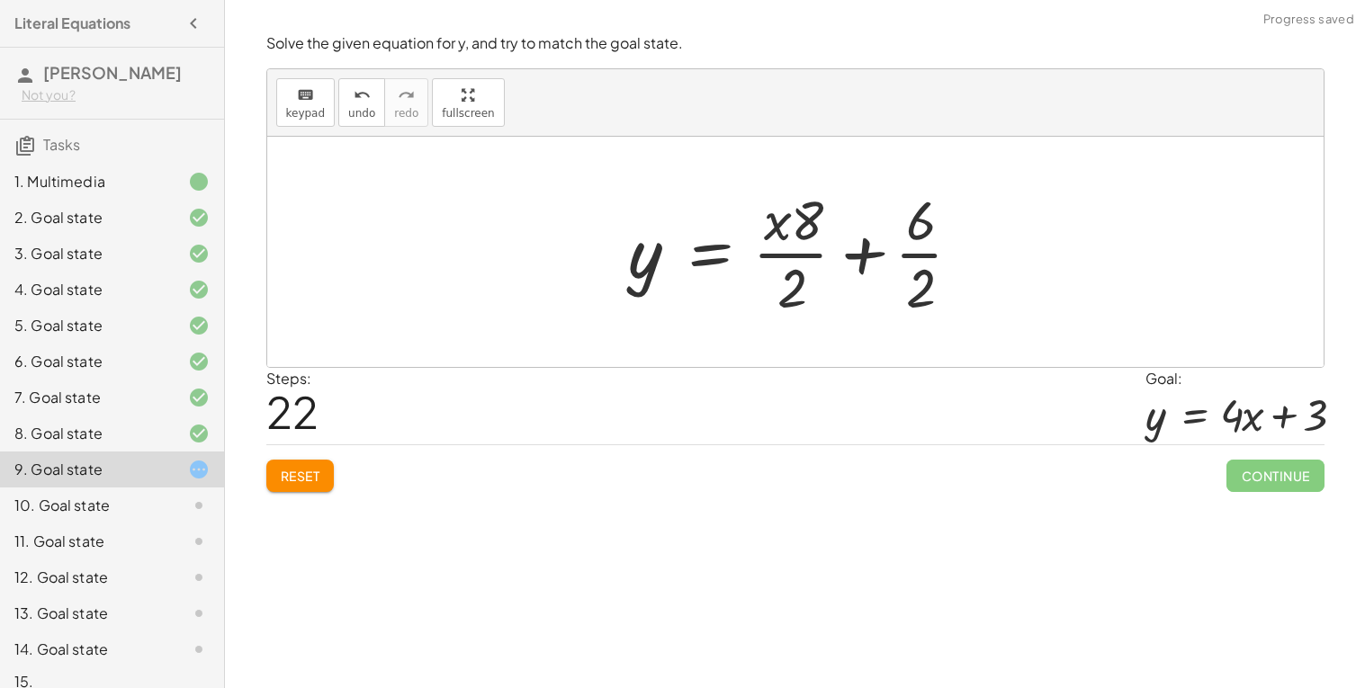
click at [912, 249] on div at bounding box center [802, 252] width 366 height 139
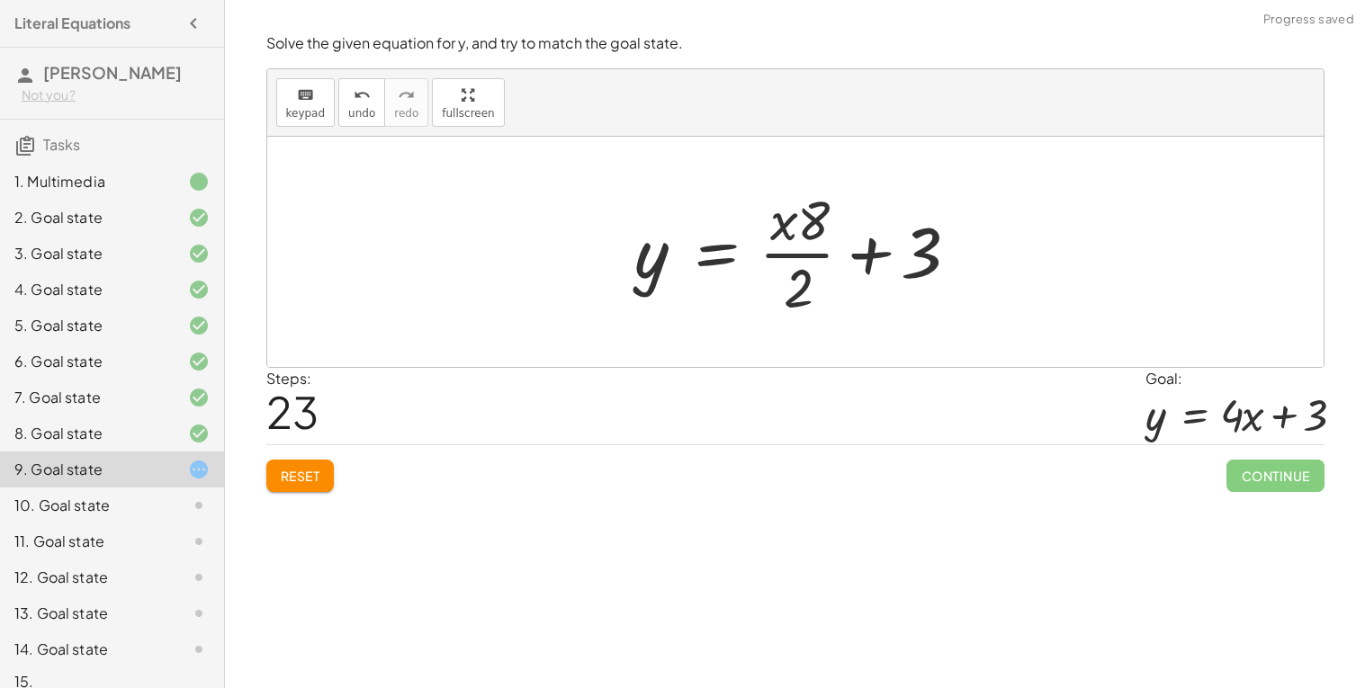
click at [811, 253] on div at bounding box center [801, 252] width 352 height 139
click at [815, 258] on div at bounding box center [802, 252] width 352 height 139
drag, startPoint x: 799, startPoint y: 288, endPoint x: 811, endPoint y: 226, distance: 63.3
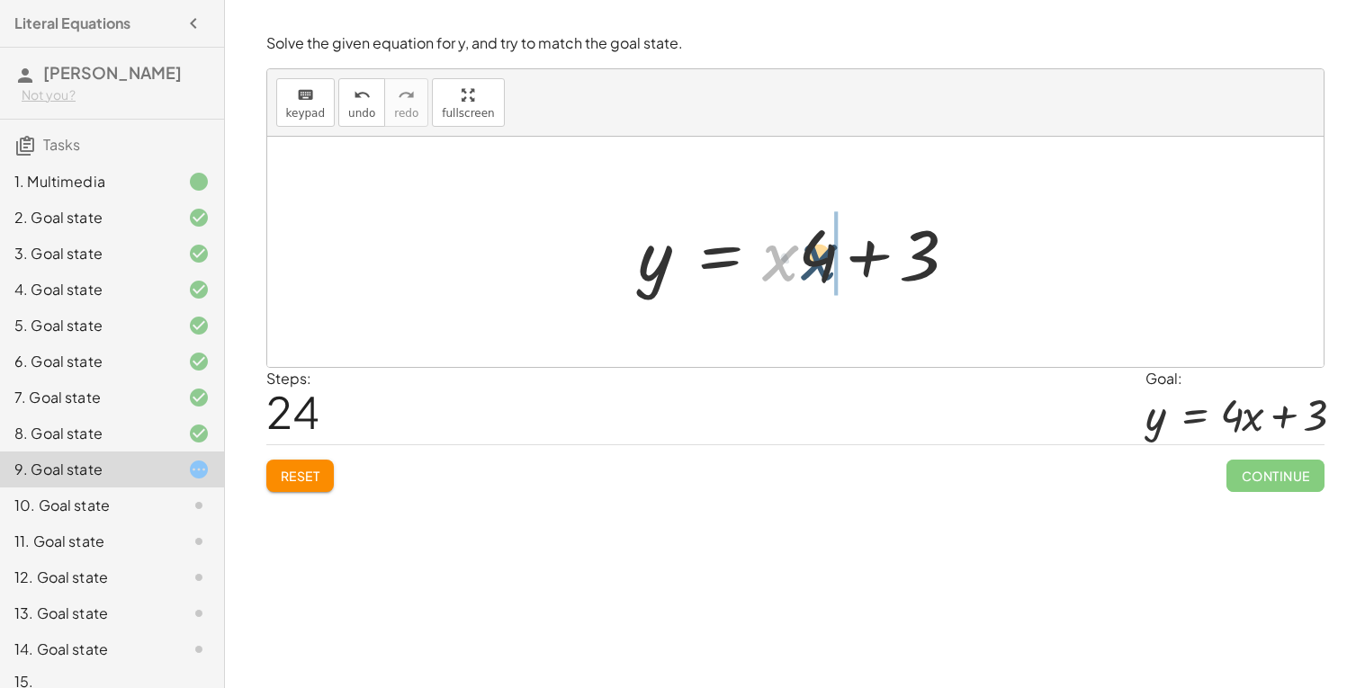
drag, startPoint x: 773, startPoint y: 276, endPoint x: 821, endPoint y: 273, distance: 48.7
click at [821, 273] on div at bounding box center [802, 252] width 346 height 93
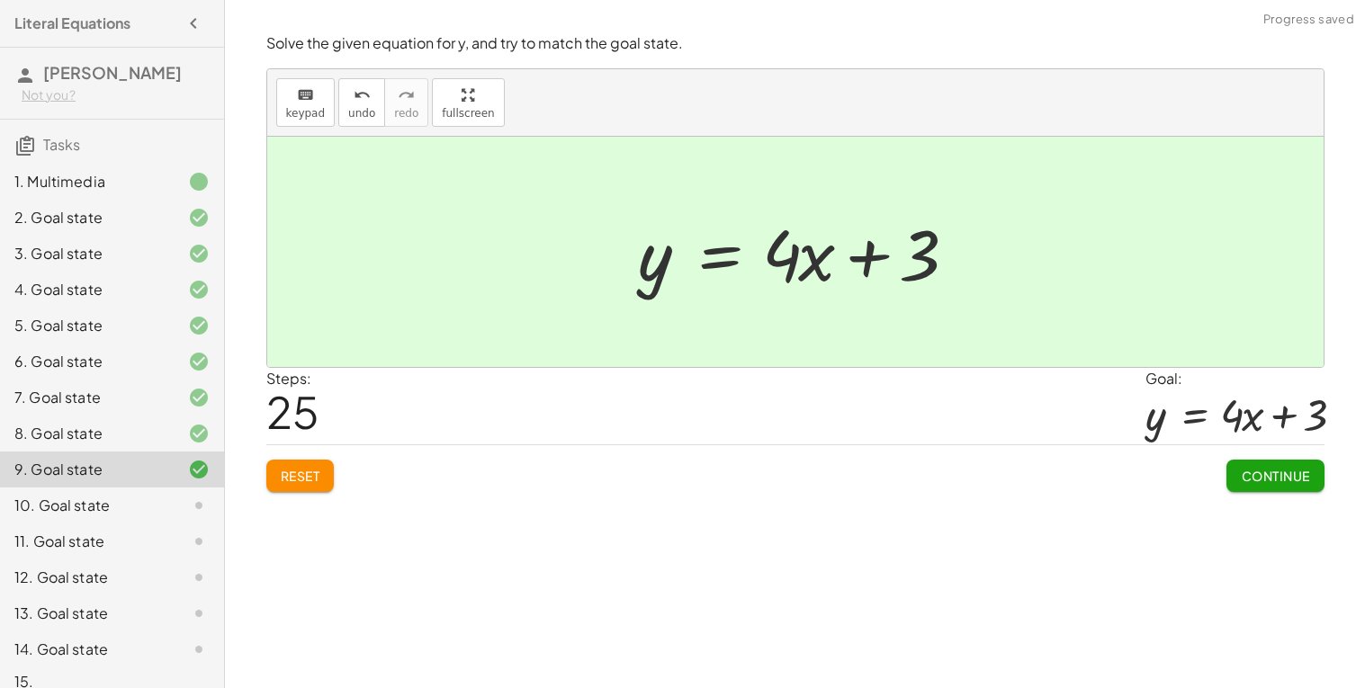
click at [1255, 489] on button "Continue" at bounding box center [1274, 476] width 97 height 32
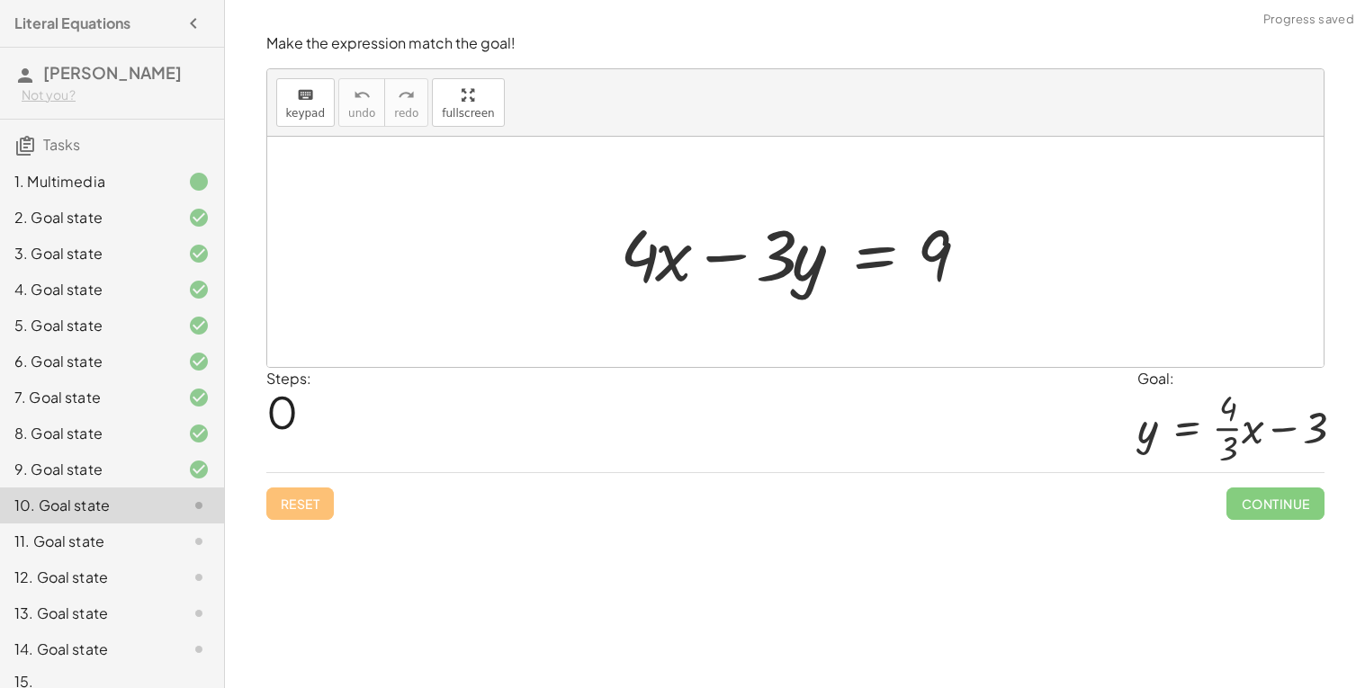
scroll to position [22, 0]
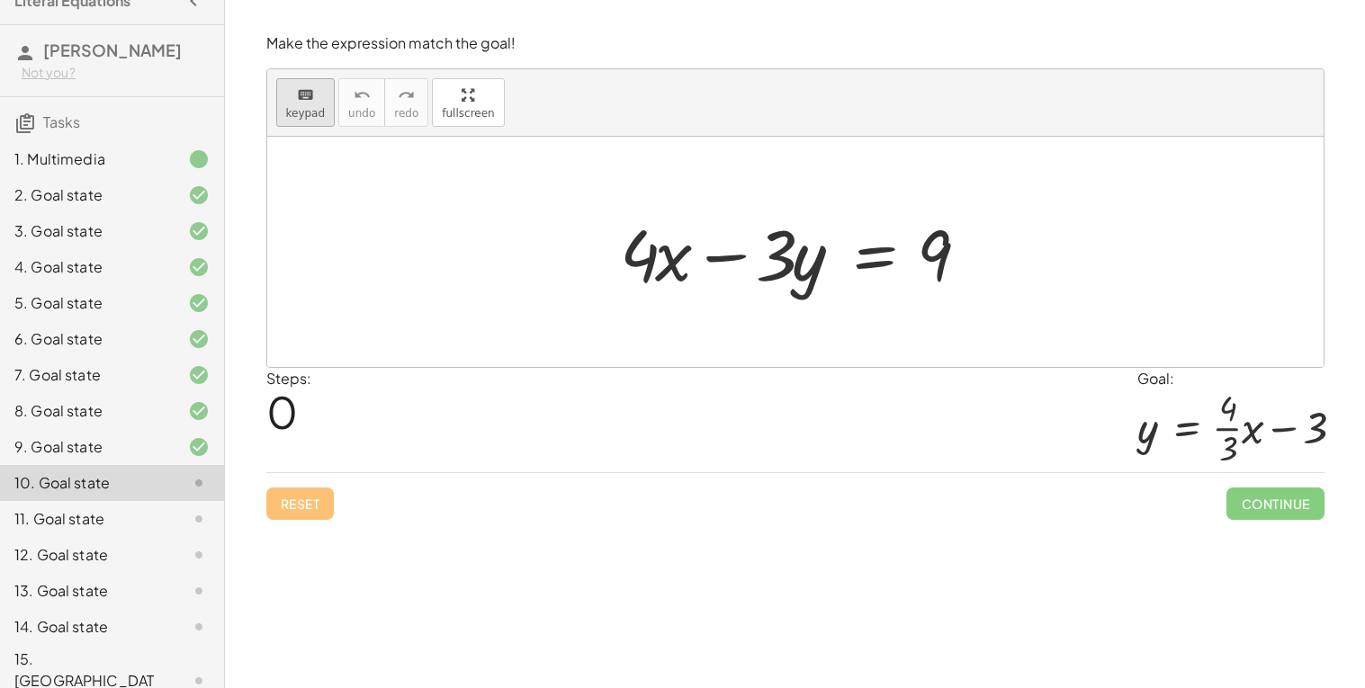
click at [309, 122] on button "keyboard keypad" at bounding box center [305, 102] width 59 height 49
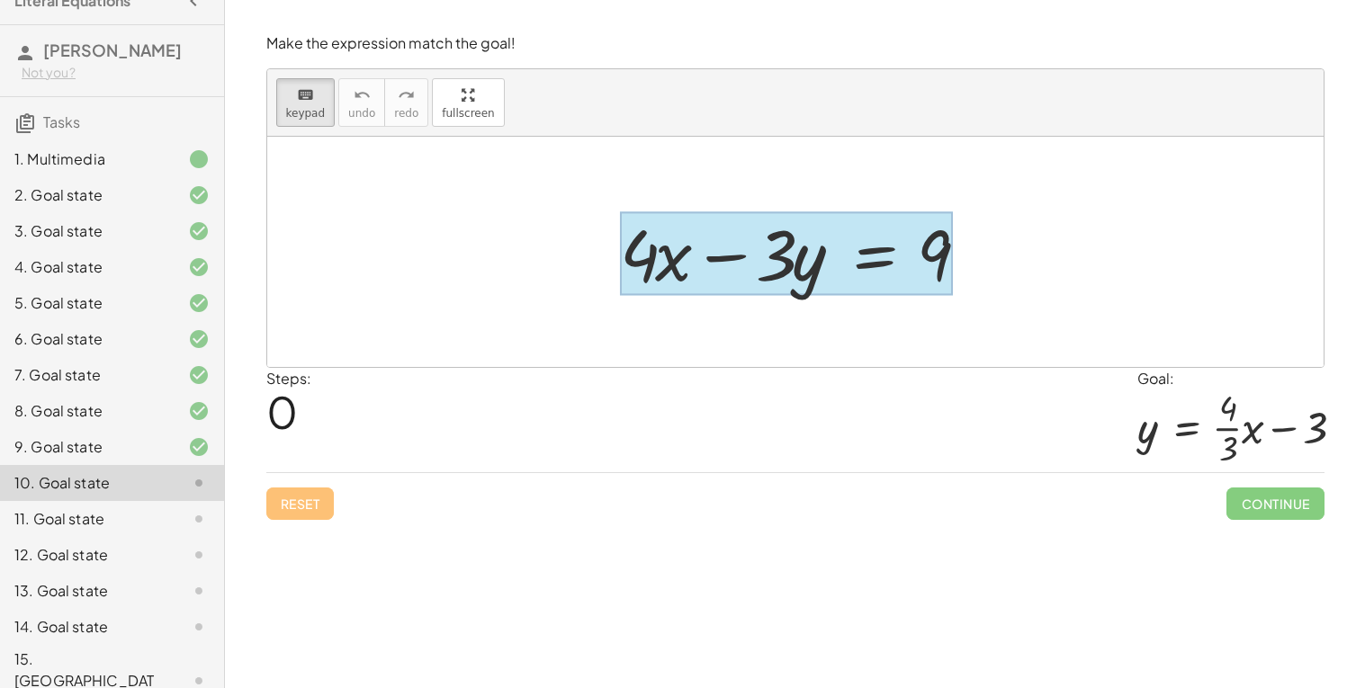
click at [879, 259] on div at bounding box center [786, 254] width 333 height 84
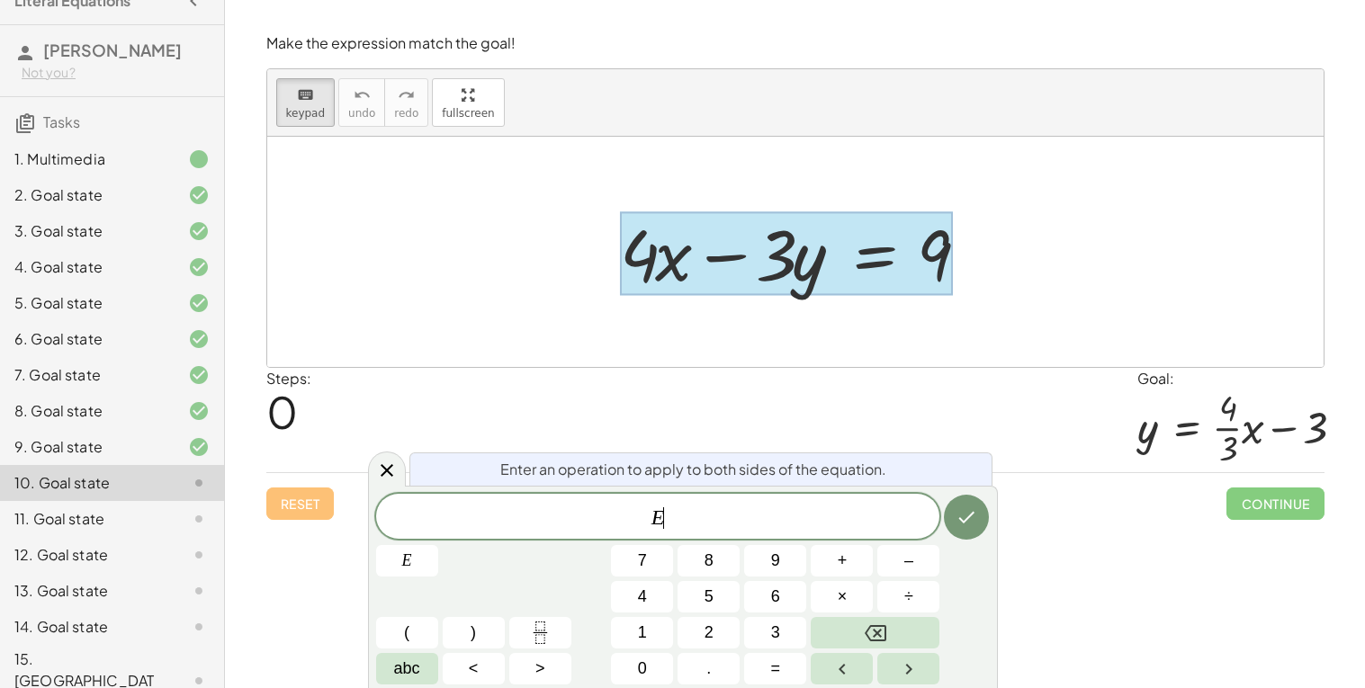
click at [814, 392] on div "Steps: 0 Goal: y = + · · 4 · 3 · x − 3" at bounding box center [795, 420] width 1058 height 105
click at [386, 480] on icon at bounding box center [387, 471] width 22 height 22
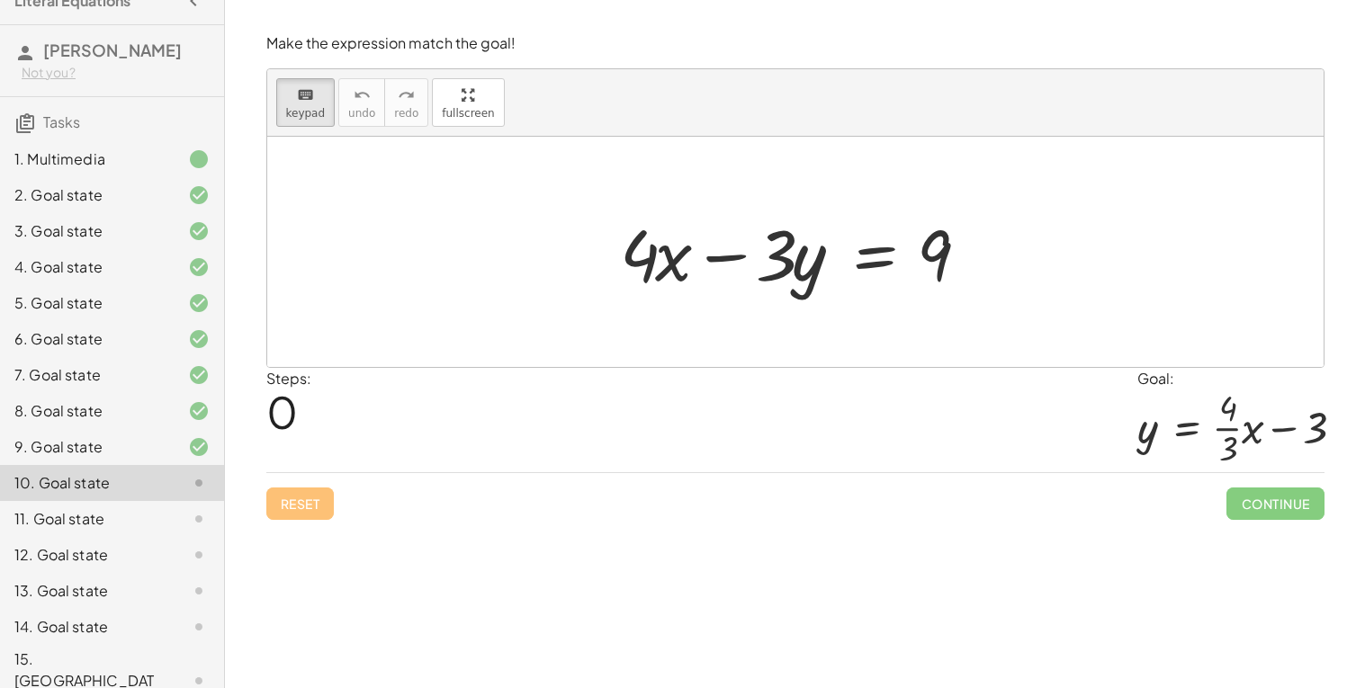
drag, startPoint x: 643, startPoint y: 264, endPoint x: 605, endPoint y: 252, distance: 40.7
click at [525, 211] on div at bounding box center [795, 252] width 1056 height 230
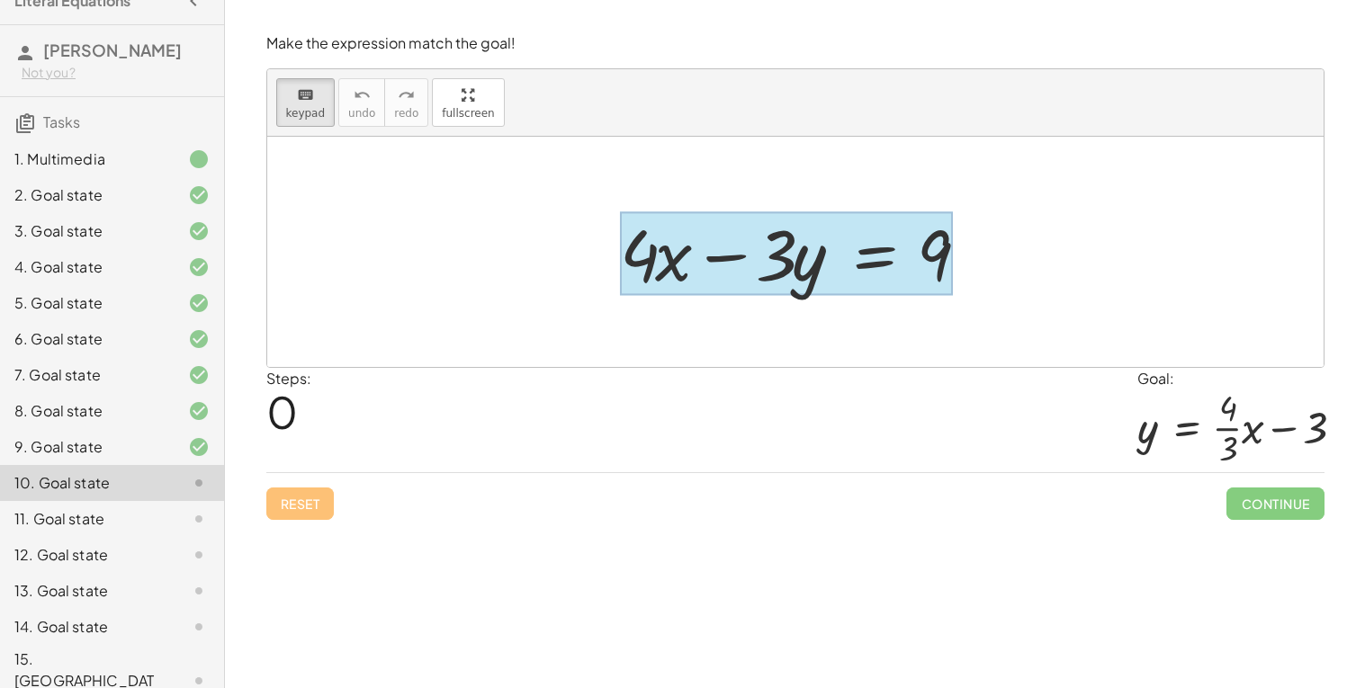
click at [874, 258] on div at bounding box center [786, 254] width 333 height 84
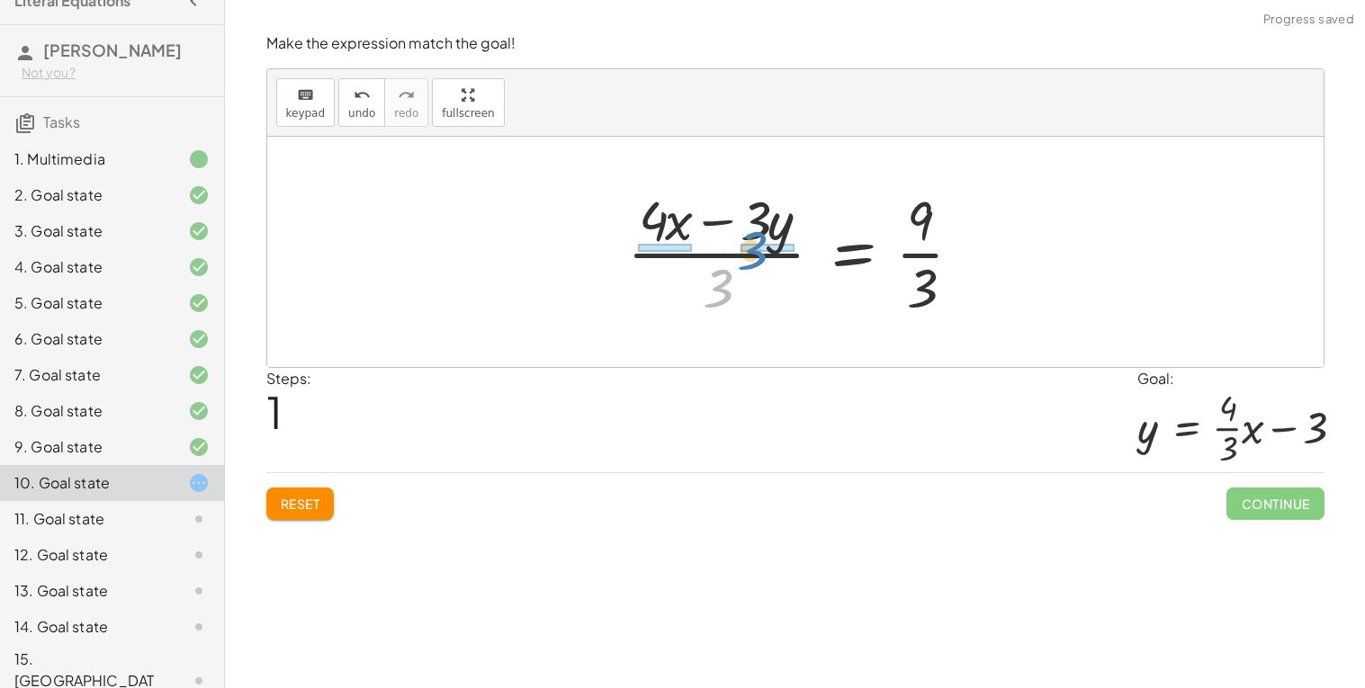
drag, startPoint x: 717, startPoint y: 282, endPoint x: 765, endPoint y: 233, distance: 68.7
click at [765, 233] on div at bounding box center [802, 252] width 368 height 139
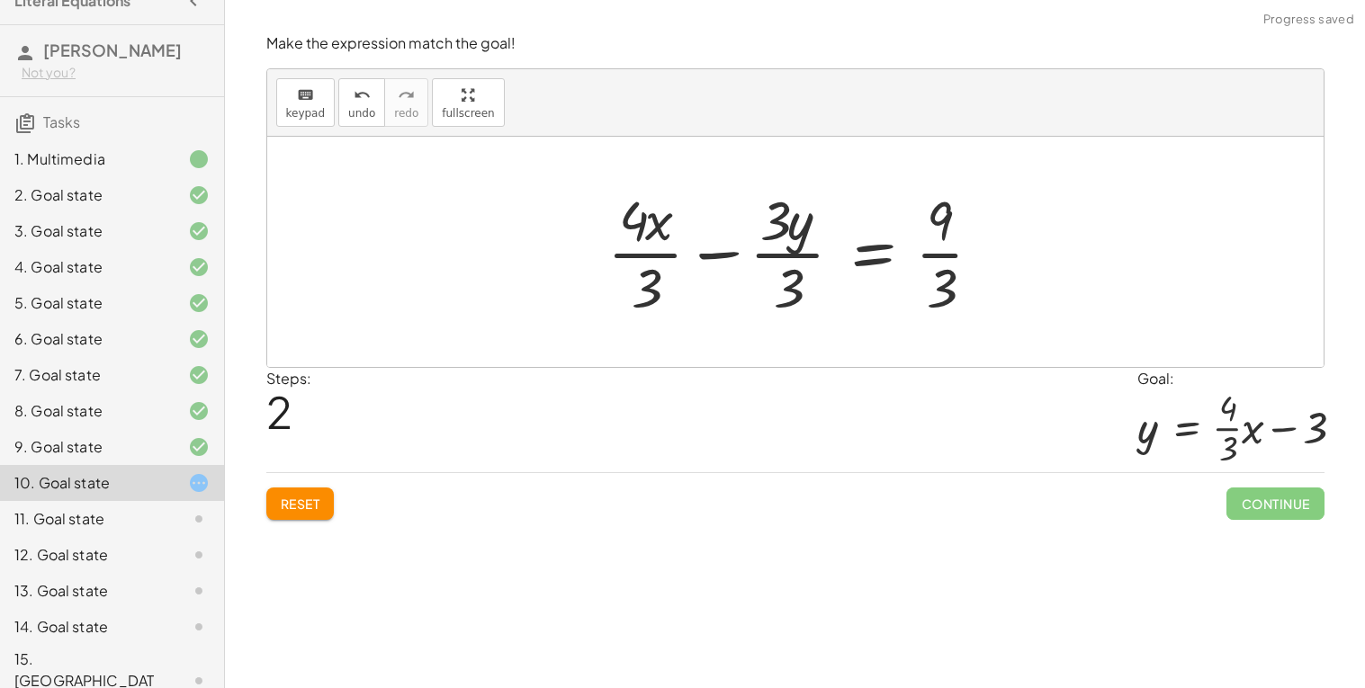
click at [778, 256] on div at bounding box center [802, 252] width 408 height 139
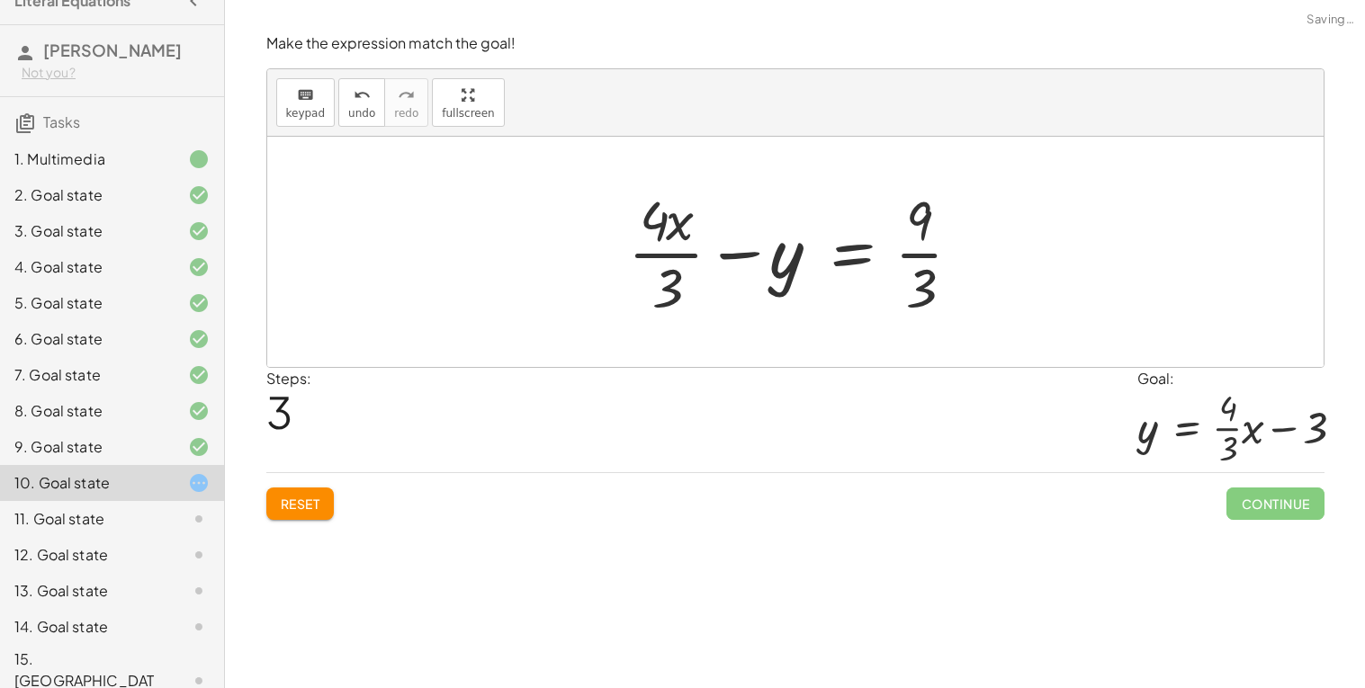
click at [677, 254] on div at bounding box center [802, 252] width 366 height 139
drag, startPoint x: 633, startPoint y: 255, endPoint x: 784, endPoint y: 262, distance: 151.3
click at [784, 262] on div at bounding box center [802, 252] width 366 height 139
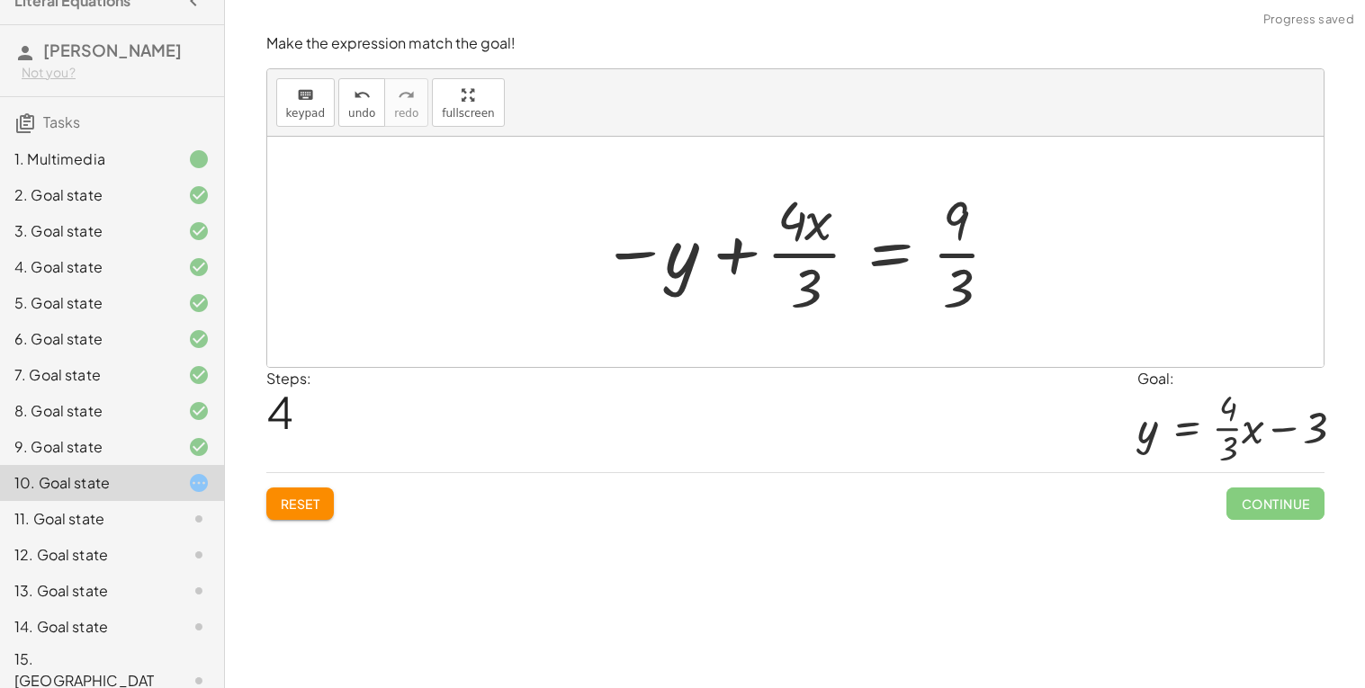
click at [780, 233] on div at bounding box center [801, 252] width 419 height 139
drag, startPoint x: 822, startPoint y: 223, endPoint x: 859, endPoint y: 263, distance: 54.1
click at [859, 263] on div at bounding box center [802, 252] width 419 height 139
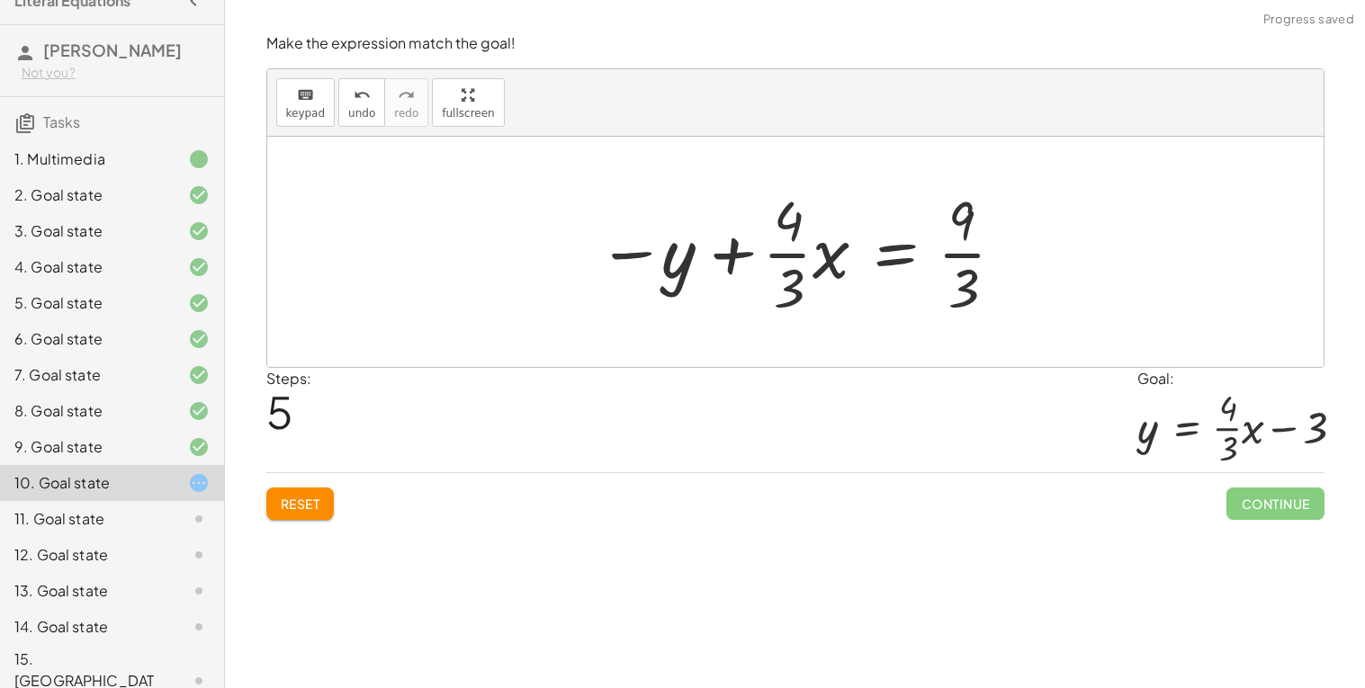
click at [956, 252] on div at bounding box center [802, 252] width 428 height 139
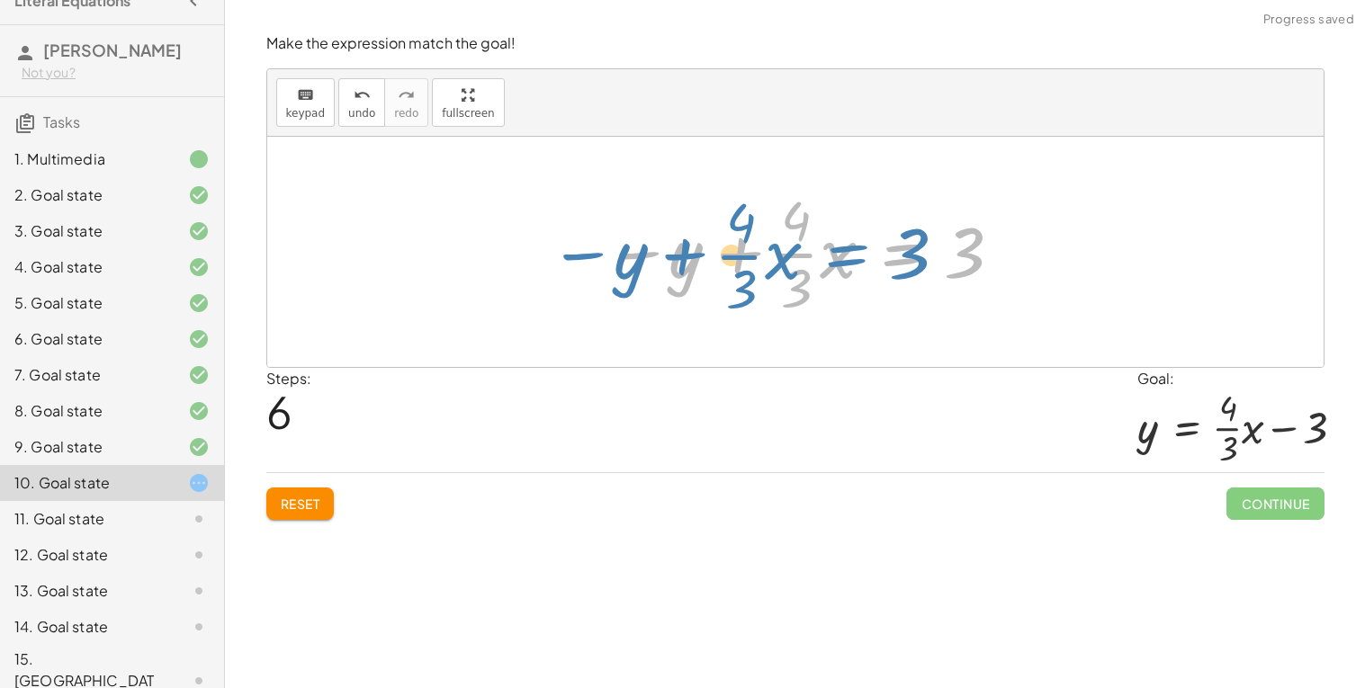
drag, startPoint x: 912, startPoint y: 246, endPoint x: 860, endPoint y: 247, distance: 52.2
click at [860, 247] on div at bounding box center [803, 252] width 414 height 139
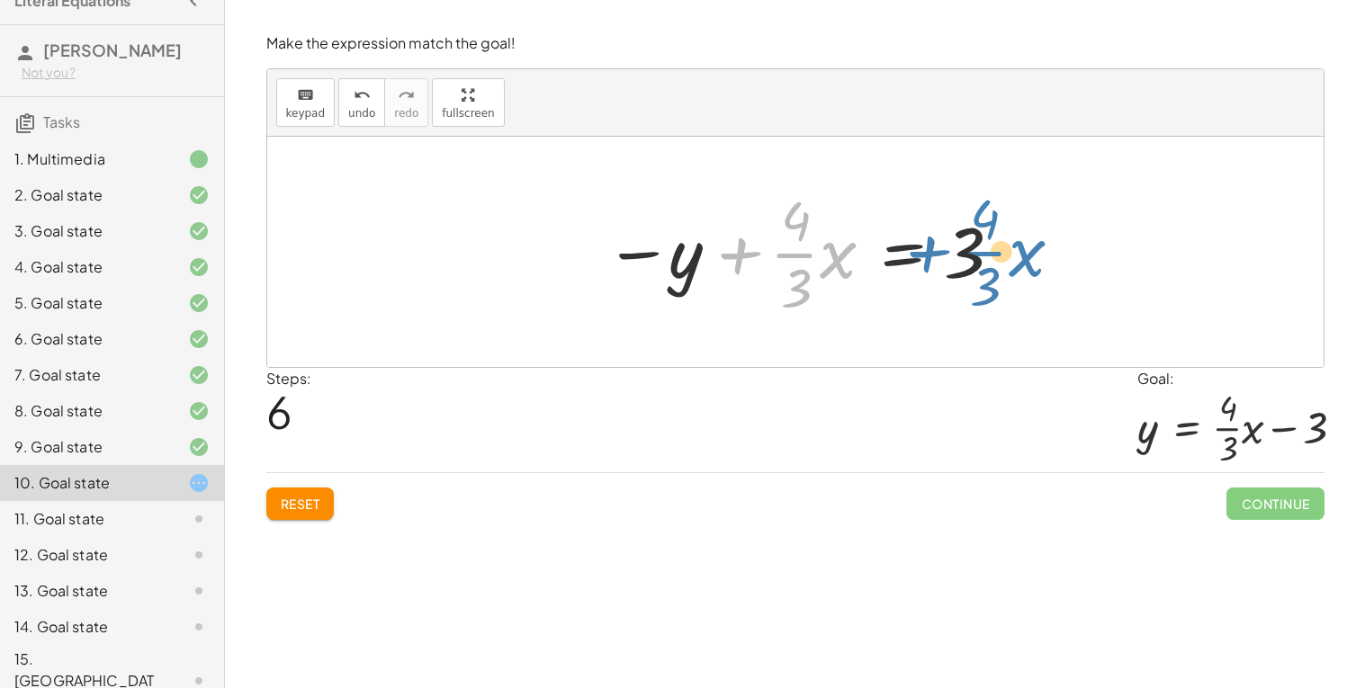
drag, startPoint x: 729, startPoint y: 260, endPoint x: 919, endPoint y: 258, distance: 190.7
click at [919, 258] on div at bounding box center [803, 252] width 414 height 139
drag, startPoint x: 736, startPoint y: 250, endPoint x: 982, endPoint y: 255, distance: 246.5
click at [982, 255] on div at bounding box center [803, 252] width 414 height 139
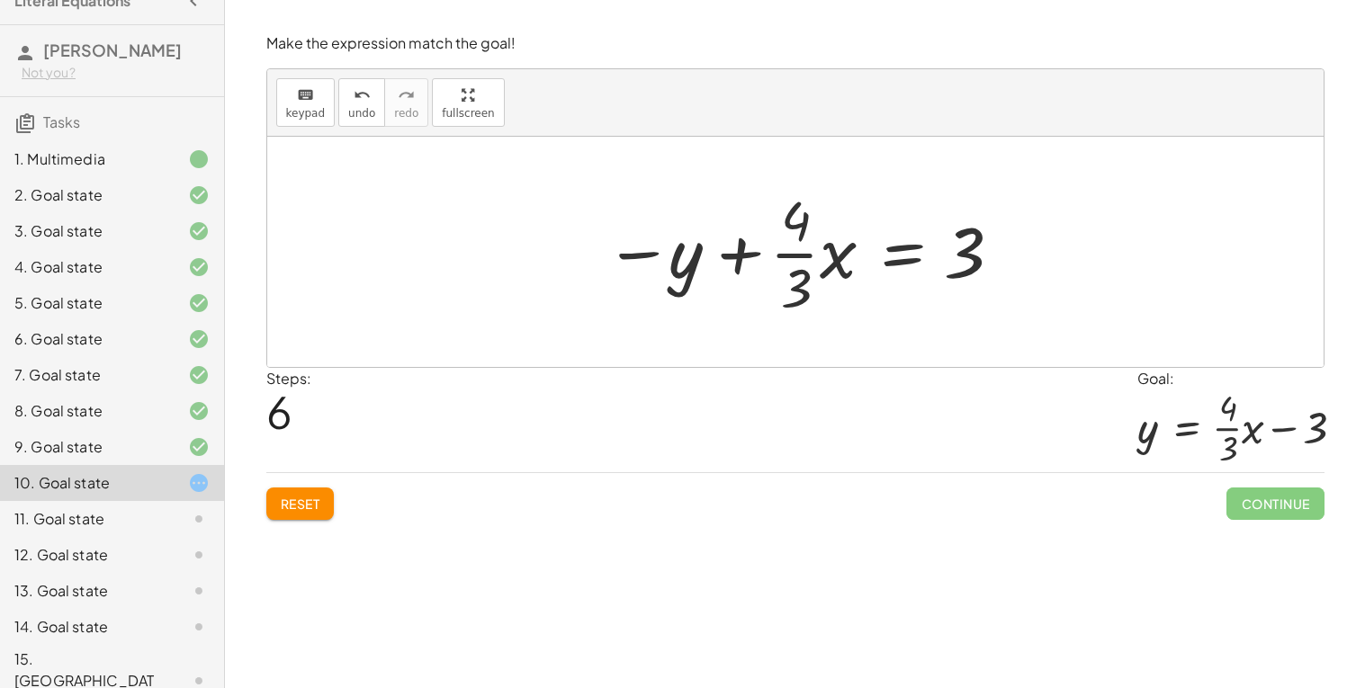
click at [784, 399] on div "Steps: 6 Goal: y = + · · 4 · 3 · x − 3" at bounding box center [795, 420] width 1058 height 105
click at [893, 258] on div at bounding box center [803, 252] width 414 height 139
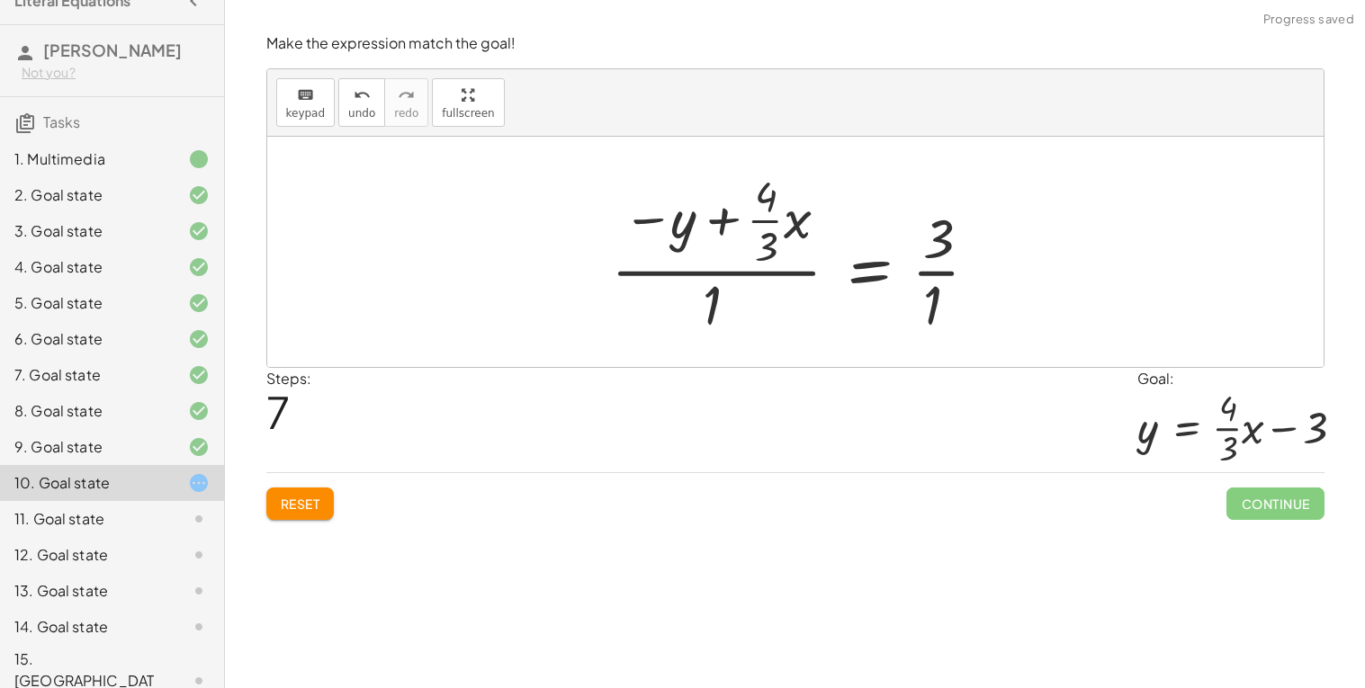
click at [689, 257] on div at bounding box center [802, 253] width 400 height 174
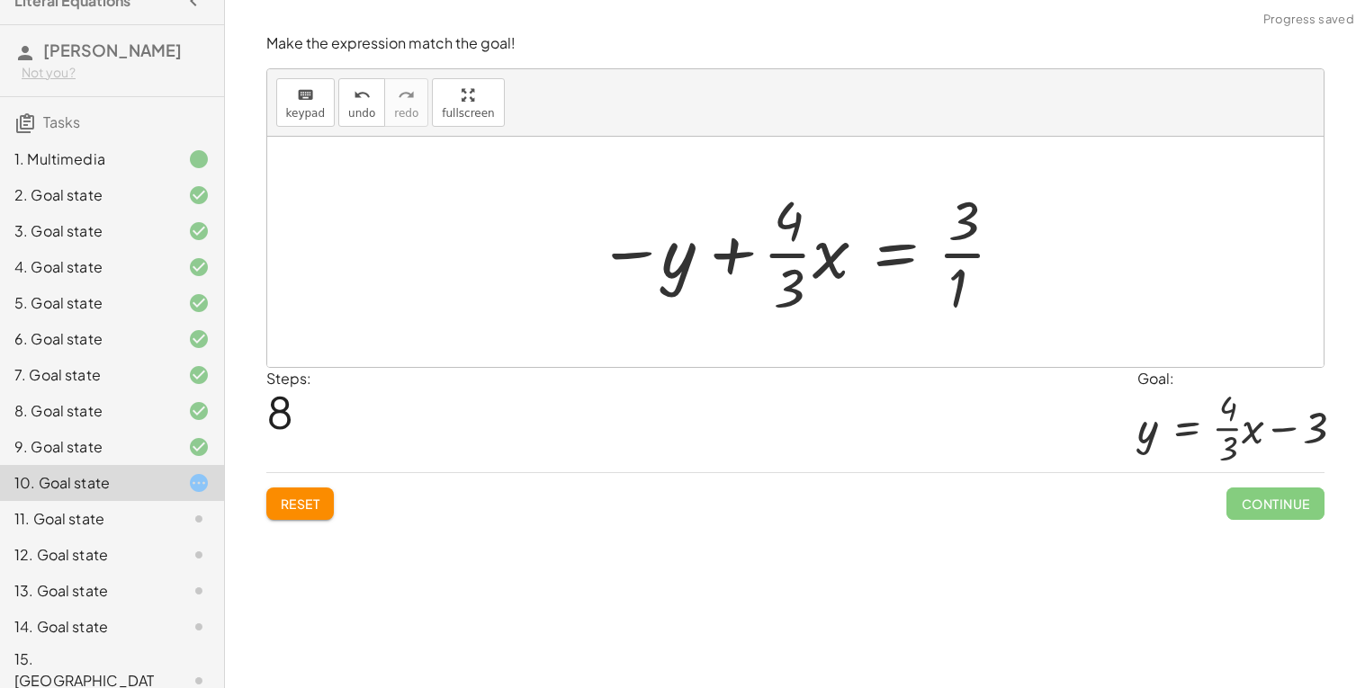
click at [961, 282] on div at bounding box center [802, 252] width 428 height 139
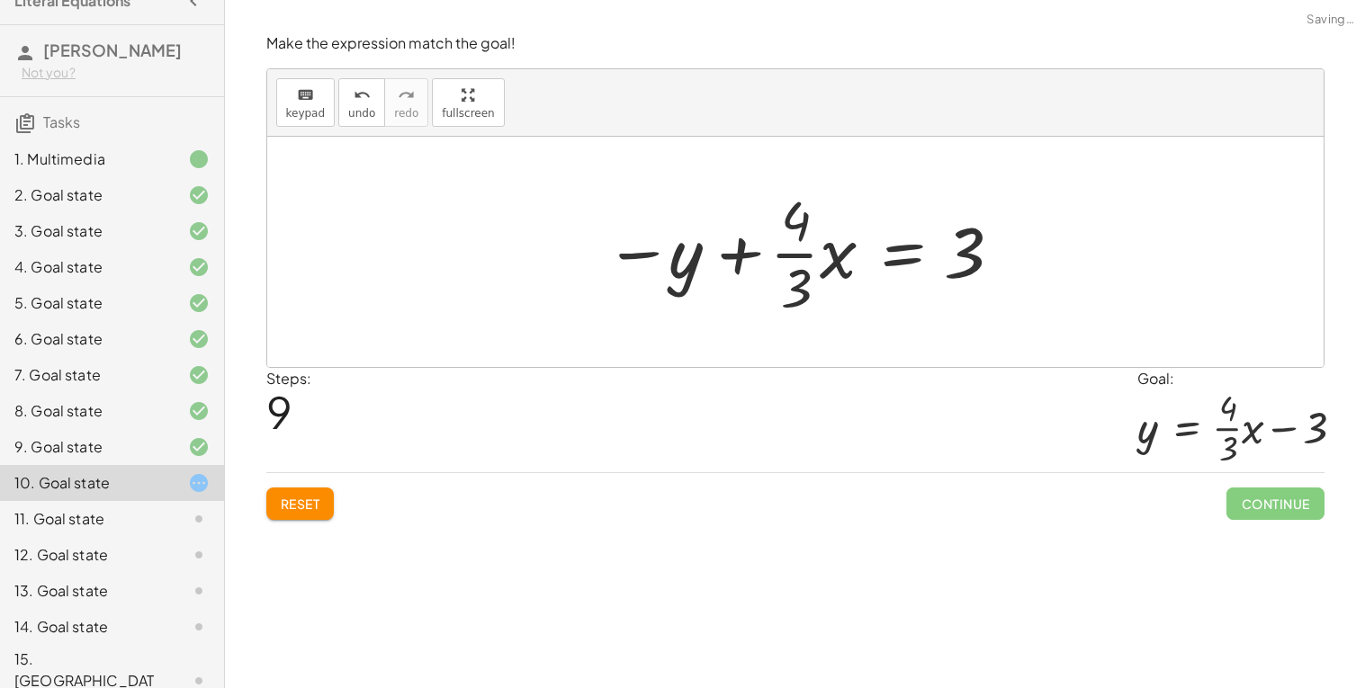
click at [902, 253] on div at bounding box center [803, 252] width 414 height 139
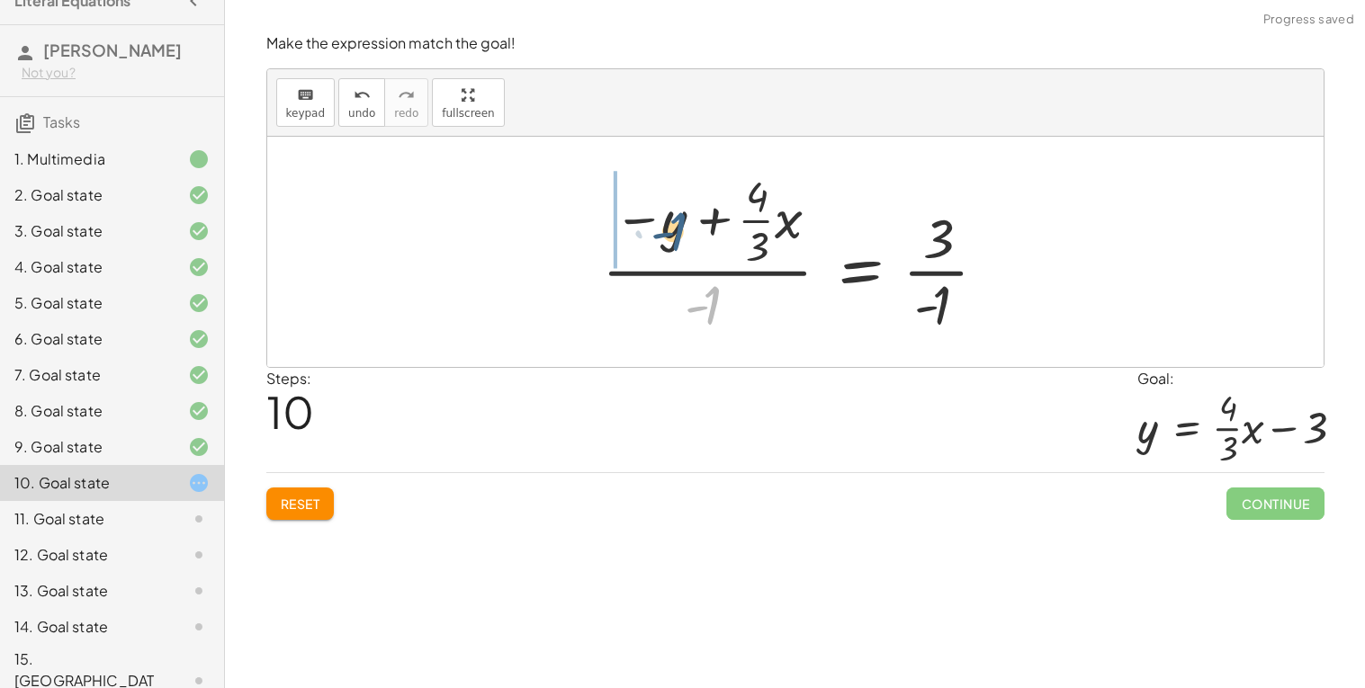
drag, startPoint x: 708, startPoint y: 305, endPoint x: 669, endPoint y: 226, distance: 88.1
click at [669, 226] on div at bounding box center [802, 253] width 418 height 174
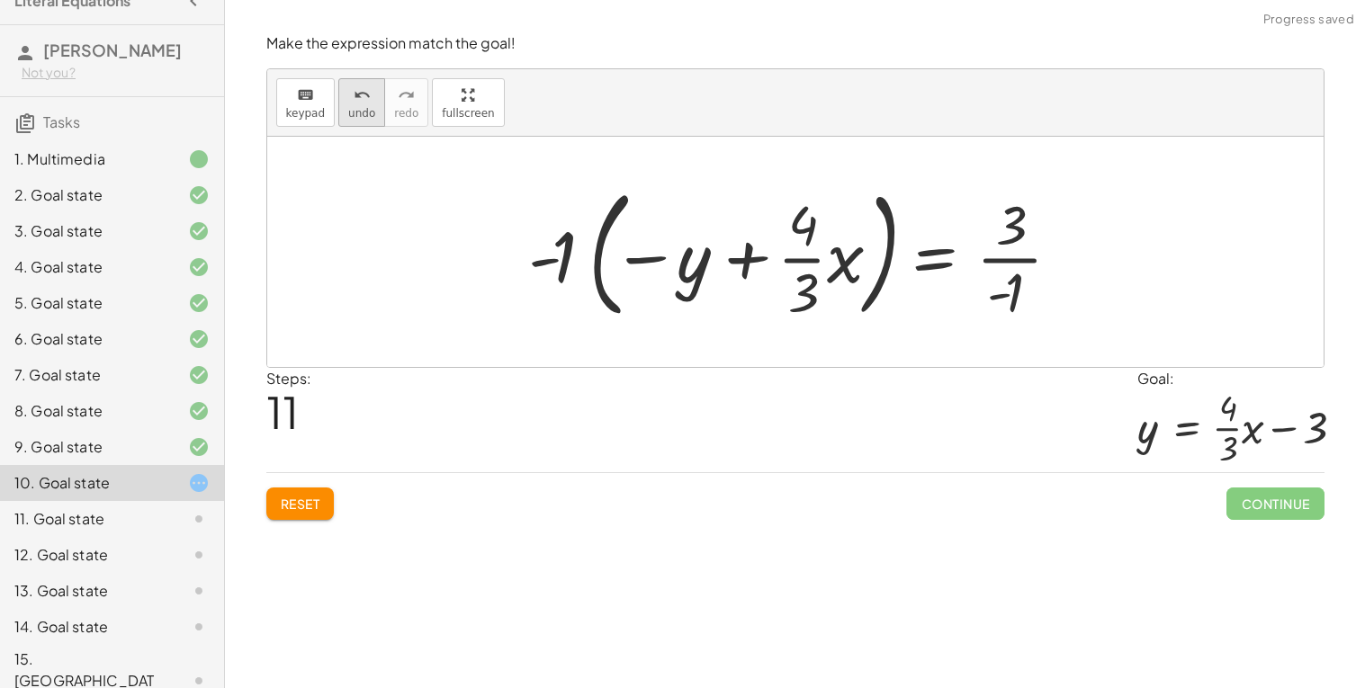
click at [354, 94] on icon "undo" at bounding box center [362, 96] width 17 height 22
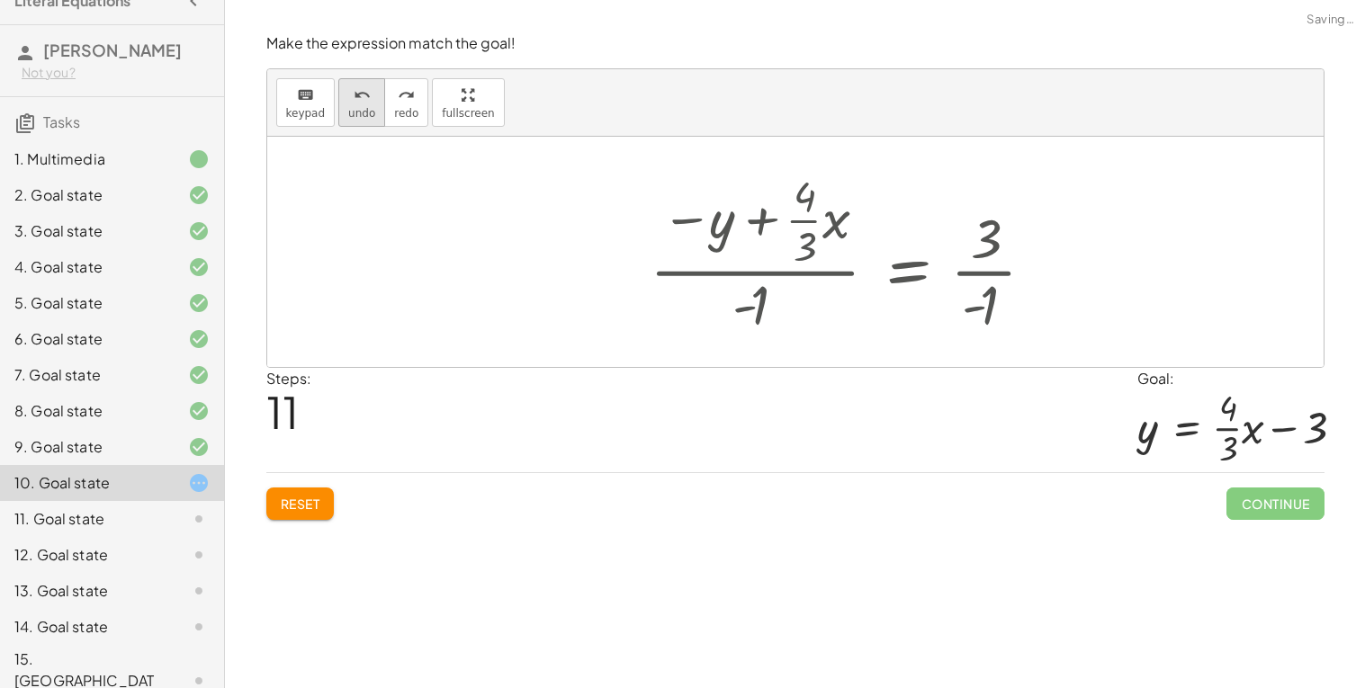
click at [354, 94] on icon "undo" at bounding box center [362, 96] width 17 height 22
